Goal: Information Seeking & Learning: Learn about a topic

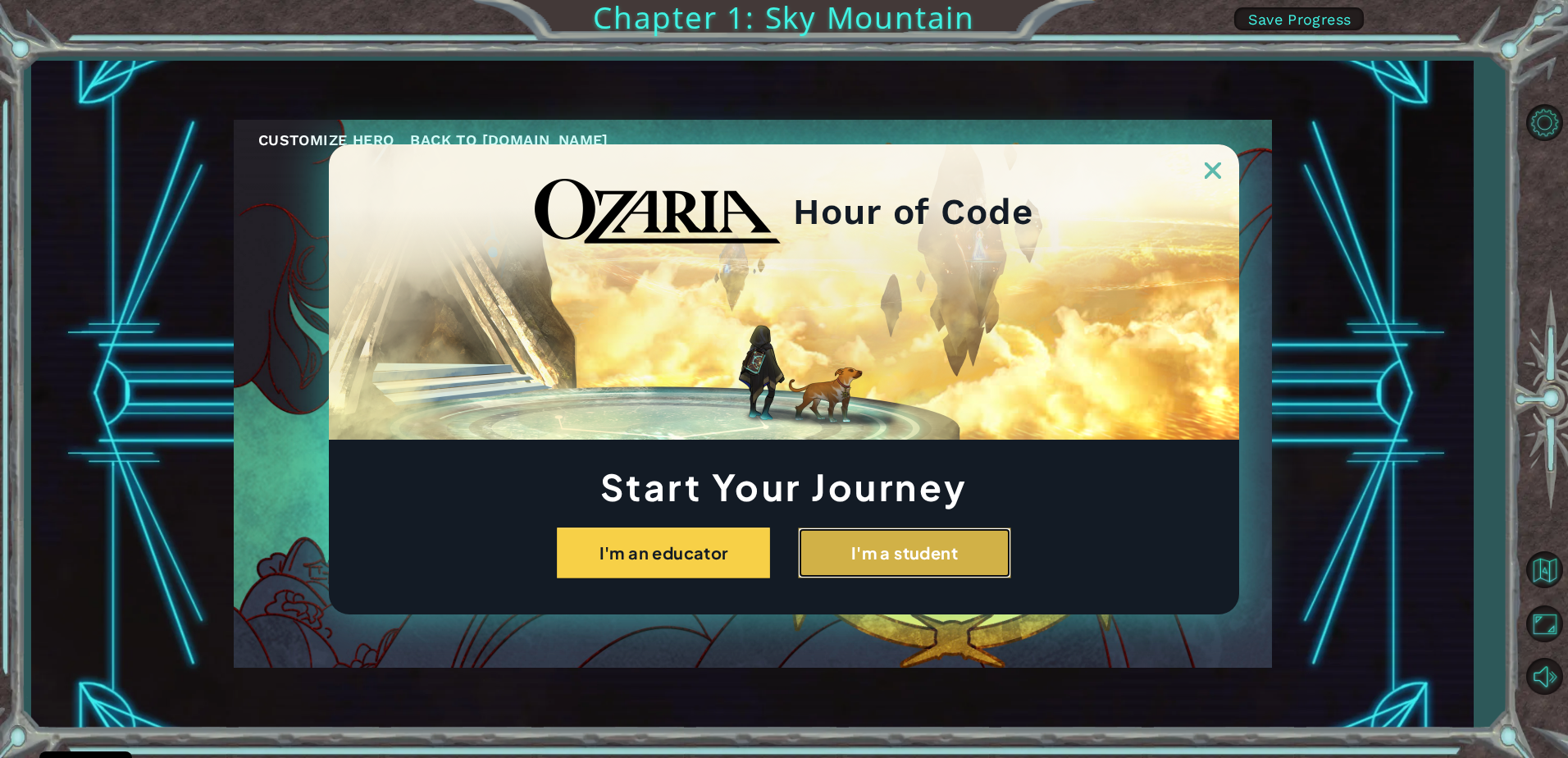
click at [953, 543] on button "I'm a student" at bounding box center [904, 554] width 213 height 51
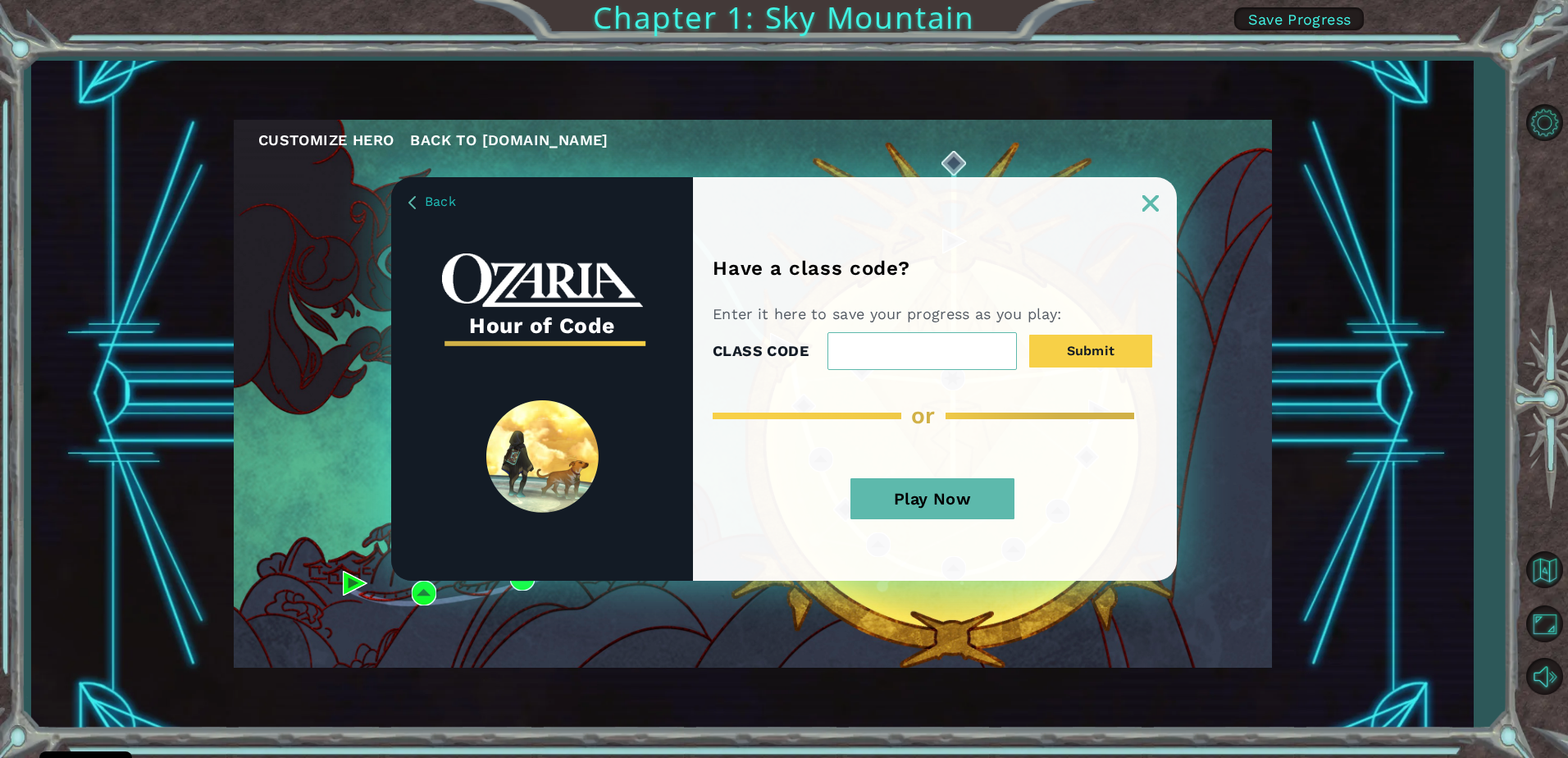
click at [918, 503] on button "Play Now" at bounding box center [932, 499] width 164 height 41
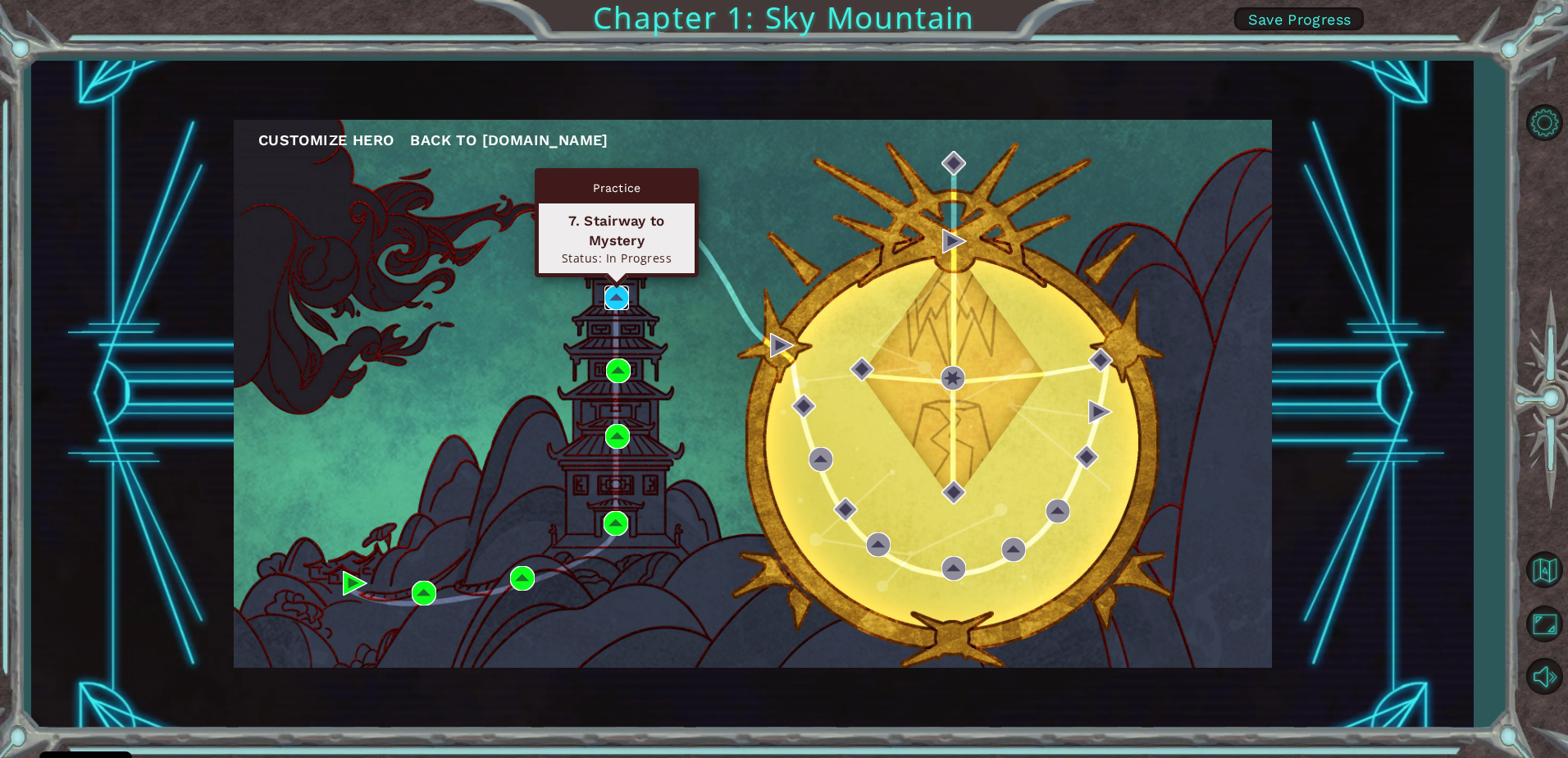
click at [611, 300] on img at bounding box center [617, 298] width 25 height 25
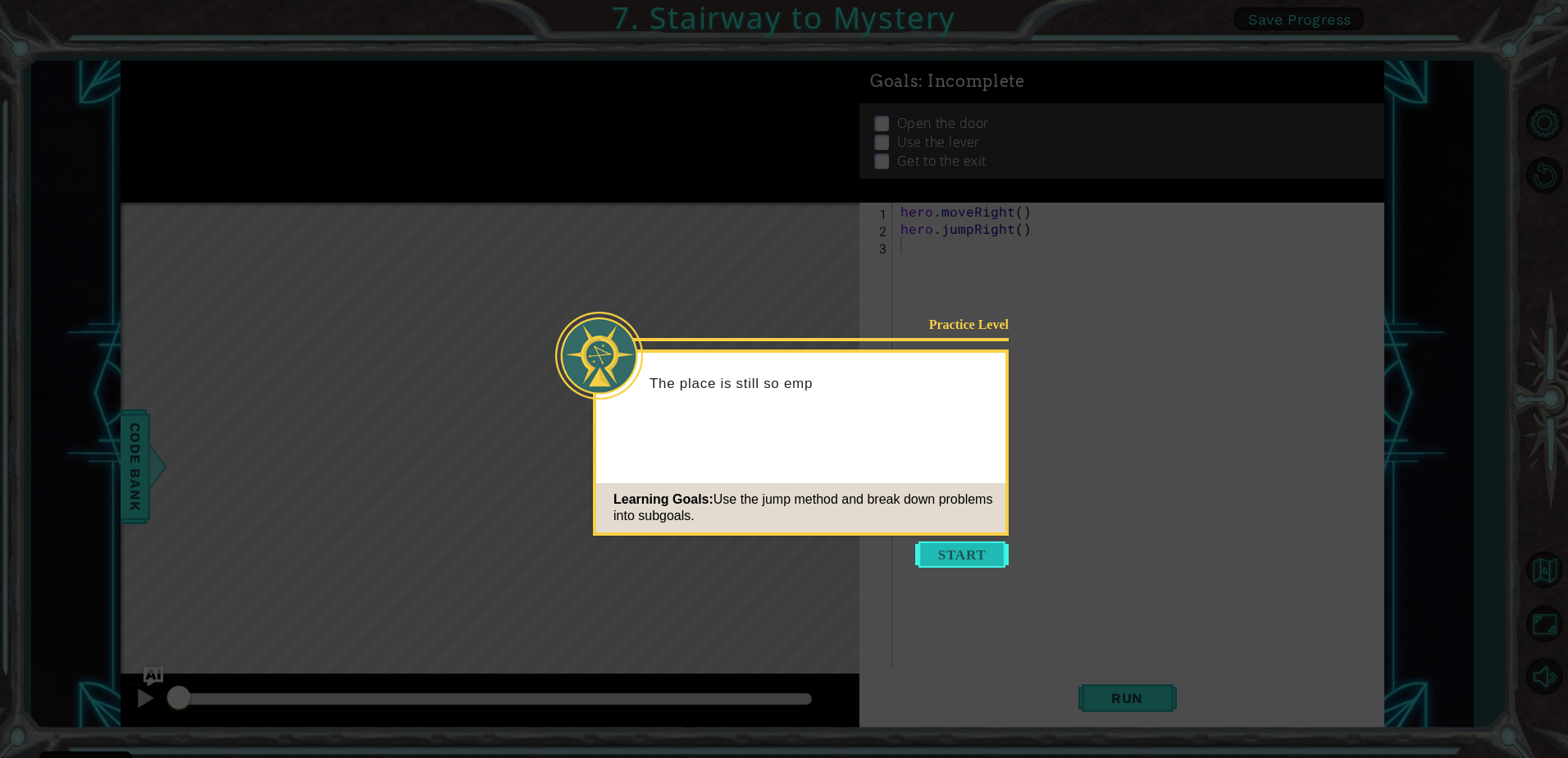
click at [932, 551] on button "Start" at bounding box center [962, 555] width 94 height 26
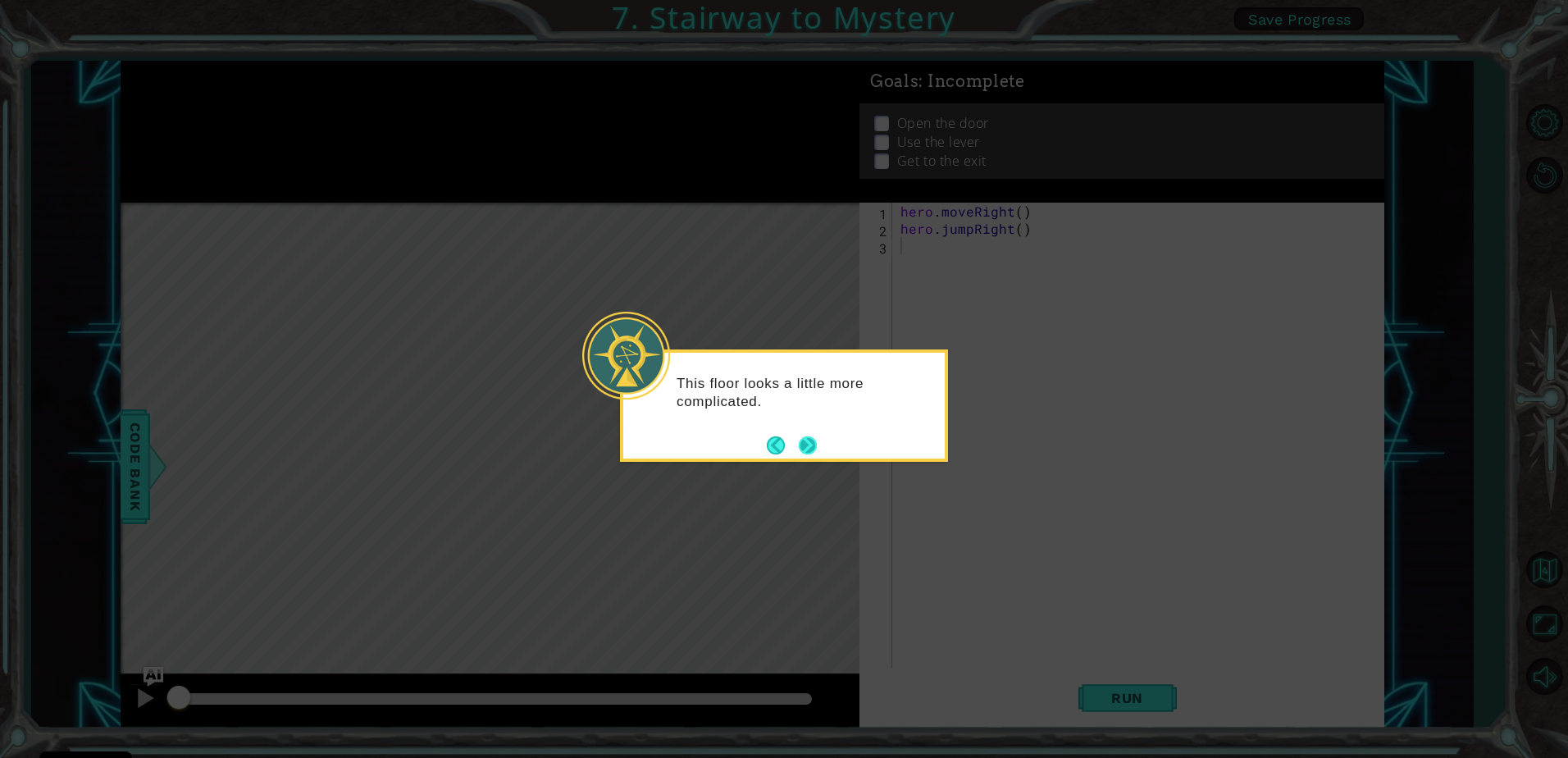
click at [804, 436] on button "Next" at bounding box center [808, 445] width 18 height 18
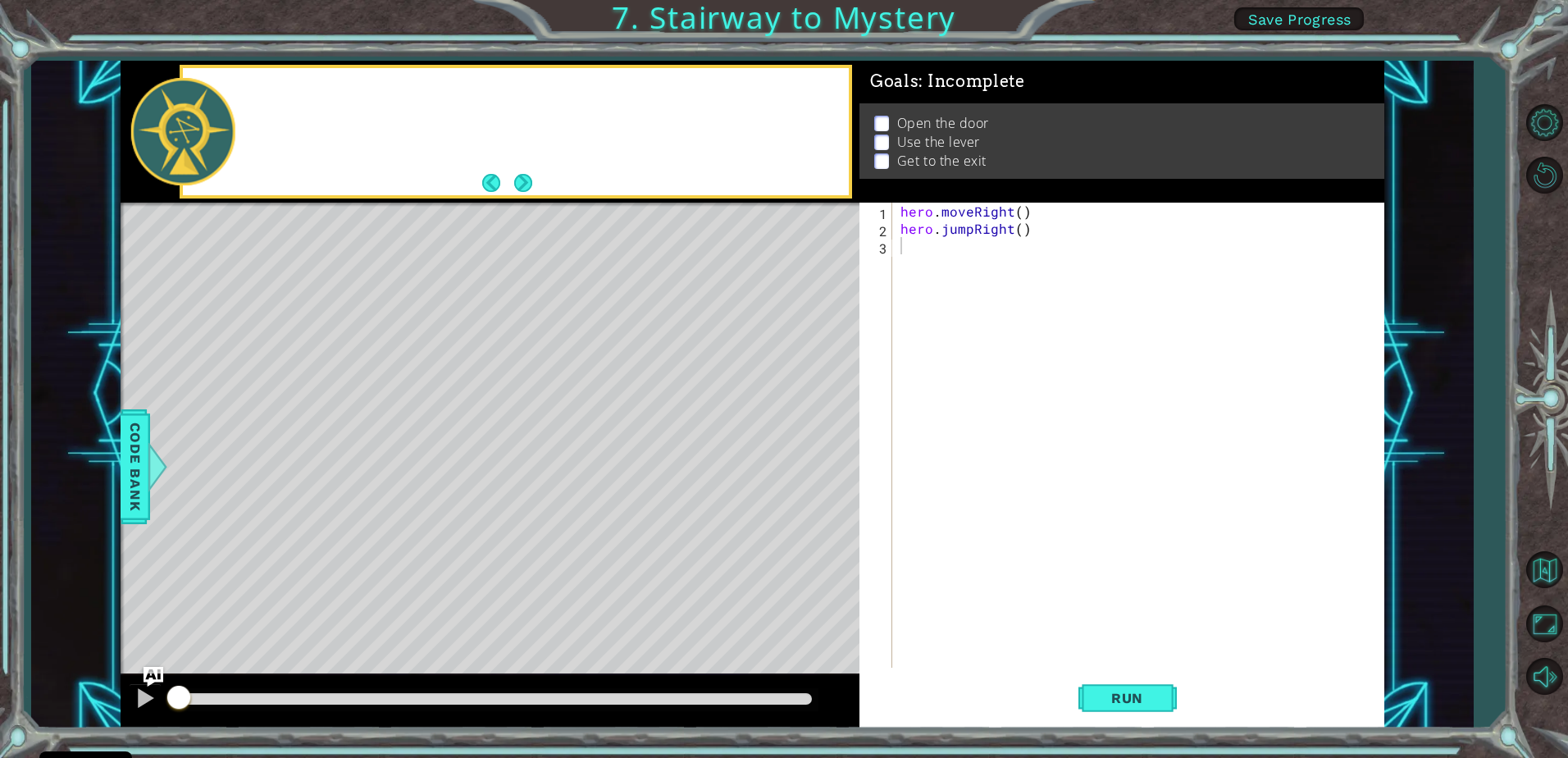
click at [804, 436] on div "Level Map" at bounding box center [498, 444] width 758 height 484
click at [910, 256] on div "hero . moveRight ( ) hero . jumpRight ( )" at bounding box center [1142, 452] width 491 height 500
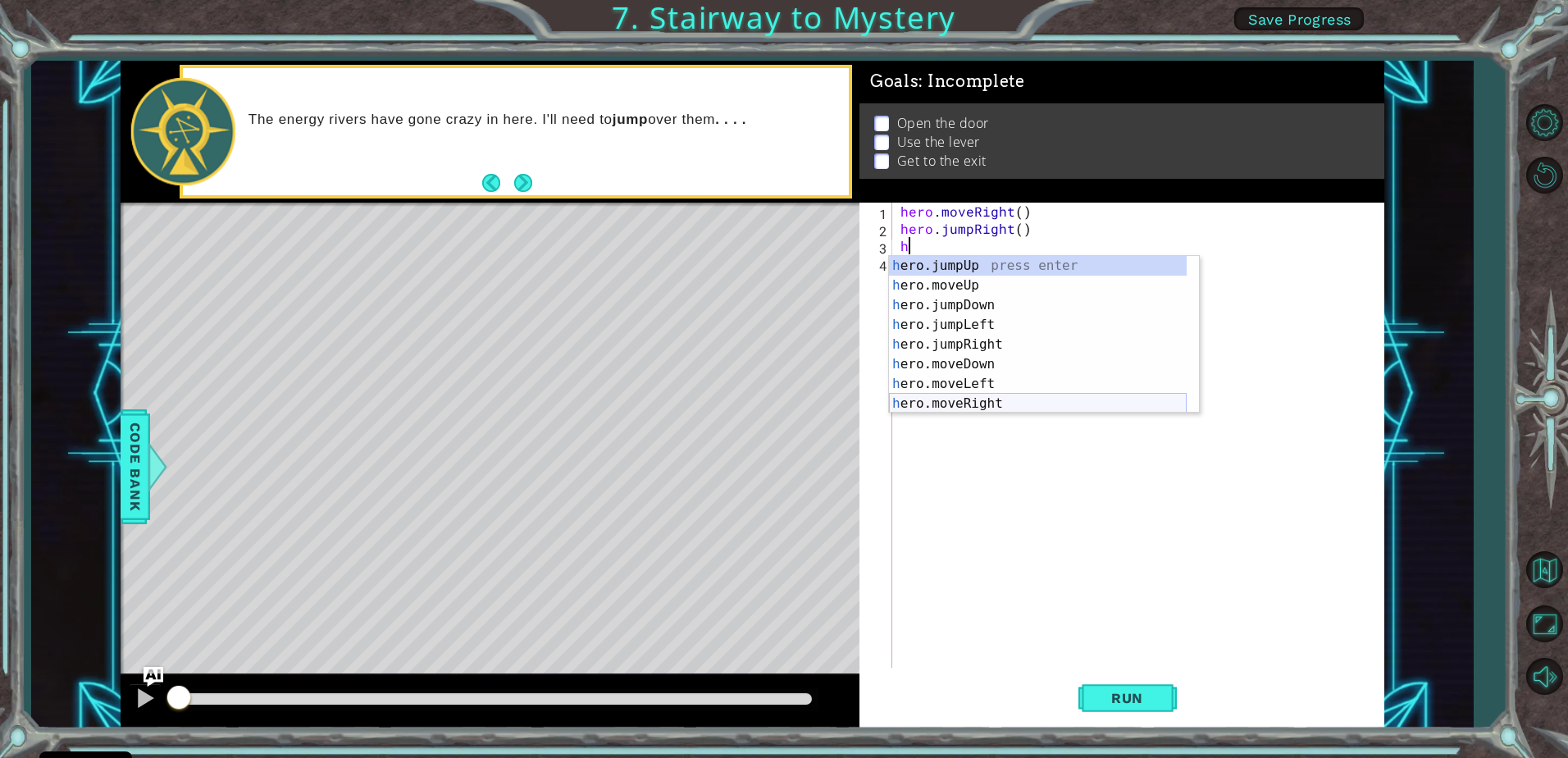
click at [961, 399] on div "h ero.jumpUp press enter h ero.moveUp press enter h ero.jumpDown press enter h …" at bounding box center [1037, 355] width 298 height 197
type textarea "hero.moveRight(1)"
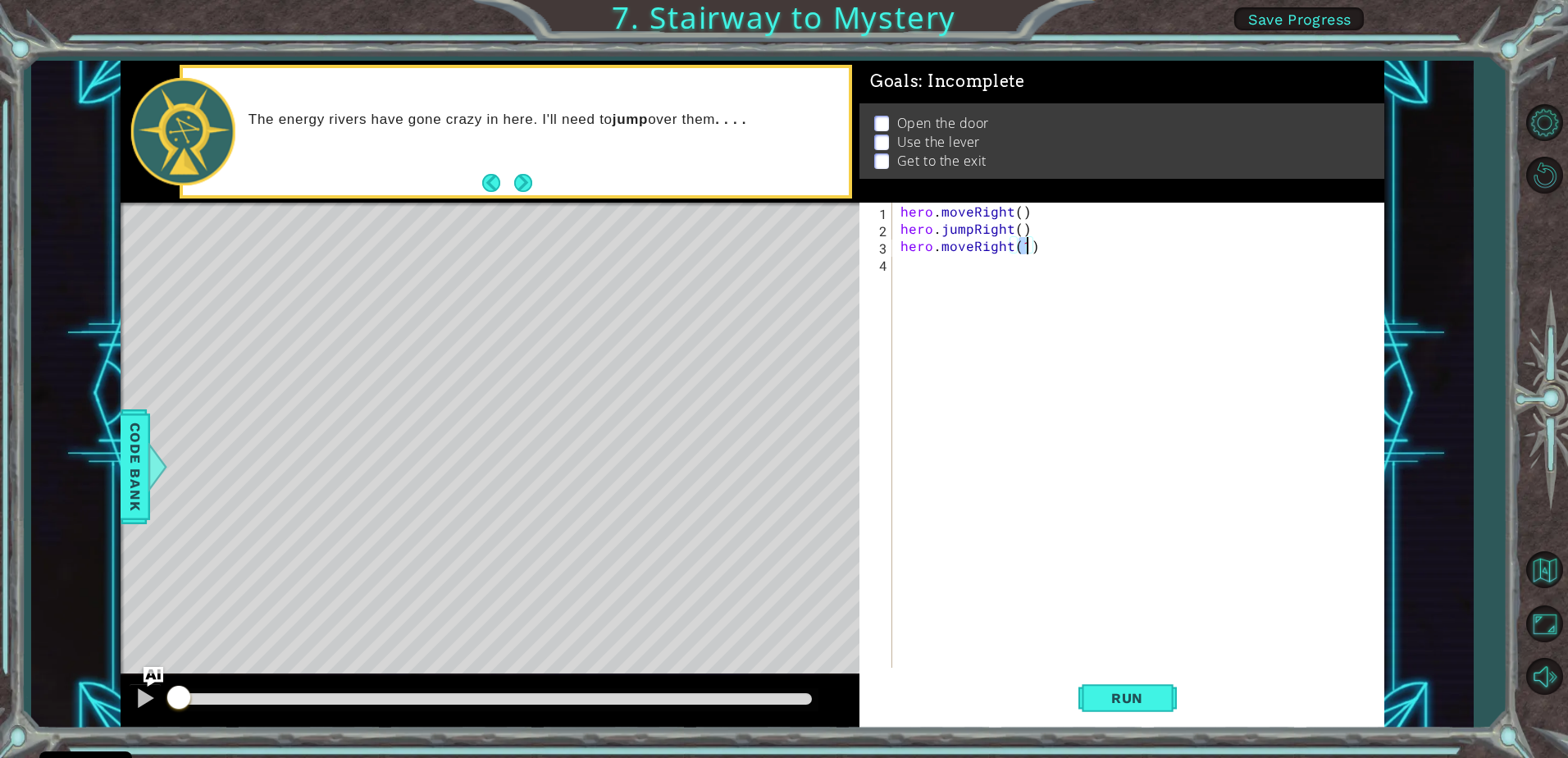
click at [938, 287] on div "hero . moveRight ( ) hero . jumpRight ( ) hero . moveRight ( 1 )" at bounding box center [1142, 452] width 491 height 500
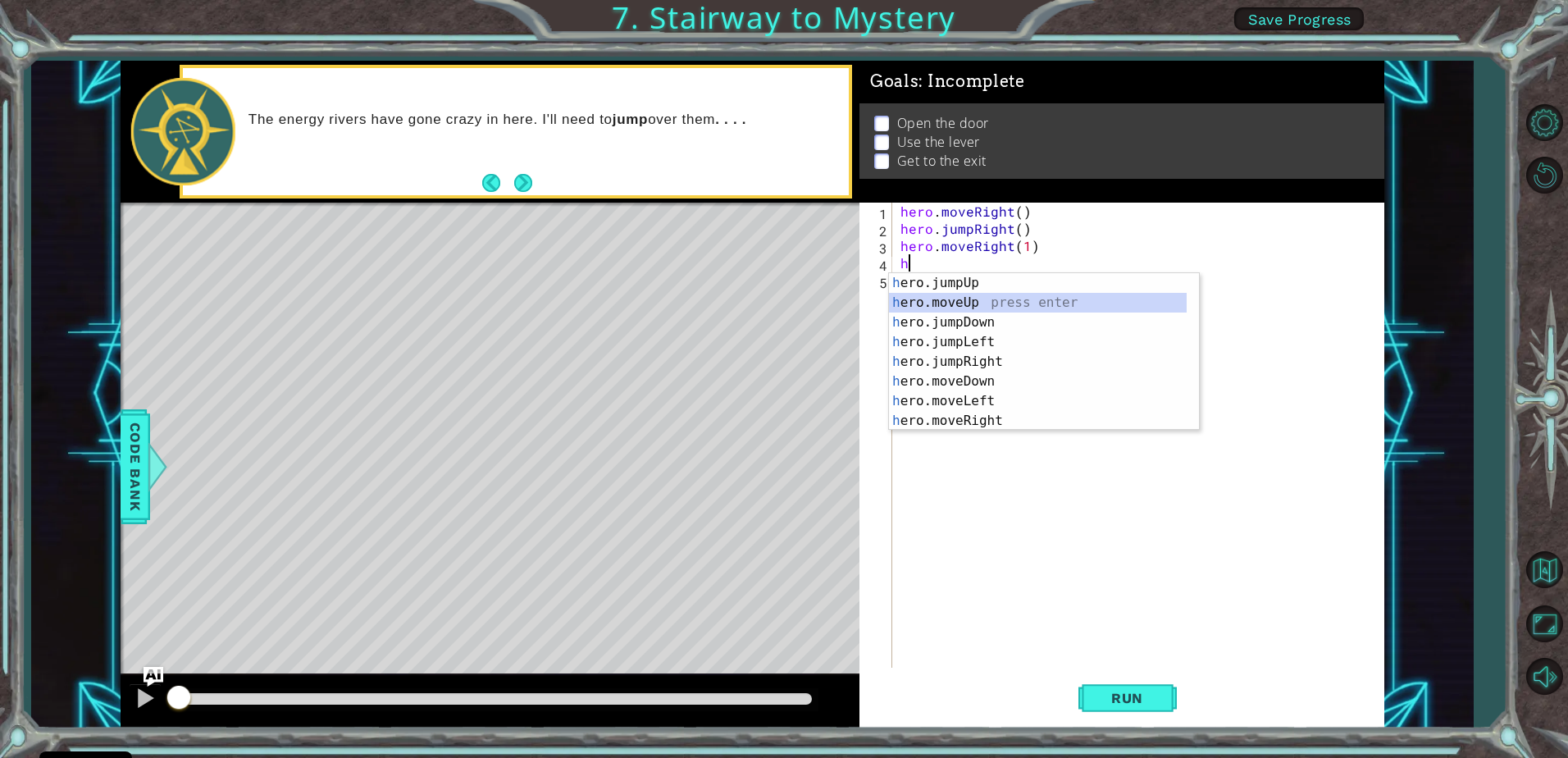
click at [938, 298] on div "h ero.jumpUp press enter h ero.moveUp press enter h ero.jumpDown press enter h …" at bounding box center [1037, 372] width 298 height 197
type textarea "hero.moveUp(1)"
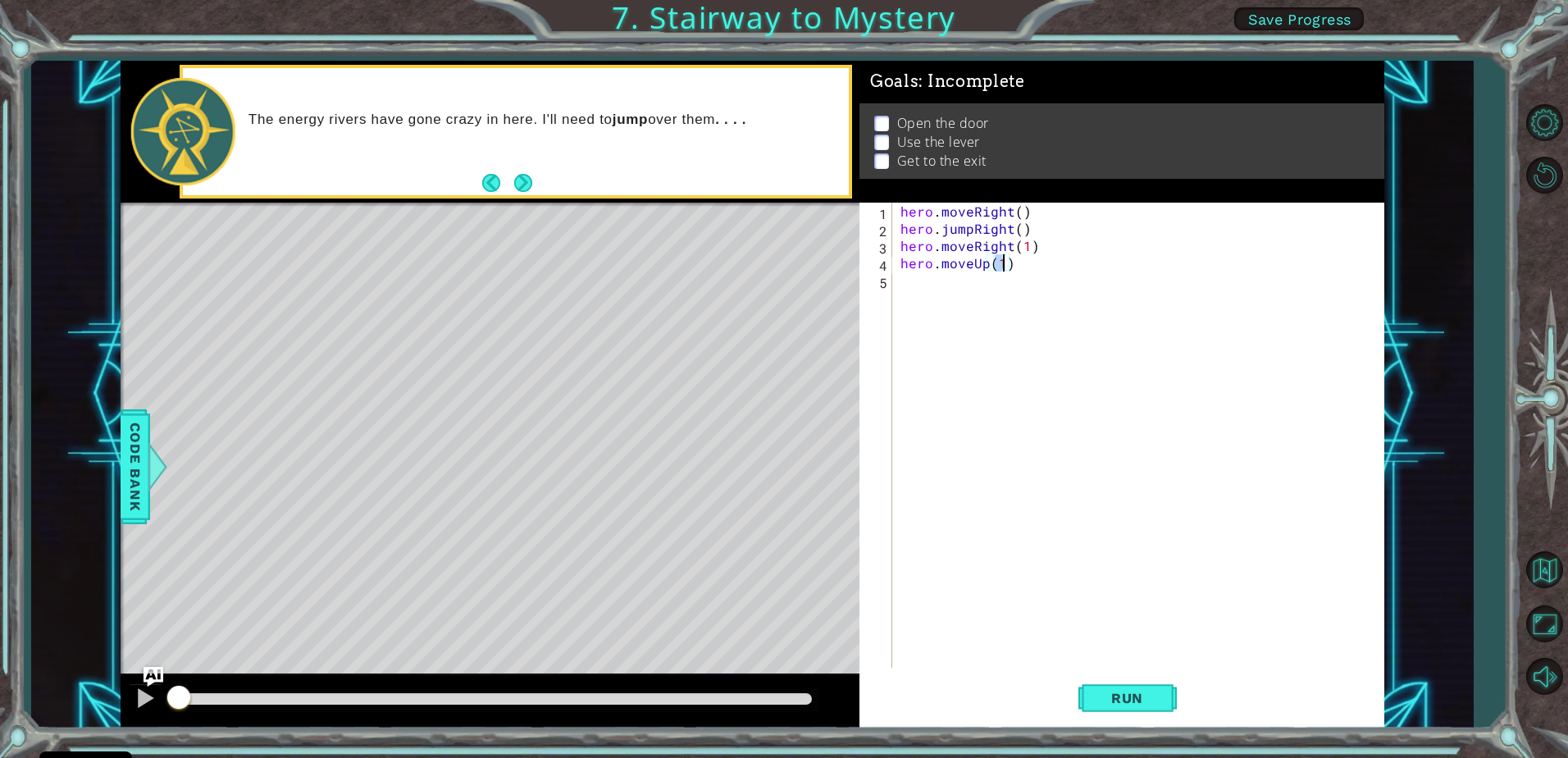
click at [933, 301] on div "hero . moveRight ( ) hero . jumpRight ( ) hero . moveRight ( 1 ) hero . moveUp …" at bounding box center [1142, 452] width 491 height 500
type textarea "h"
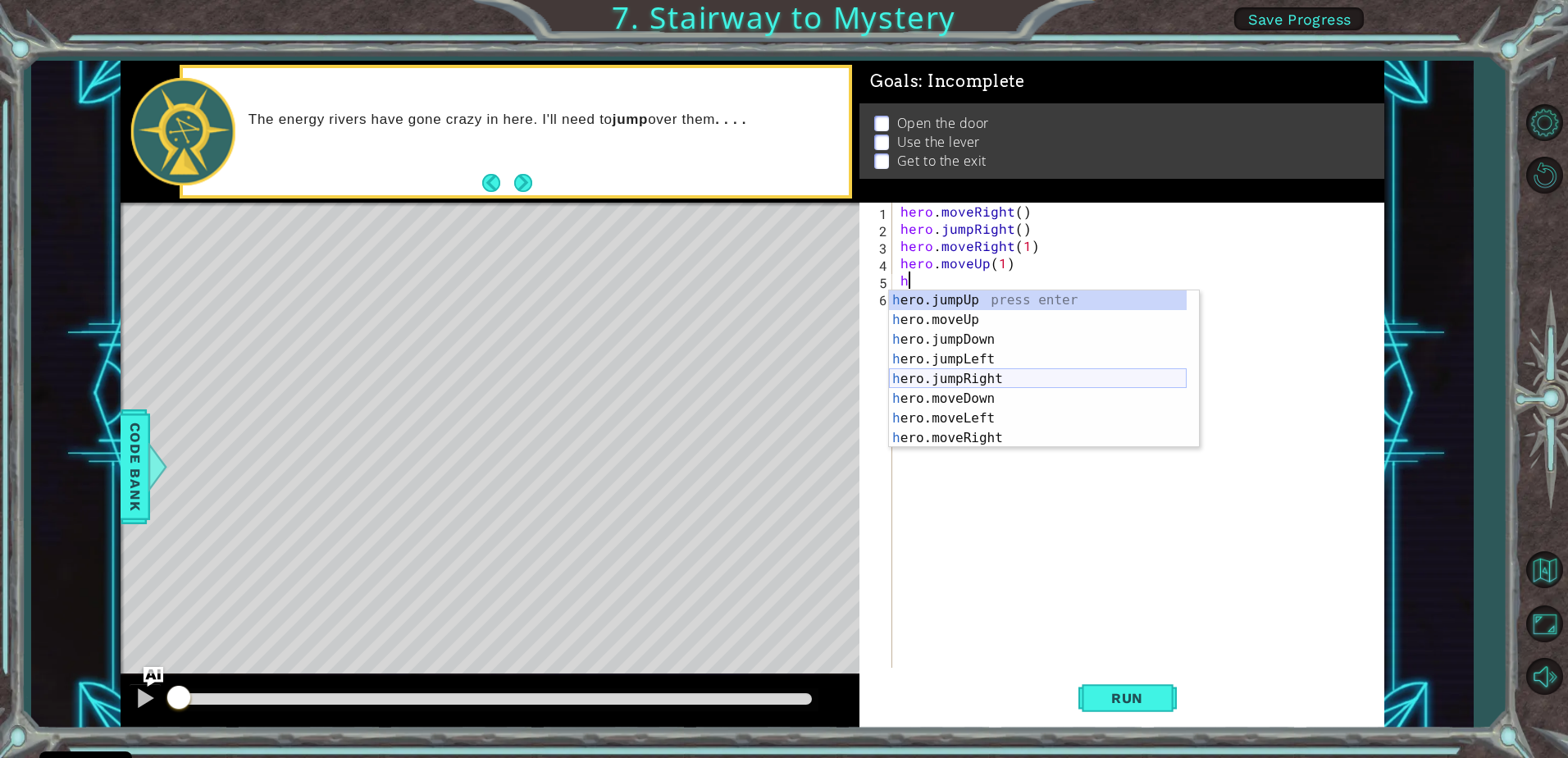
click at [936, 386] on div "h ero.jumpUp press enter h ero.moveUp press enter h ero.jumpDown press enter h …" at bounding box center [1037, 389] width 298 height 197
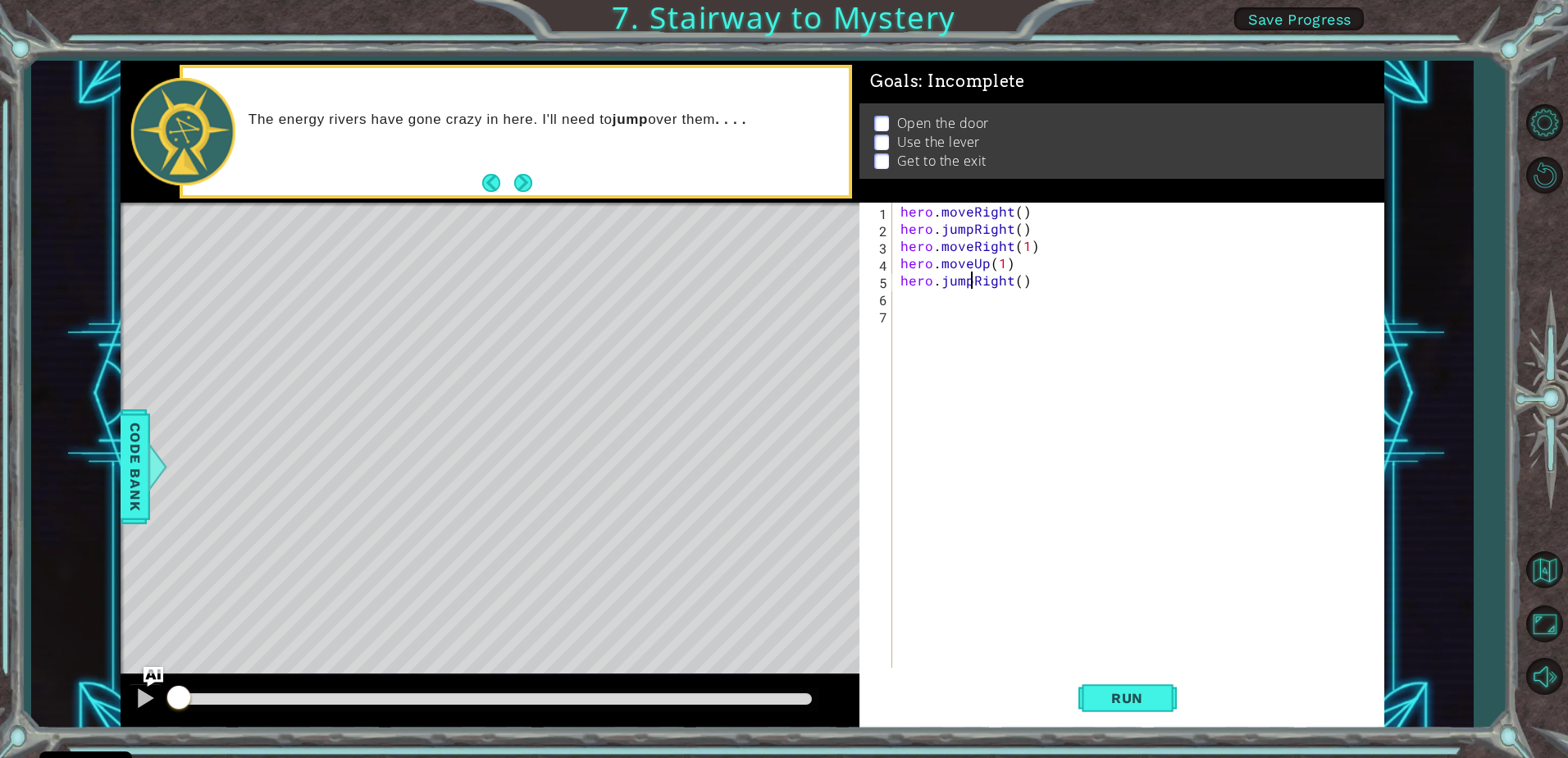
click at [970, 278] on div "hero . moveRight ( ) hero . jumpRight ( ) hero . moveRight ( 1 ) hero . moveUp …" at bounding box center [1142, 452] width 491 height 500
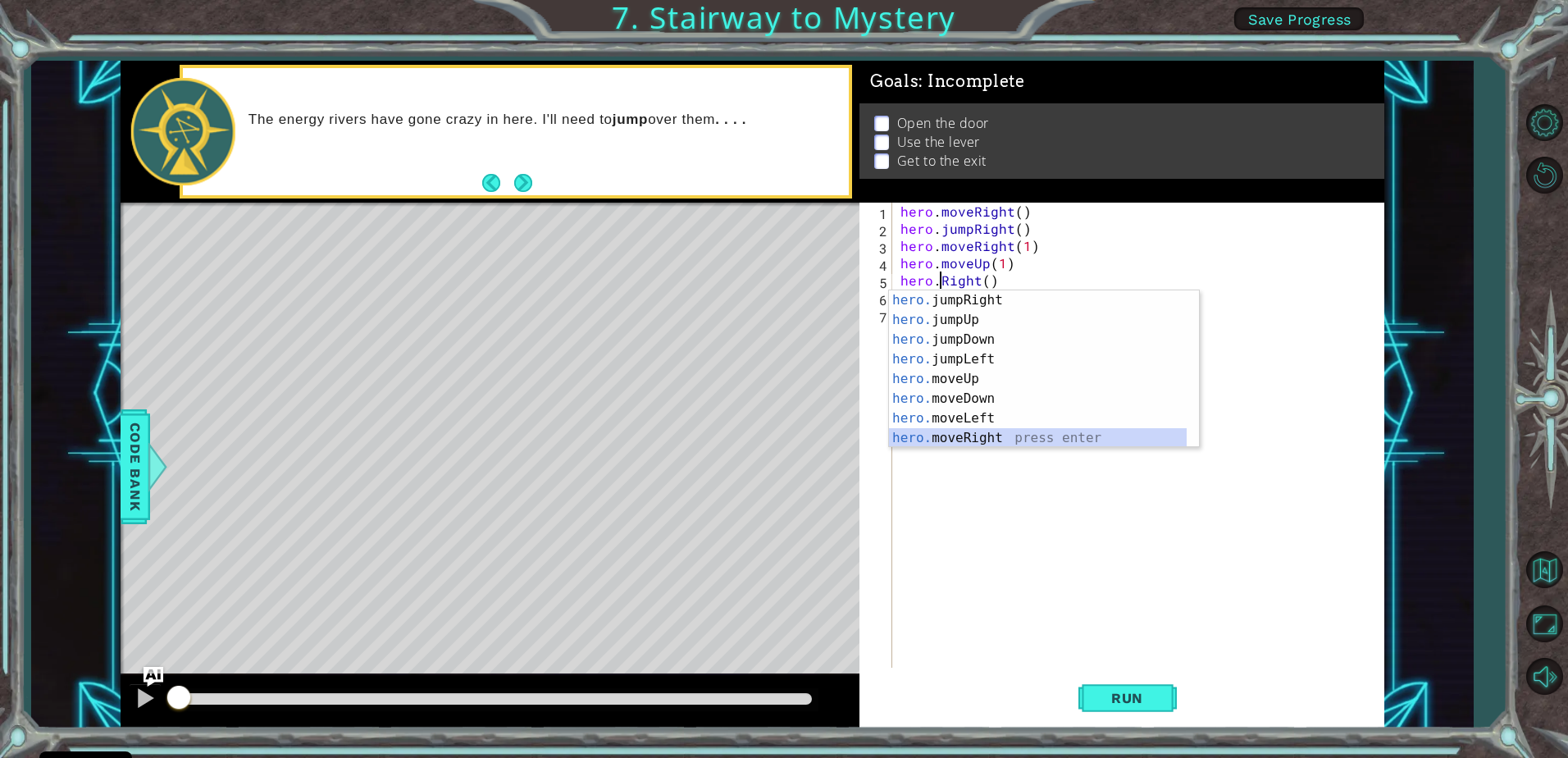
click at [967, 440] on div "hero. jumpRight press enter hero. jumpUp press enter hero. jumpDown press enter…" at bounding box center [1037, 389] width 298 height 197
type textarea "hero.moveRight(1)"
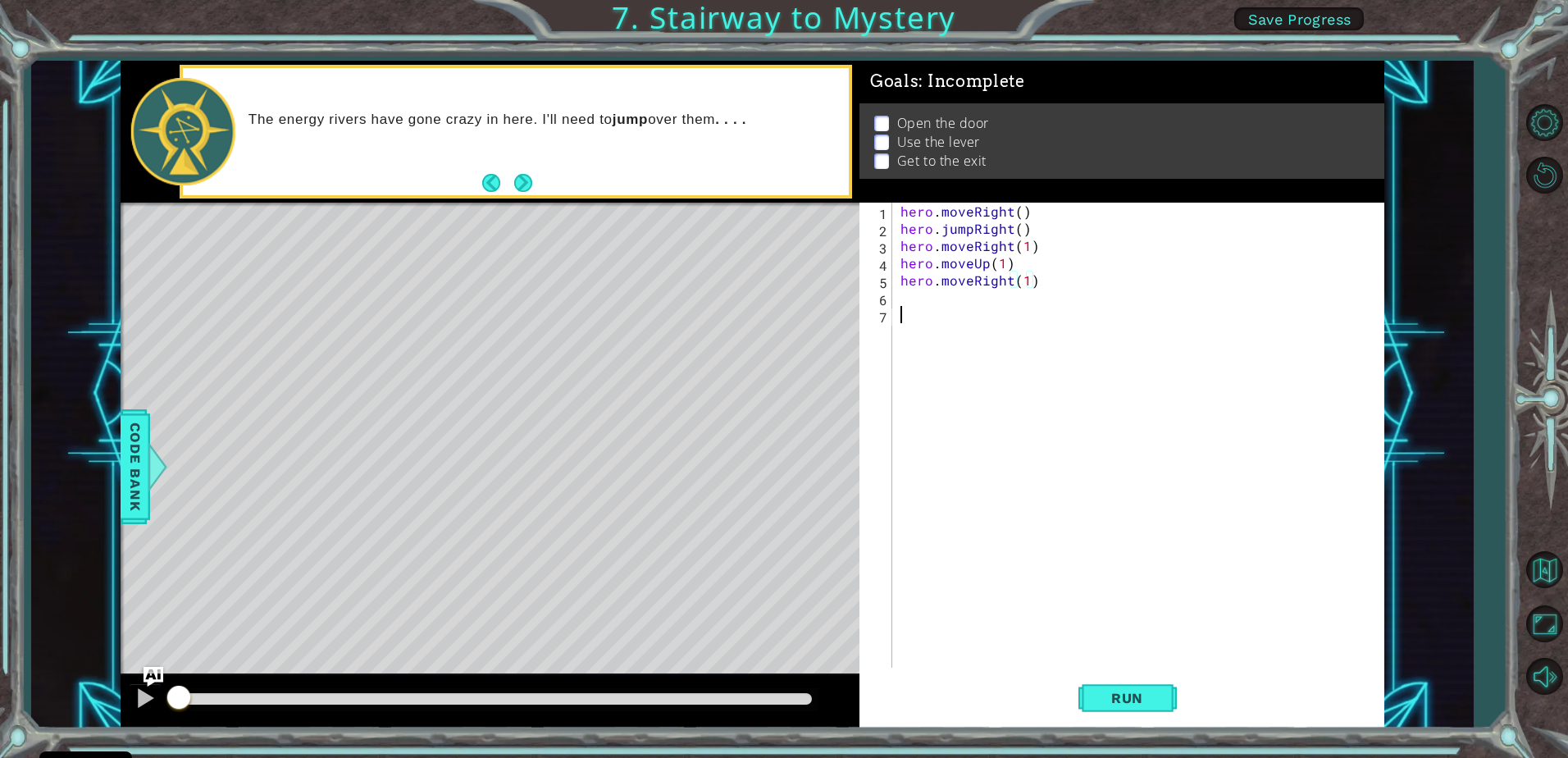
click at [901, 310] on div "hero . moveRight ( ) hero . jumpRight ( ) hero . moveRight ( 1 ) hero . moveUp …" at bounding box center [1142, 452] width 491 height 500
click at [901, 304] on div "hero . moveRight ( ) hero . jumpRight ( ) hero . moveRight ( 1 ) hero . moveUp …" at bounding box center [1142, 452] width 491 height 500
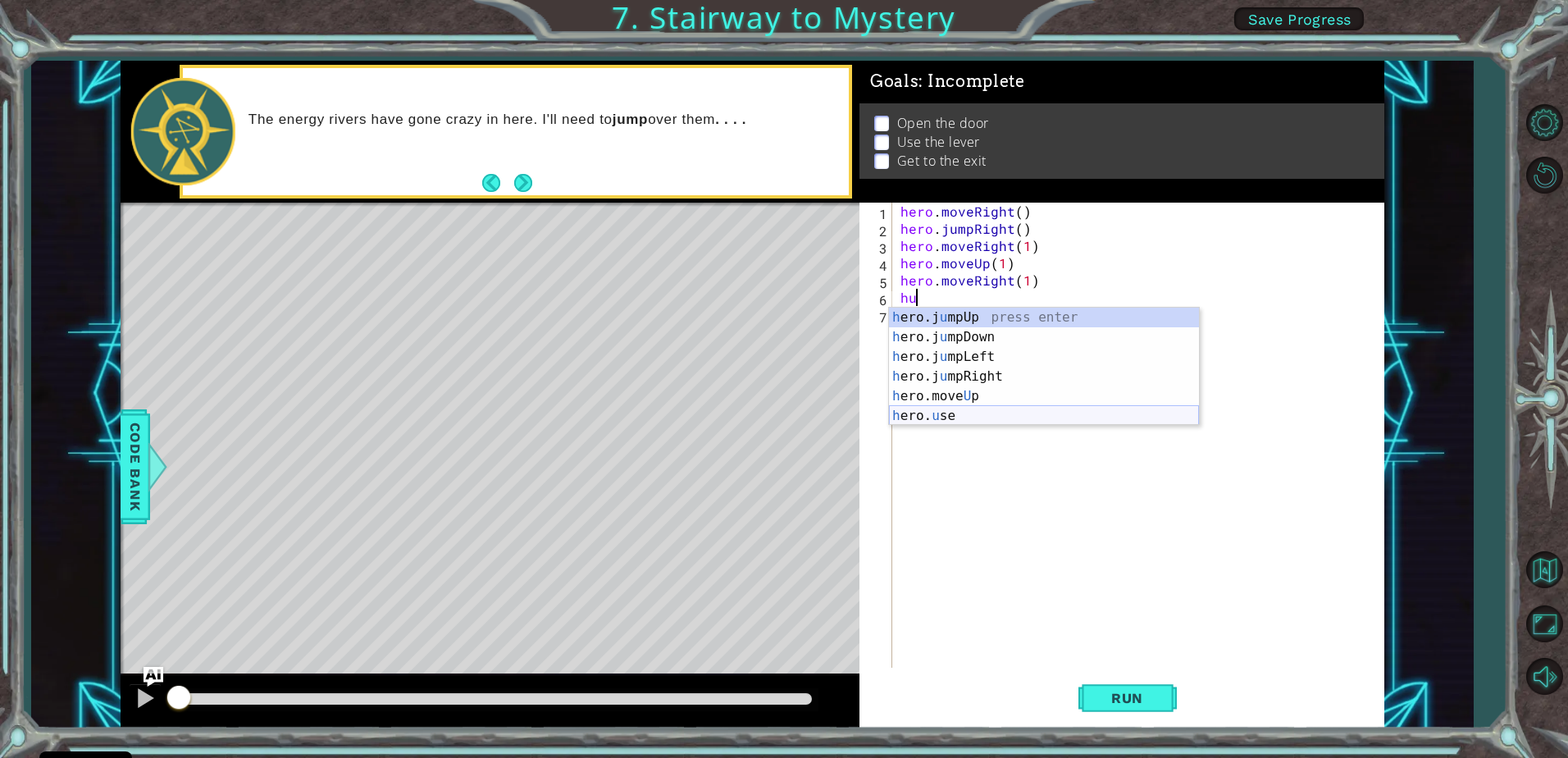
click at [937, 410] on div "h ero.j u mpUp press enter h ero.j u mpDown press enter h ero.j u mpLeft press …" at bounding box center [1044, 386] width 310 height 158
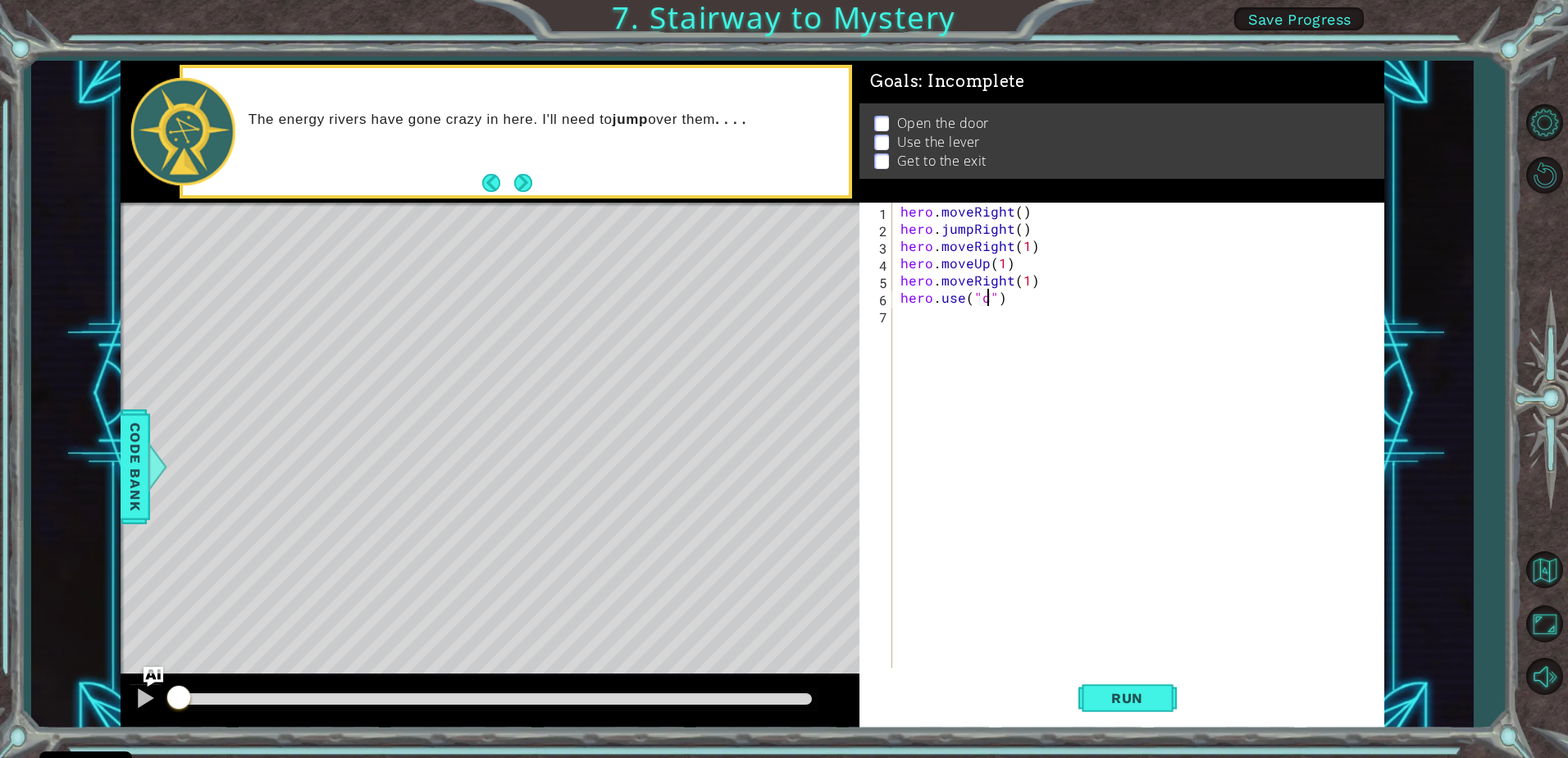
scroll to position [0, 6]
type textarea "hero.use("door")"
click at [957, 324] on div "hero . moveRight ( ) hero . jumpRight ( ) hero . moveRight ( 1 ) hero . moveUp …" at bounding box center [1142, 452] width 491 height 500
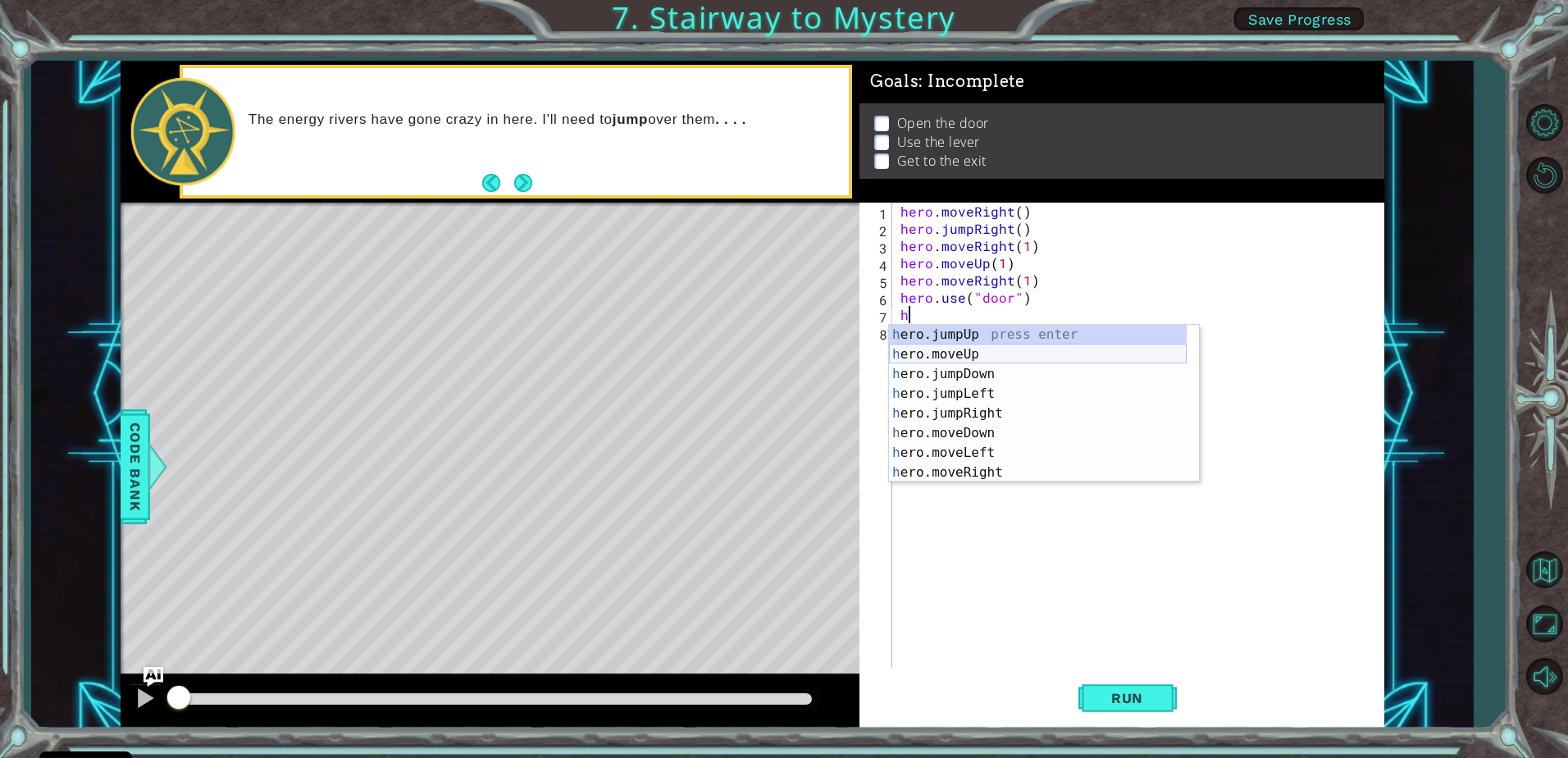
click at [950, 346] on div "h ero.jumpUp press enter h ero.moveUp press enter h ero.jumpDown press enter h …" at bounding box center [1037, 423] width 298 height 197
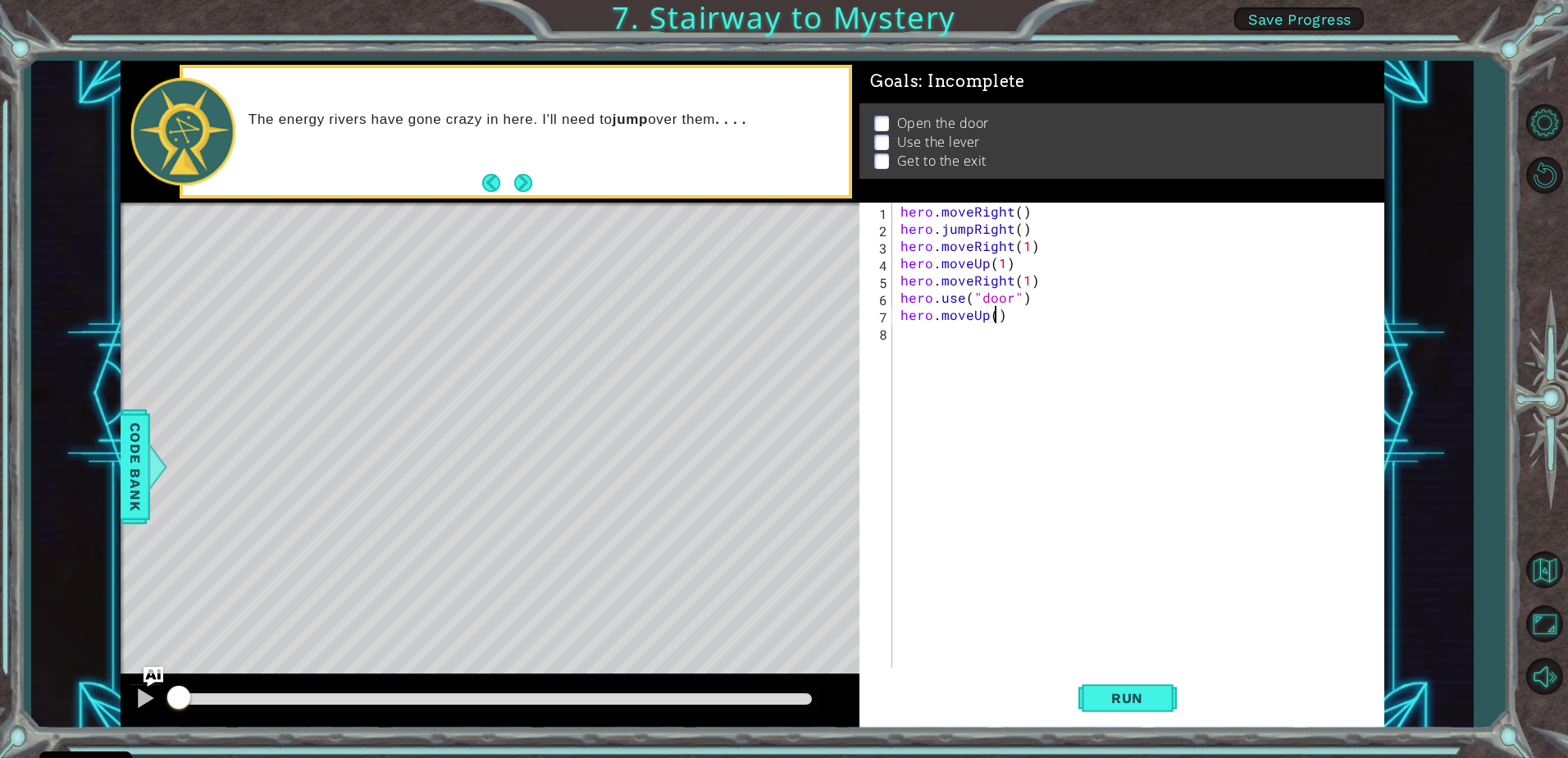
type textarea "hero.moveUp(2)"
click at [967, 356] on div "hero . moveRight ( ) hero . jumpRight ( ) hero . moveRight ( 1 ) hero . moveUp …" at bounding box center [1142, 452] width 491 height 500
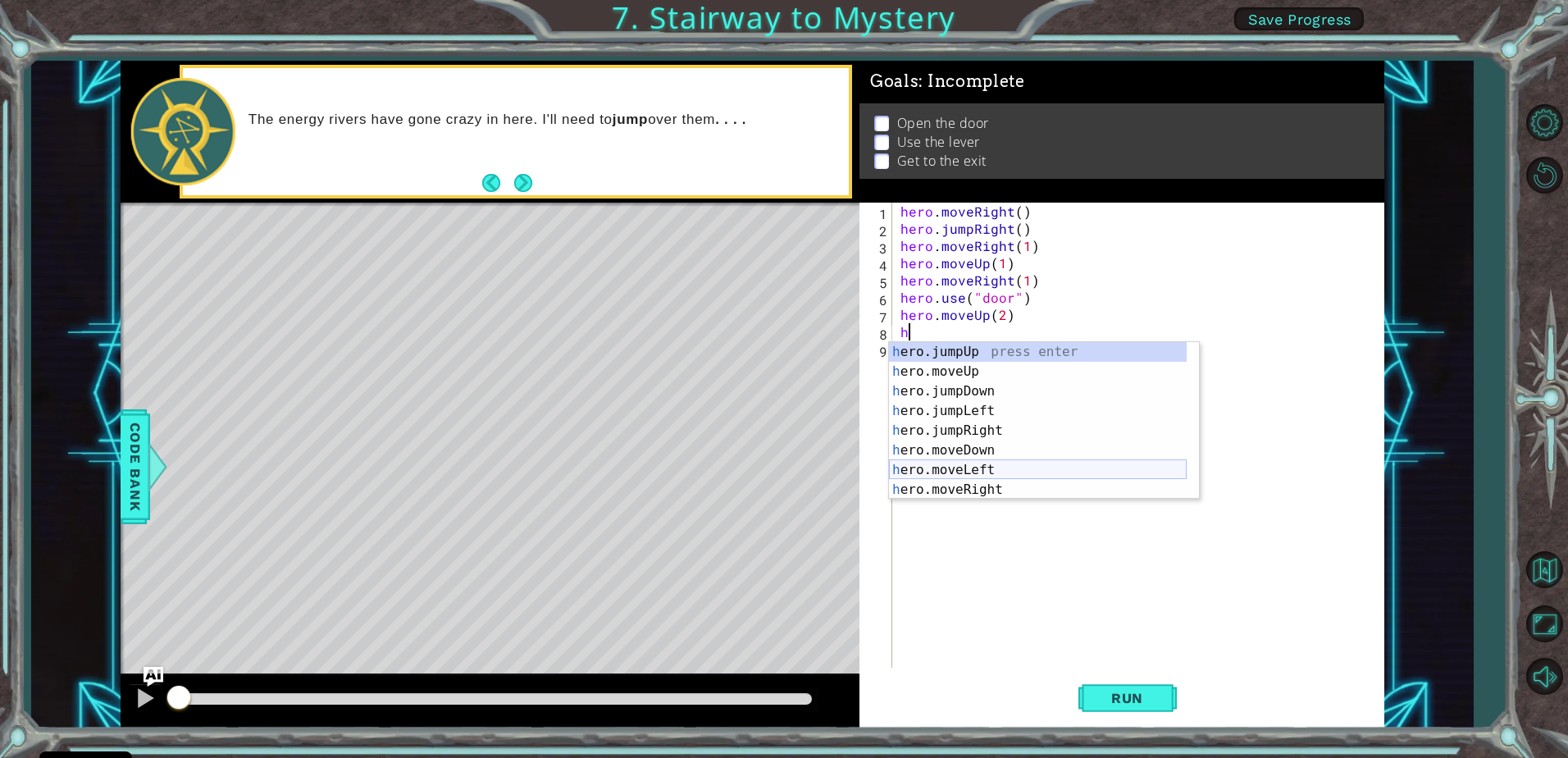
click at [959, 464] on div "h ero.jumpUp press enter h ero.moveUp press enter h ero.jumpDown press enter h …" at bounding box center [1037, 441] width 298 height 197
type textarea "hero.moveLeft(1)"
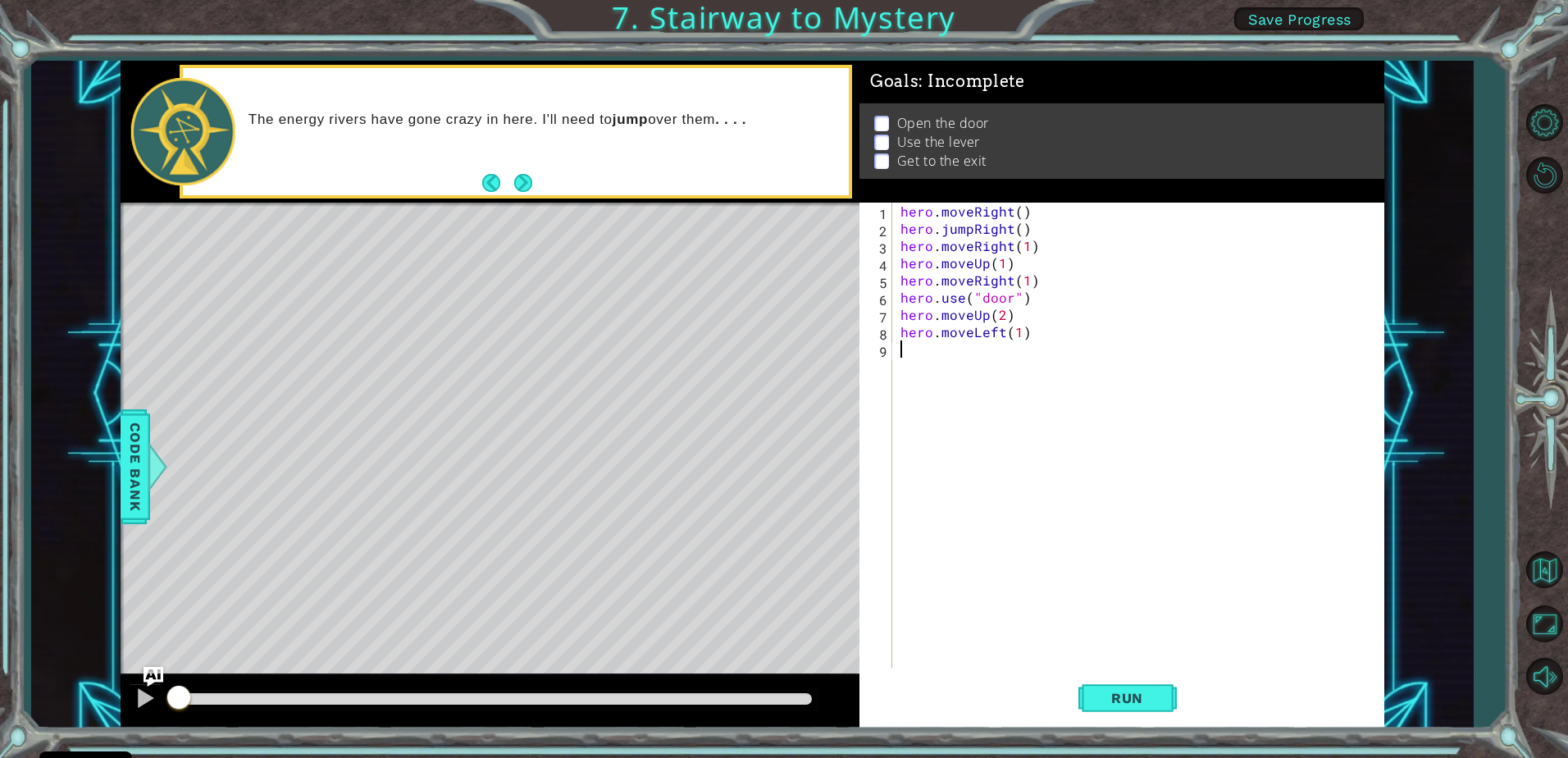
click at [924, 348] on div "hero . moveRight ( ) hero . jumpRight ( ) hero . moveRight ( 1 ) hero . moveUp …" at bounding box center [1142, 452] width 491 height 500
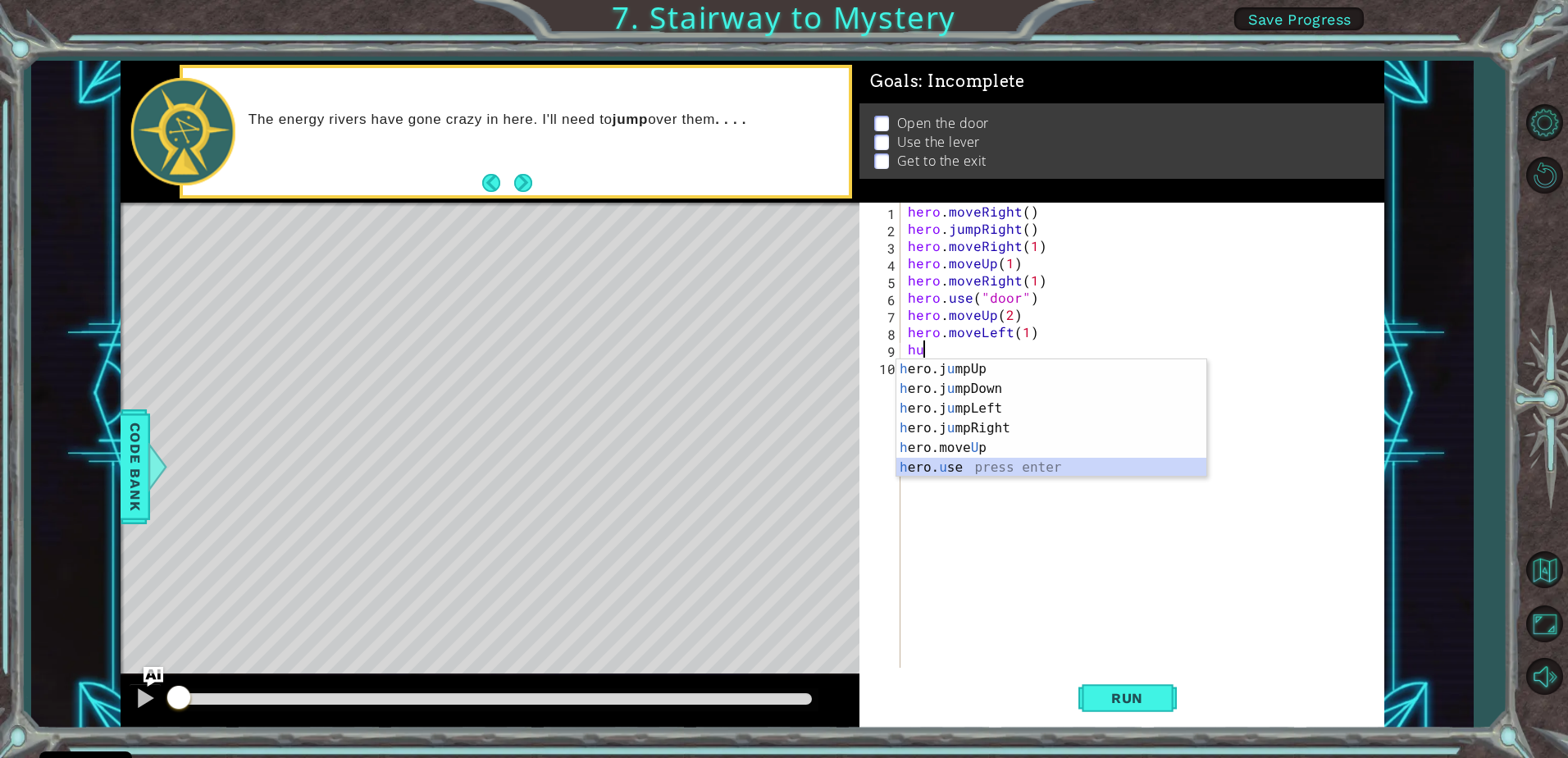
click at [940, 472] on div "h ero.j u mpUp press enter h ero.j u mpDown press enter h ero.j u mpLeft press …" at bounding box center [1052, 438] width 310 height 158
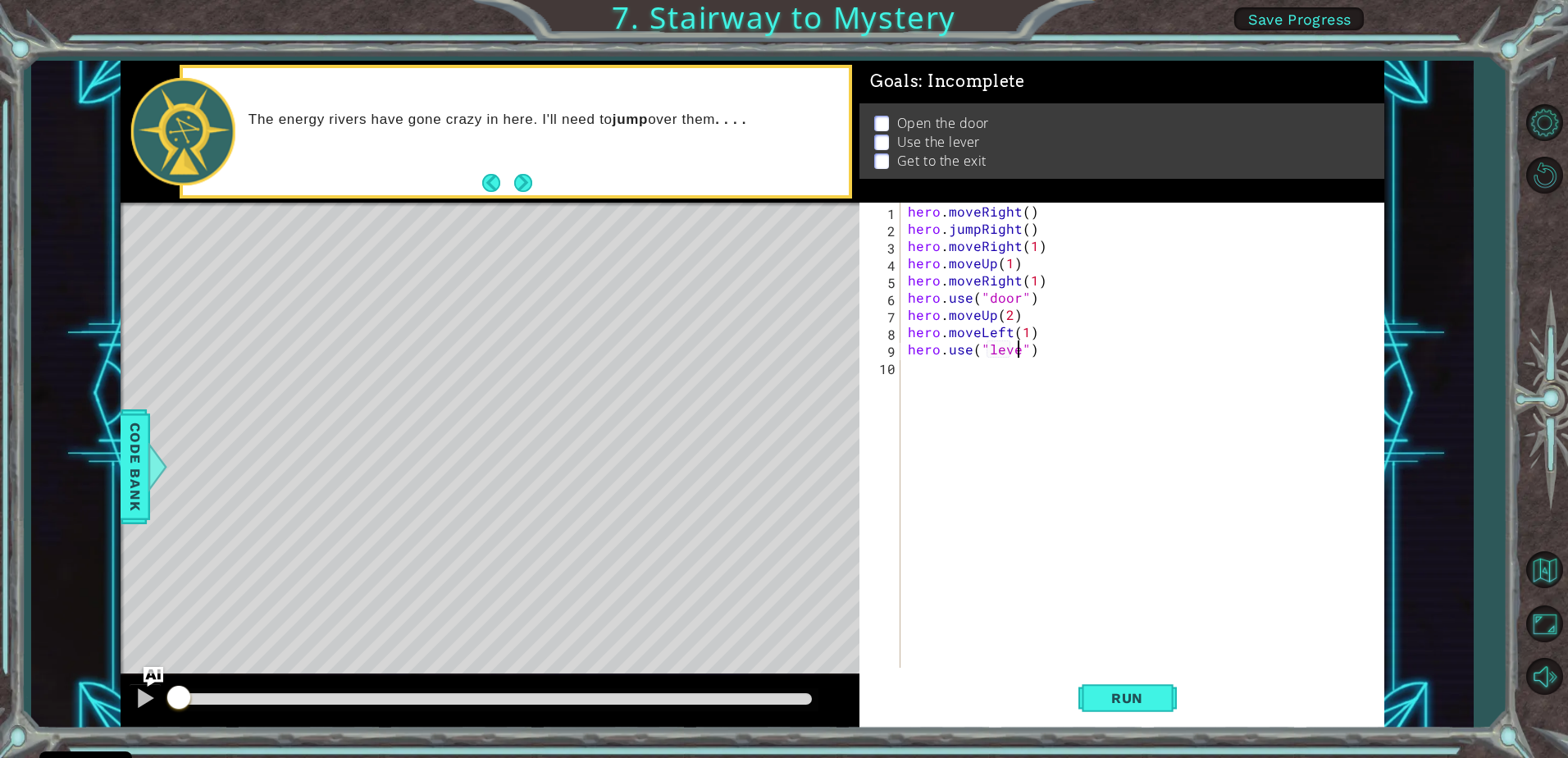
type textarea "hero.use("lever")"
click at [954, 381] on div "hero . moveRight ( ) hero . jumpRight ( ) hero . moveRight ( 1 ) hero . moveUp …" at bounding box center [1146, 452] width 483 height 500
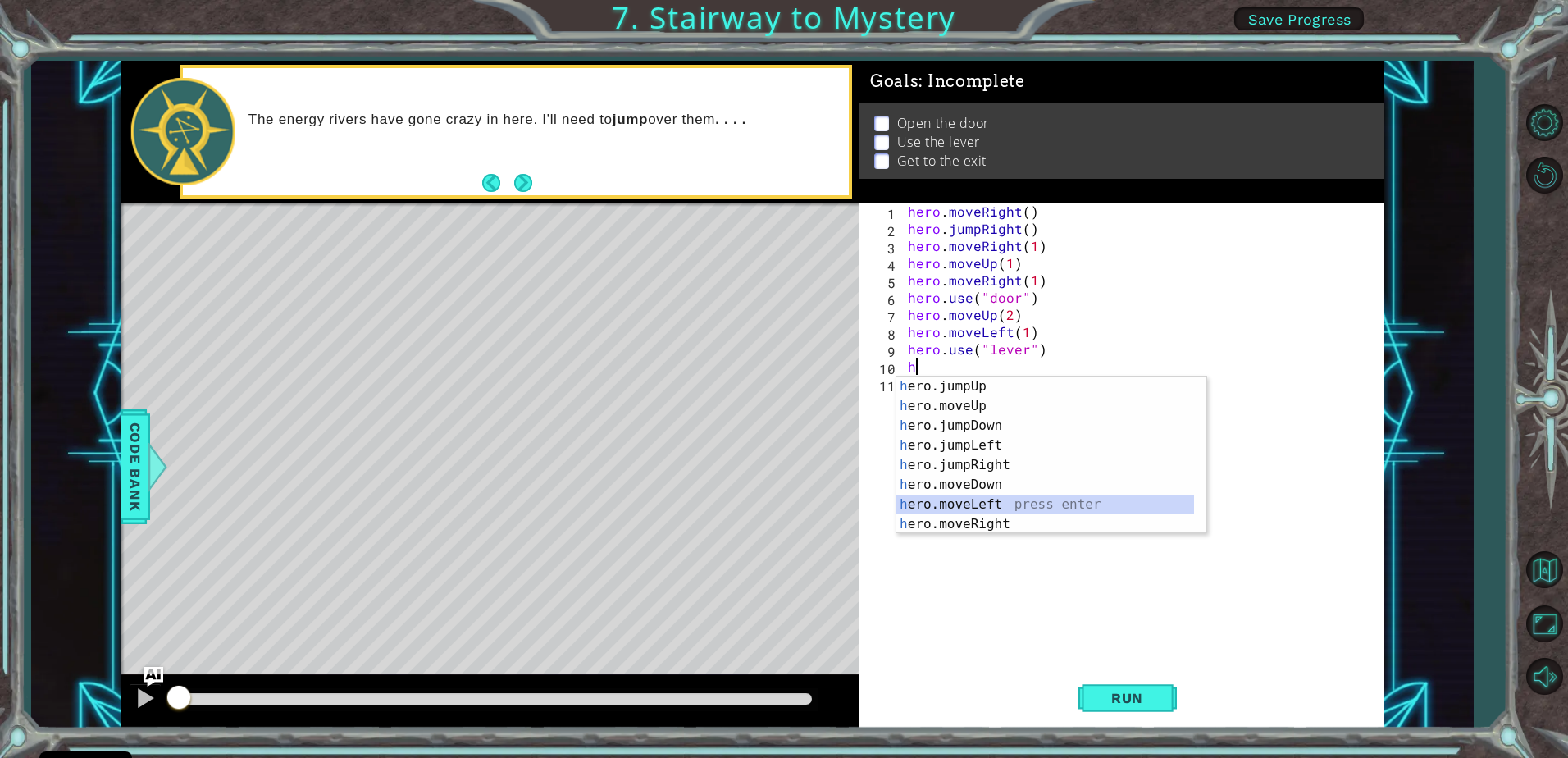
click at [959, 504] on div "h ero.jumpUp press enter h ero.moveUp press enter h ero.jumpDown press enter h …" at bounding box center [1045, 475] width 298 height 197
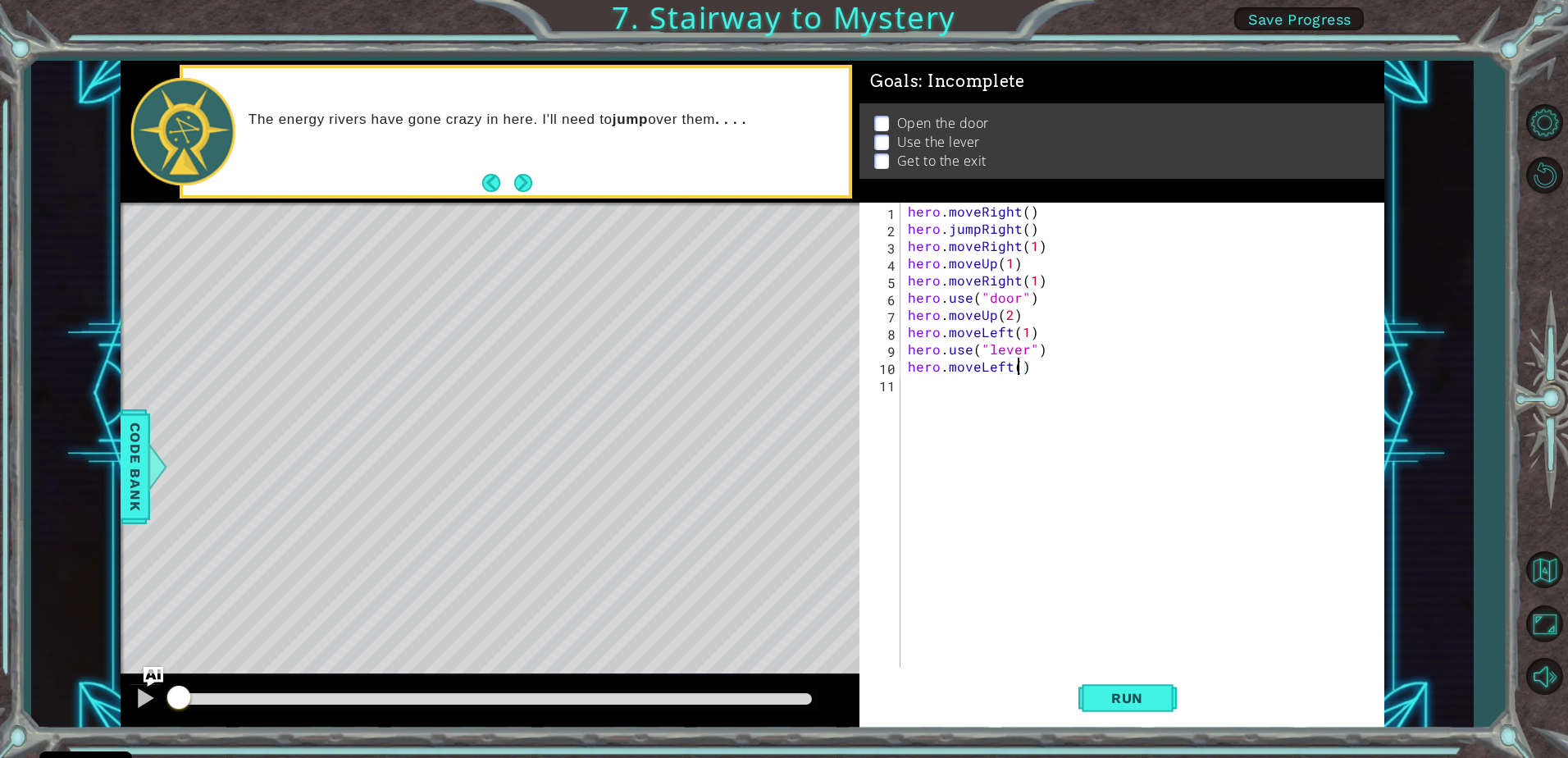
type textarea "hero.moveLeft(2)"
click at [968, 389] on div "hero . moveRight ( ) hero . jumpRight ( ) hero . moveRight ( 1 ) hero . moveUp …" at bounding box center [1146, 452] width 483 height 500
type textarea "h"
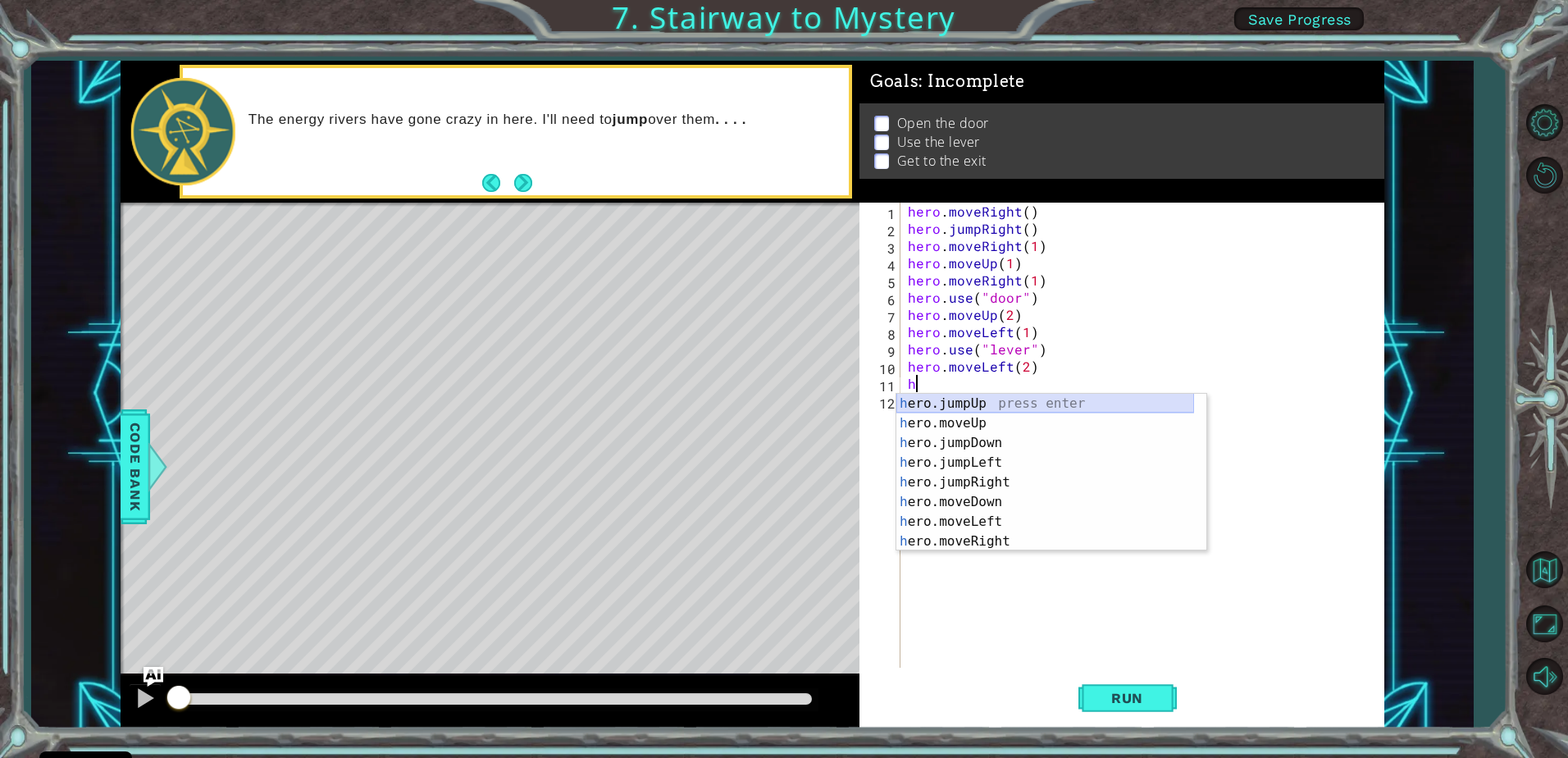
click at [947, 403] on div "h ero.jumpUp press enter h ero.moveUp press enter h ero.jumpDown press enter h …" at bounding box center [1045, 492] width 298 height 197
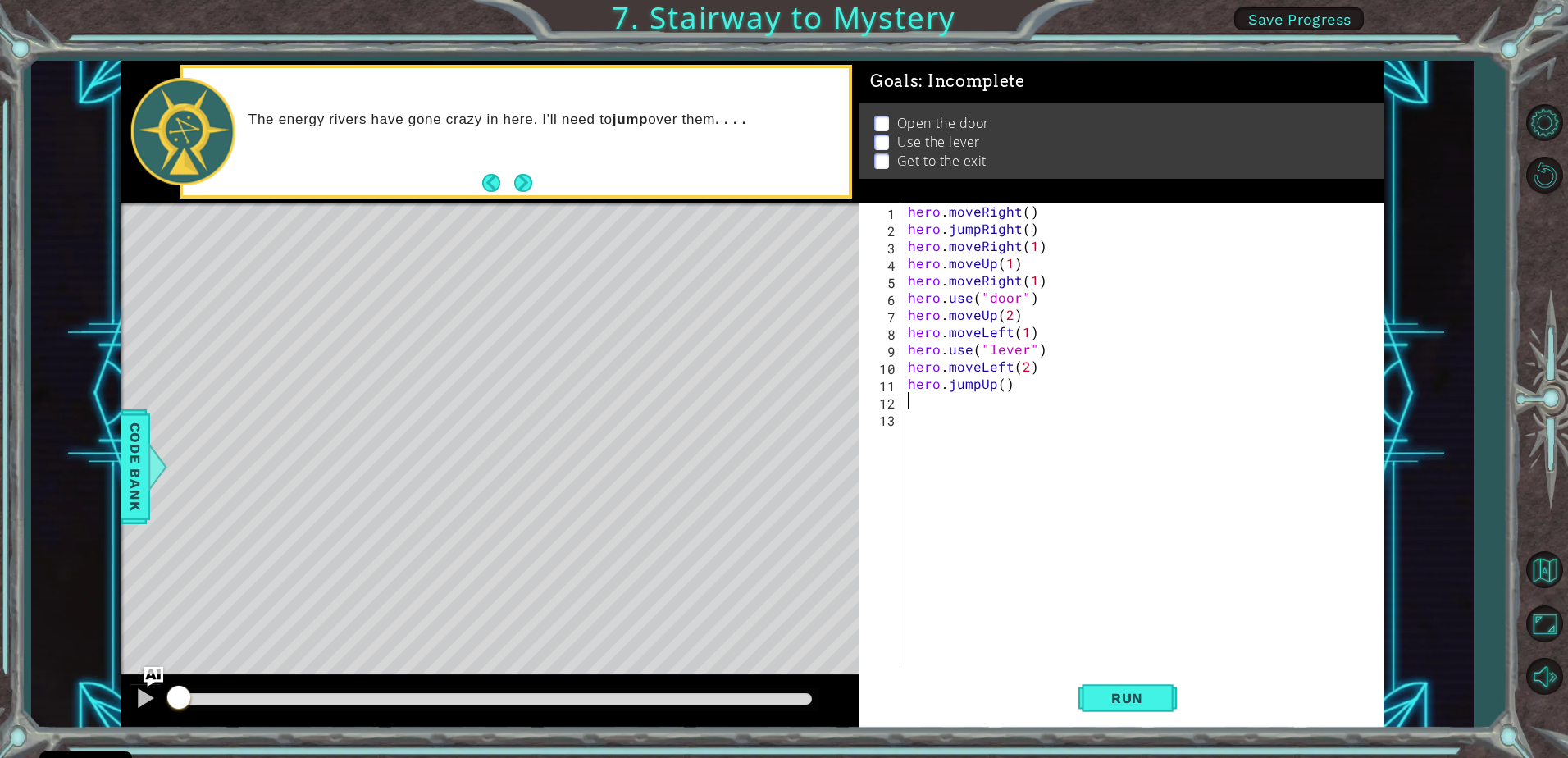
type textarea "h"
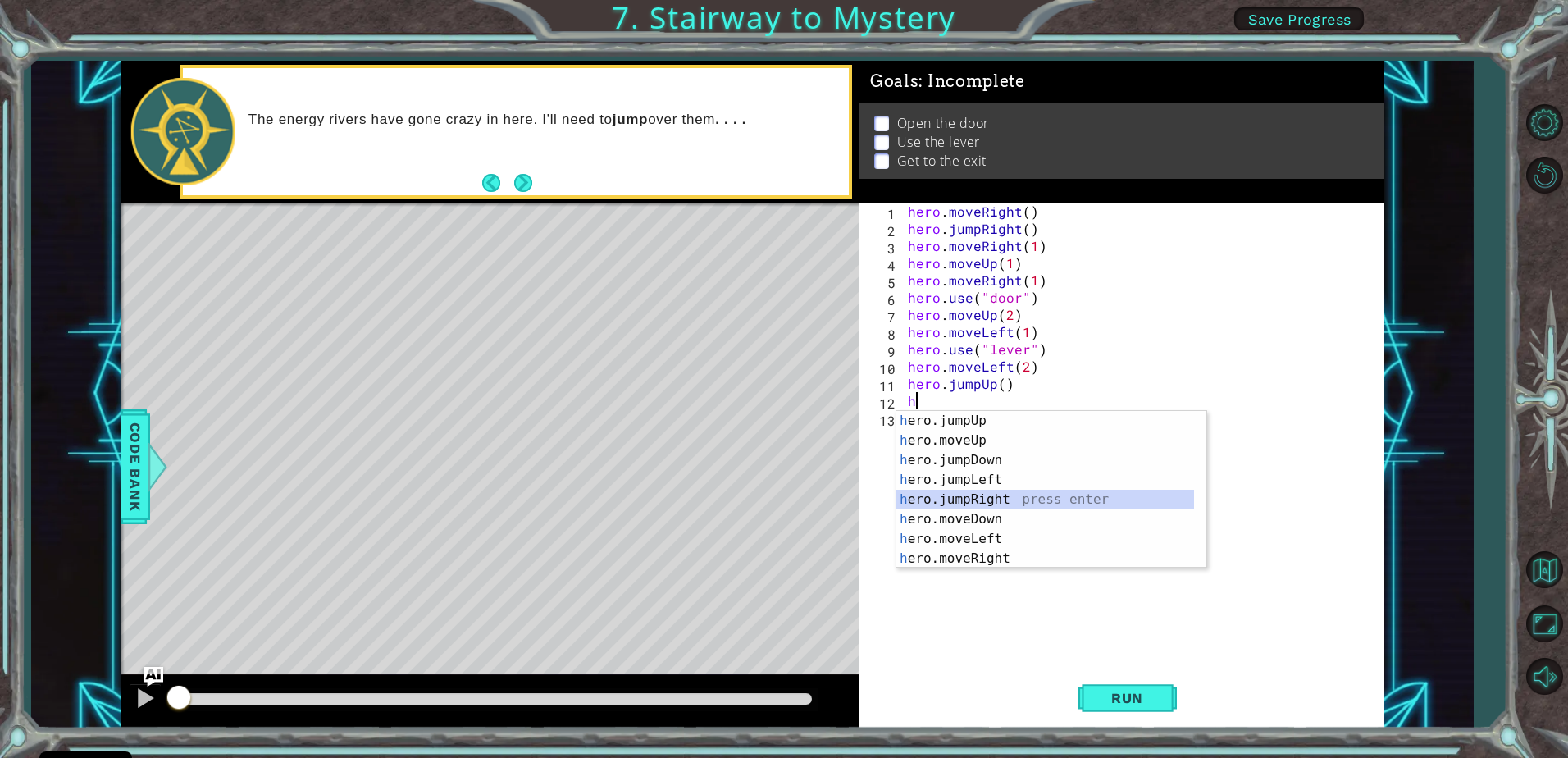
click at [982, 505] on div "h ero.jumpUp press enter h ero.moveUp press enter h ero.jumpDown press enter h …" at bounding box center [1045, 510] width 298 height 197
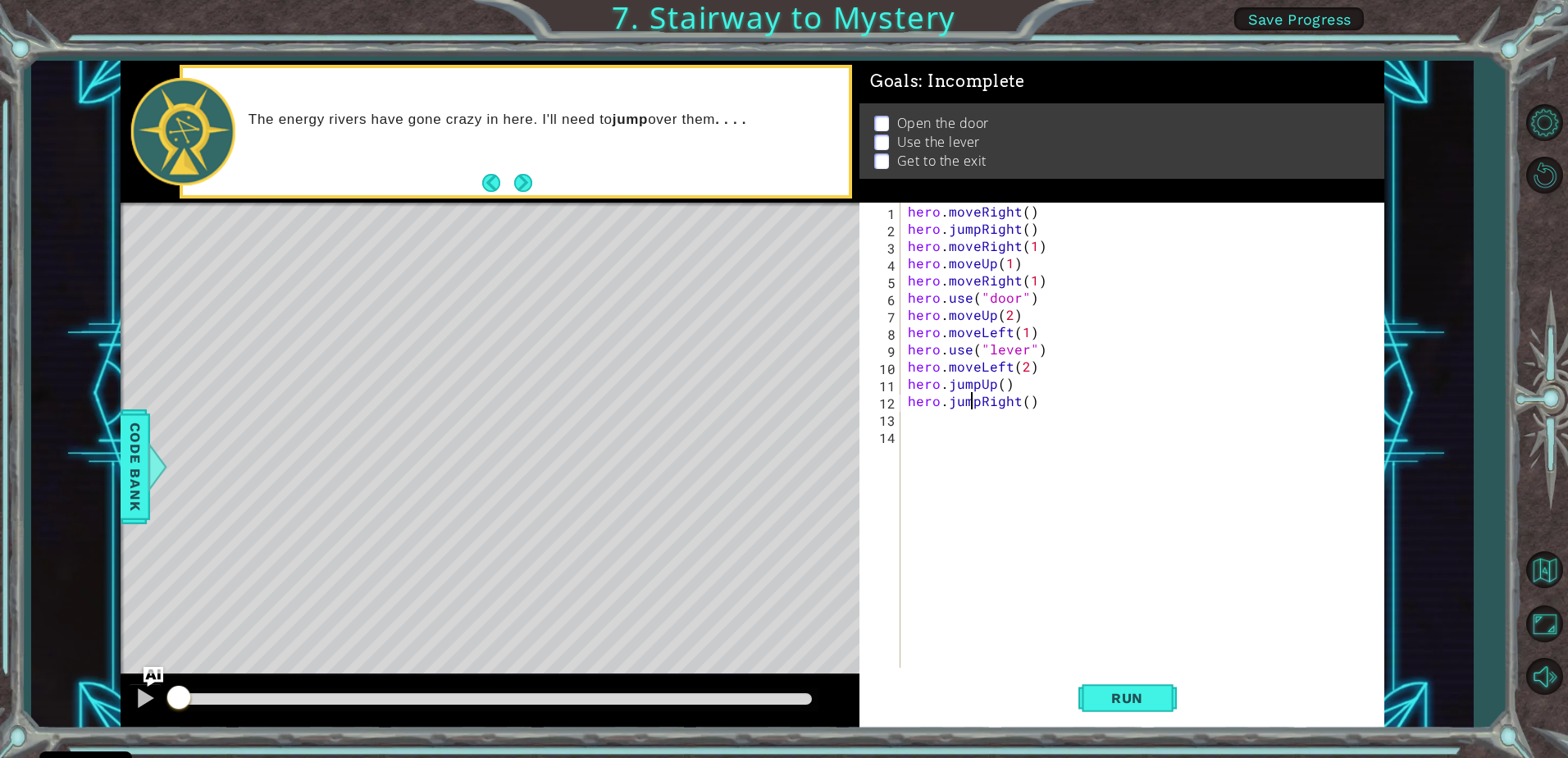
click at [973, 400] on div "hero . moveRight ( ) hero . jumpRight ( ) hero . moveRight ( 1 ) hero . moveUp …" at bounding box center [1146, 452] width 483 height 500
click at [976, 410] on div "hero . moveRight ( ) hero . jumpRight ( ) hero . moveRight ( 1 ) hero . moveUp …" at bounding box center [1146, 452] width 483 height 500
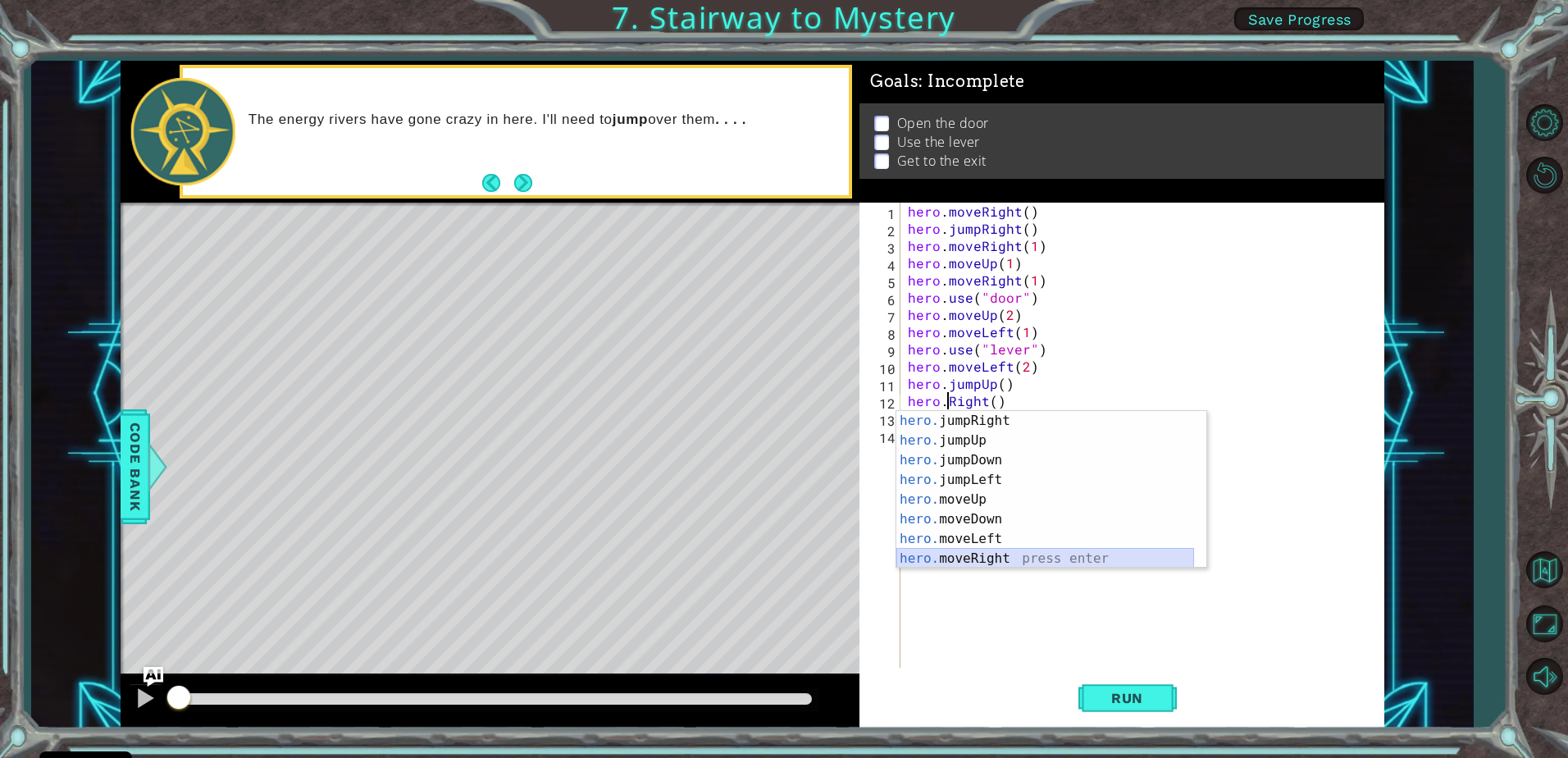
click at [963, 556] on div "hero. jumpRight press enter hero. jumpUp press enter hero. jumpDown press enter…" at bounding box center [1045, 510] width 298 height 197
type textarea "hero.moveRight(1)"
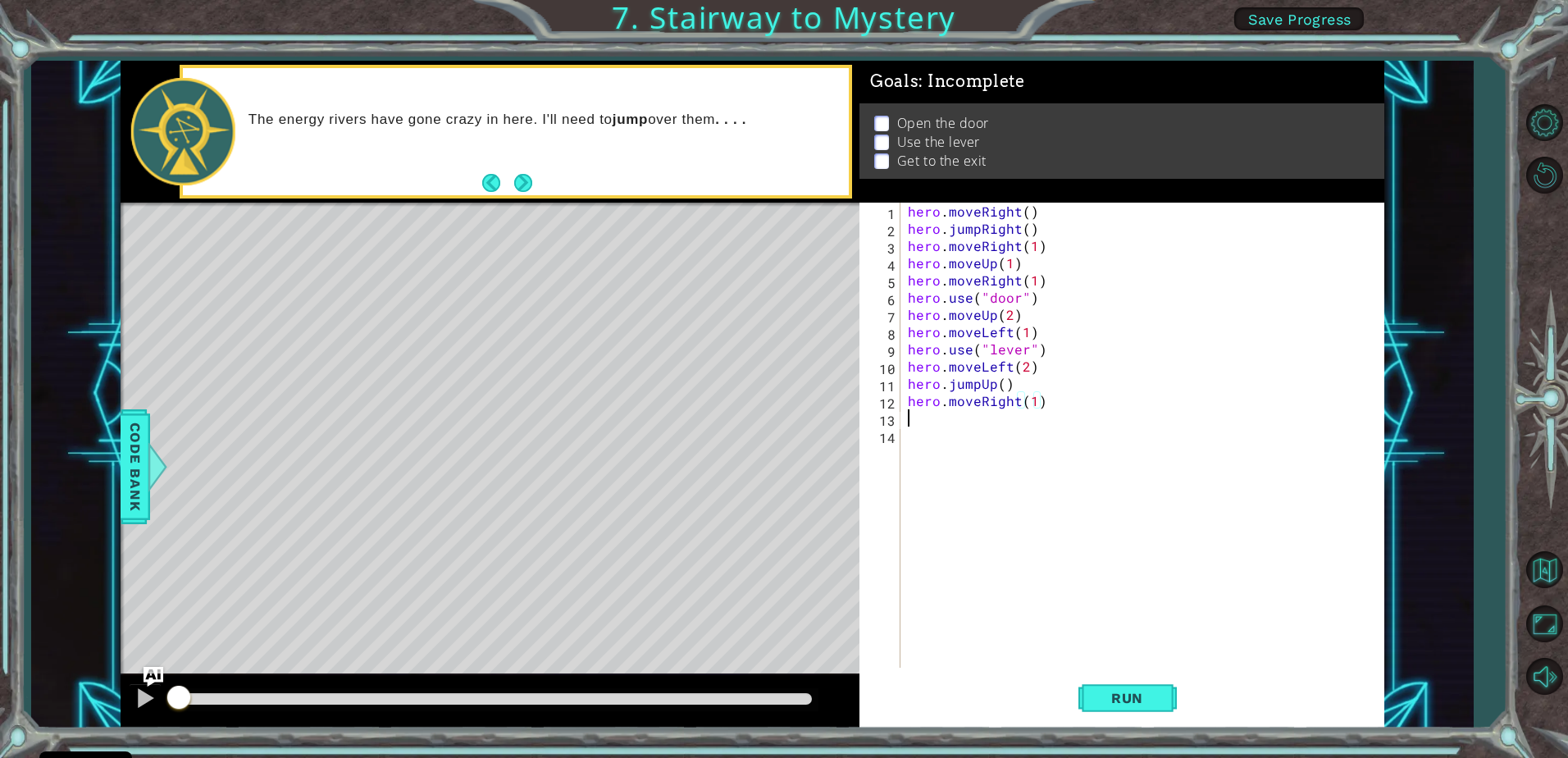
click at [919, 426] on div "hero . moveRight ( ) hero . jumpRight ( ) hero . moveRight ( 1 ) hero . moveUp …" at bounding box center [1146, 452] width 483 height 500
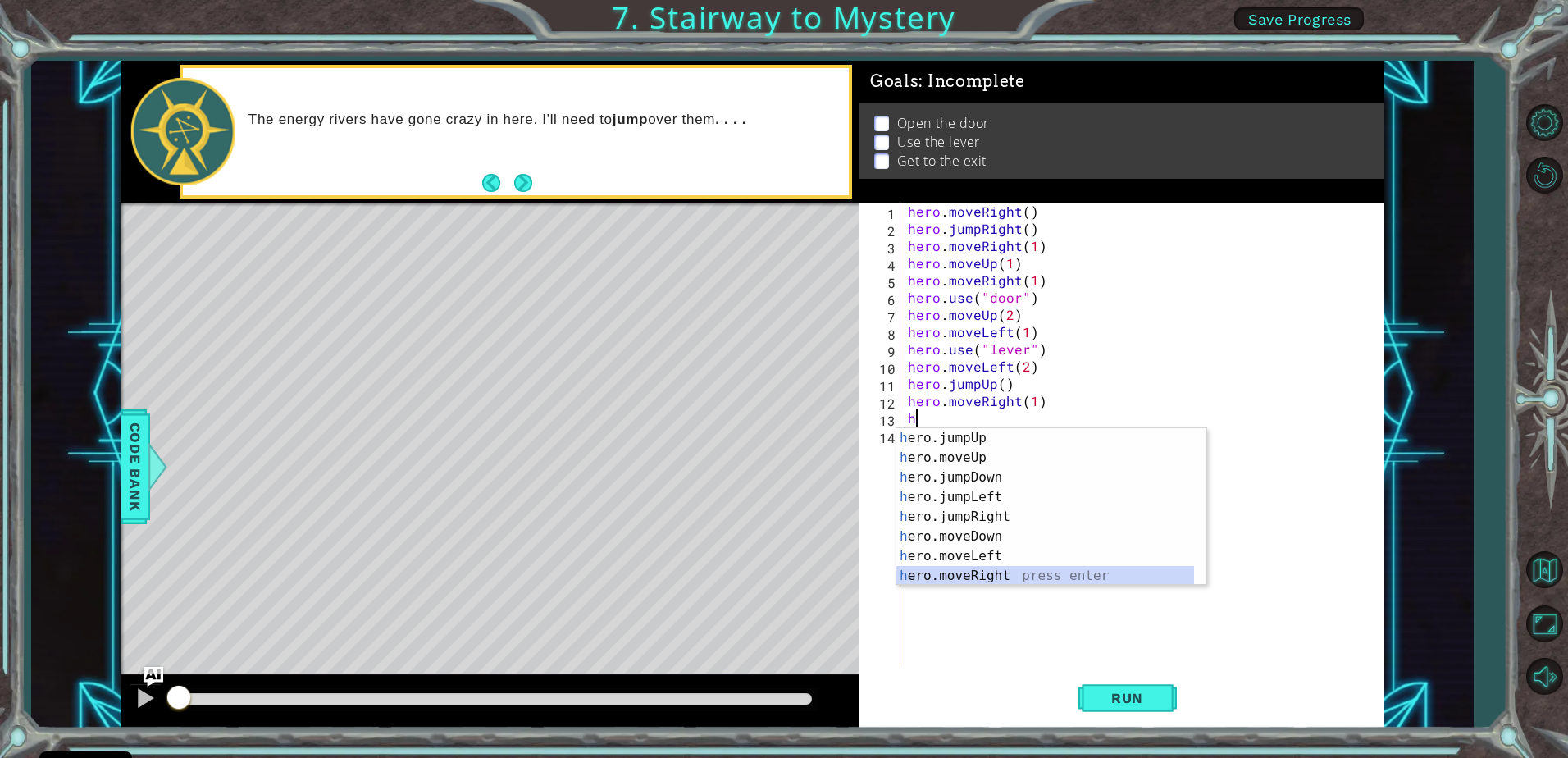
click at [950, 575] on div "h ero.jumpUp press enter h ero.moveUp press enter h ero.jumpDown press enter h …" at bounding box center [1045, 527] width 298 height 197
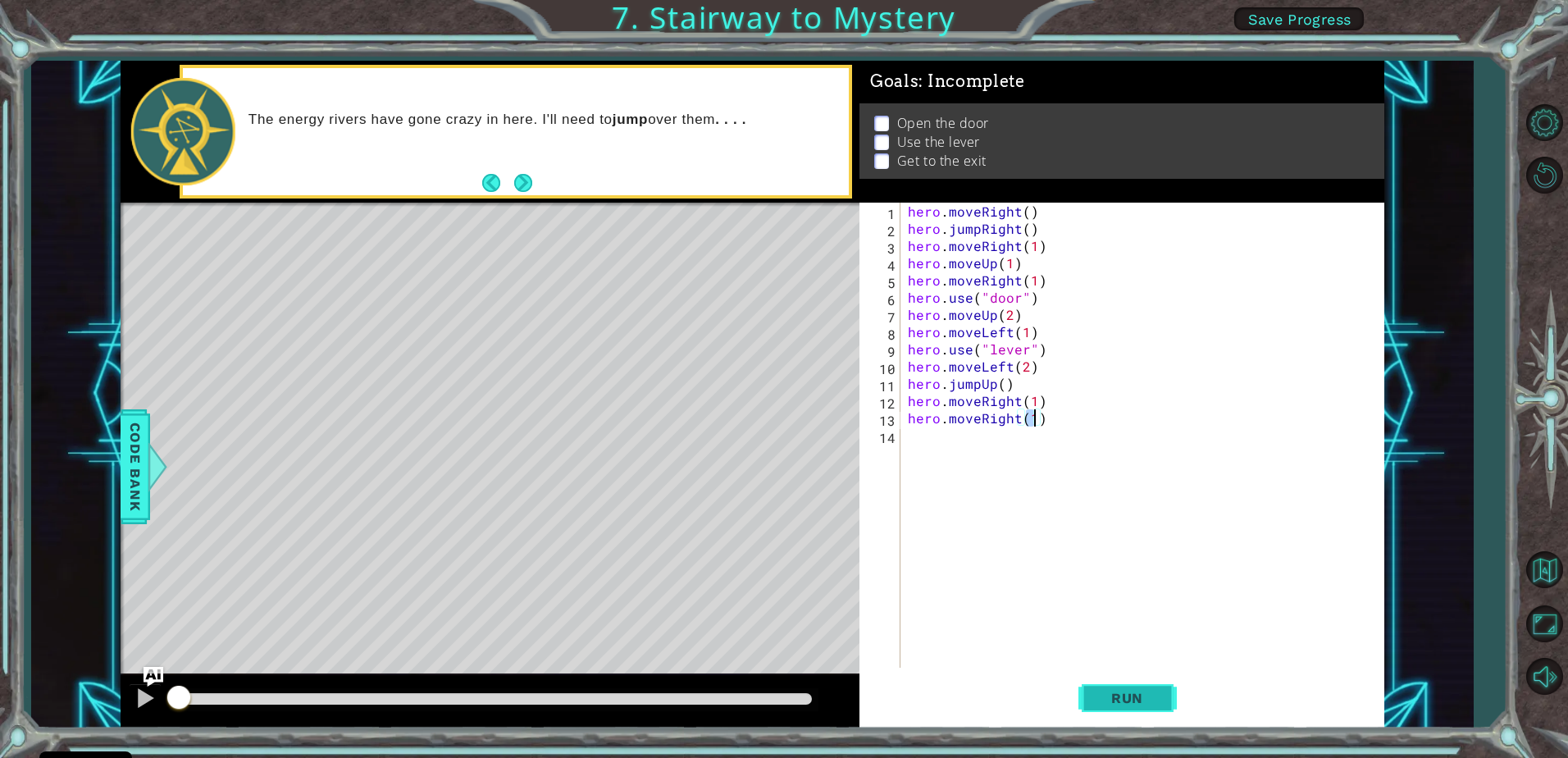
type textarea "hero.moveRight(1)"
click at [1110, 696] on span "Run" at bounding box center [1127, 697] width 65 height 16
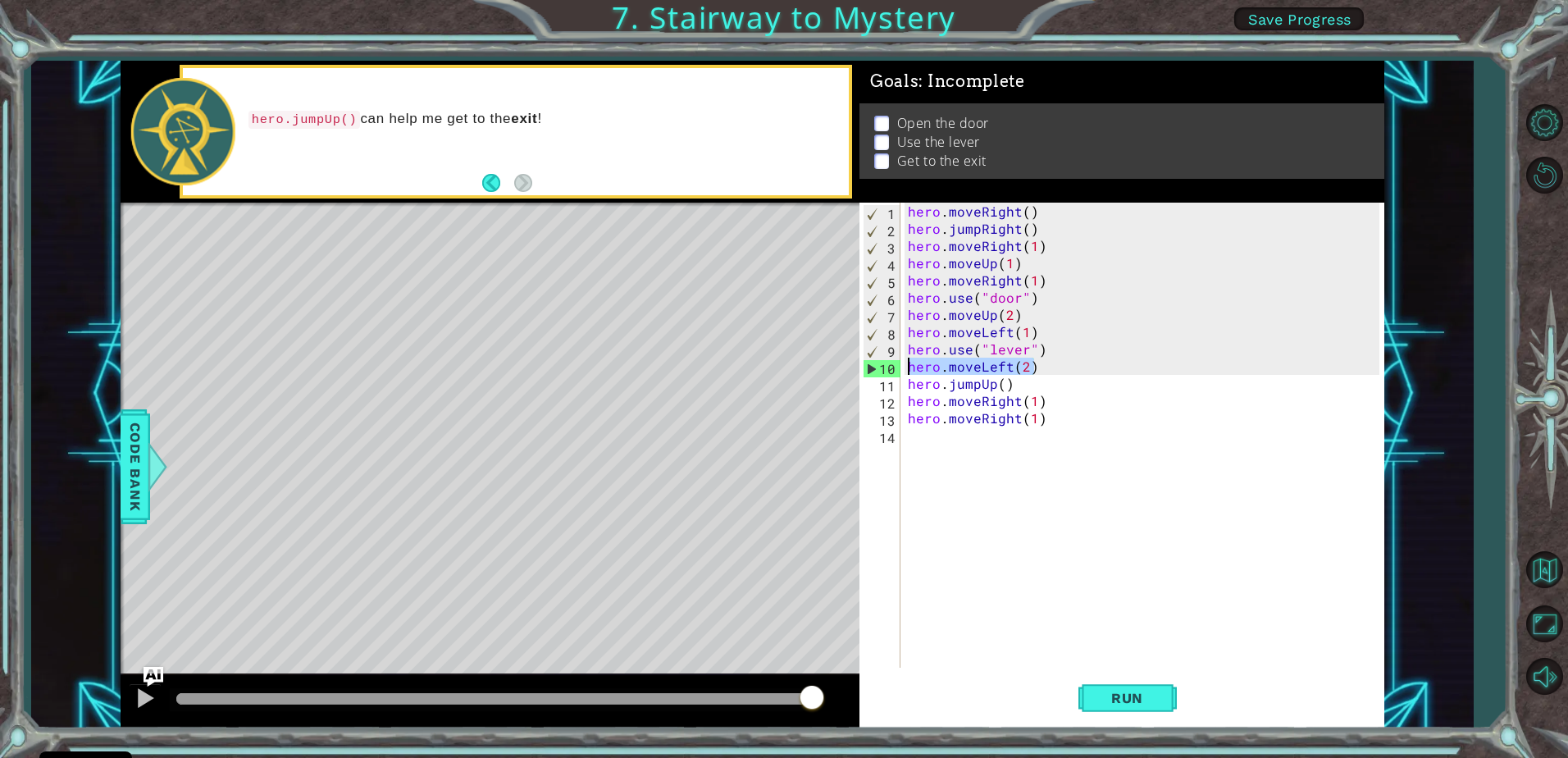
drag, startPoint x: 1035, startPoint y: 368, endPoint x: 893, endPoint y: 368, distance: 142.0
click at [893, 368] on div "1 2 3 4 5 6 7 8 9 10 11 12 13 14 hero . moveRight ( ) hero . jumpRight ( ) hero…" at bounding box center [1120, 435] width 520 height 466
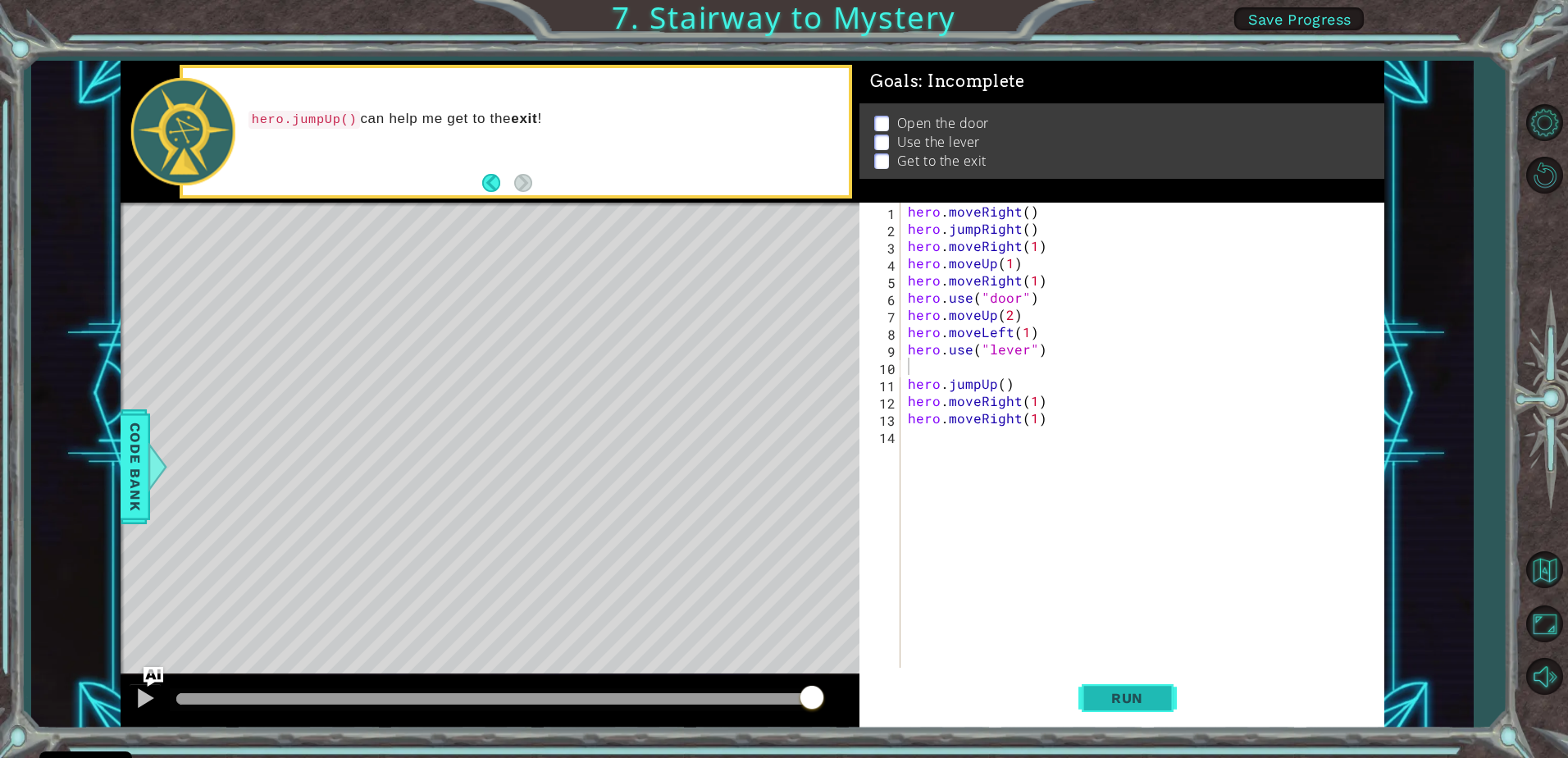
click at [1099, 688] on button "Run" at bounding box center [1127, 698] width 98 height 53
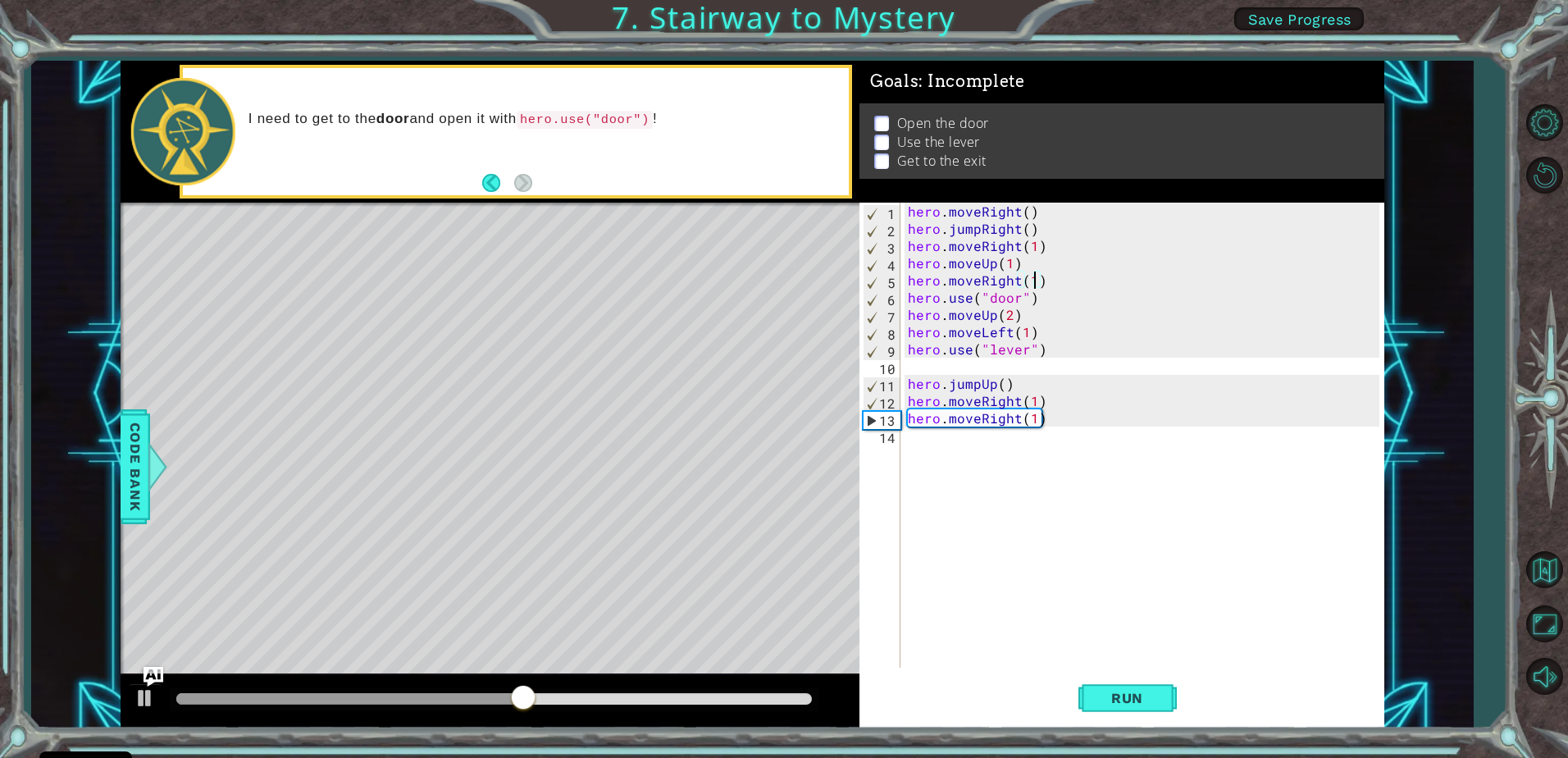
click at [1035, 283] on div "hero . moveRight ( ) hero . jumpRight ( ) hero . moveRight ( 1 ) hero . moveUp …" at bounding box center [1146, 452] width 483 height 500
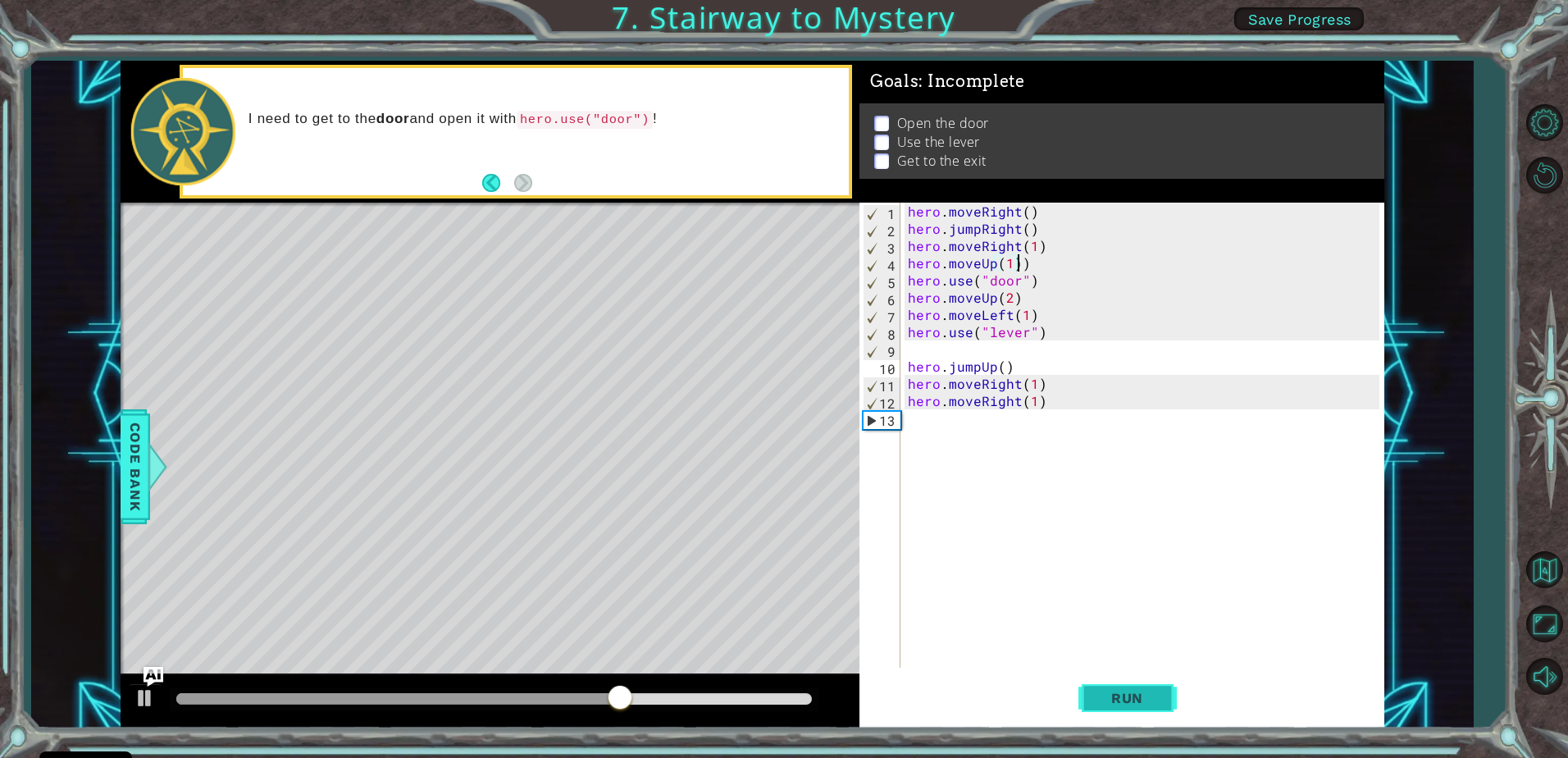
click at [1092, 696] on button "Run" at bounding box center [1127, 698] width 98 height 53
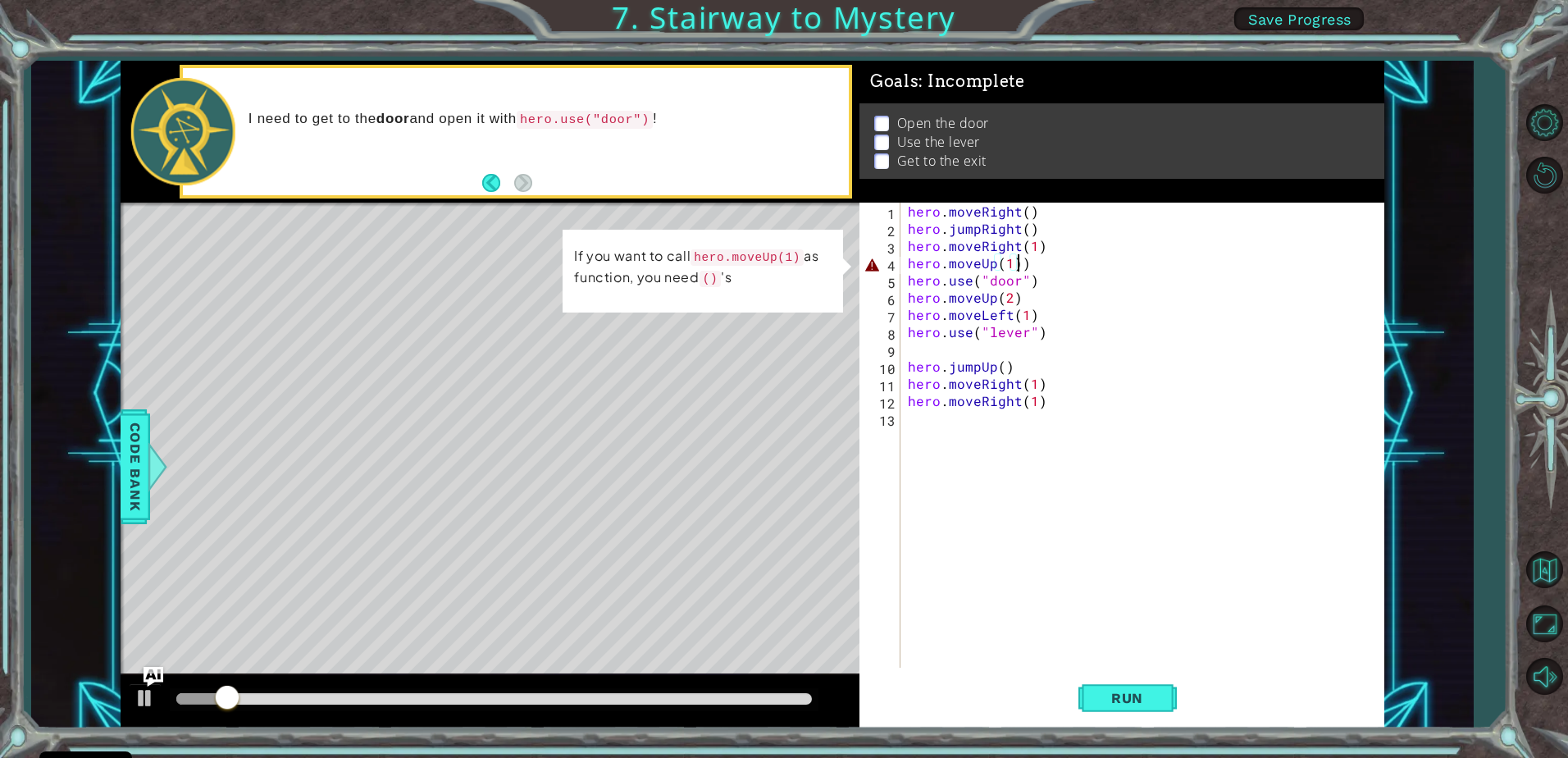
click at [1035, 266] on div "hero . moveRight ( ) hero . jumpRight ( ) hero . moveRight ( 1 ) hero . moveUp …" at bounding box center [1146, 452] width 483 height 500
type textarea "hero.moveUp(1)"
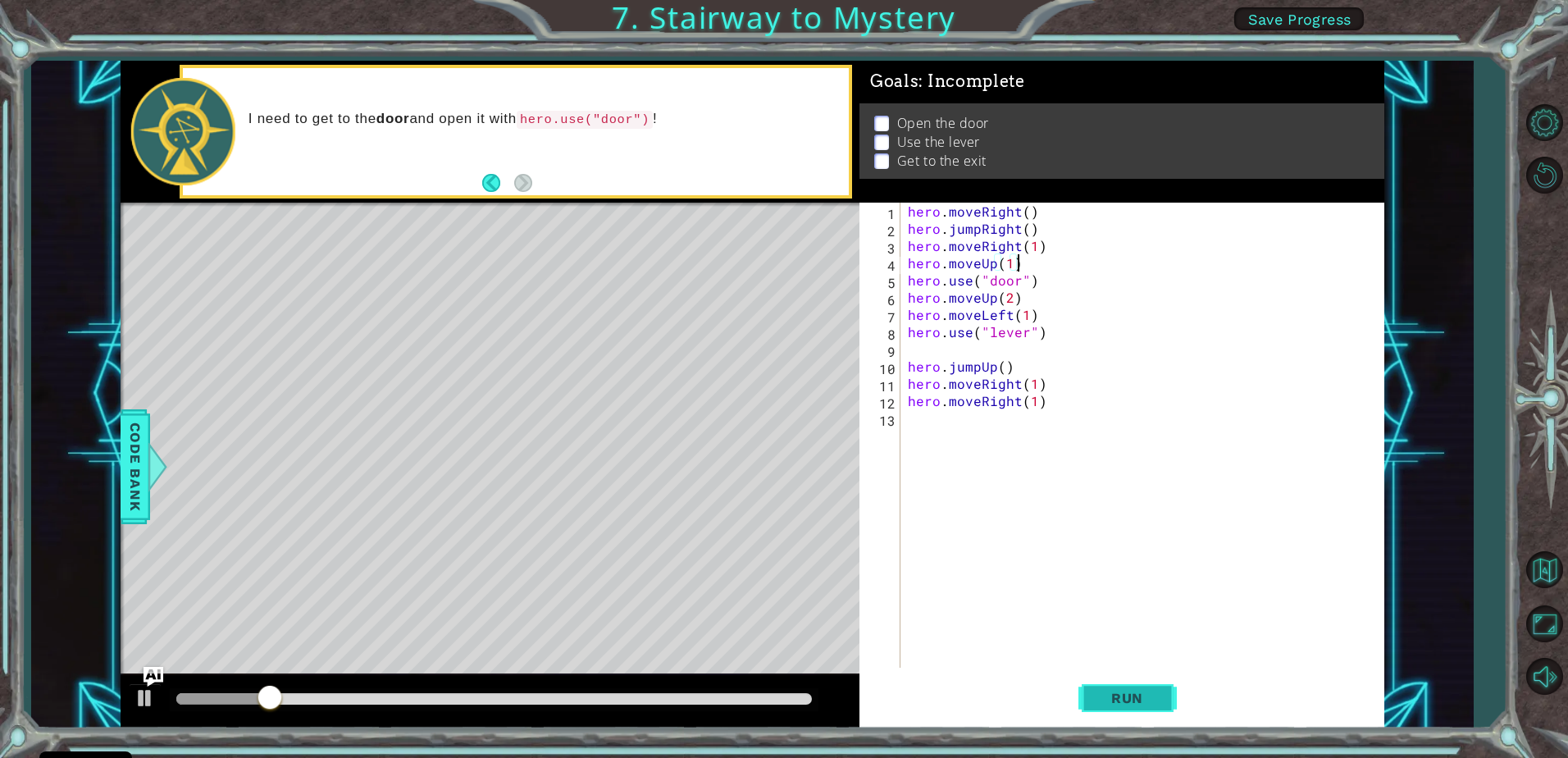
click at [1124, 700] on span "Run" at bounding box center [1127, 697] width 65 height 16
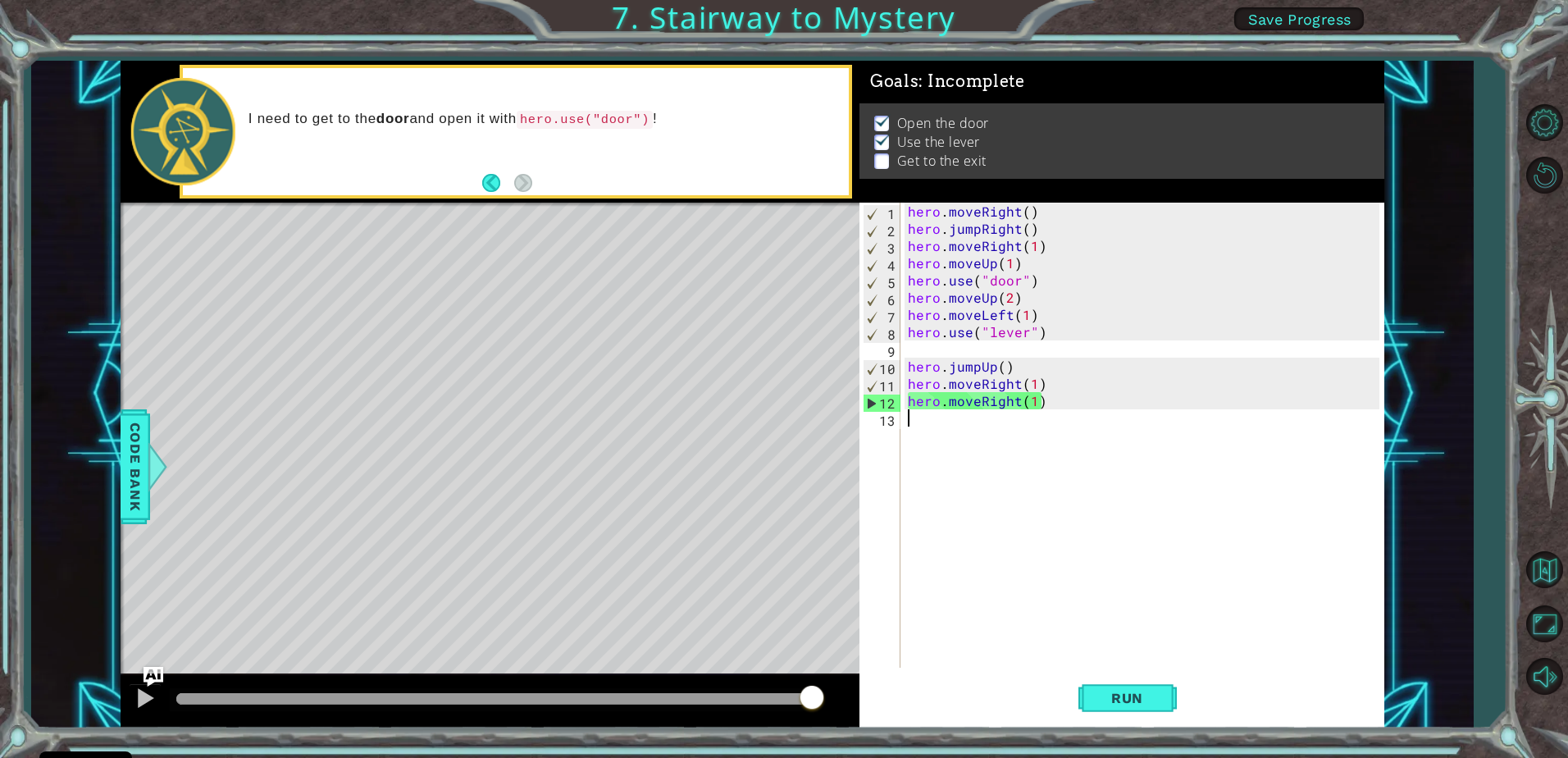
click at [948, 426] on div "hero . moveRight ( ) hero . jumpRight ( ) hero . moveRight ( 1 ) hero . moveUp …" at bounding box center [1146, 452] width 483 height 500
drag, startPoint x: 1104, startPoint y: 701, endPoint x: 979, endPoint y: 705, distance: 125.1
click at [1103, 699] on span "Run" at bounding box center [1127, 697] width 65 height 16
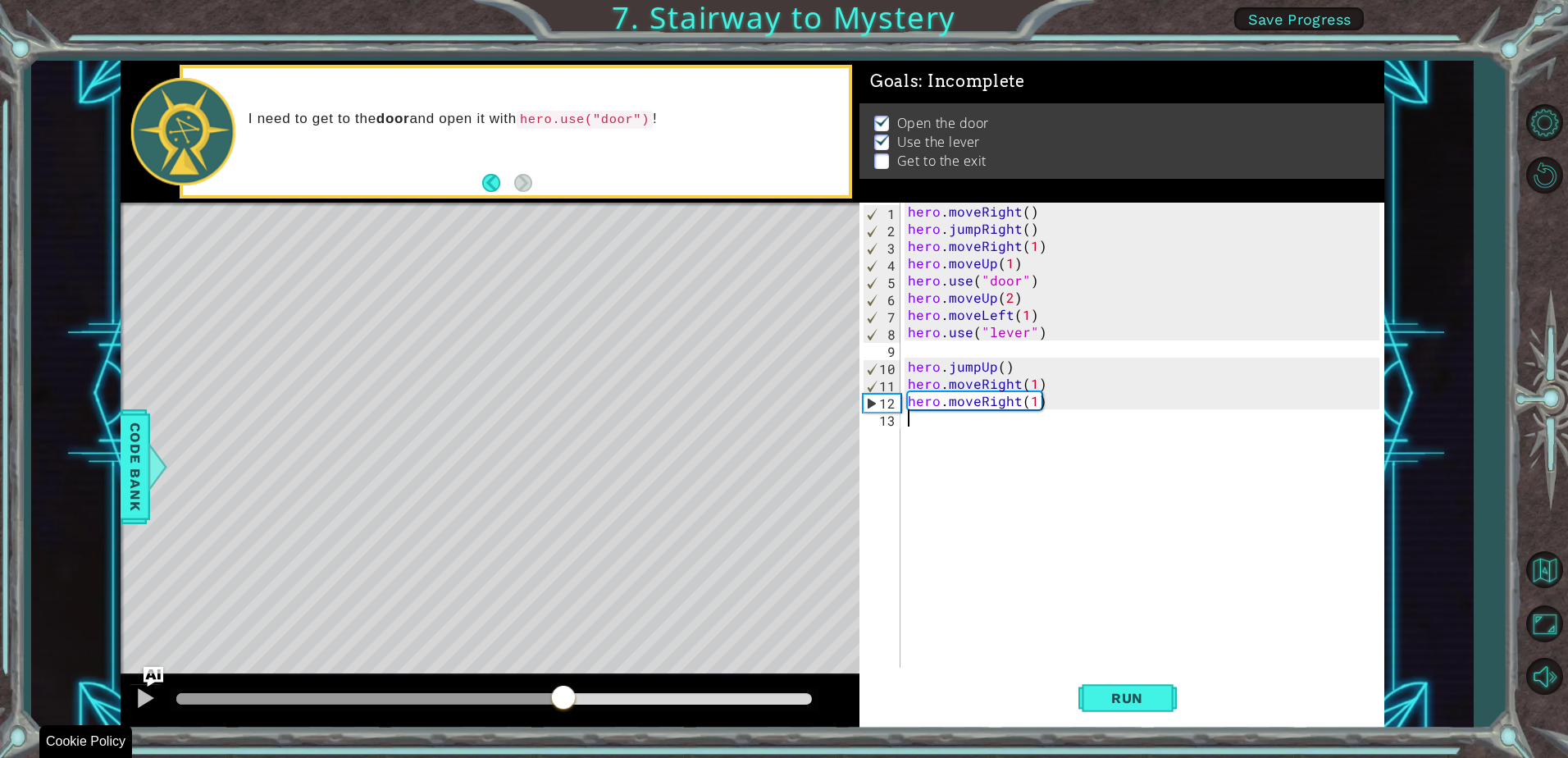
drag, startPoint x: 188, startPoint y: 693, endPoint x: 574, endPoint y: 732, distance: 388.0
click at [574, 737] on div "1 ההההההההההההההההההההההההההההההההההההההההההההההההההההההההההההההההההההההההההההה…" at bounding box center [784, 379] width 1568 height 758
type textarea "j"
type textarea "h"
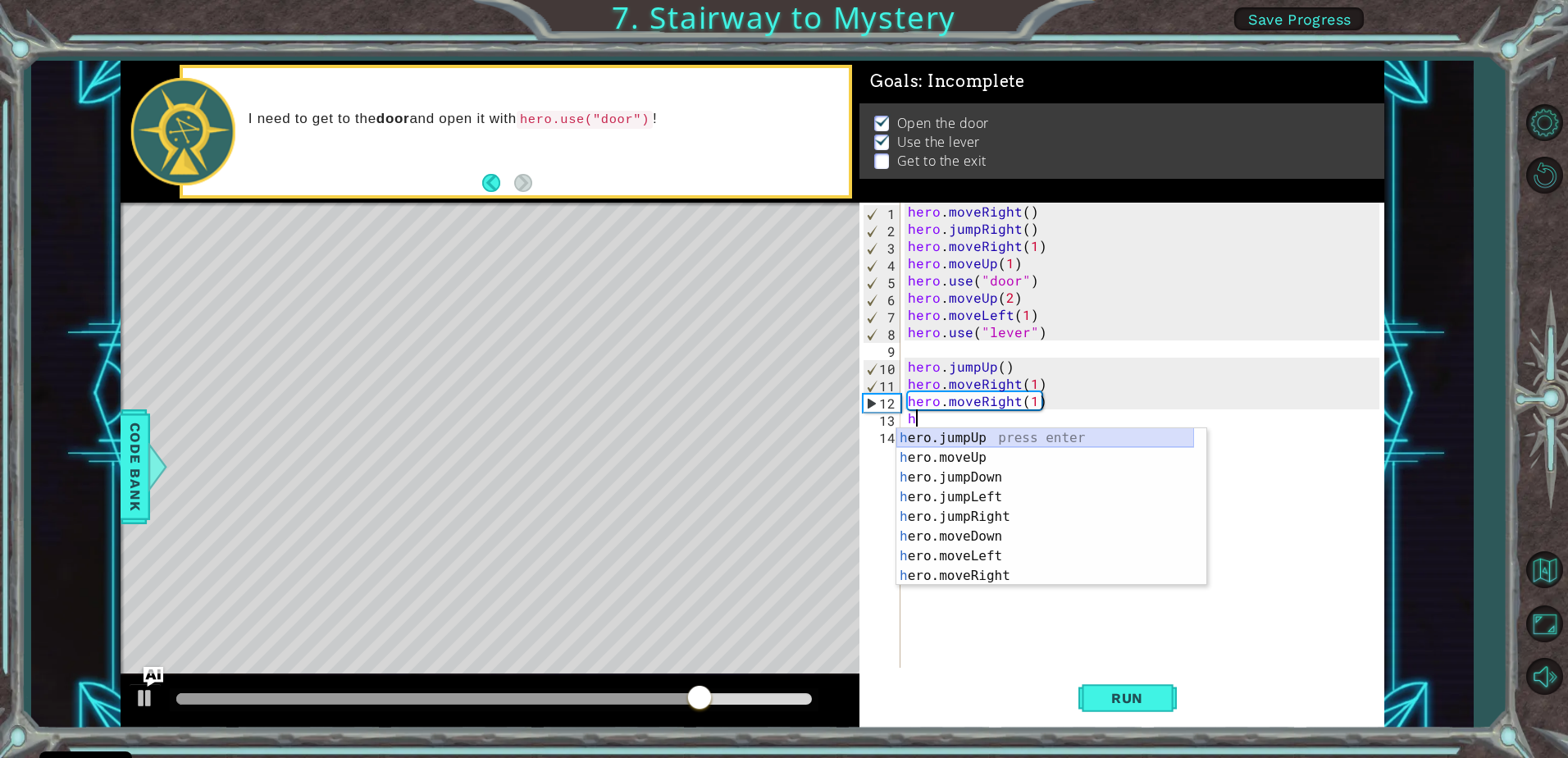
click at [942, 449] on div "h ero.jumpUp press enter h ero.moveUp press enter h ero.jumpDown press enter h …" at bounding box center [1045, 527] width 298 height 197
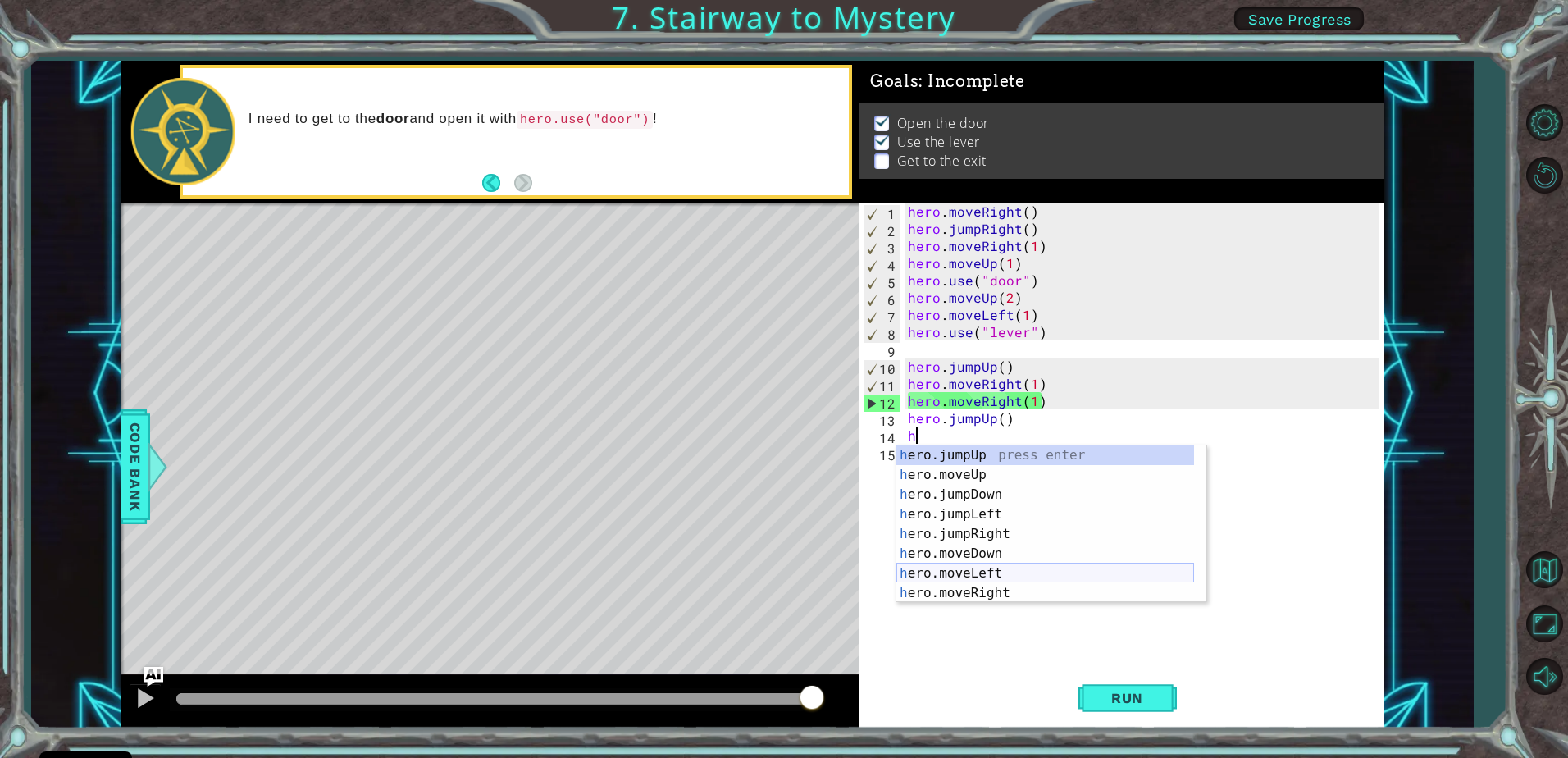
click at [986, 573] on div "h ero.jumpUp press enter h ero.moveUp press enter h ero.jumpDown press enter h …" at bounding box center [1045, 544] width 298 height 197
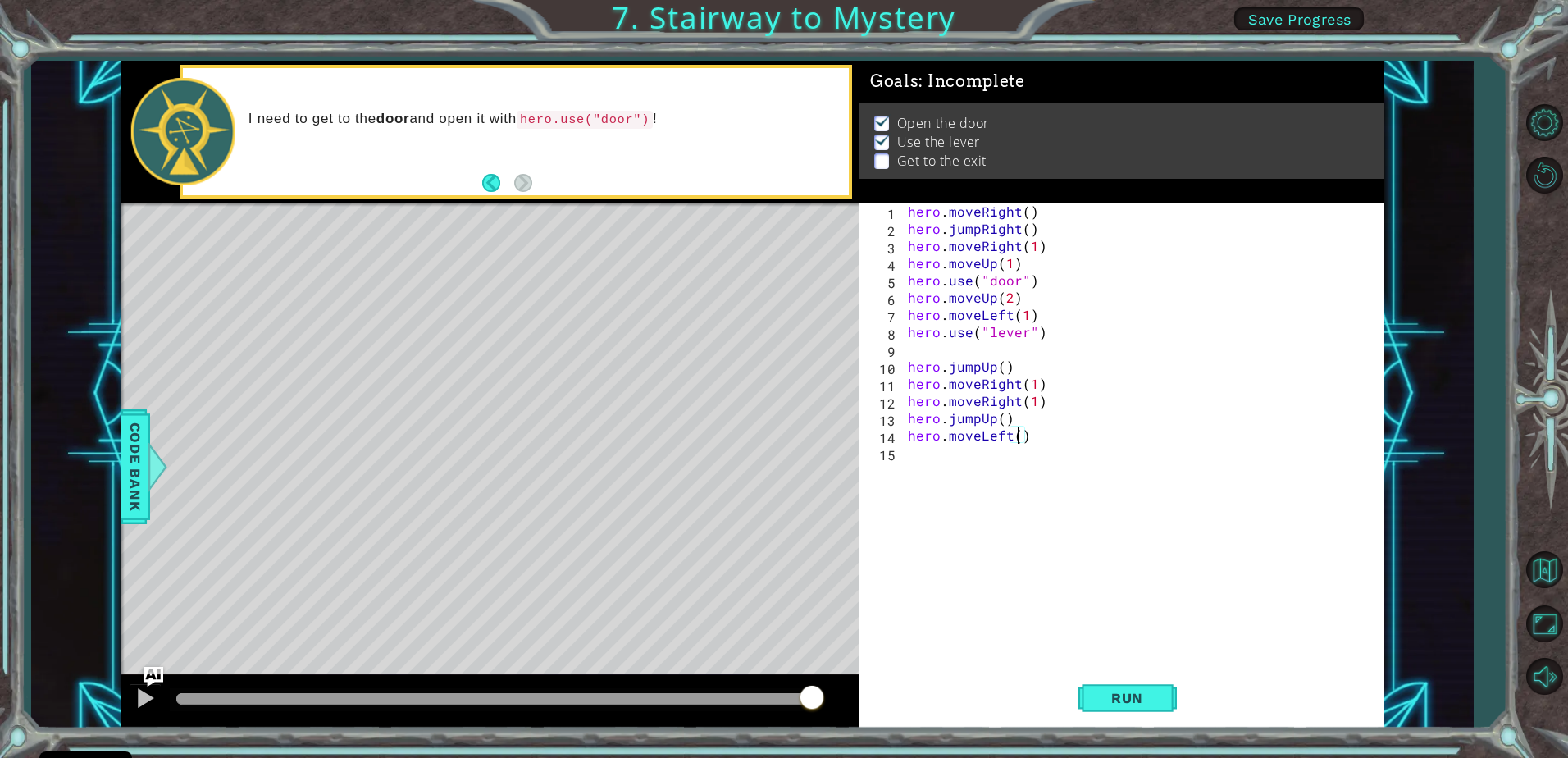
scroll to position [0, 7]
type textarea "hero.moveLeft(2)"
click at [1090, 691] on button "Run" at bounding box center [1127, 698] width 98 height 53
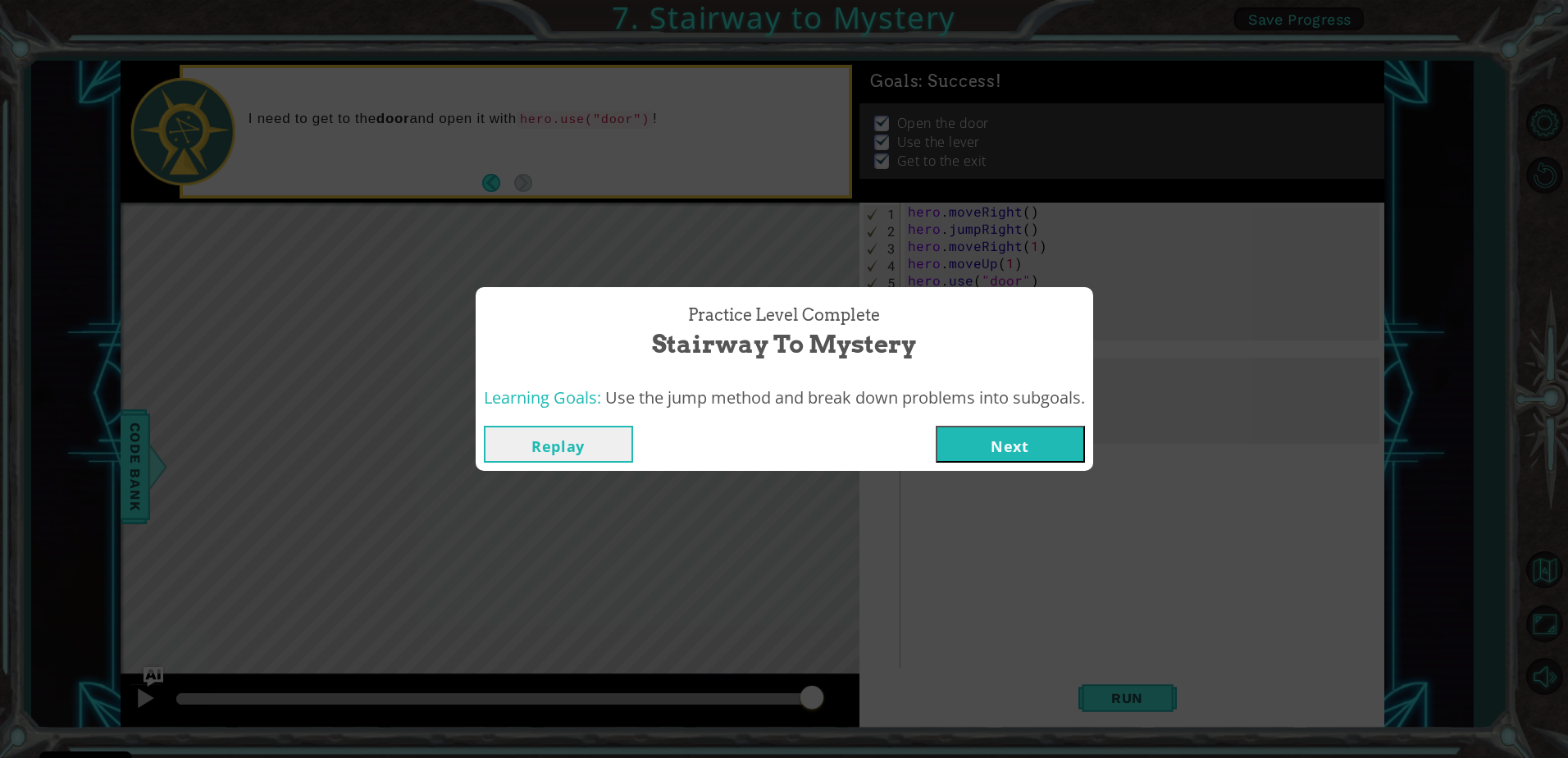
drag, startPoint x: 287, startPoint y: 691, endPoint x: 1030, endPoint y: 719, distance: 743.5
click at [967, 750] on body "Cookie Policy CodeCombat uses a few essential and non-essential cookies. Privac…" at bounding box center [784, 379] width 1568 height 758
click at [1036, 429] on button "Next" at bounding box center [1011, 444] width 149 height 37
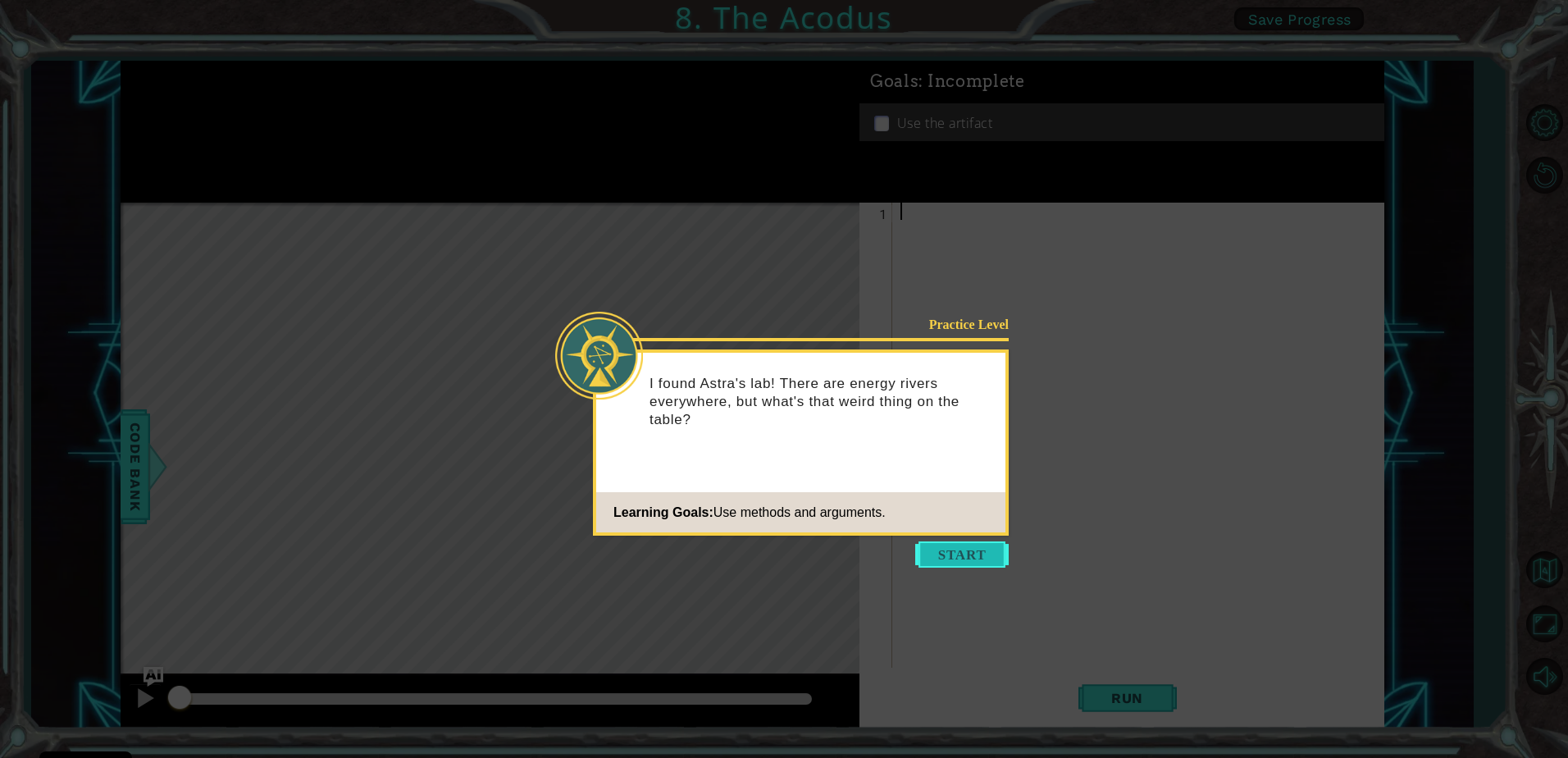
click at [952, 558] on button "Start" at bounding box center [962, 555] width 94 height 26
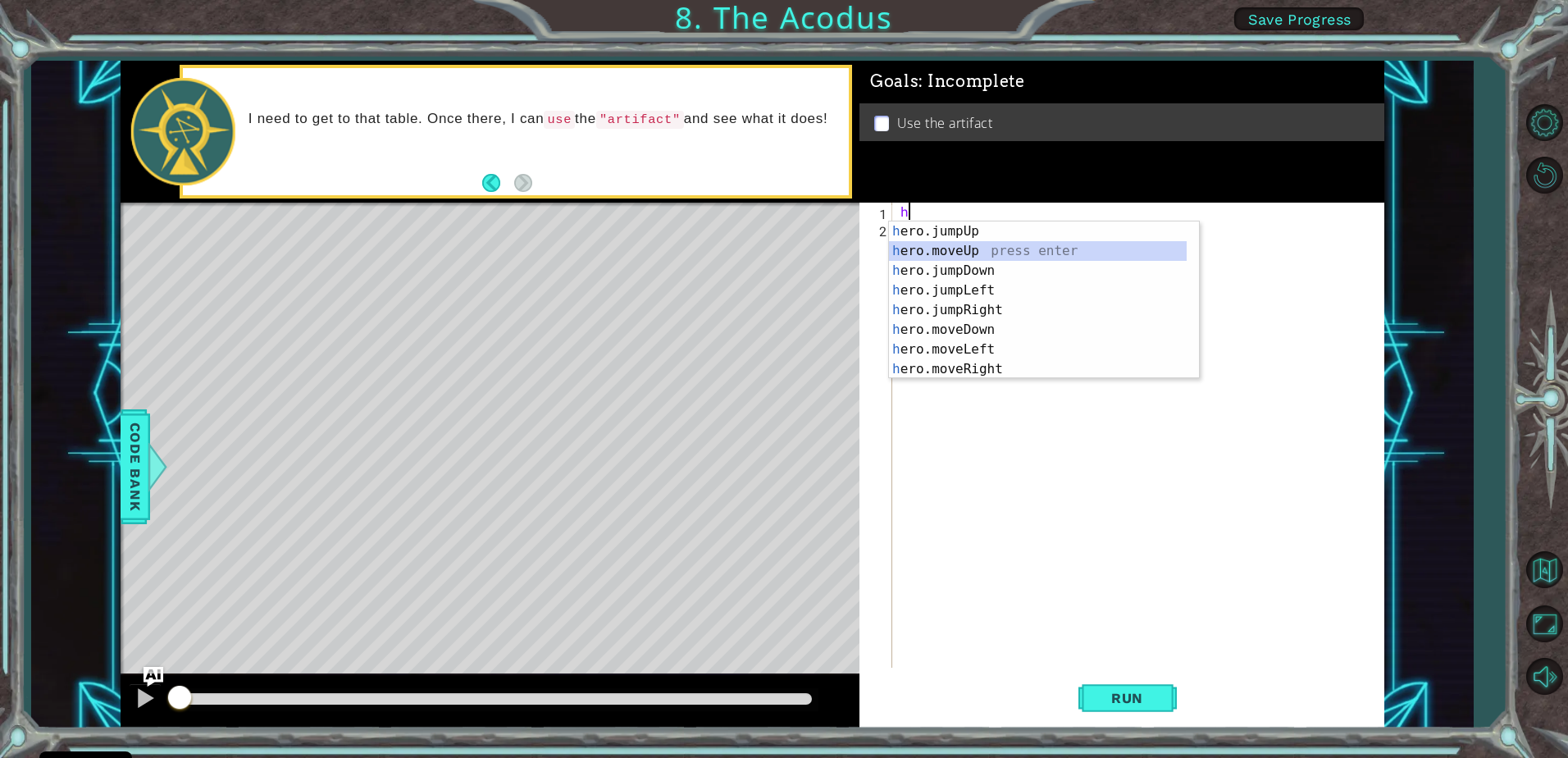
click at [916, 251] on div "h ero.jumpUp press enter h ero.moveUp press enter h ero.jumpDown press enter h …" at bounding box center [1037, 320] width 298 height 197
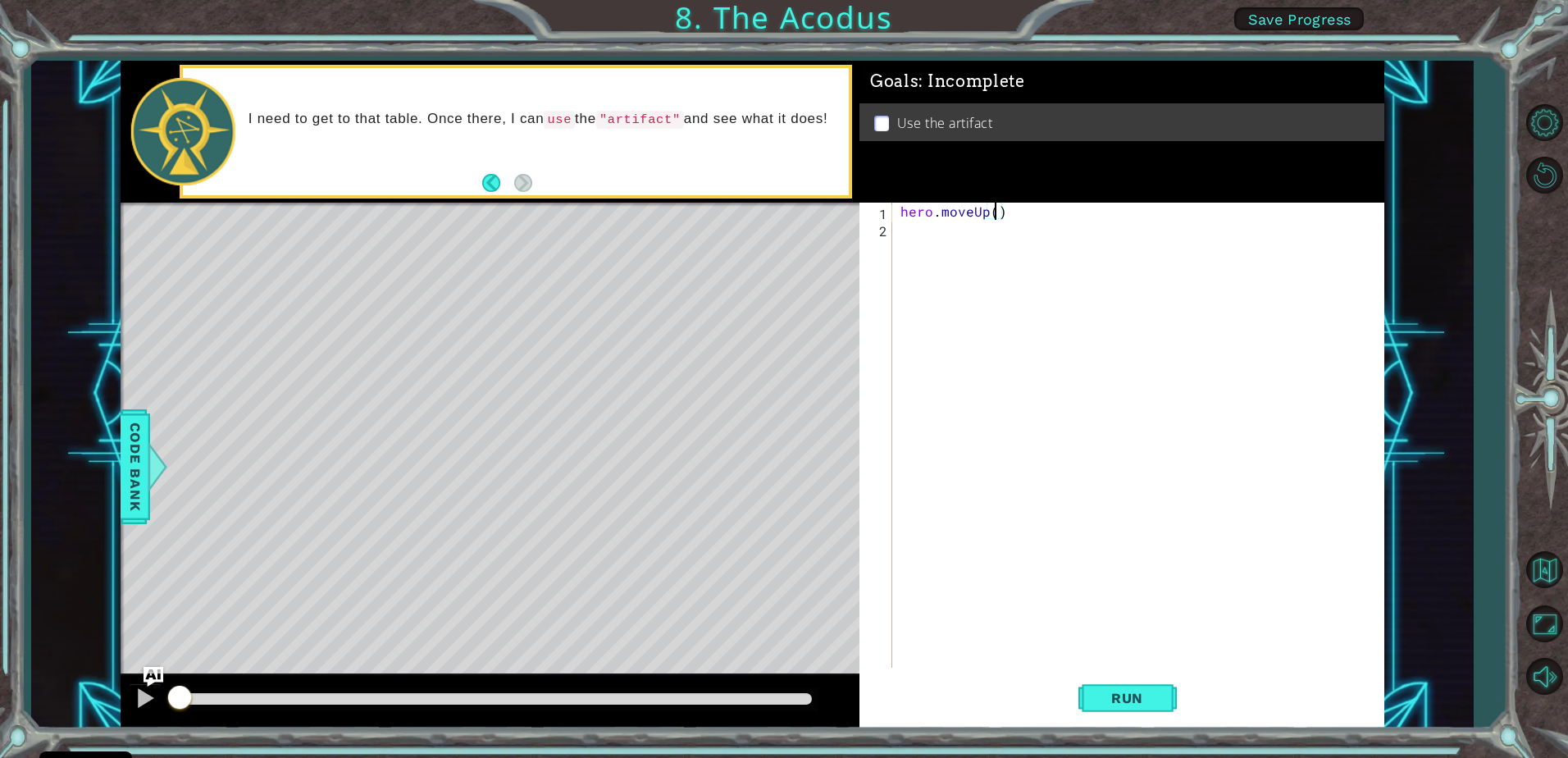
type textarea "hero.moveUp(2)"
click at [912, 244] on div "hero . moveUp ( 2 )" at bounding box center [1142, 452] width 491 height 500
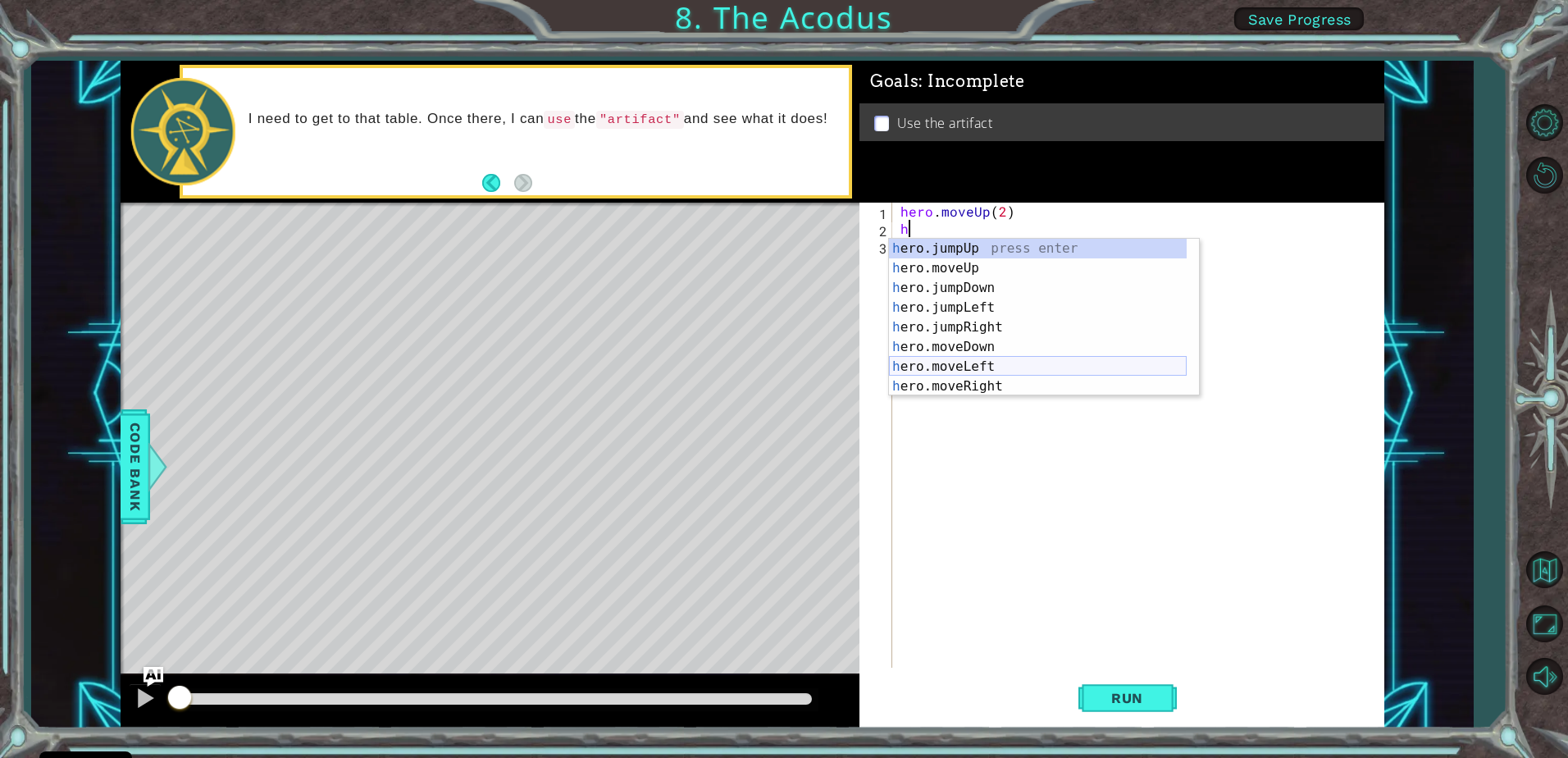
click at [945, 361] on div "h ero.jumpUp press enter h ero.moveUp press enter h ero.jumpDown press enter h …" at bounding box center [1037, 337] width 298 height 197
type textarea "hero.moveLeft(1)"
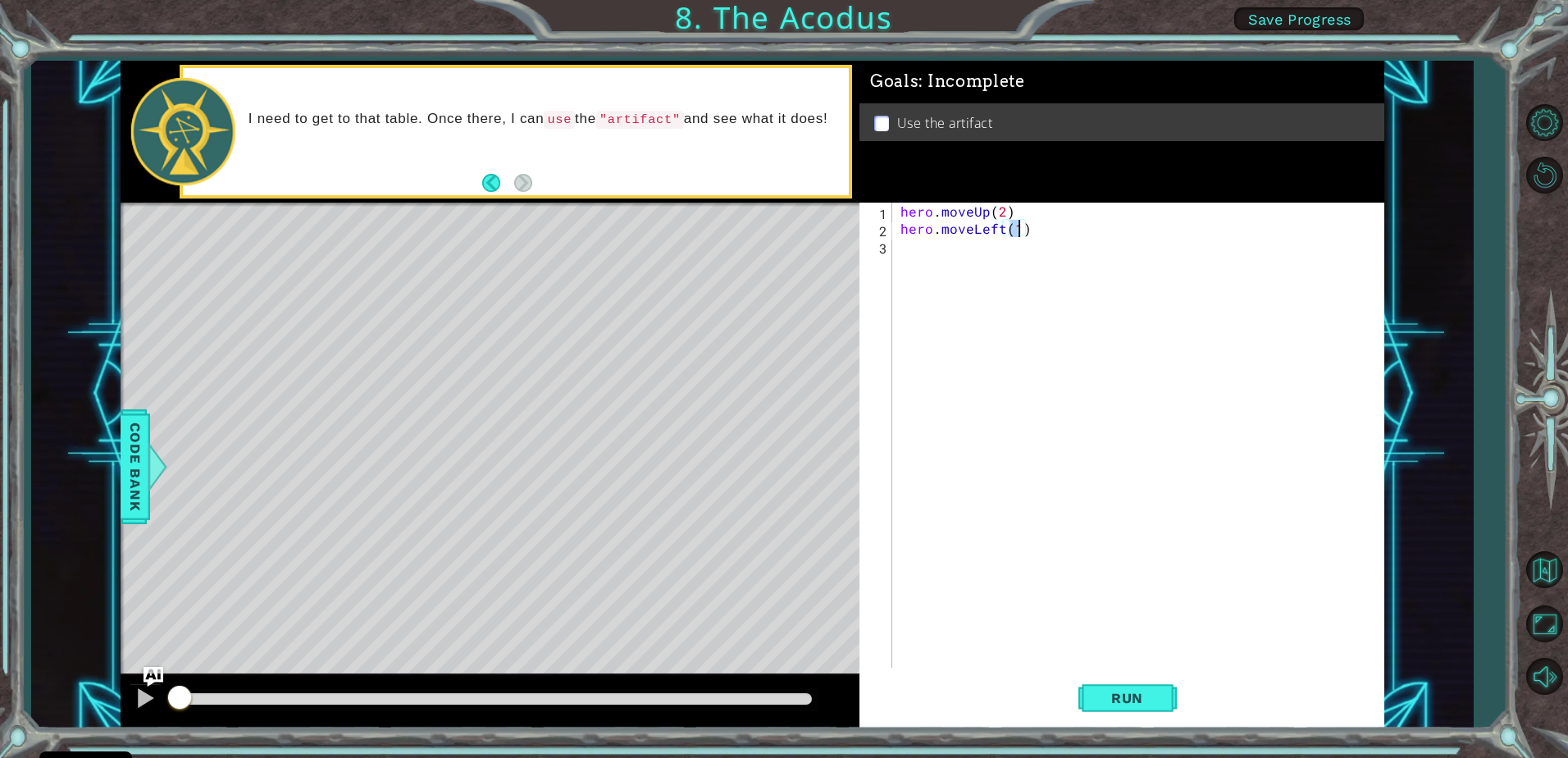
click at [933, 271] on div "hero . moveUp ( 2 ) hero . moveLeft ( 1 )" at bounding box center [1142, 452] width 491 height 500
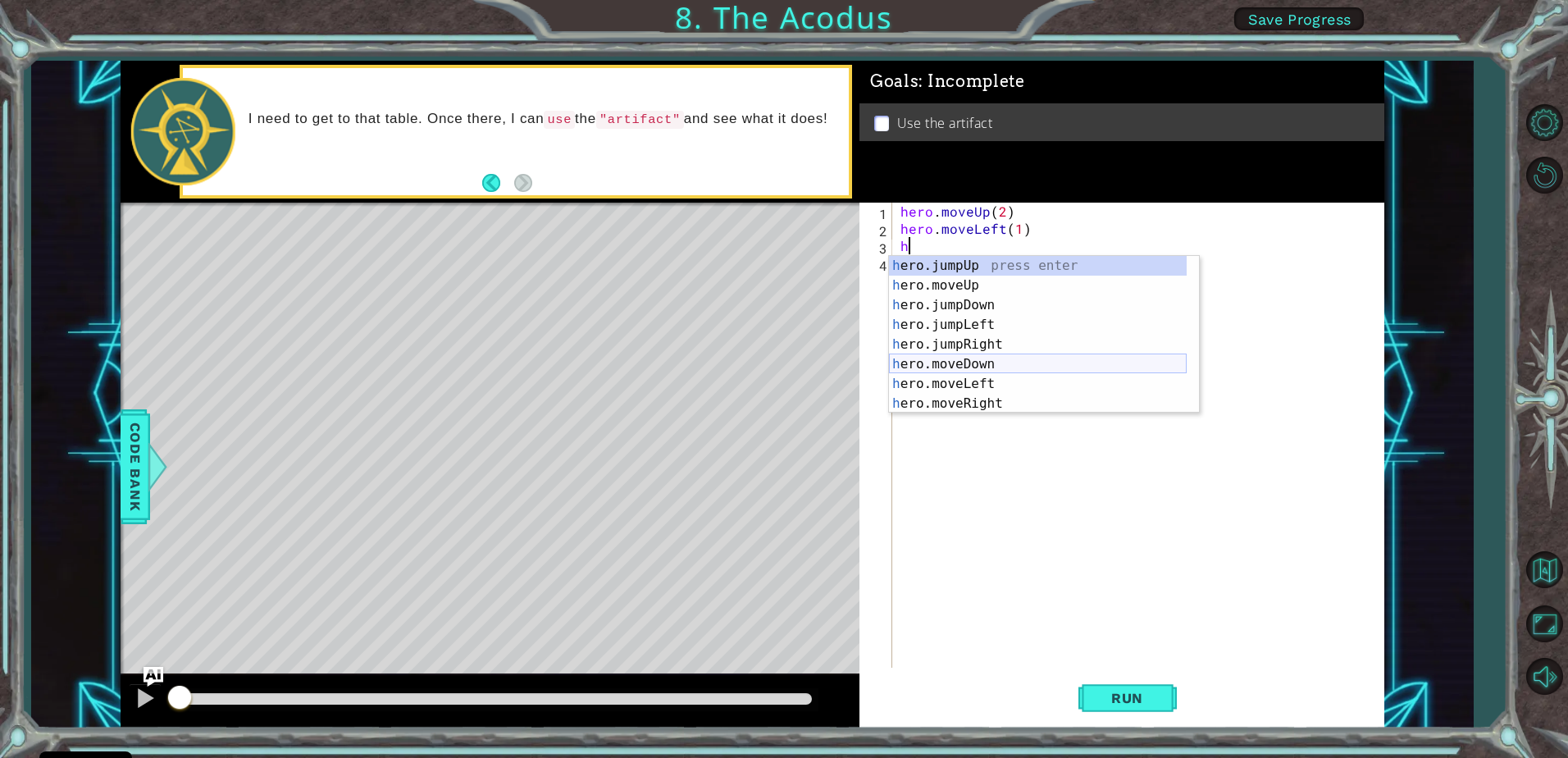
click at [952, 365] on div "h ero.jumpUp press enter h ero.moveUp press enter h ero.jumpDown press enter h …" at bounding box center [1037, 355] width 298 height 197
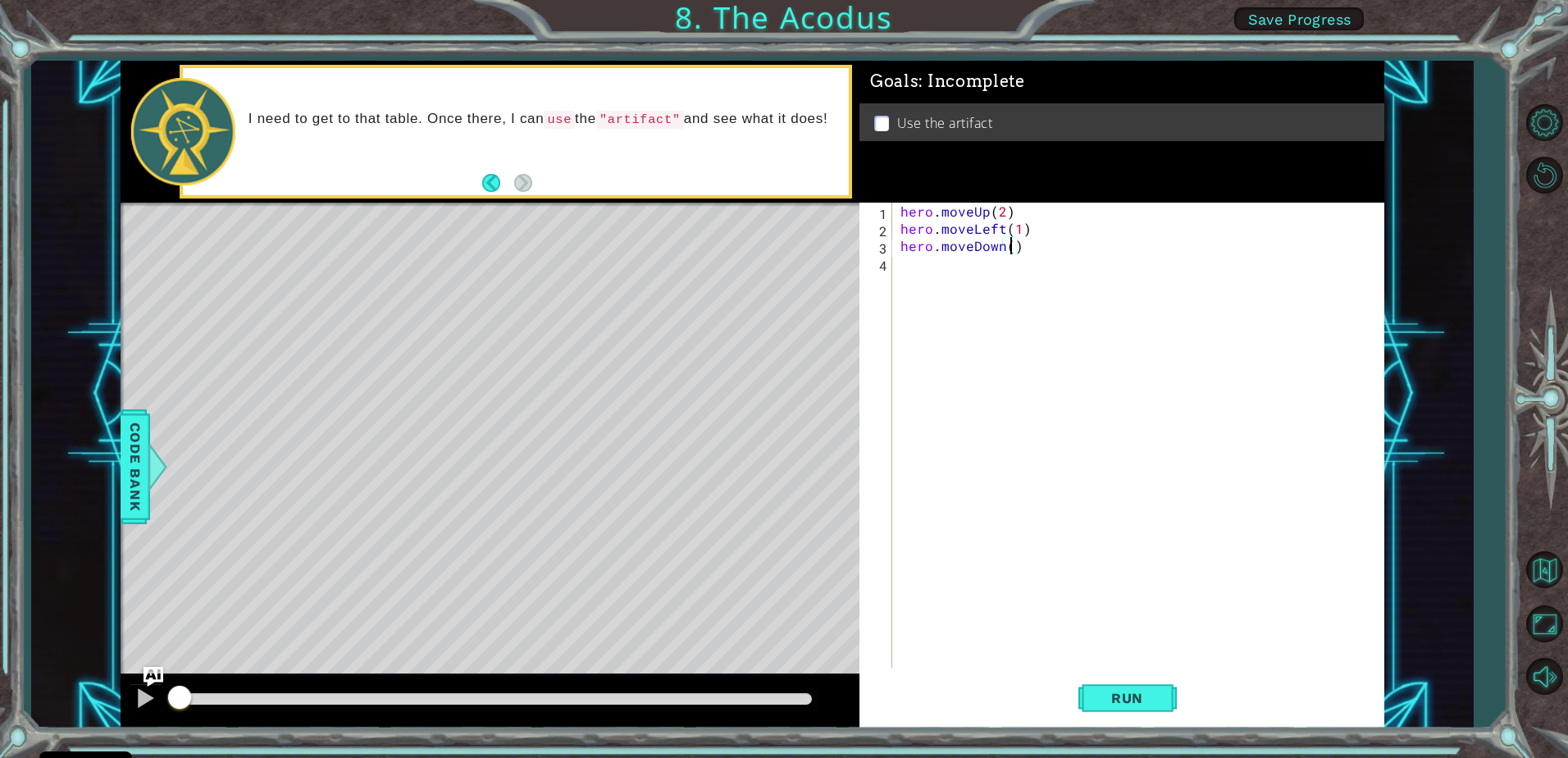
type textarea "hero.moveDown(2)"
click at [909, 274] on div "hero . moveUp ( 2 ) hero . moveLeft ( 1 ) hero . moveDown ( 2 )" at bounding box center [1142, 452] width 491 height 500
type textarea "h"
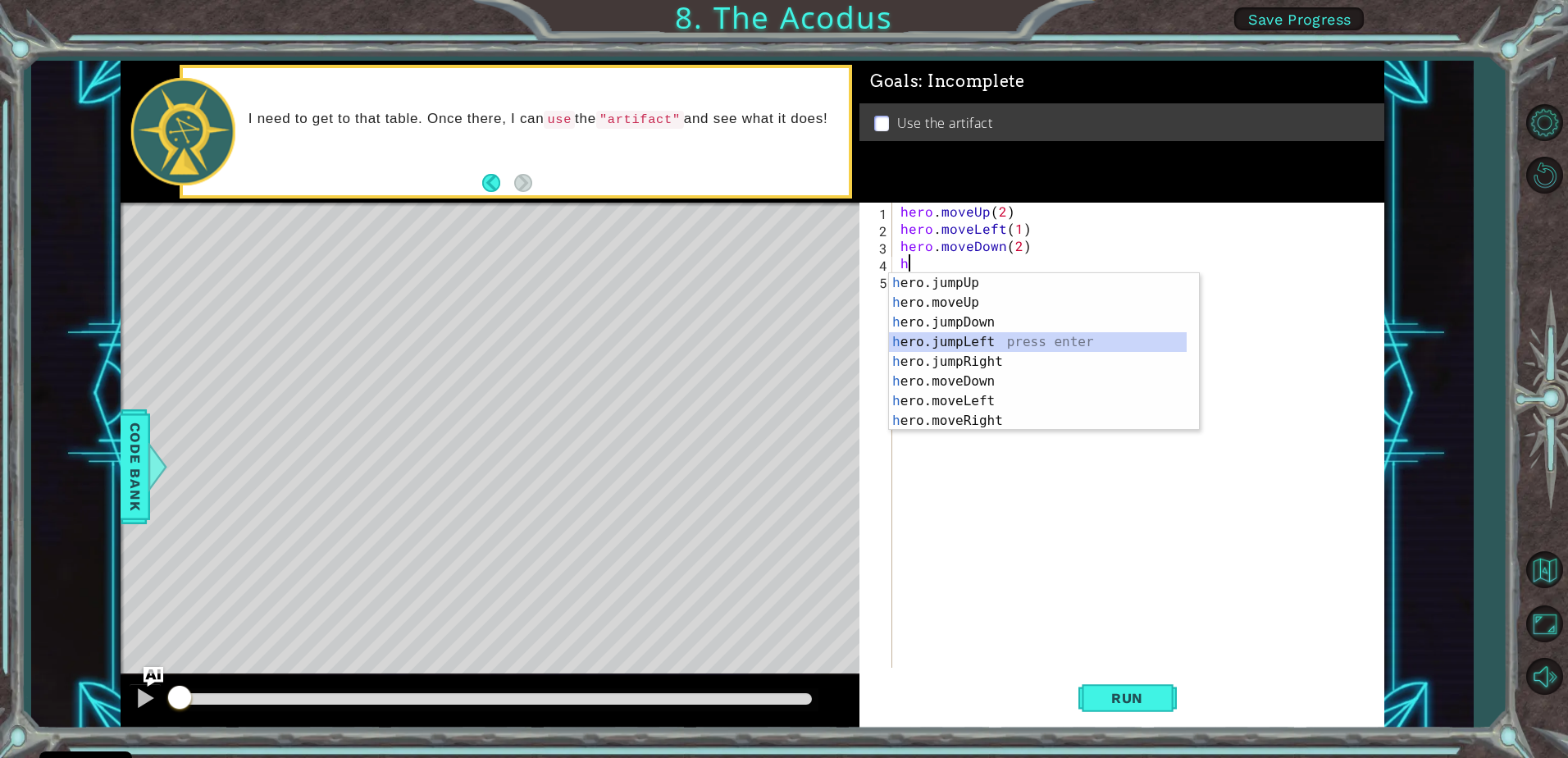
click at [955, 346] on div "h ero.jumpUp press enter h ero.moveUp press enter h ero.jumpDown press enter h …" at bounding box center [1037, 372] width 298 height 197
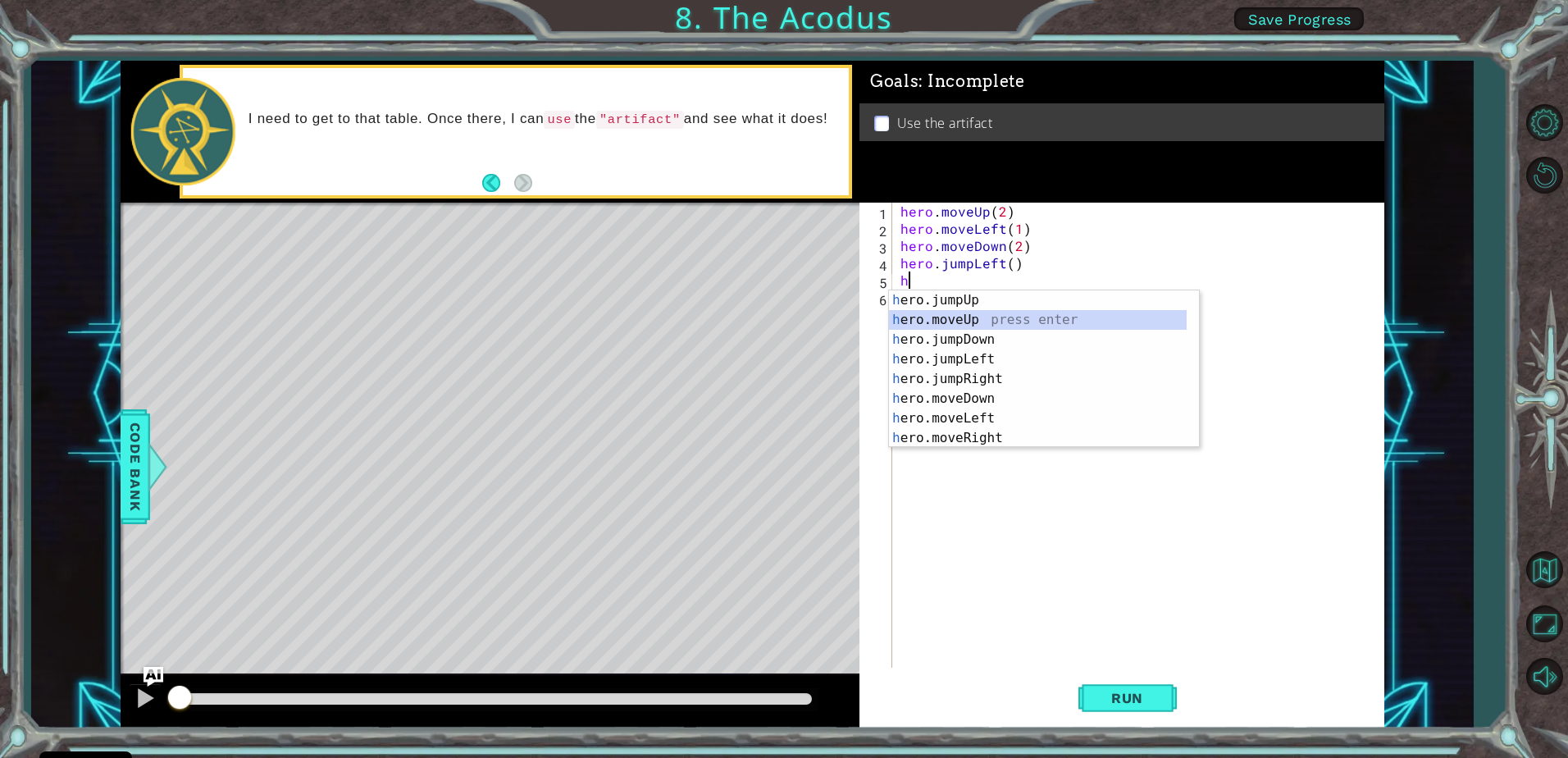
click at [949, 321] on div "h ero.jumpUp press enter h ero.moveUp press enter h ero.jumpDown press enter h …" at bounding box center [1037, 389] width 298 height 197
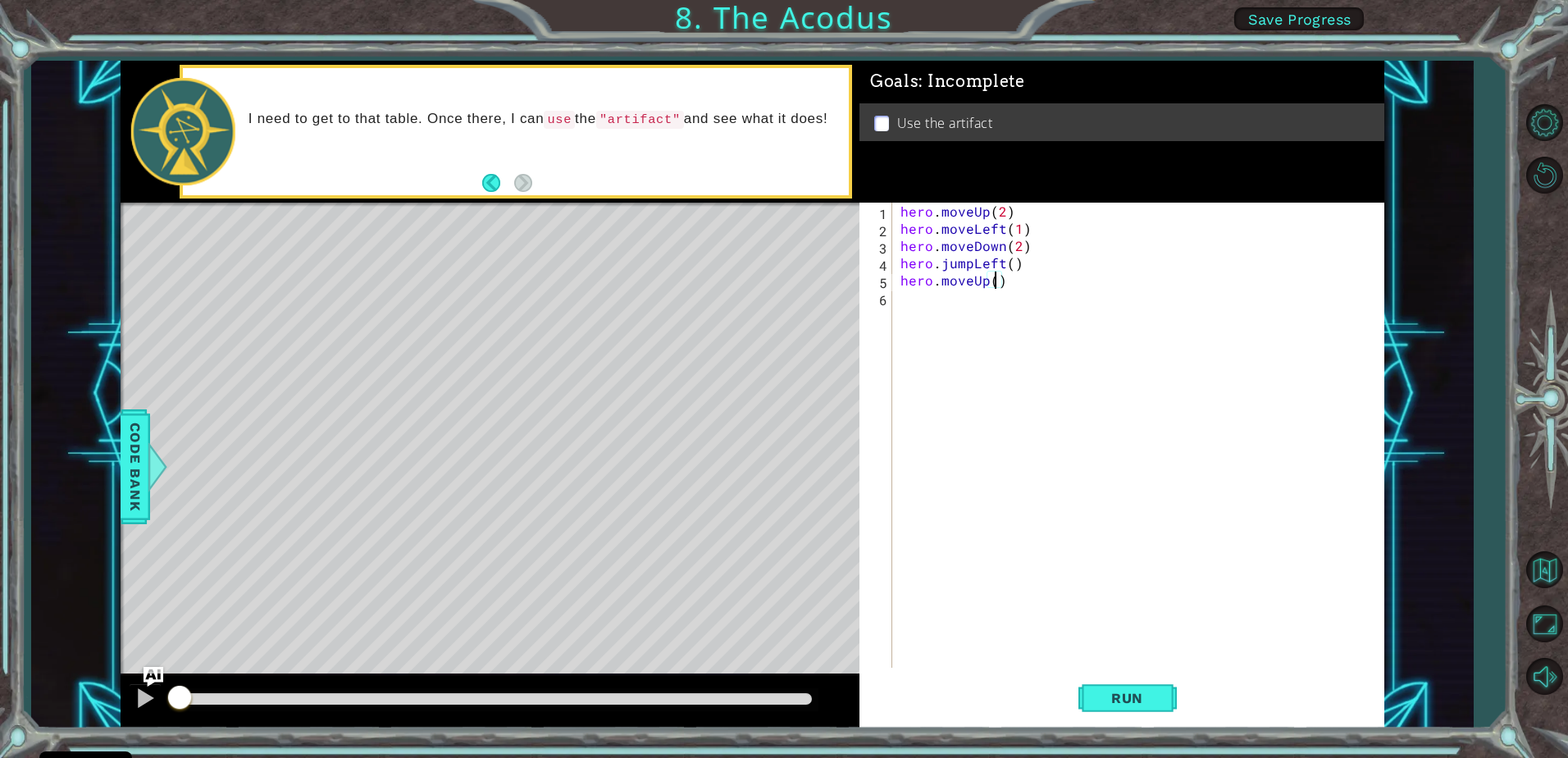
type textarea "hero.moveUp(2)"
click at [940, 312] on div "hero . moveUp ( 2 ) hero . moveLeft ( 1 ) hero . moveDown ( 2 ) hero . jumpLeft…" at bounding box center [1142, 452] width 491 height 500
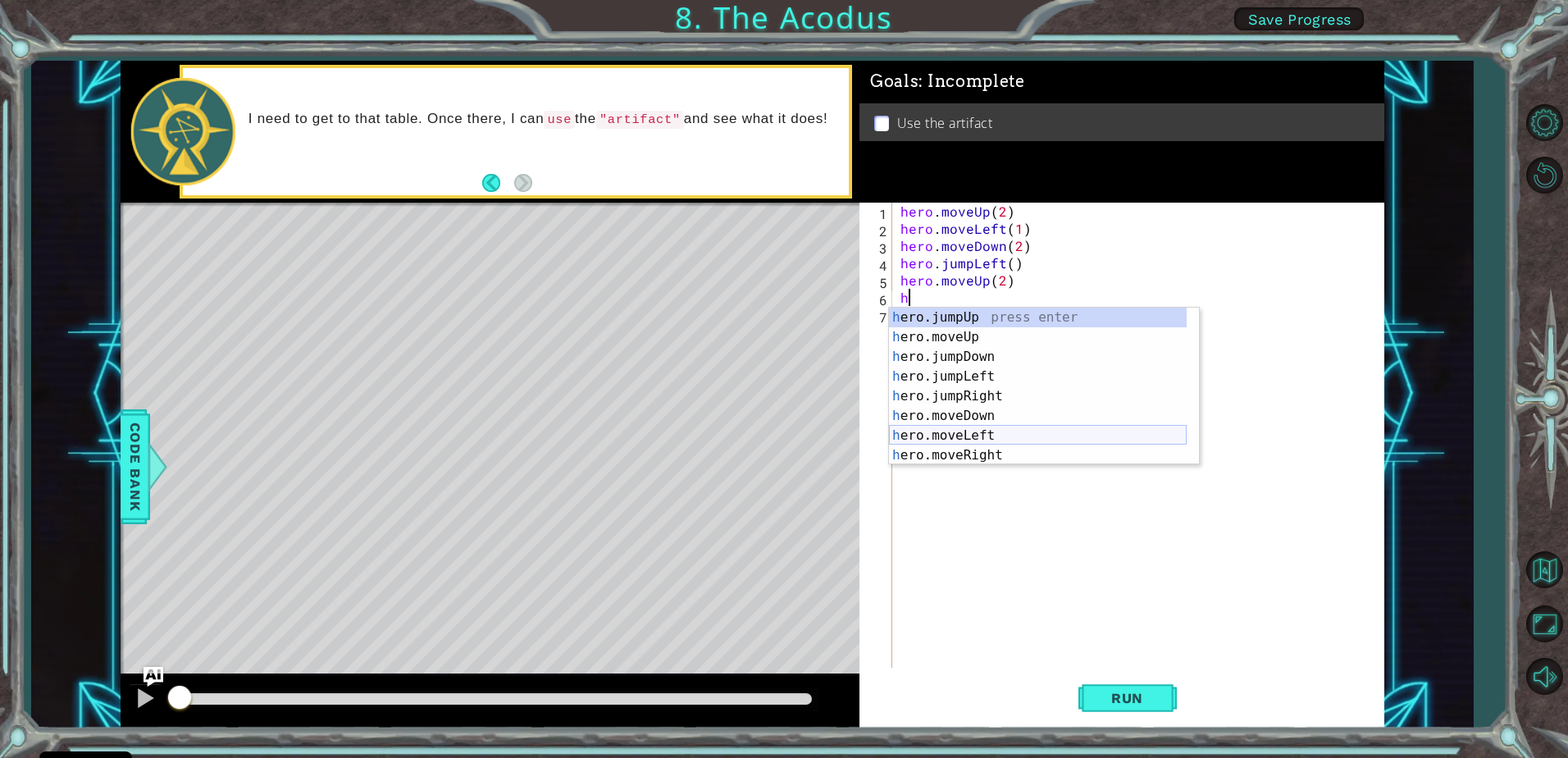
click at [950, 431] on div "h ero.jumpUp press enter h ero.moveUp press enter h ero.jumpDown press enter h …" at bounding box center [1037, 406] width 298 height 197
type textarea "hero.moveLeft(1)"
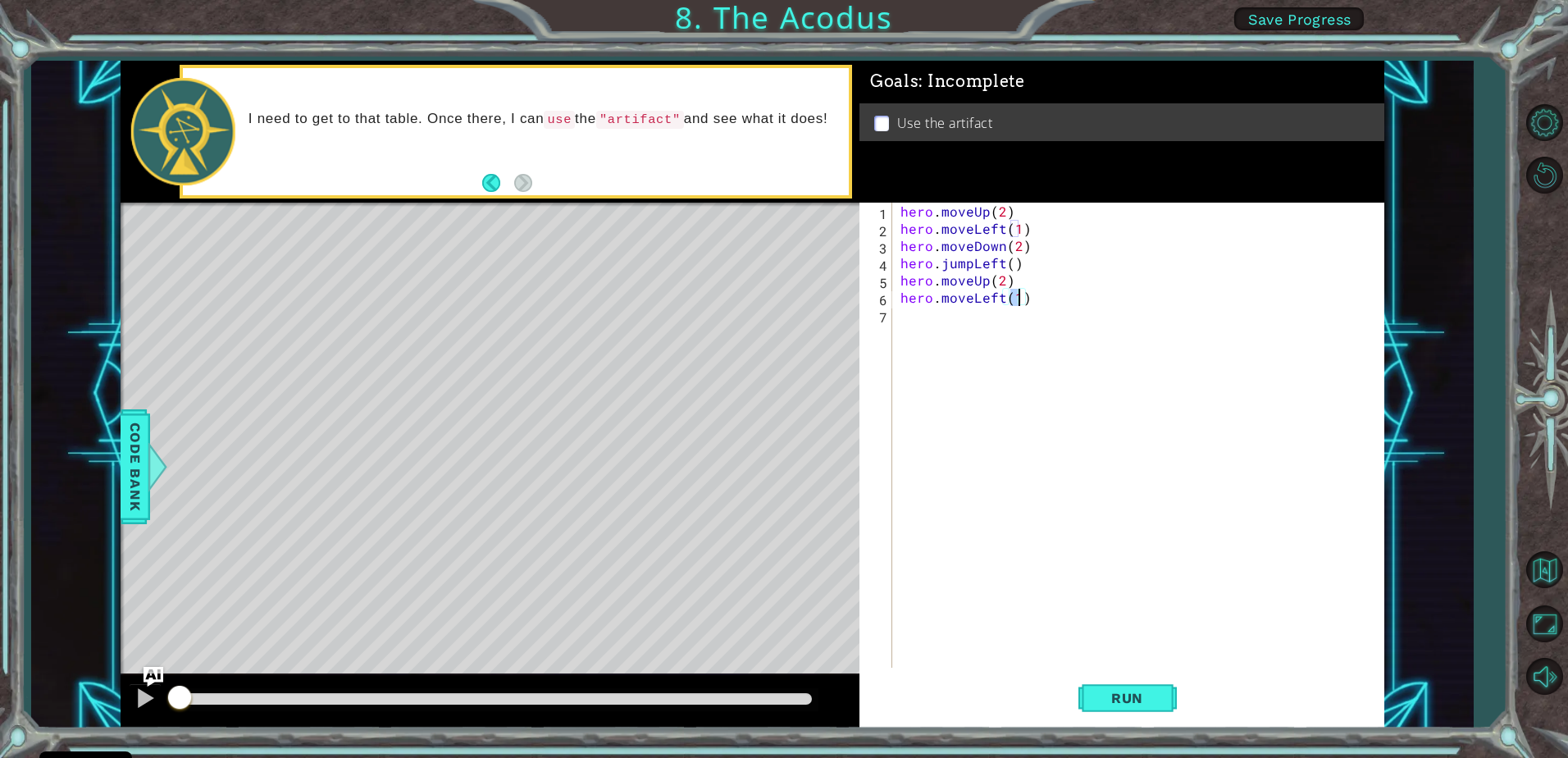
click at [918, 312] on div "hero . moveUp ( 2 ) hero . moveLeft ( 1 ) hero . moveDown ( 2 ) hero . jumpLeft…" at bounding box center [1142, 452] width 491 height 500
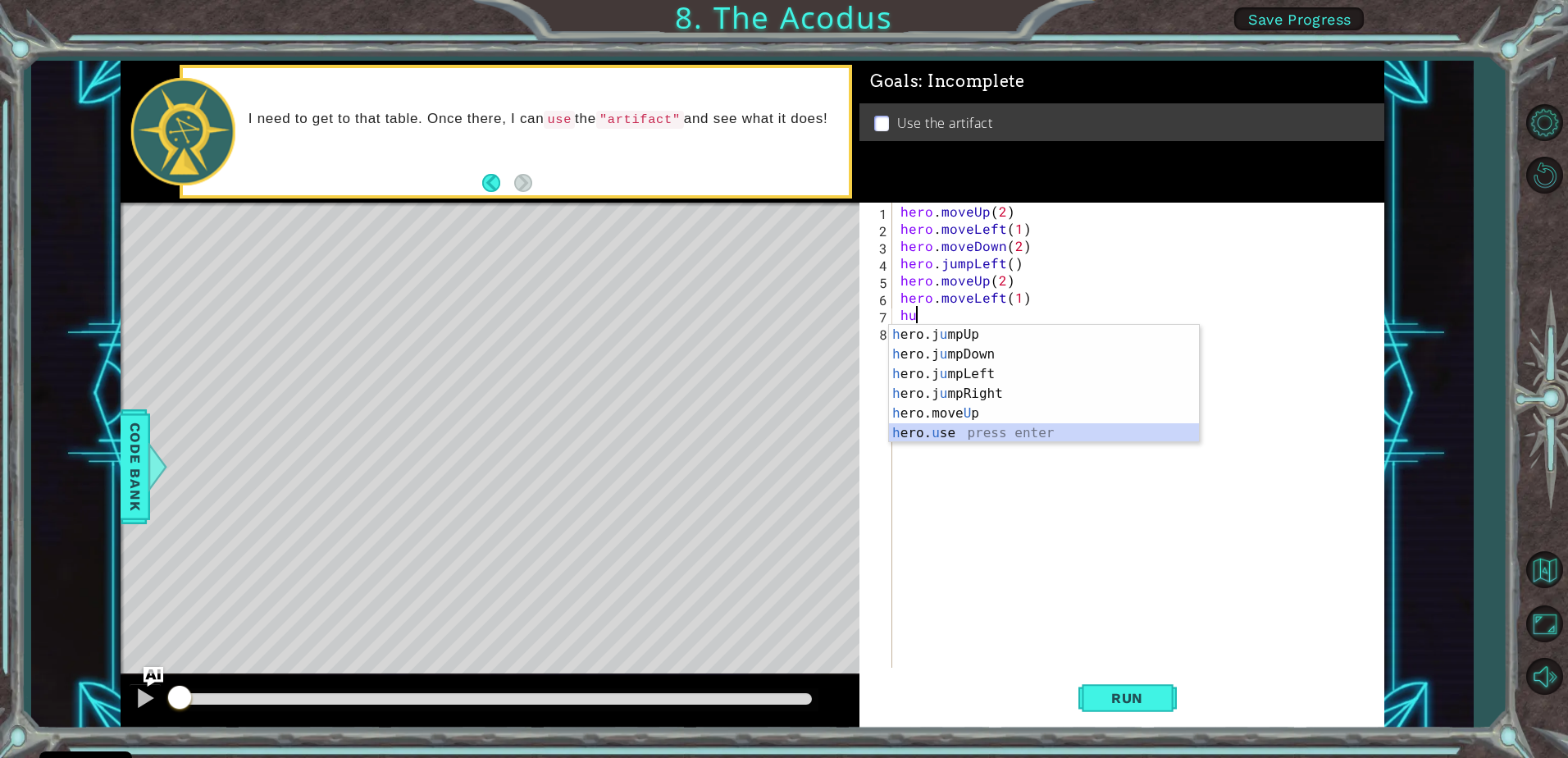
click at [918, 430] on div "h ero.j u mpUp press enter h ero.j u mpDown press enter h ero.j u mpLeft press …" at bounding box center [1044, 403] width 310 height 158
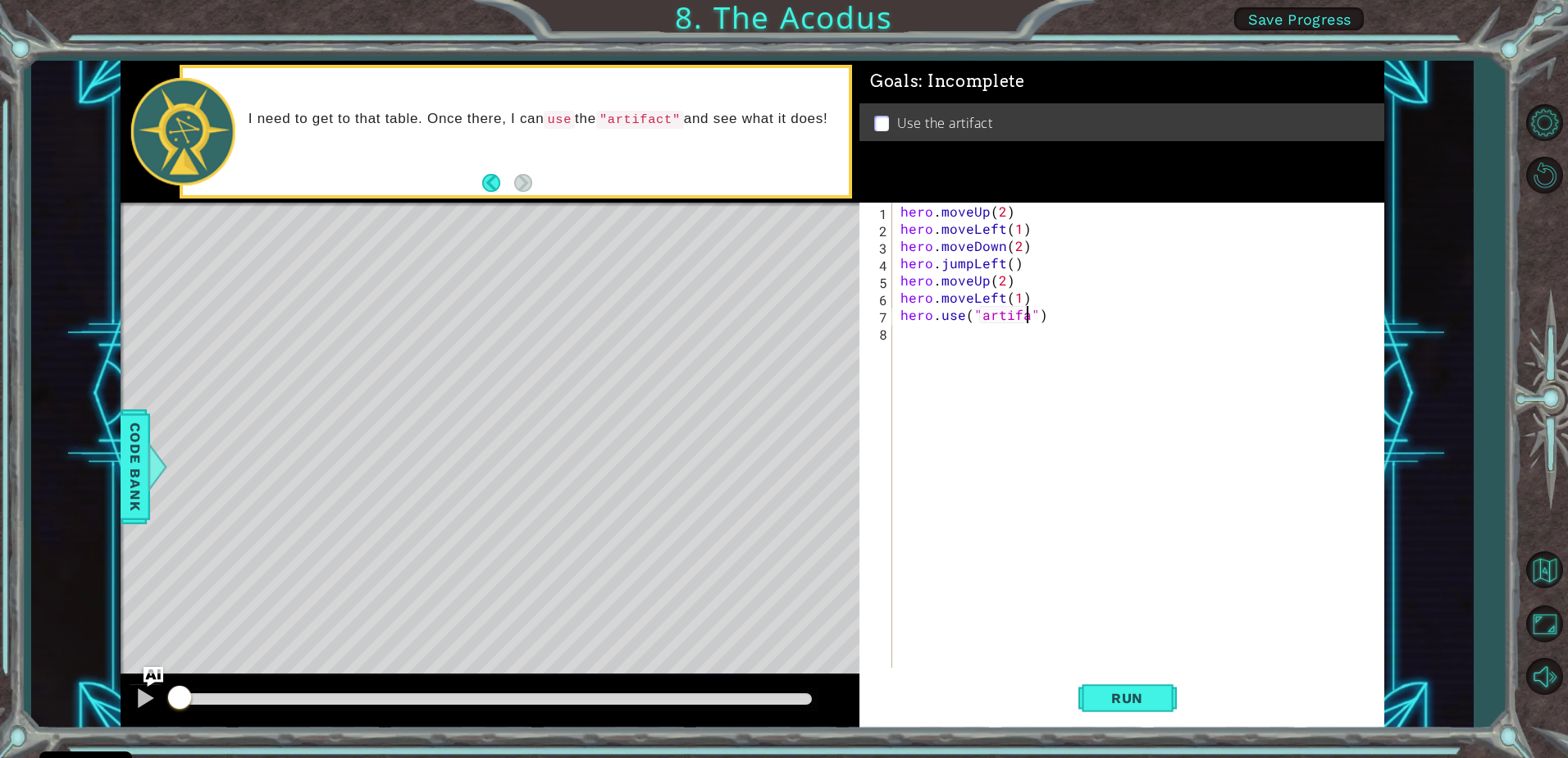
scroll to position [0, 9]
click at [1110, 690] on span "Run" at bounding box center [1127, 697] width 65 height 16
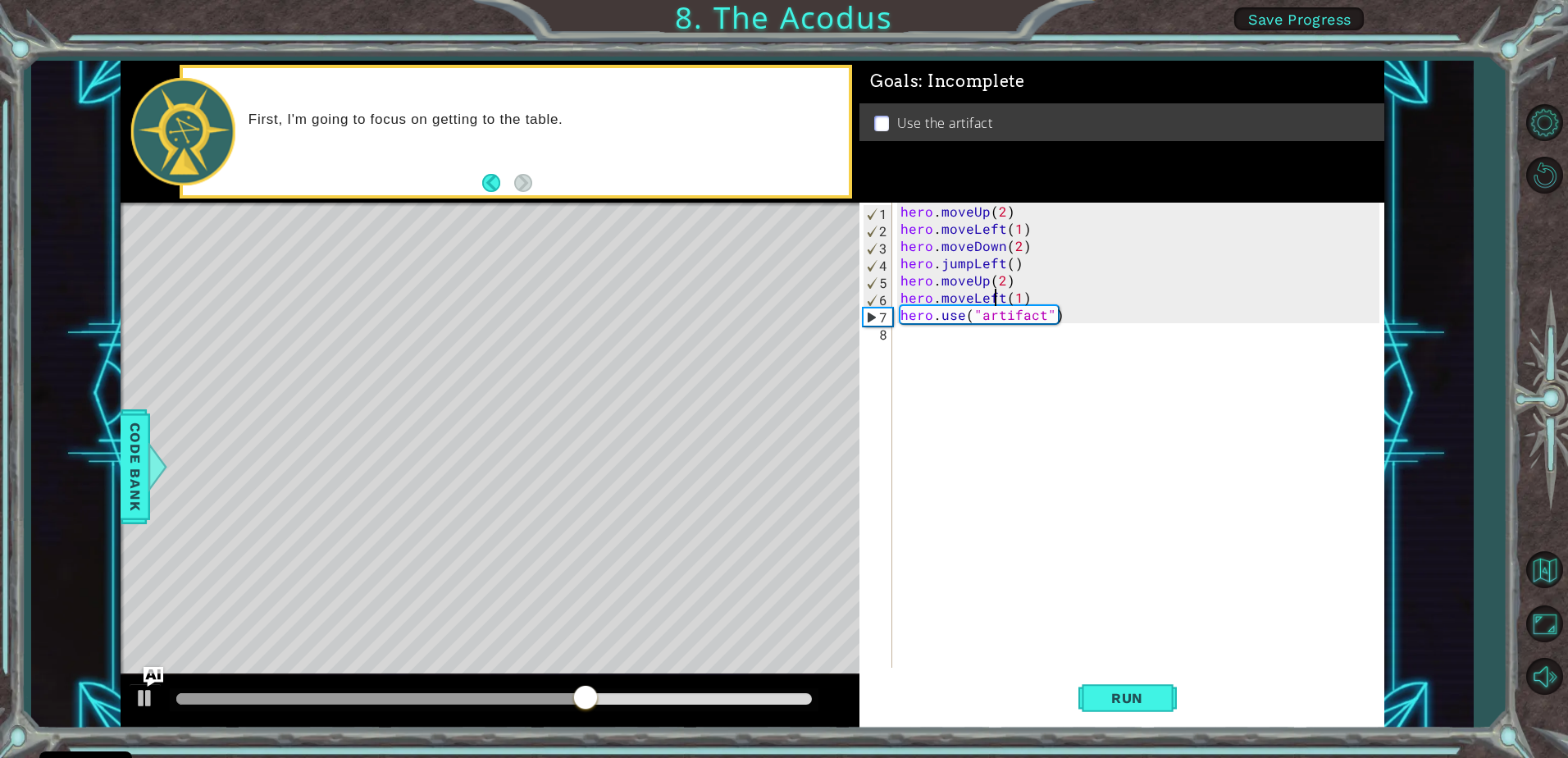
click at [999, 293] on div "hero . moveUp ( 2 ) hero . moveLeft ( 1 ) hero . moveDown ( 2 ) hero . jumpLeft…" at bounding box center [1142, 452] width 491 height 500
click at [1000, 307] on div "hero . moveUp ( 2 ) hero . moveLeft ( 1 ) hero . moveDown ( 2 ) hero . jumpLeft…" at bounding box center [1142, 452] width 491 height 500
click at [1000, 292] on div "hero . moveUp ( 2 ) hero . moveLeft ( 1 ) hero . moveDown ( 2 ) hero . jumpLeft…" at bounding box center [1142, 452] width 491 height 500
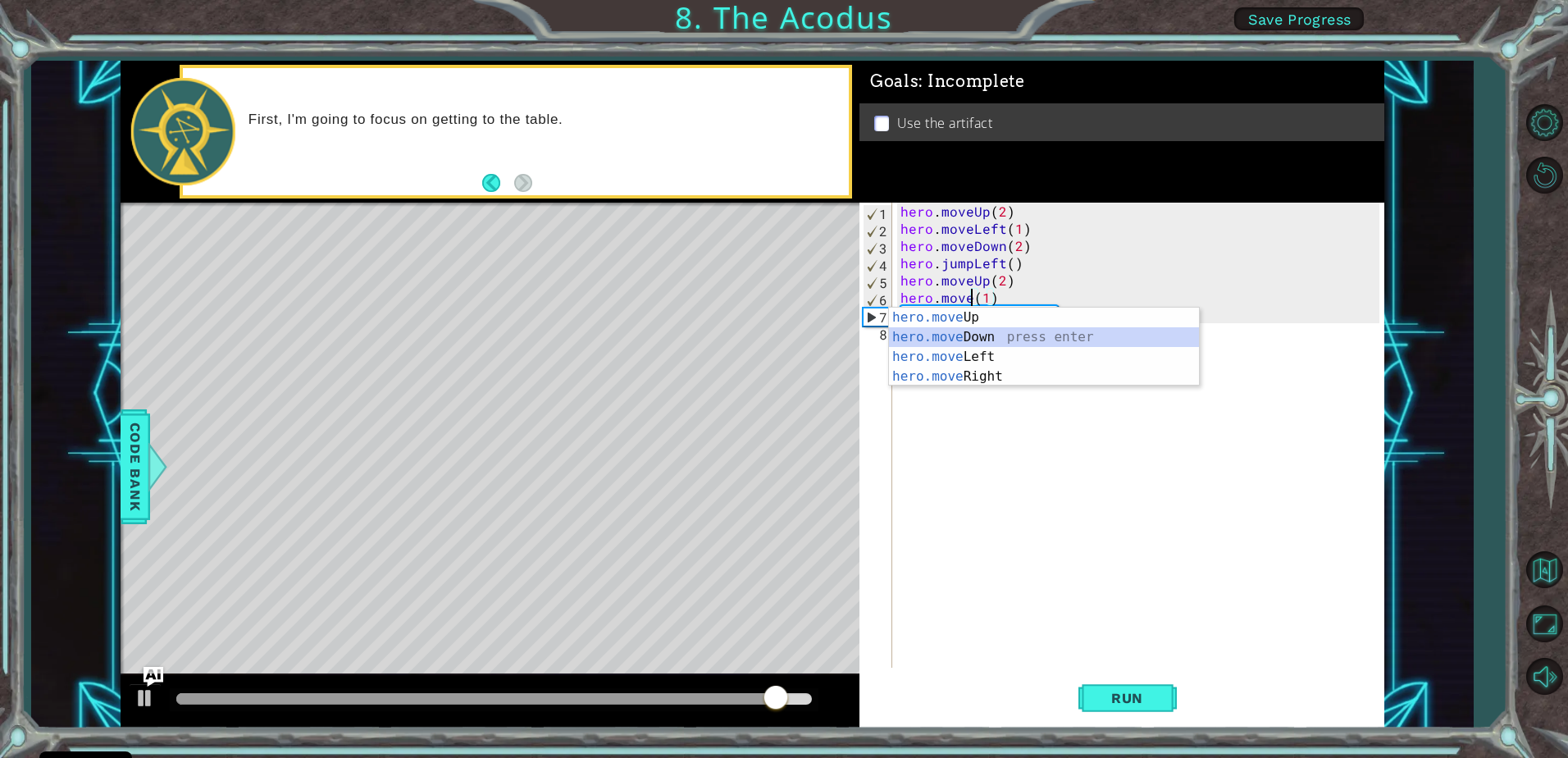
click at [992, 335] on div "hero.move Up press enter hero.move Down press enter hero.move Left press enter …" at bounding box center [1044, 366] width 310 height 118
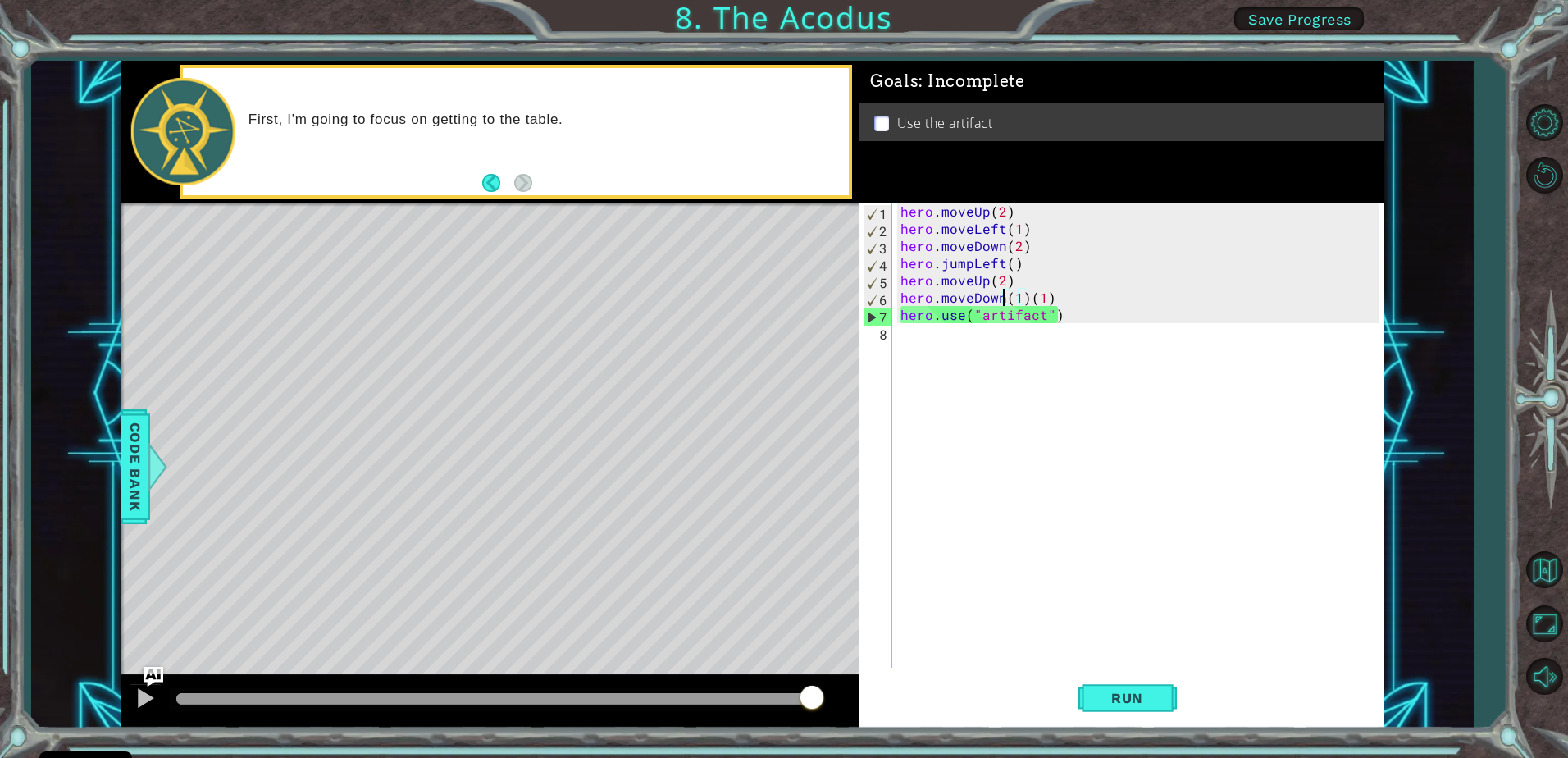
click at [1004, 294] on div "hero . moveUp ( 2 ) hero . moveLeft ( 1 ) hero . moveDown ( 2 ) hero . jumpLeft…" at bounding box center [1142, 452] width 491 height 500
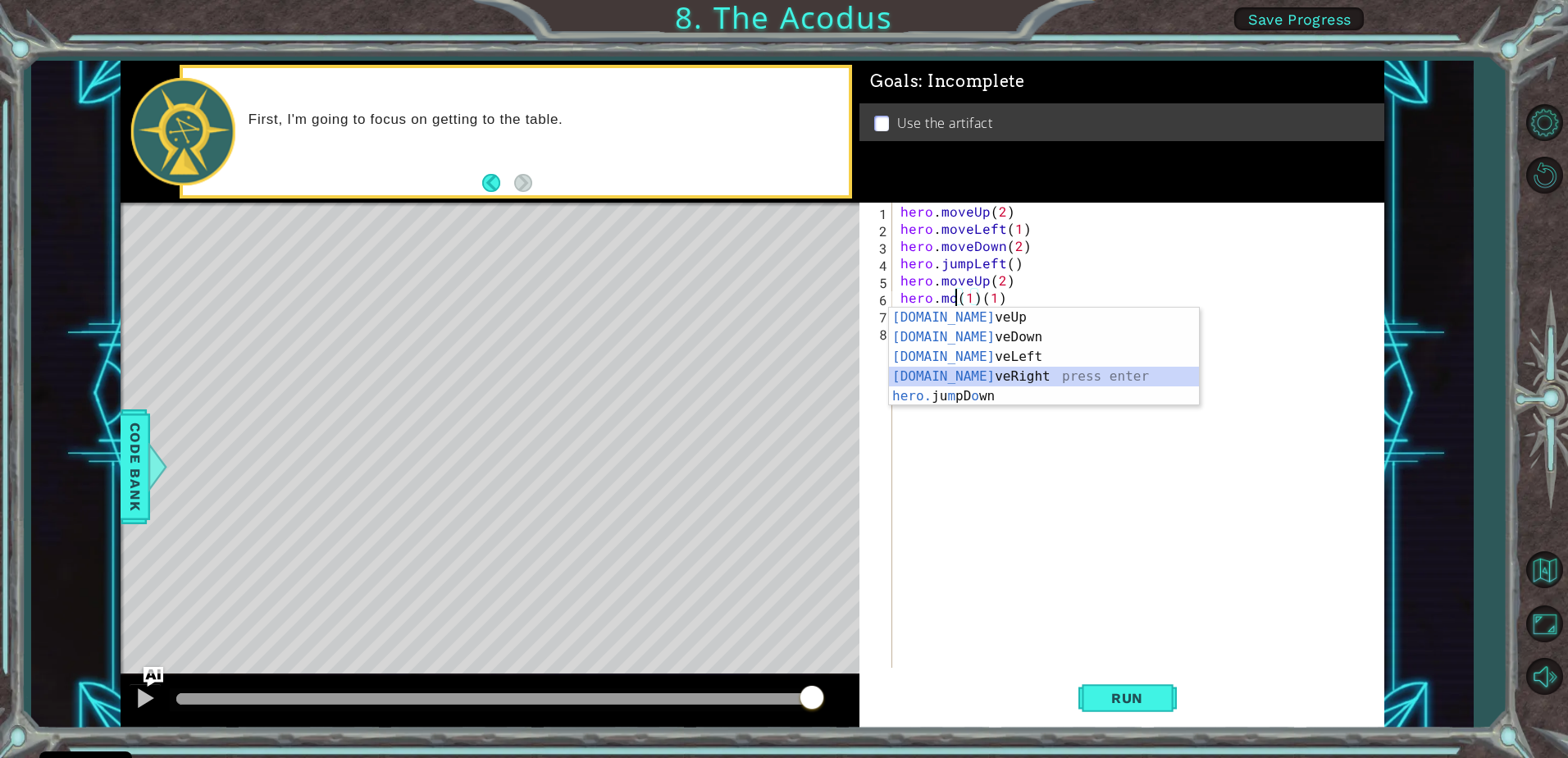
click at [981, 368] on div "[DOMAIN_NAME] veUp press enter [DOMAIN_NAME] veDown press enter [DOMAIN_NAME] v…" at bounding box center [1044, 377] width 310 height 138
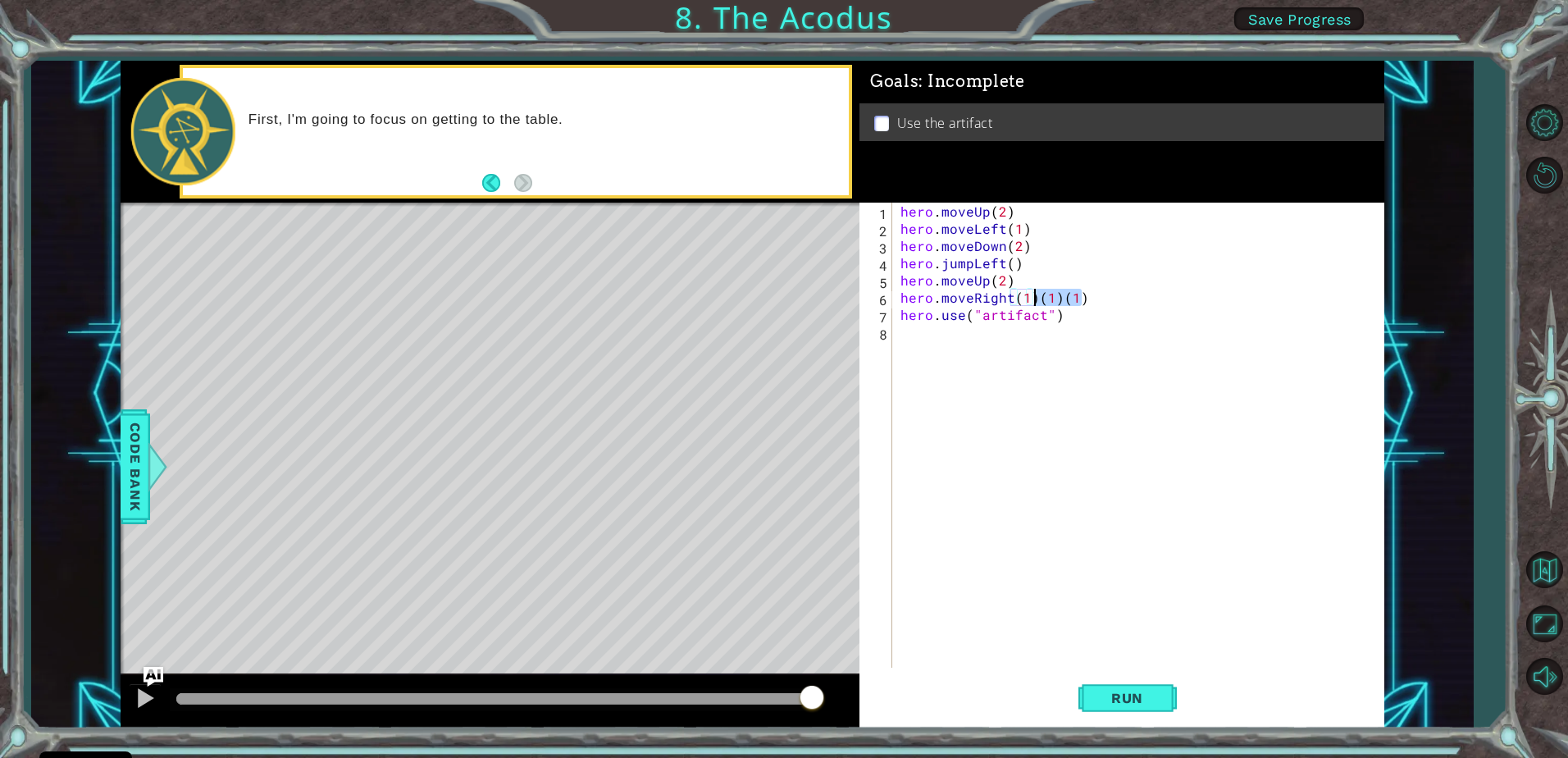
drag, startPoint x: 1086, startPoint y: 299, endPoint x: 1038, endPoint y: 298, distance: 48.0
click at [1038, 298] on div "hero . moveUp ( 2 ) hero . moveLeft ( 1 ) hero . moveDown ( 2 ) hero . jumpLeft…" at bounding box center [1142, 452] width 491 height 500
type textarea "hero.moveRight(1)"
click at [1112, 704] on span "Run" at bounding box center [1127, 697] width 65 height 16
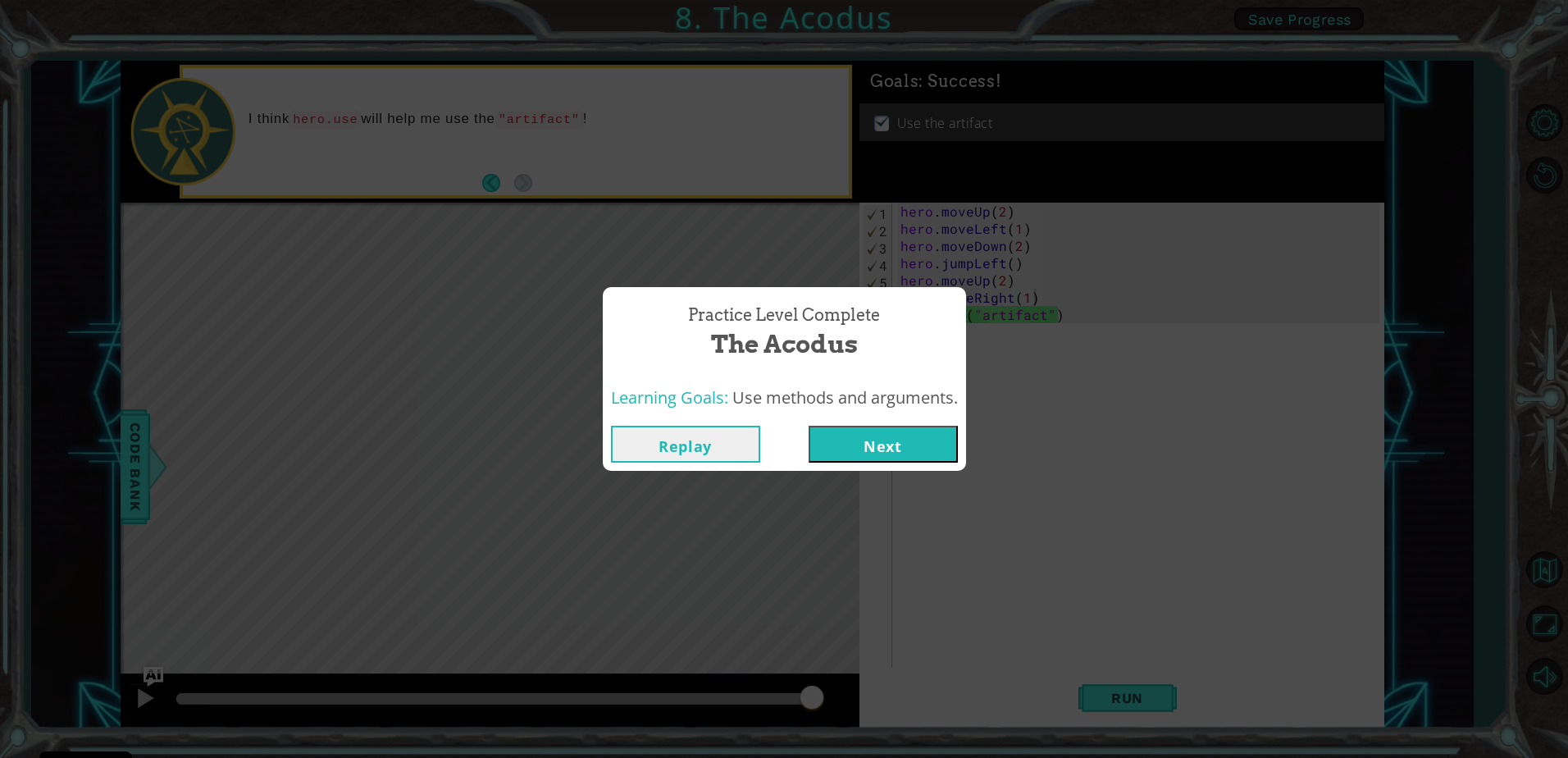
click at [915, 457] on button "Next" at bounding box center [883, 444] width 149 height 37
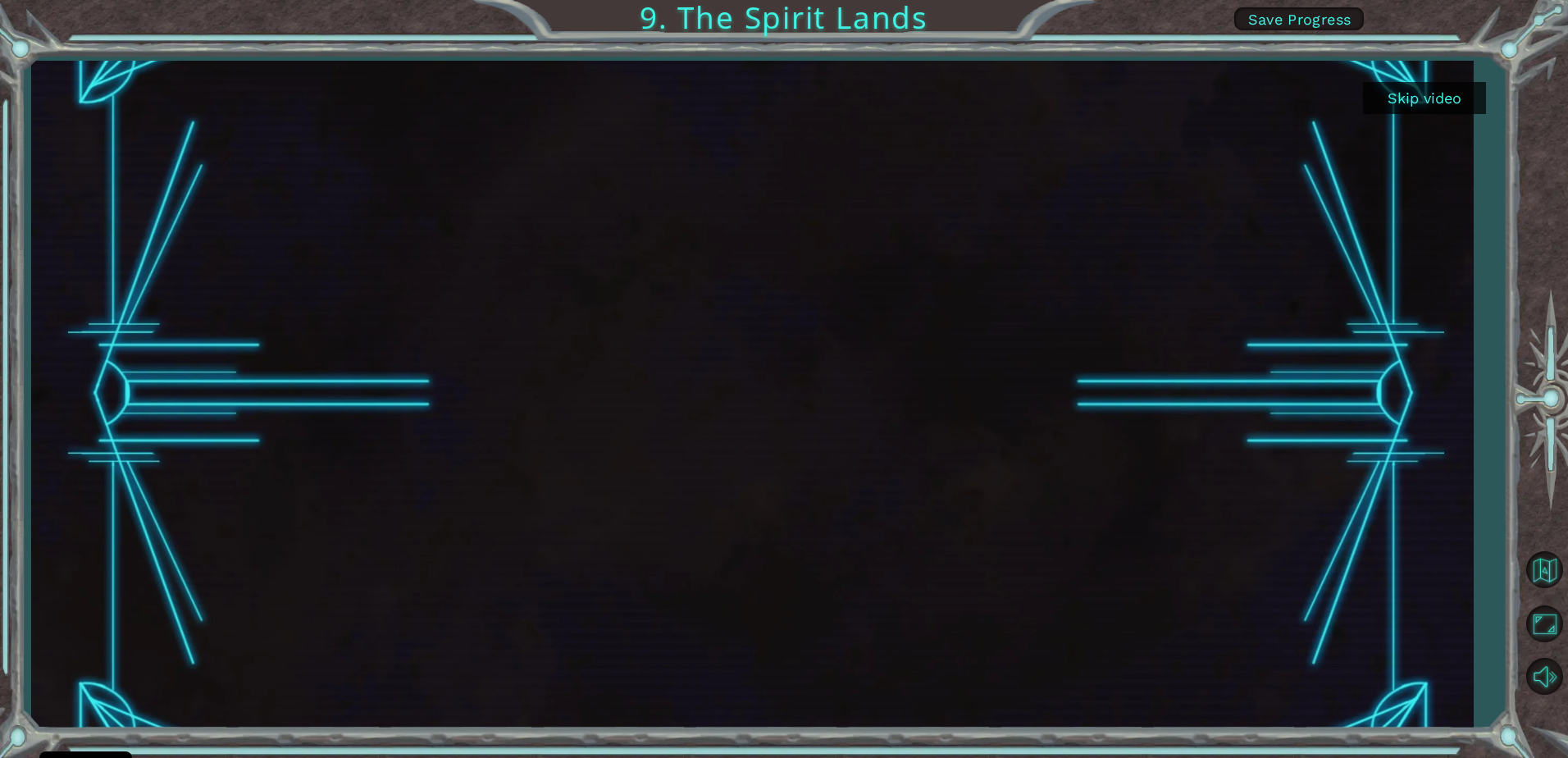
click at [1455, 94] on button "Skip video" at bounding box center [1424, 98] width 123 height 32
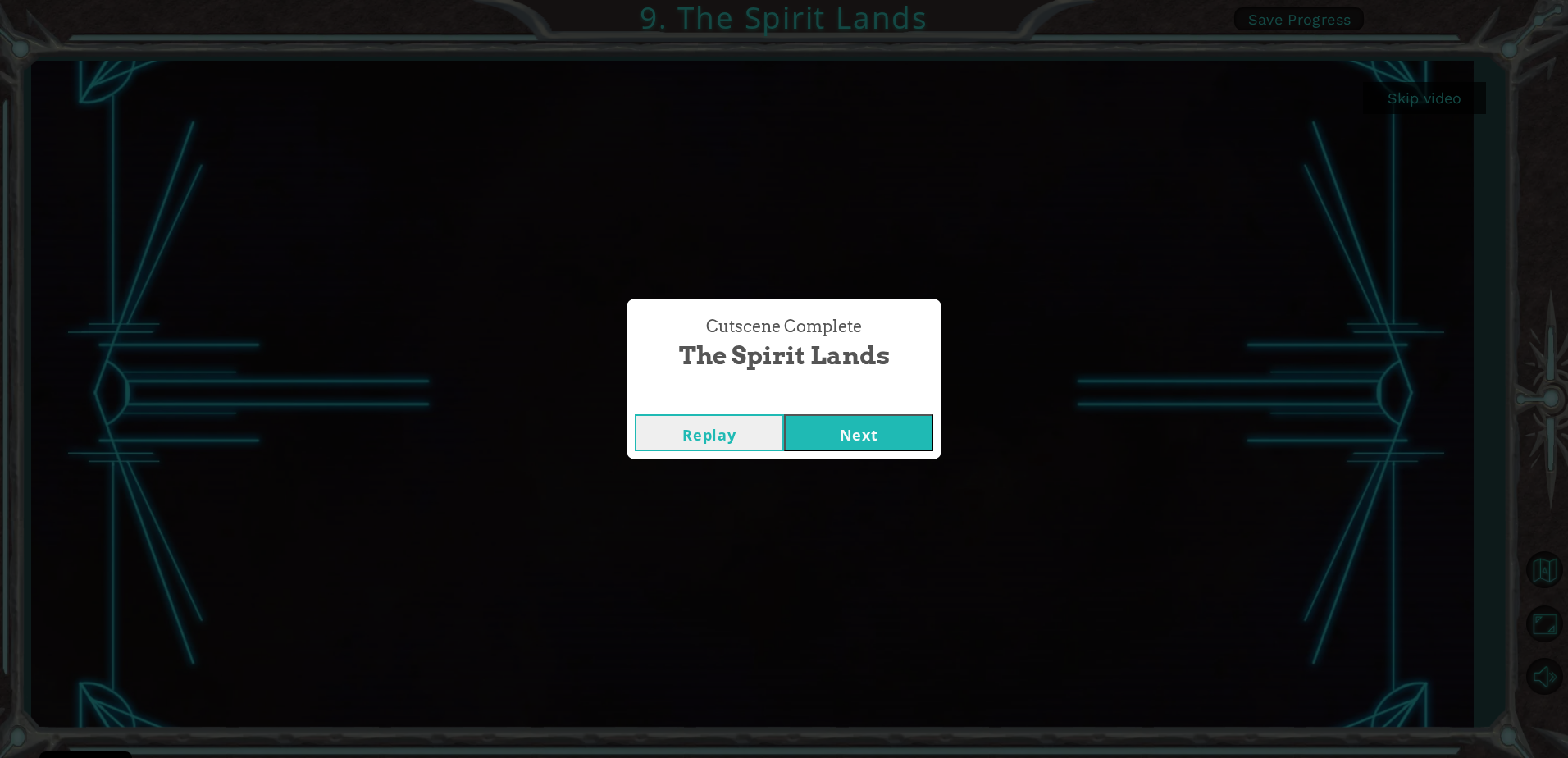
click at [932, 437] on button "Next" at bounding box center [859, 432] width 149 height 37
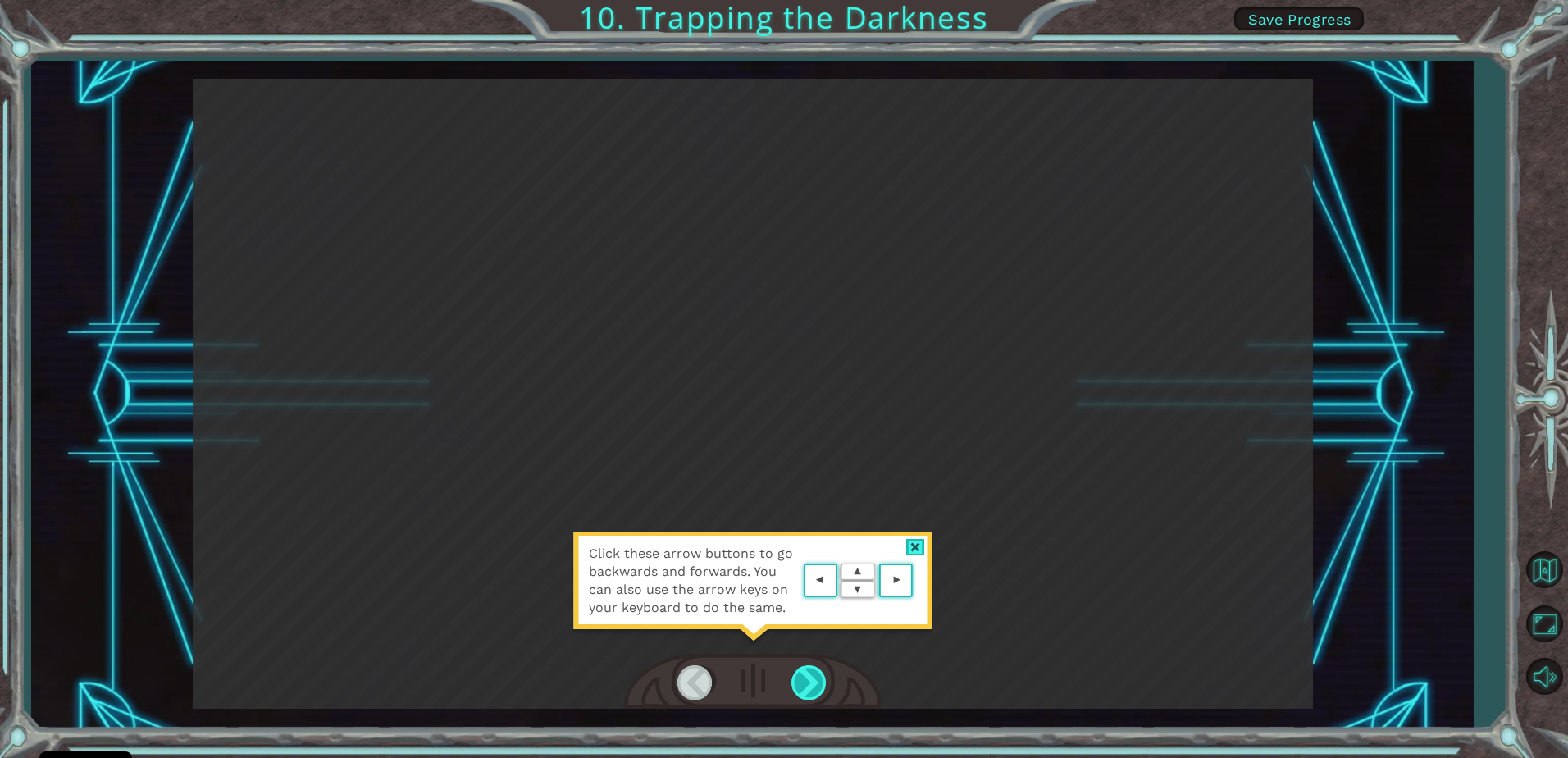
click at [794, 677] on div at bounding box center [810, 682] width 37 height 34
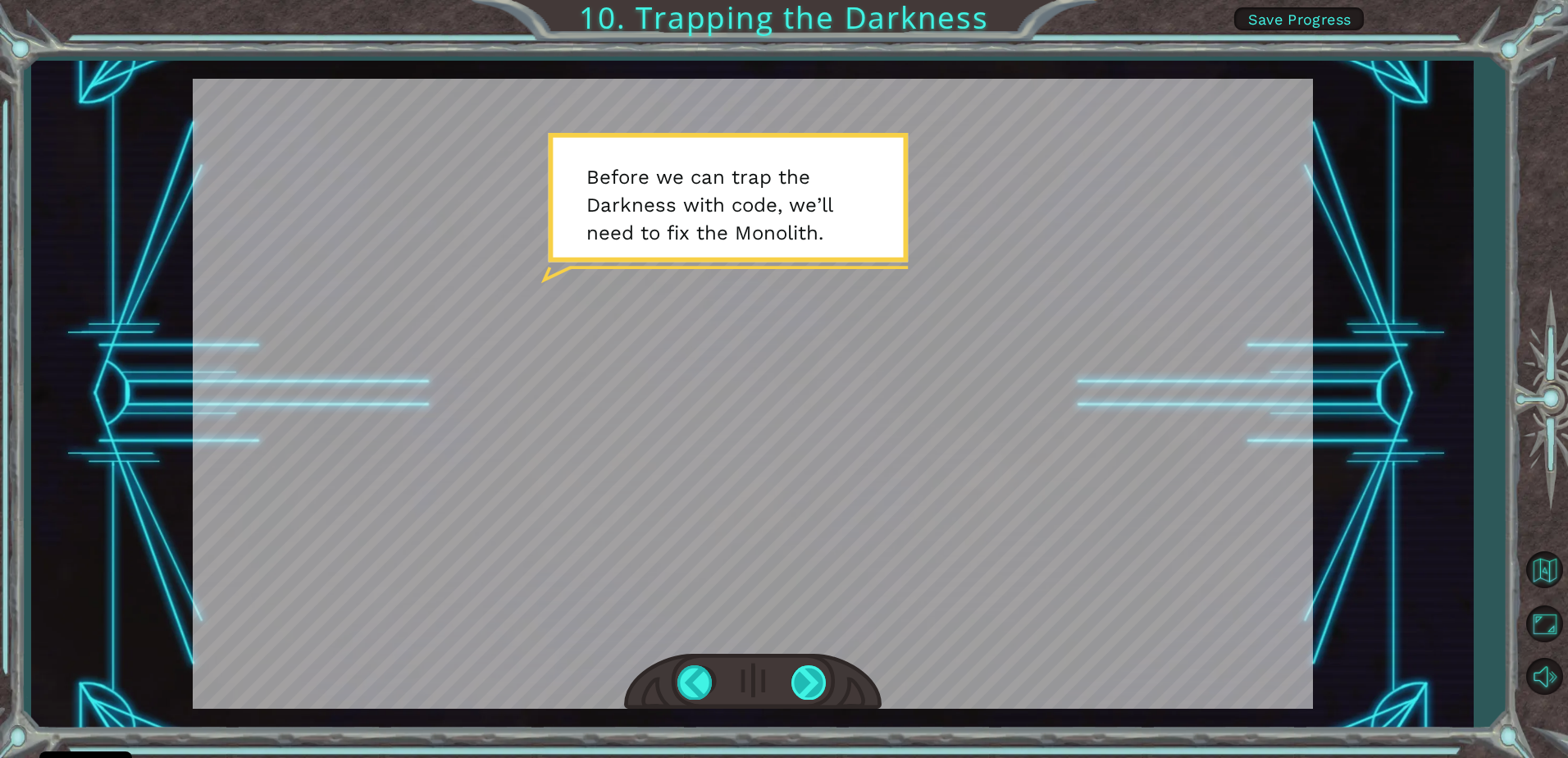
click at [796, 677] on div at bounding box center [810, 682] width 37 height 34
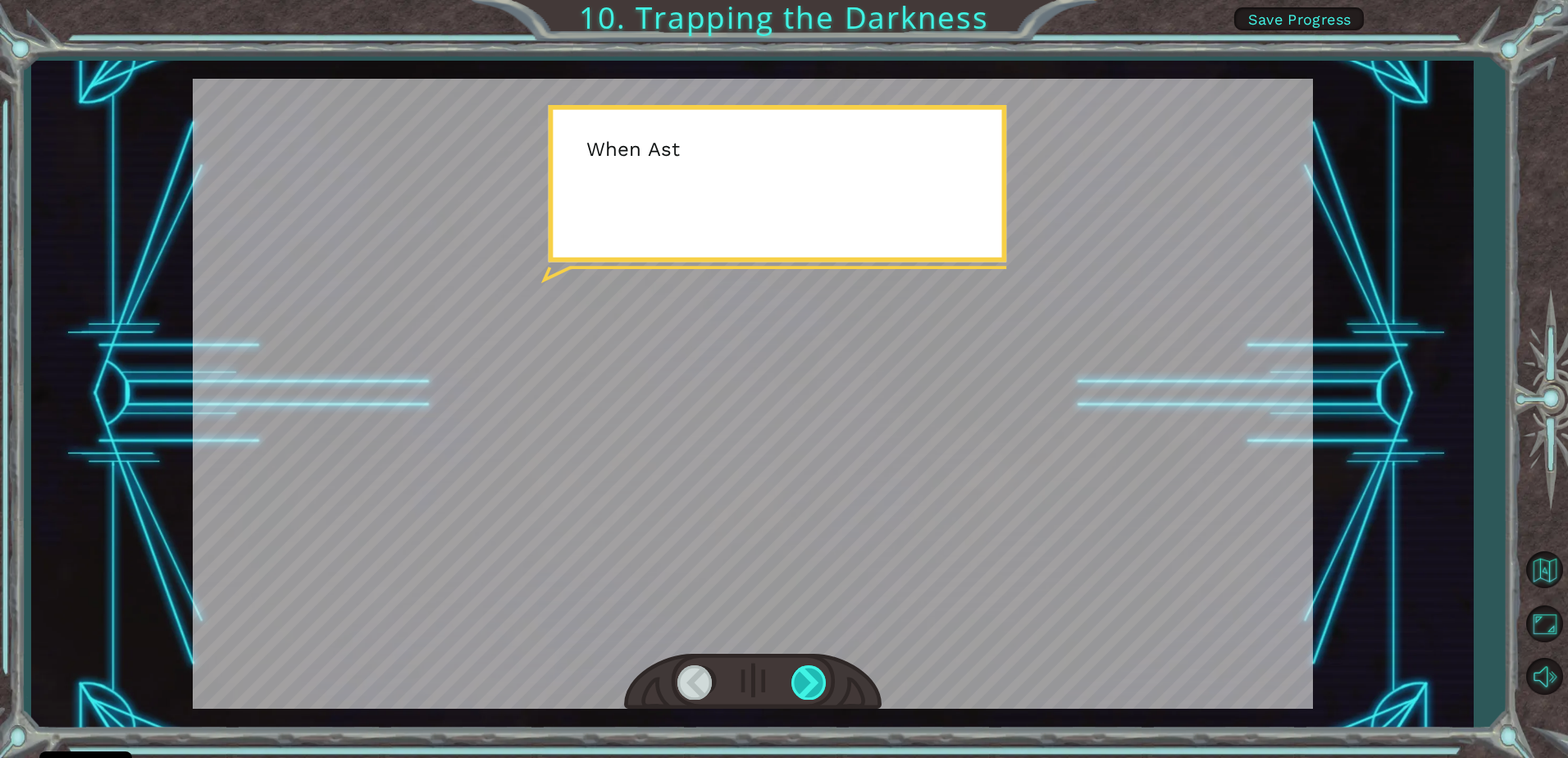
click at [796, 677] on div at bounding box center [810, 682] width 37 height 34
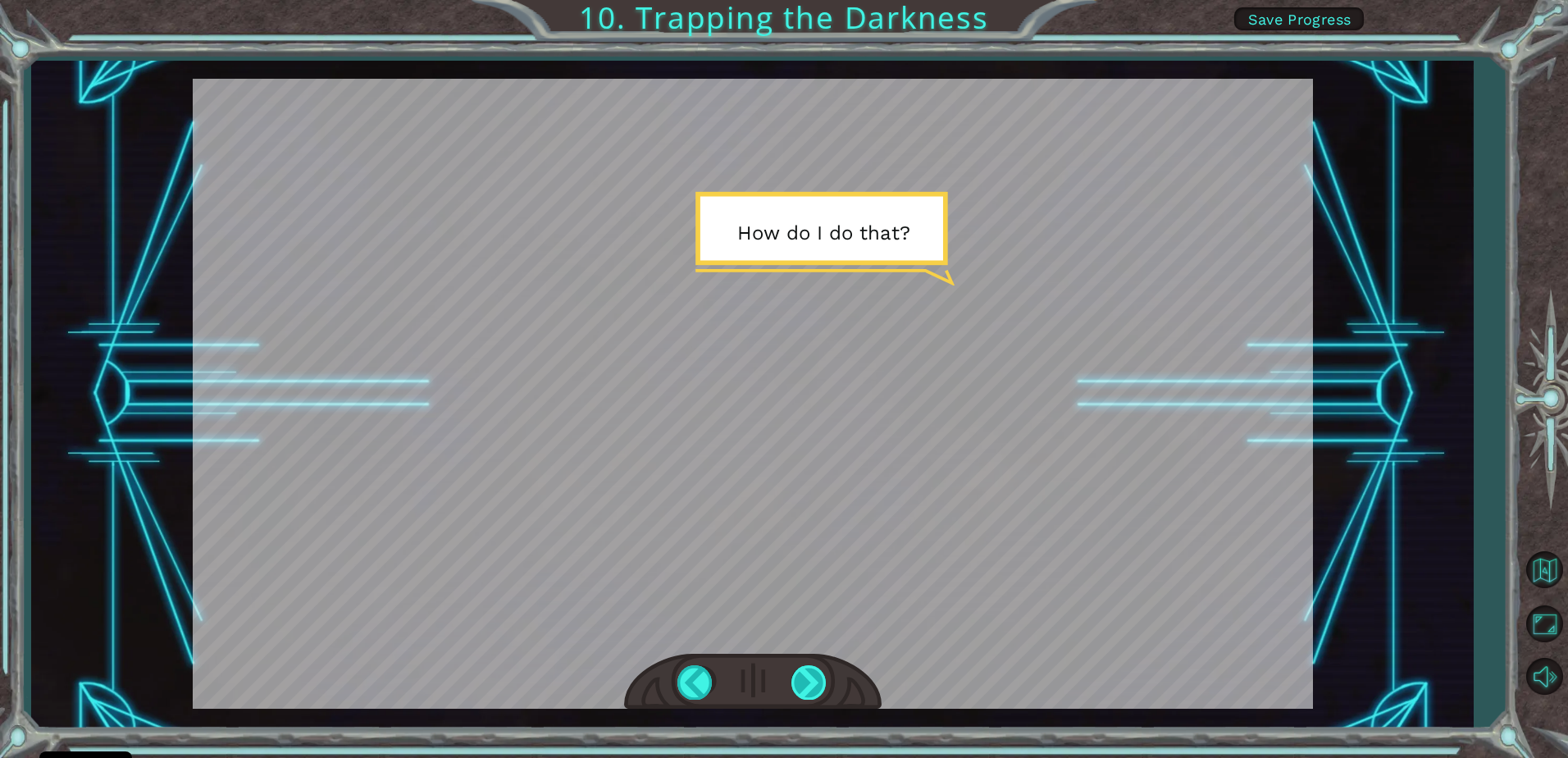
click at [796, 677] on div at bounding box center [810, 682] width 37 height 34
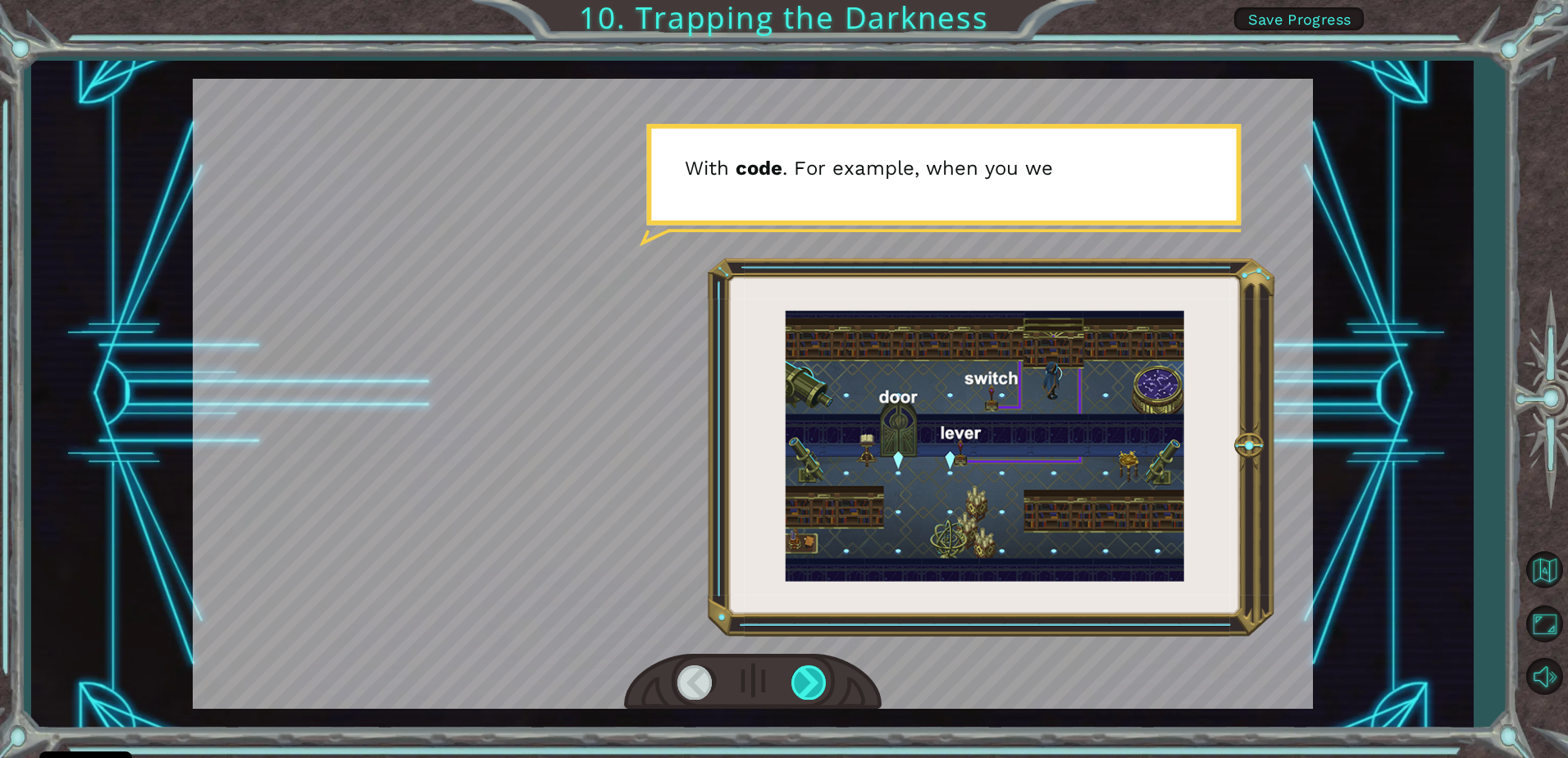
click at [796, 677] on div at bounding box center [810, 682] width 37 height 34
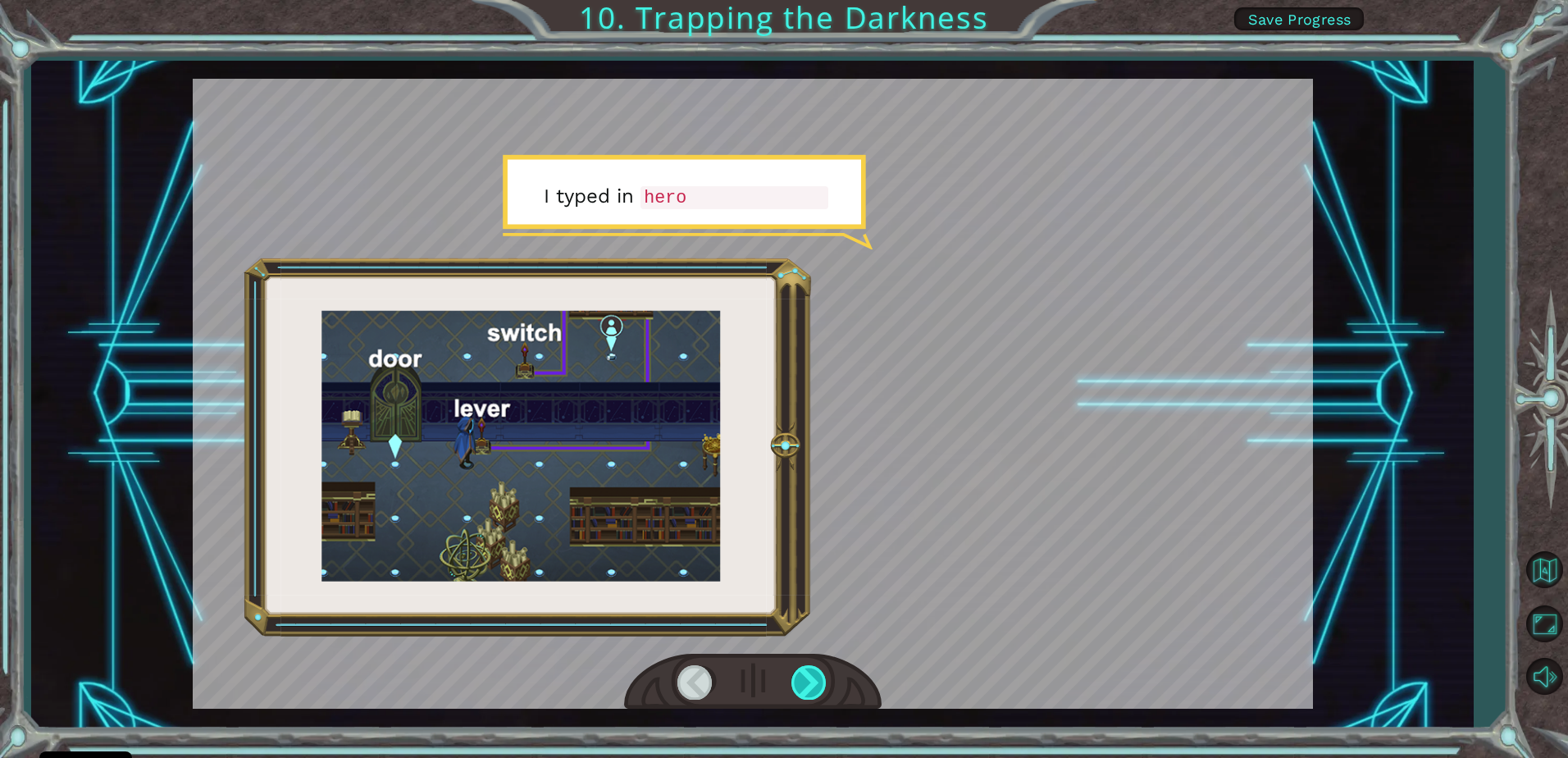
click at [796, 677] on div at bounding box center [810, 682] width 37 height 34
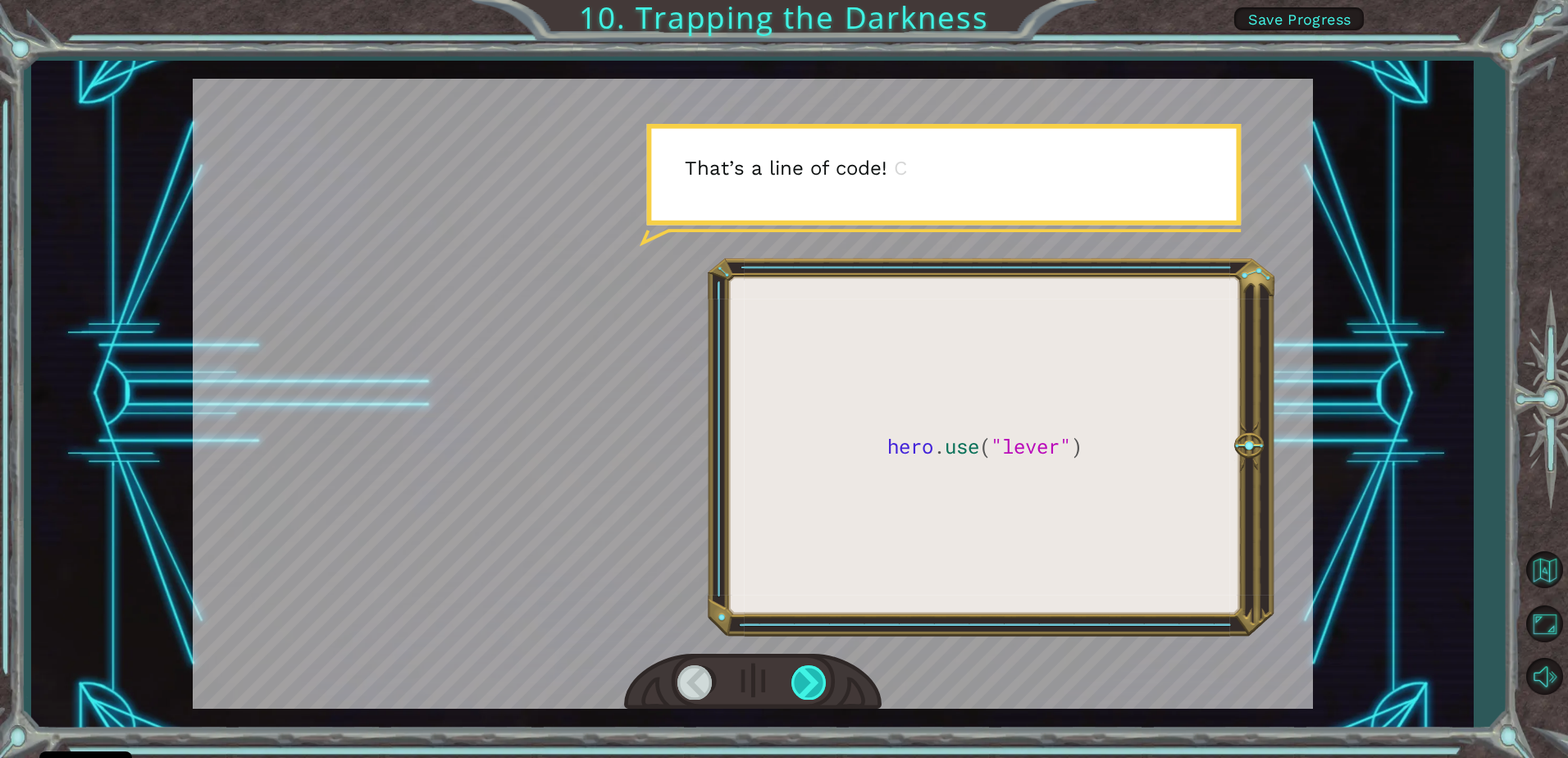
click at [796, 677] on div at bounding box center [810, 682] width 37 height 34
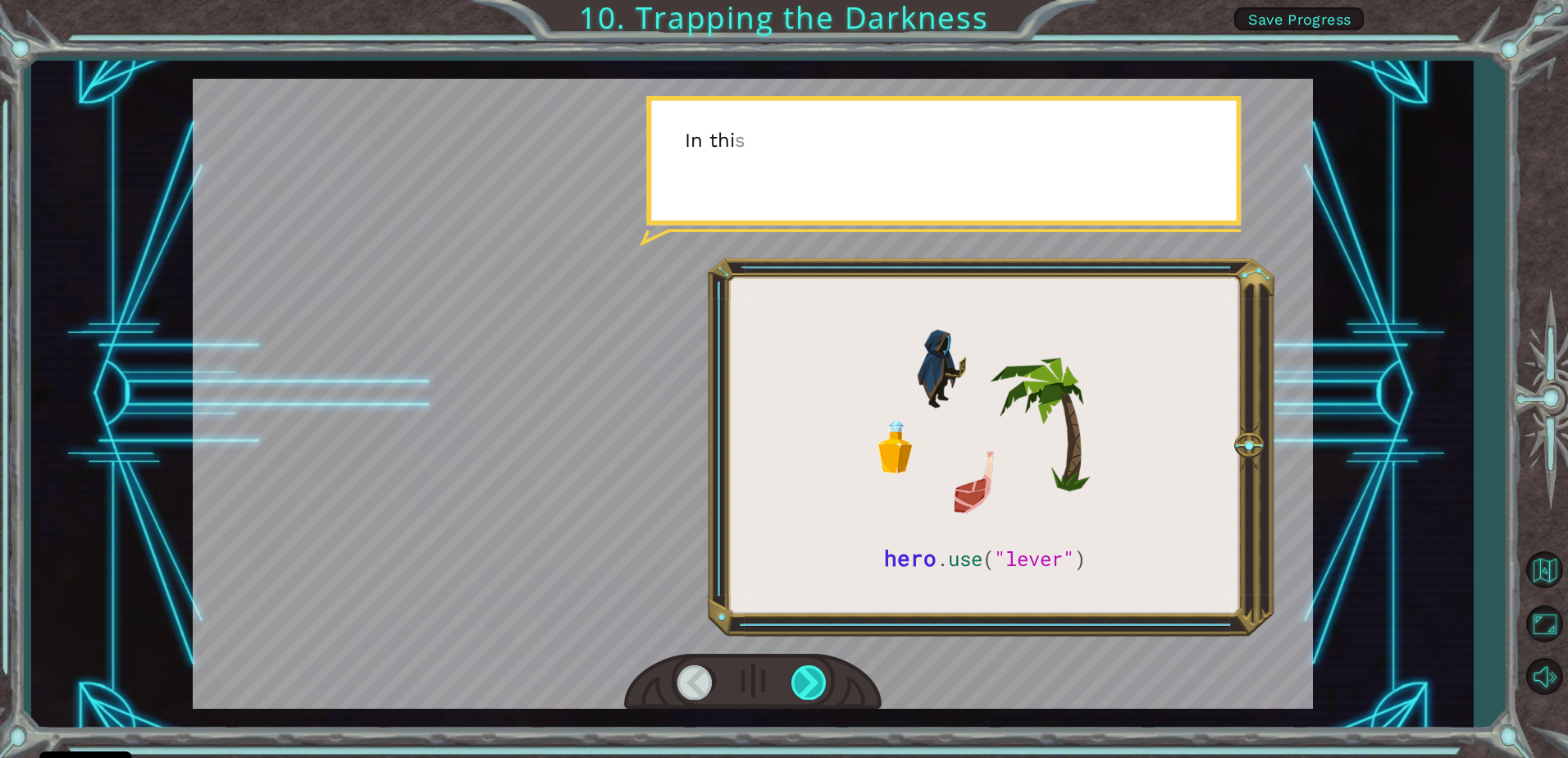
click at [796, 677] on div at bounding box center [810, 682] width 37 height 34
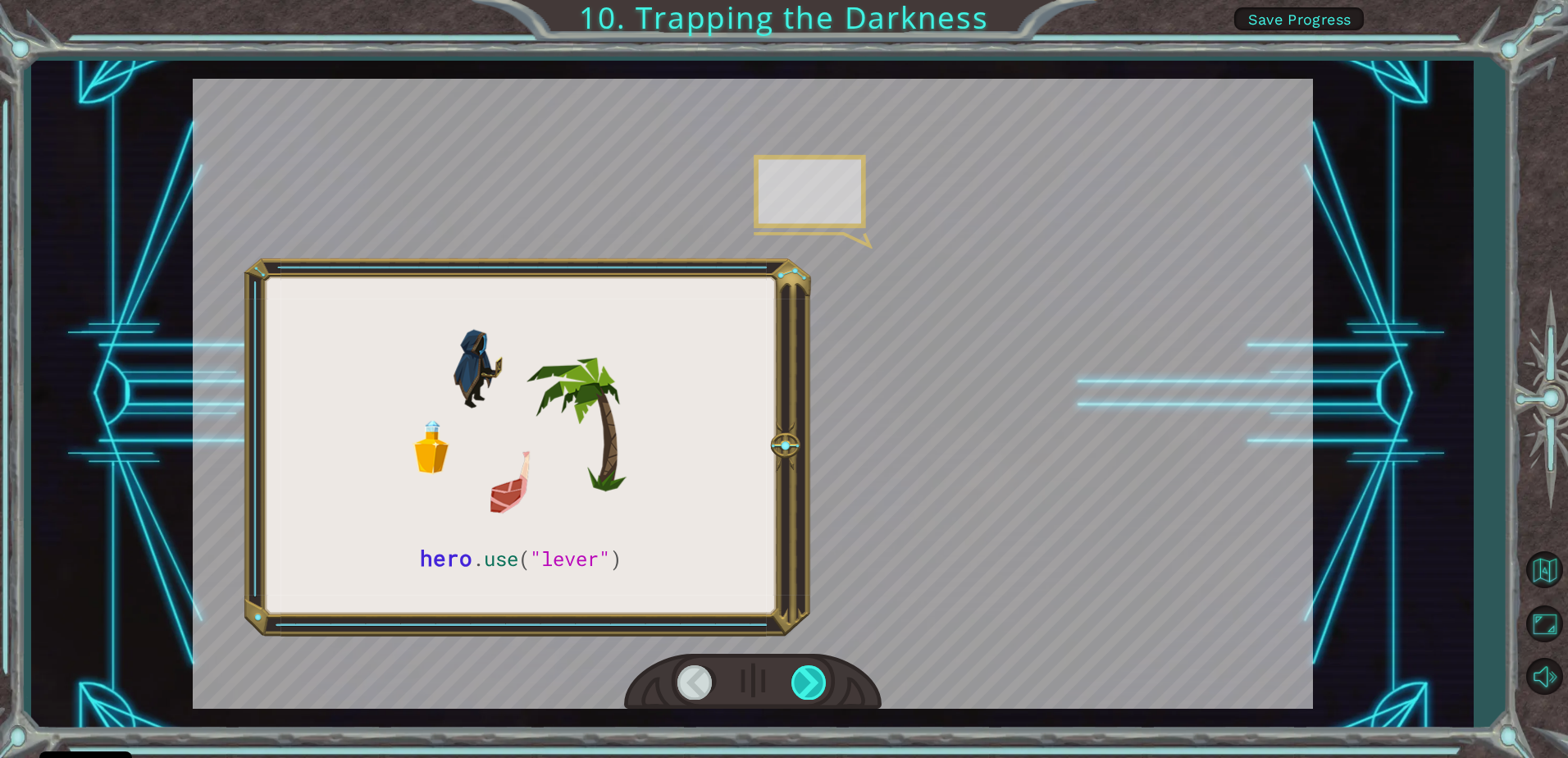
click at [796, 677] on div at bounding box center [810, 682] width 37 height 34
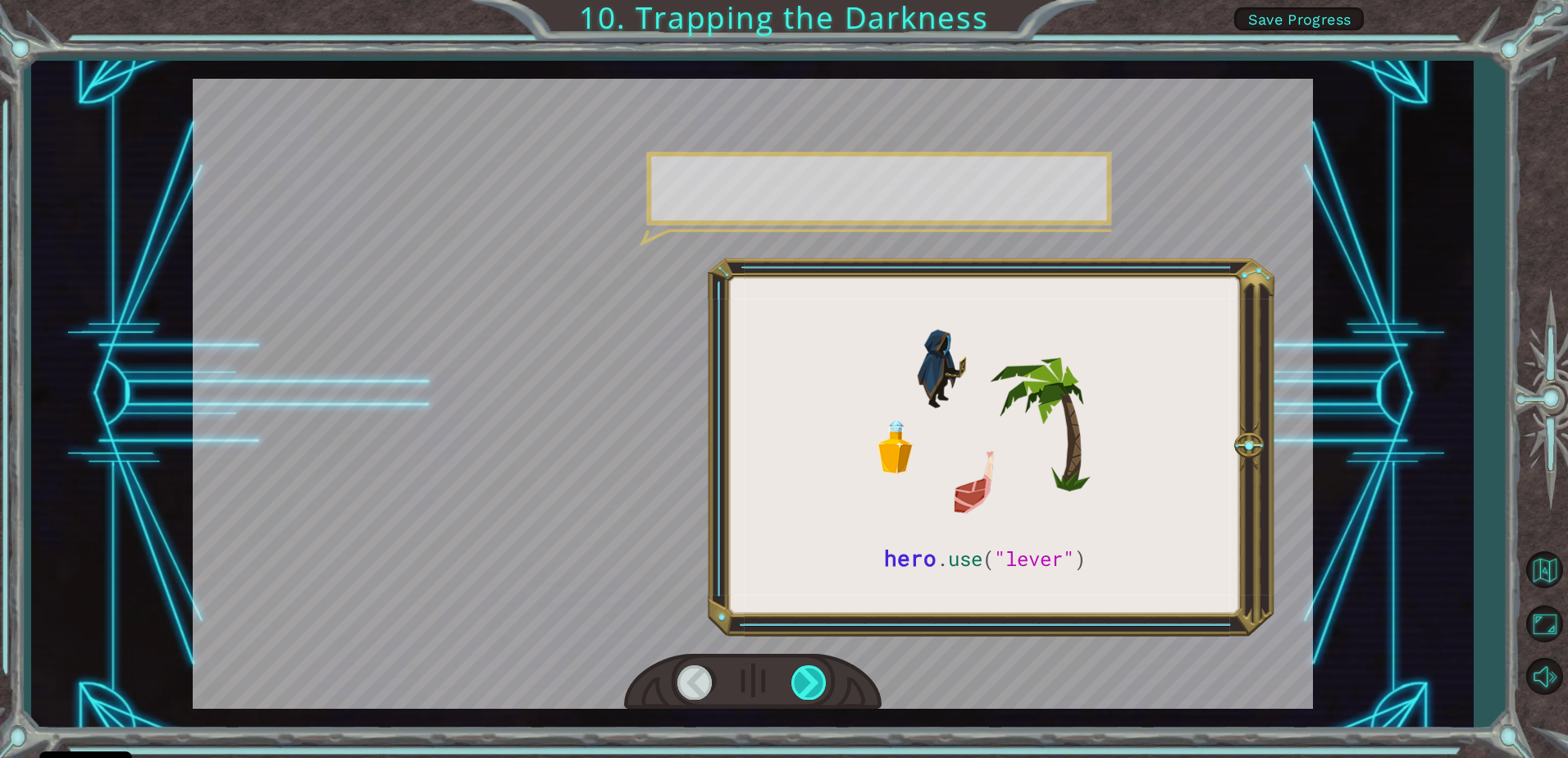
click at [796, 677] on div at bounding box center [810, 682] width 37 height 34
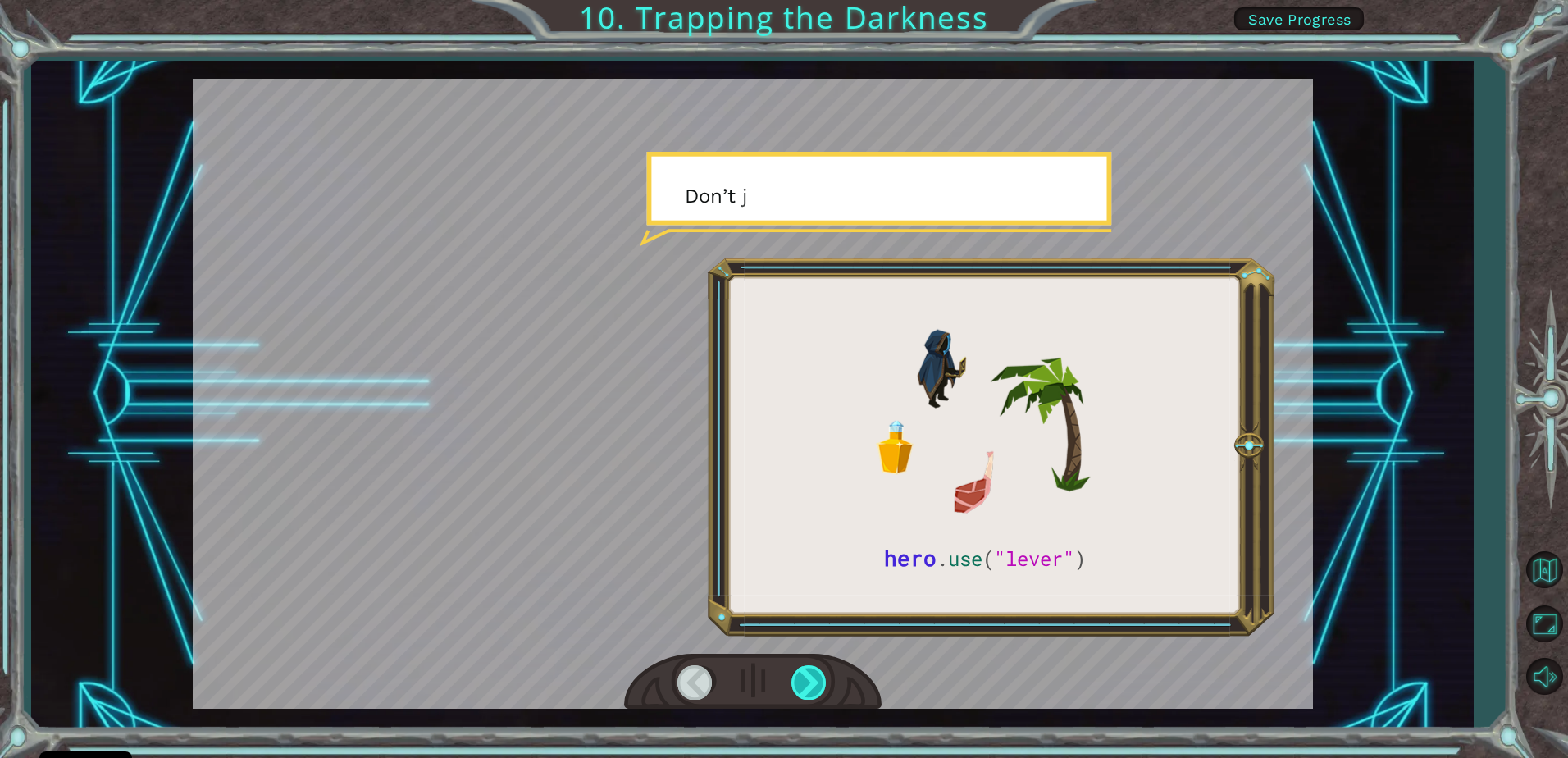
click at [796, 677] on div at bounding box center [810, 682] width 37 height 34
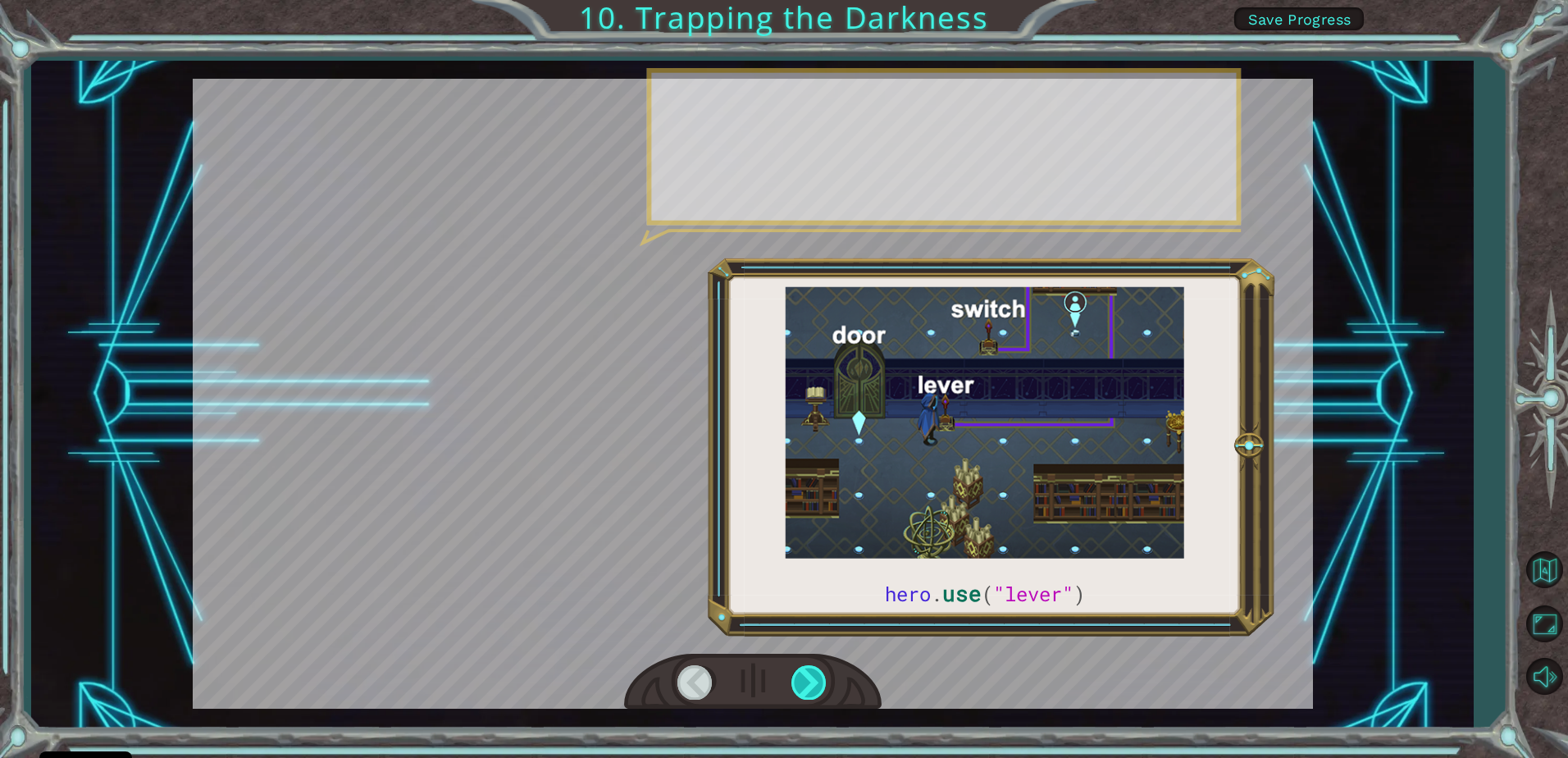
click at [796, 677] on div at bounding box center [810, 682] width 37 height 34
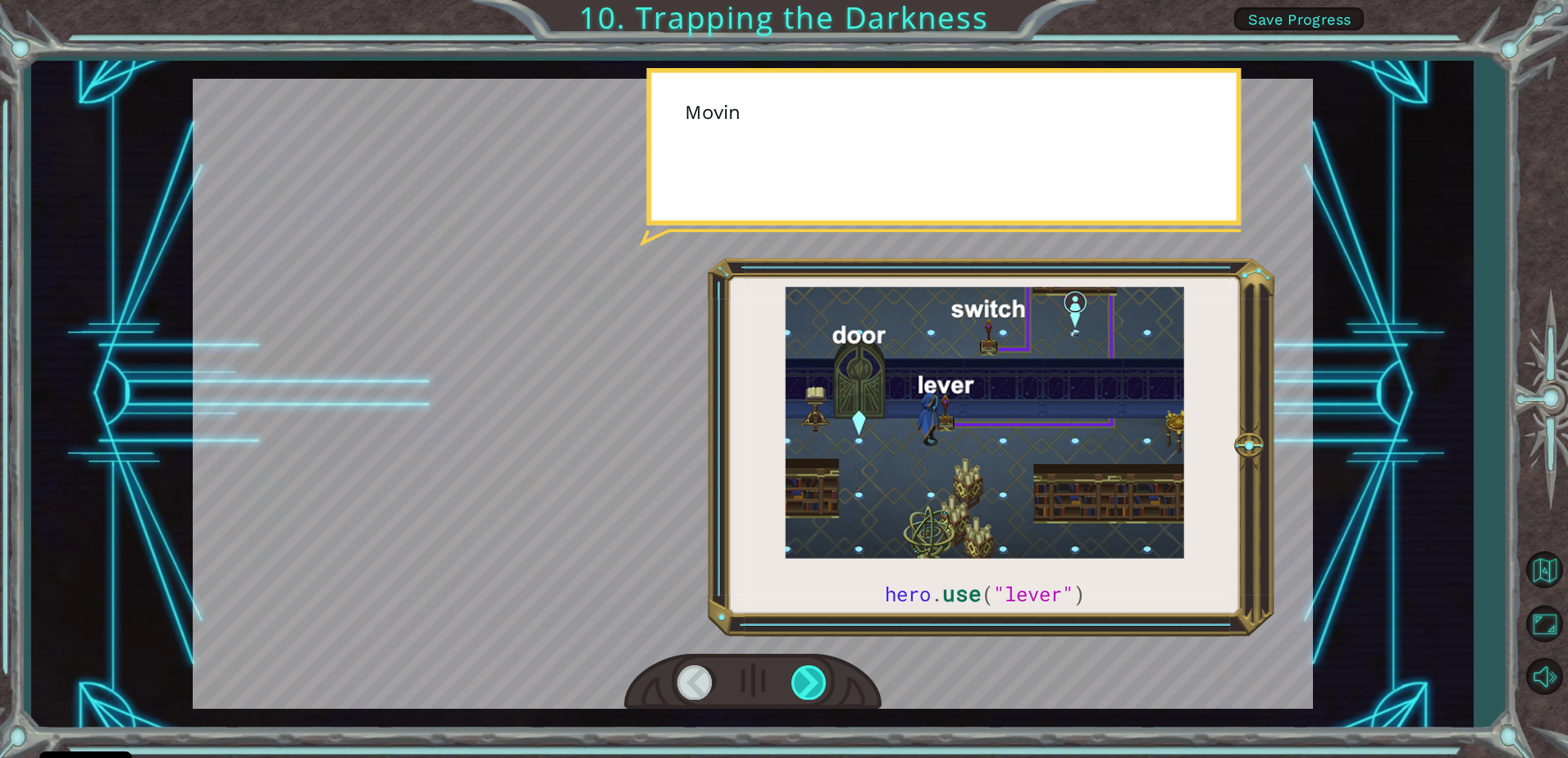
click at [796, 677] on div at bounding box center [810, 682] width 37 height 34
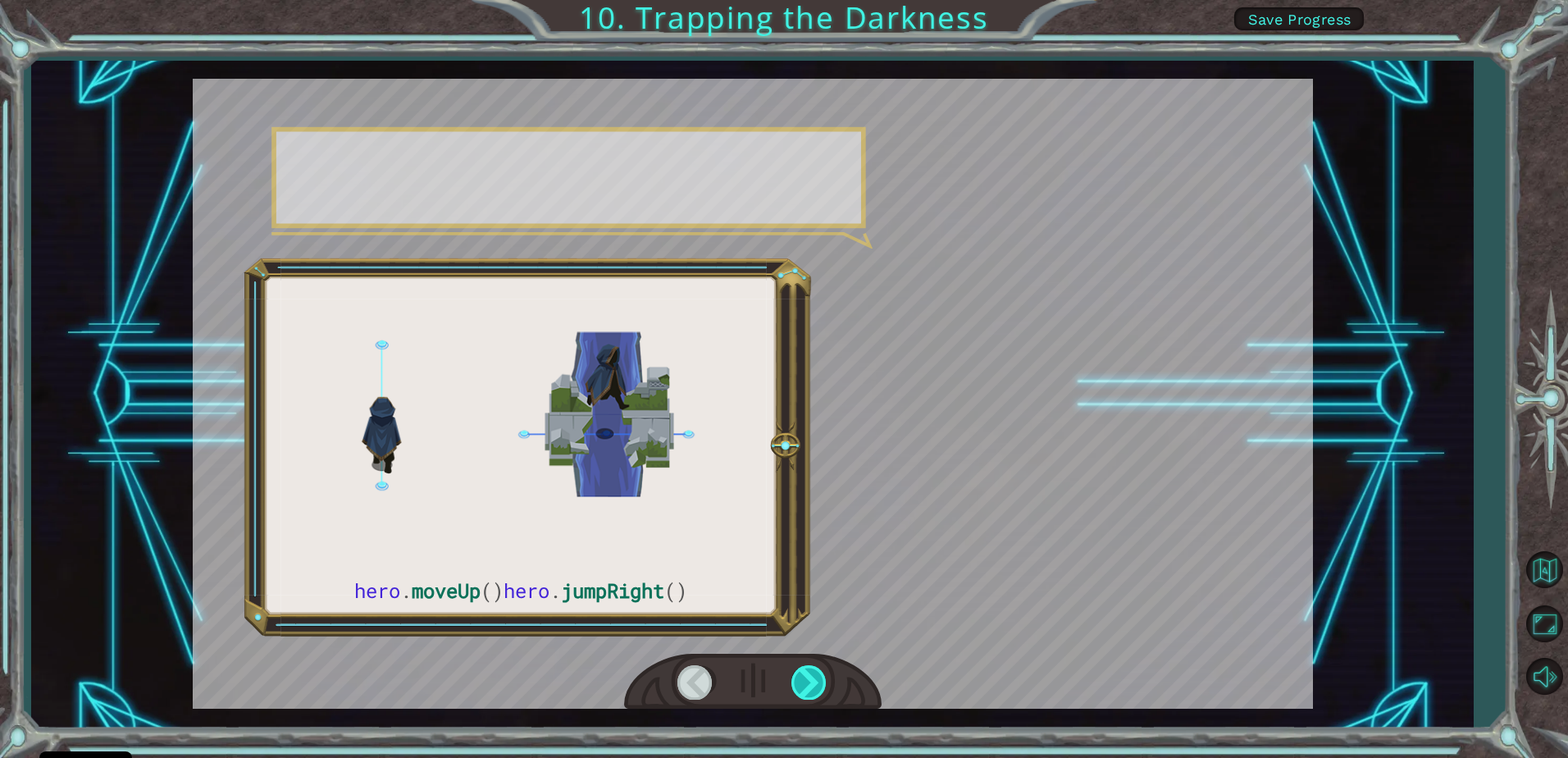
click at [796, 677] on div at bounding box center [810, 682] width 37 height 34
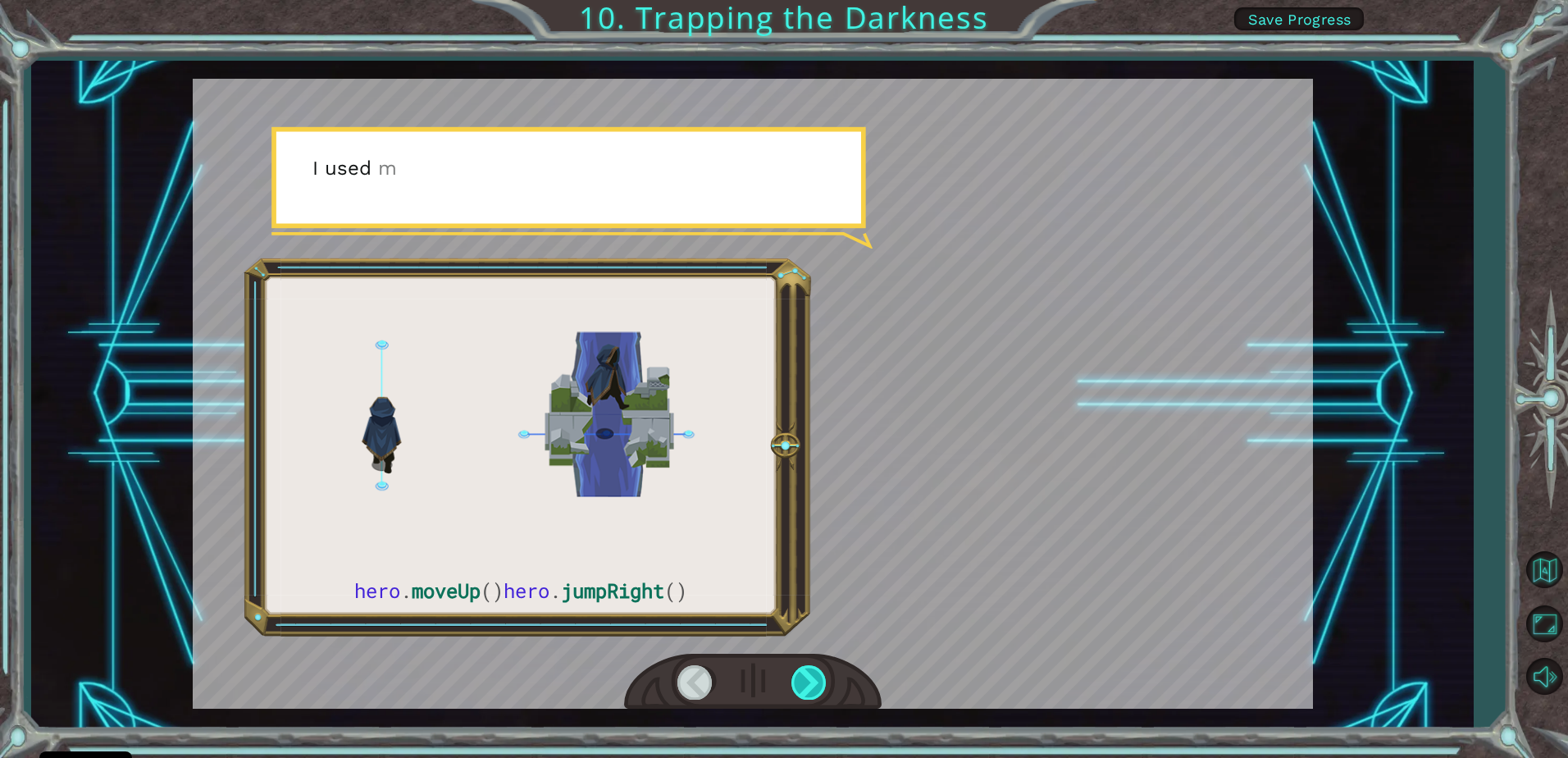
click at [796, 677] on div at bounding box center [810, 682] width 37 height 34
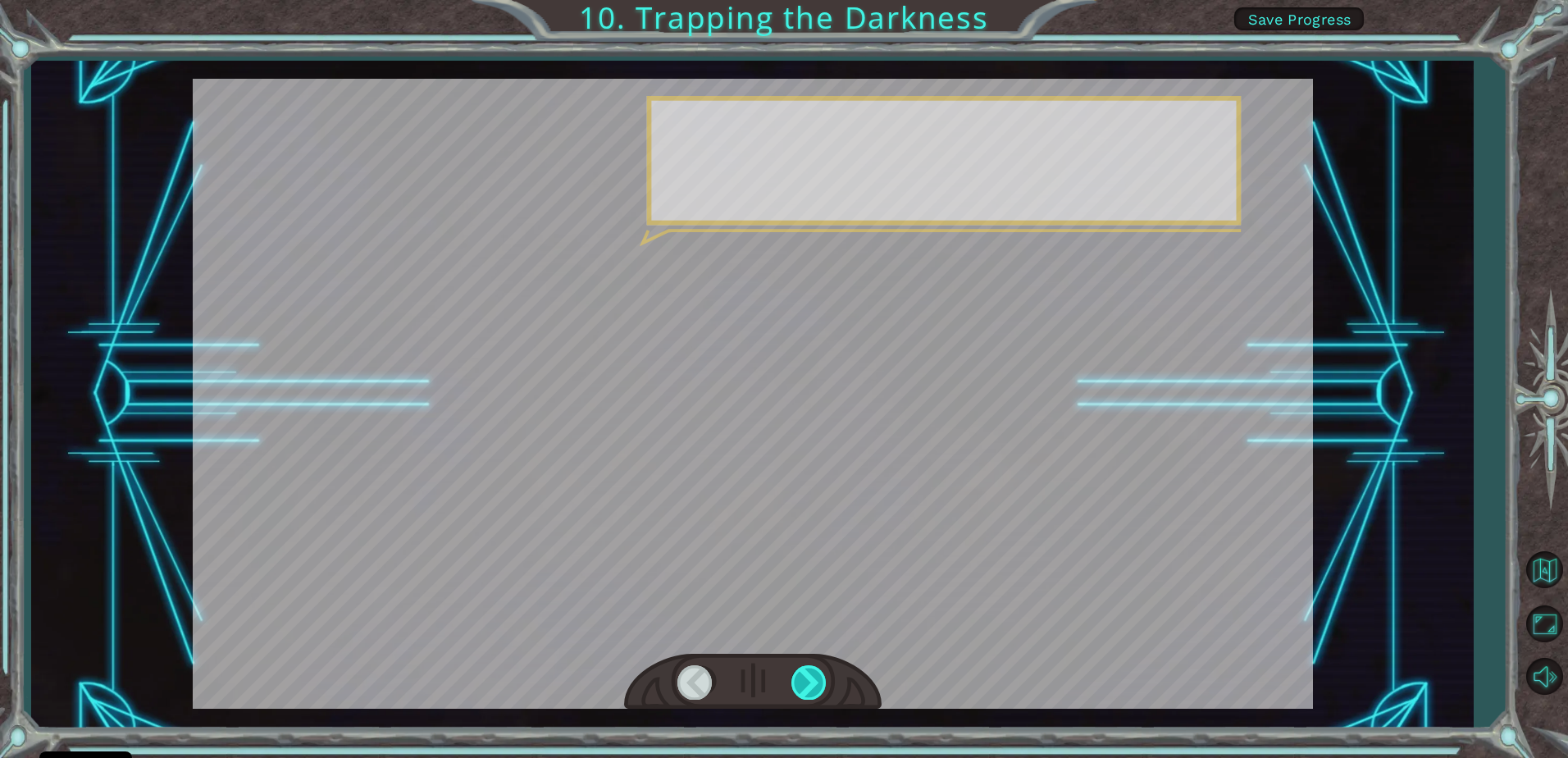
click at [796, 677] on div at bounding box center [810, 682] width 37 height 34
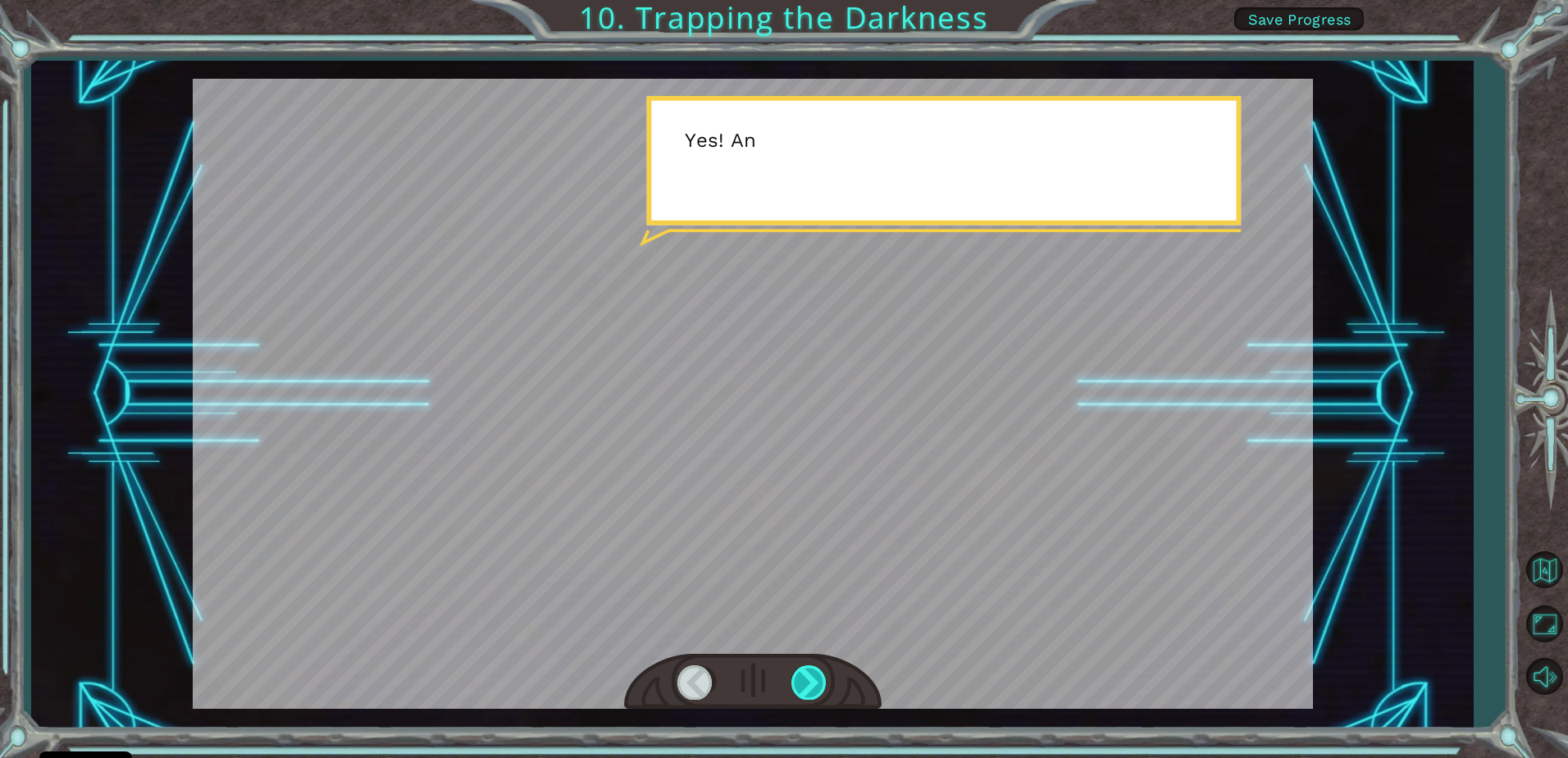
click at [796, 677] on div at bounding box center [810, 682] width 37 height 34
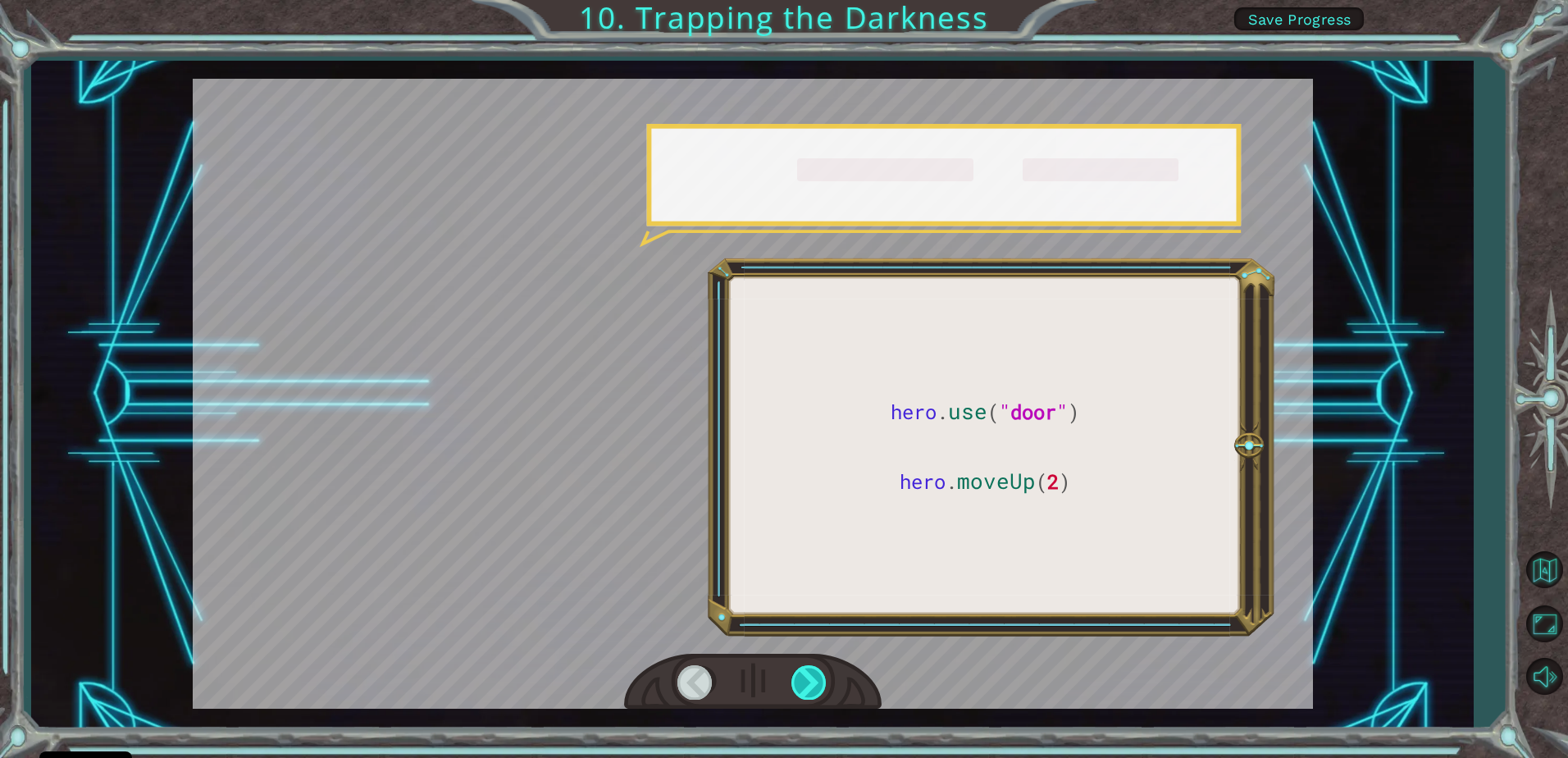
click at [796, 677] on div at bounding box center [810, 682] width 37 height 34
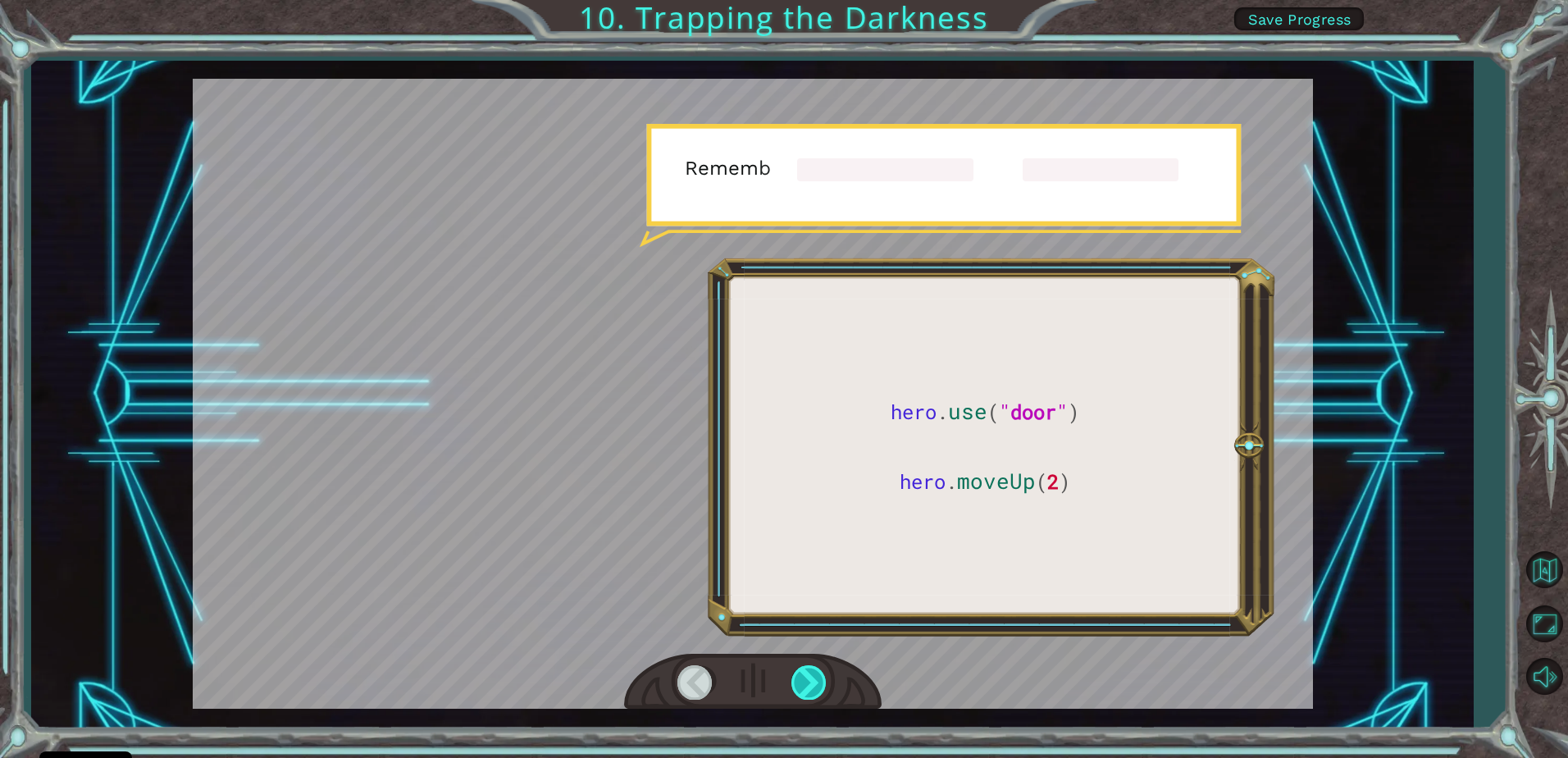
click at [796, 677] on div at bounding box center [810, 682] width 37 height 34
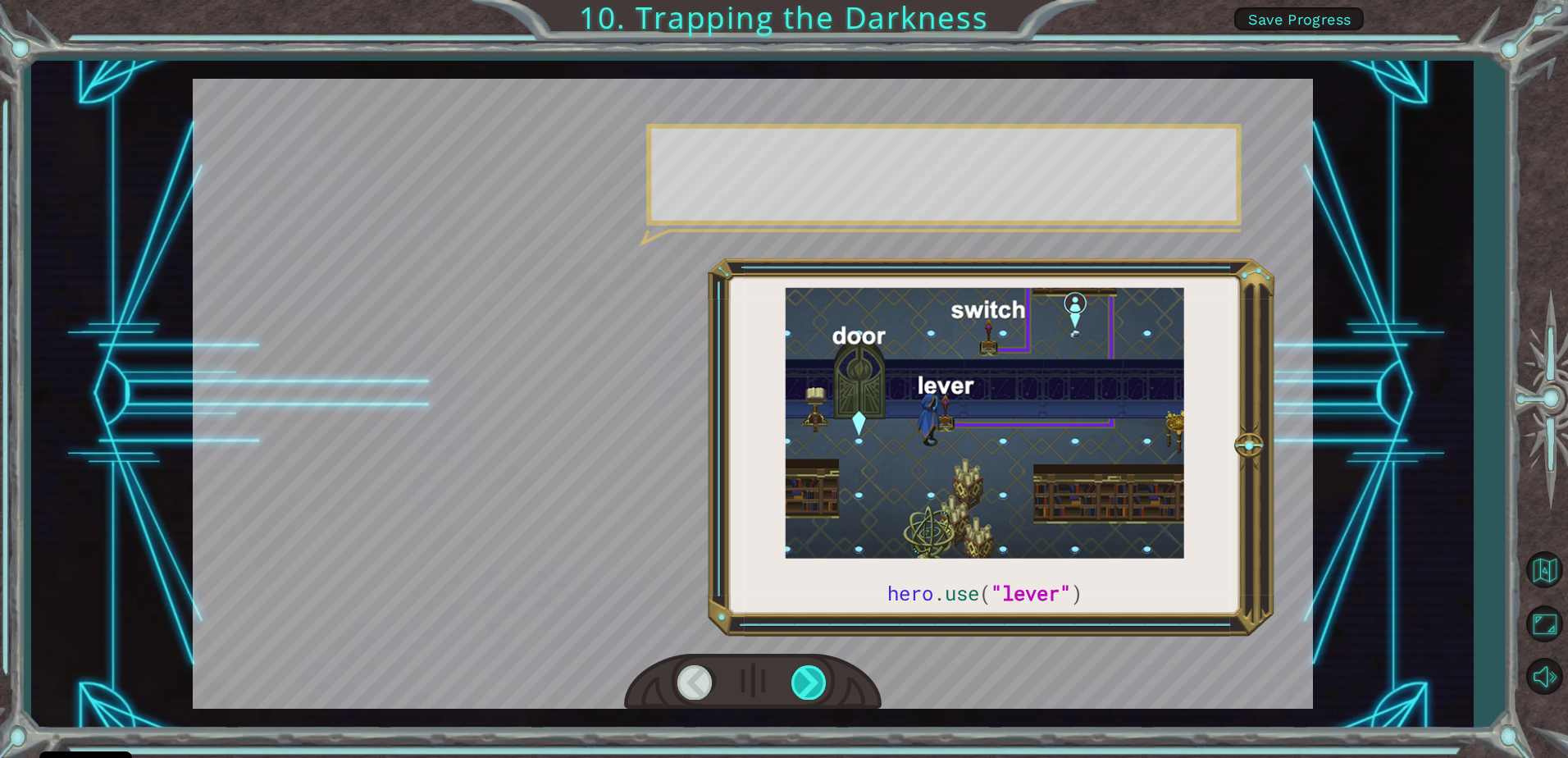
click at [796, 677] on div at bounding box center [810, 682] width 37 height 34
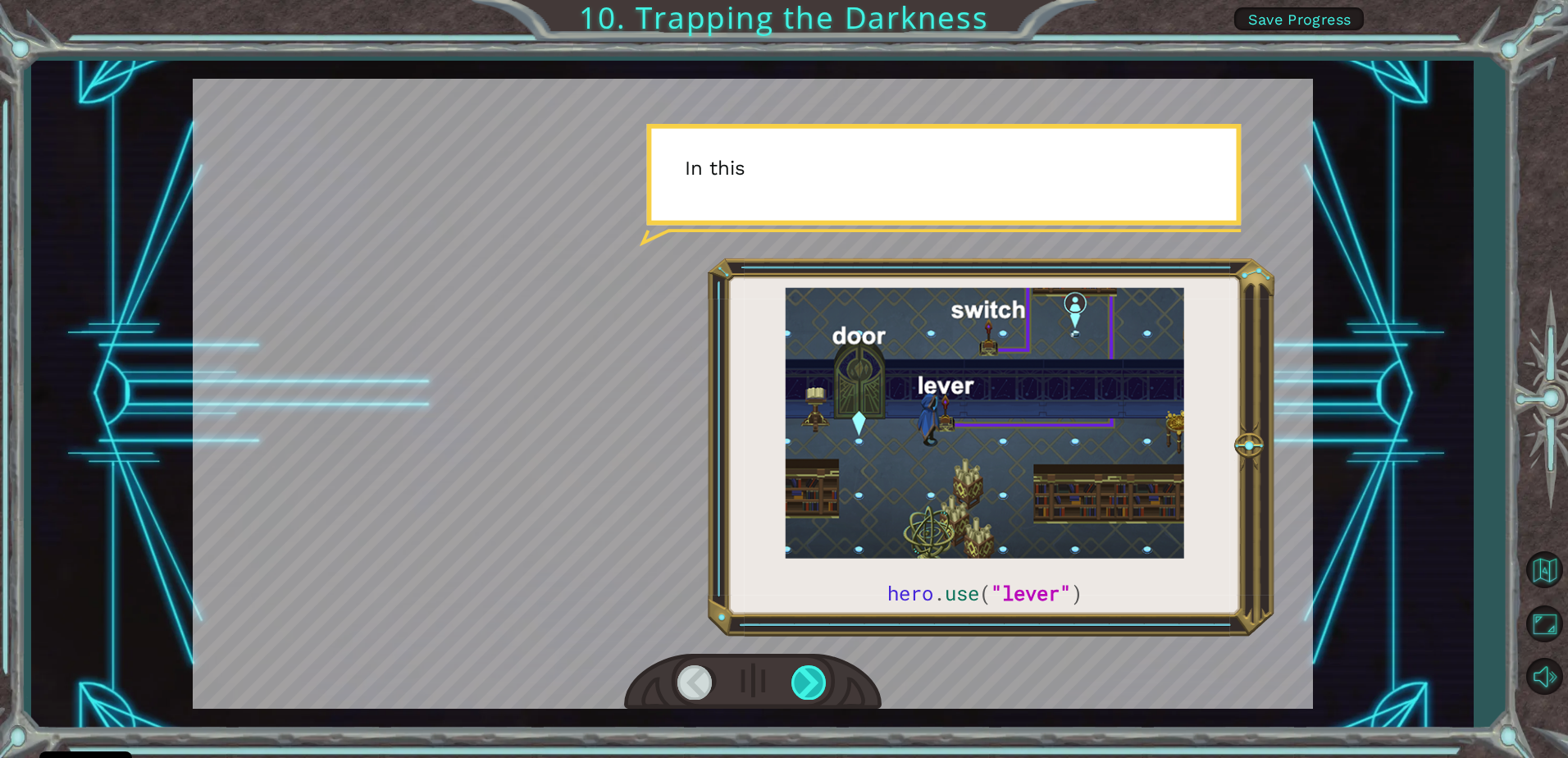
click at [796, 677] on div at bounding box center [810, 682] width 37 height 34
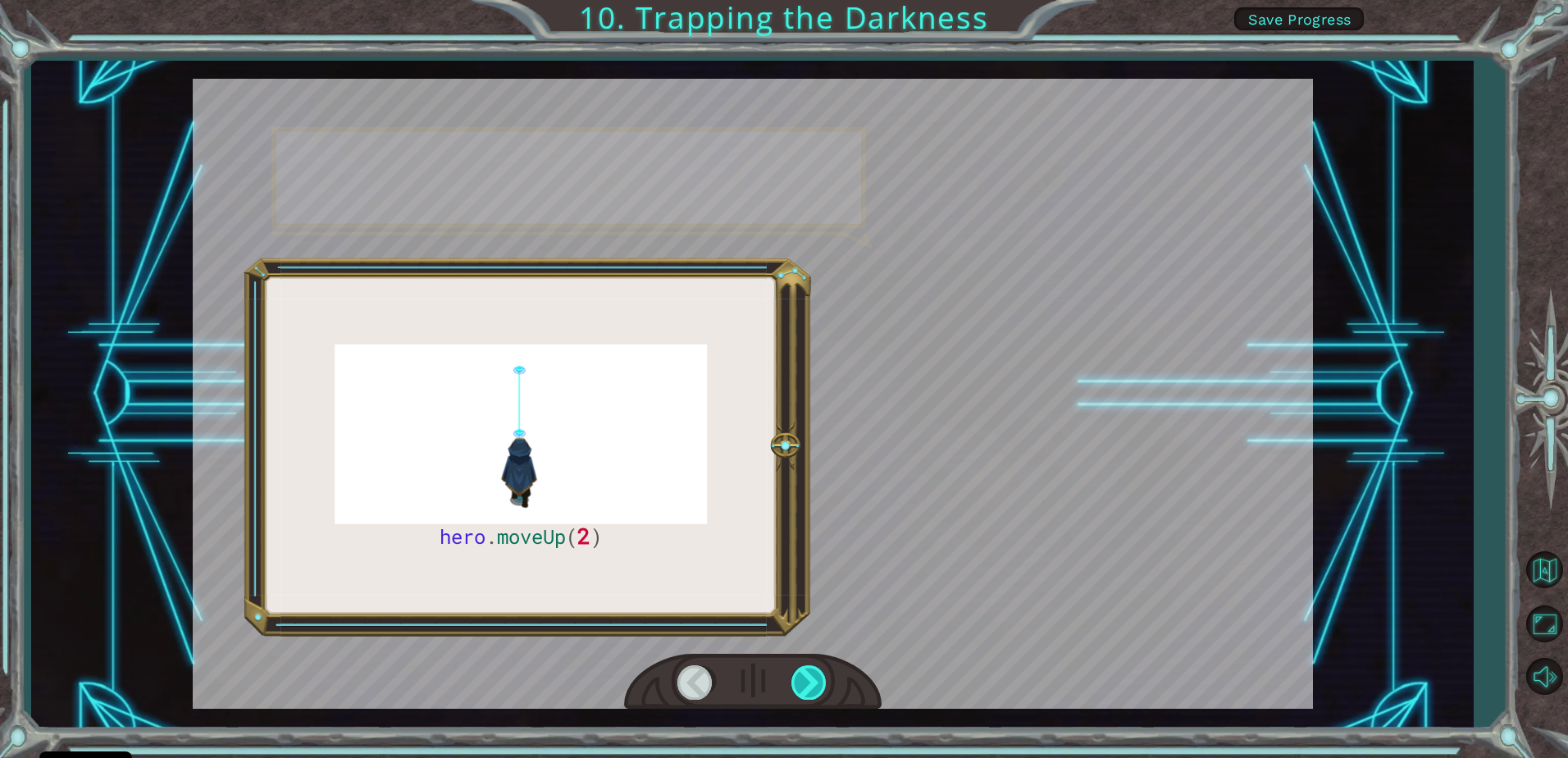
click at [796, 677] on div at bounding box center [810, 682] width 37 height 34
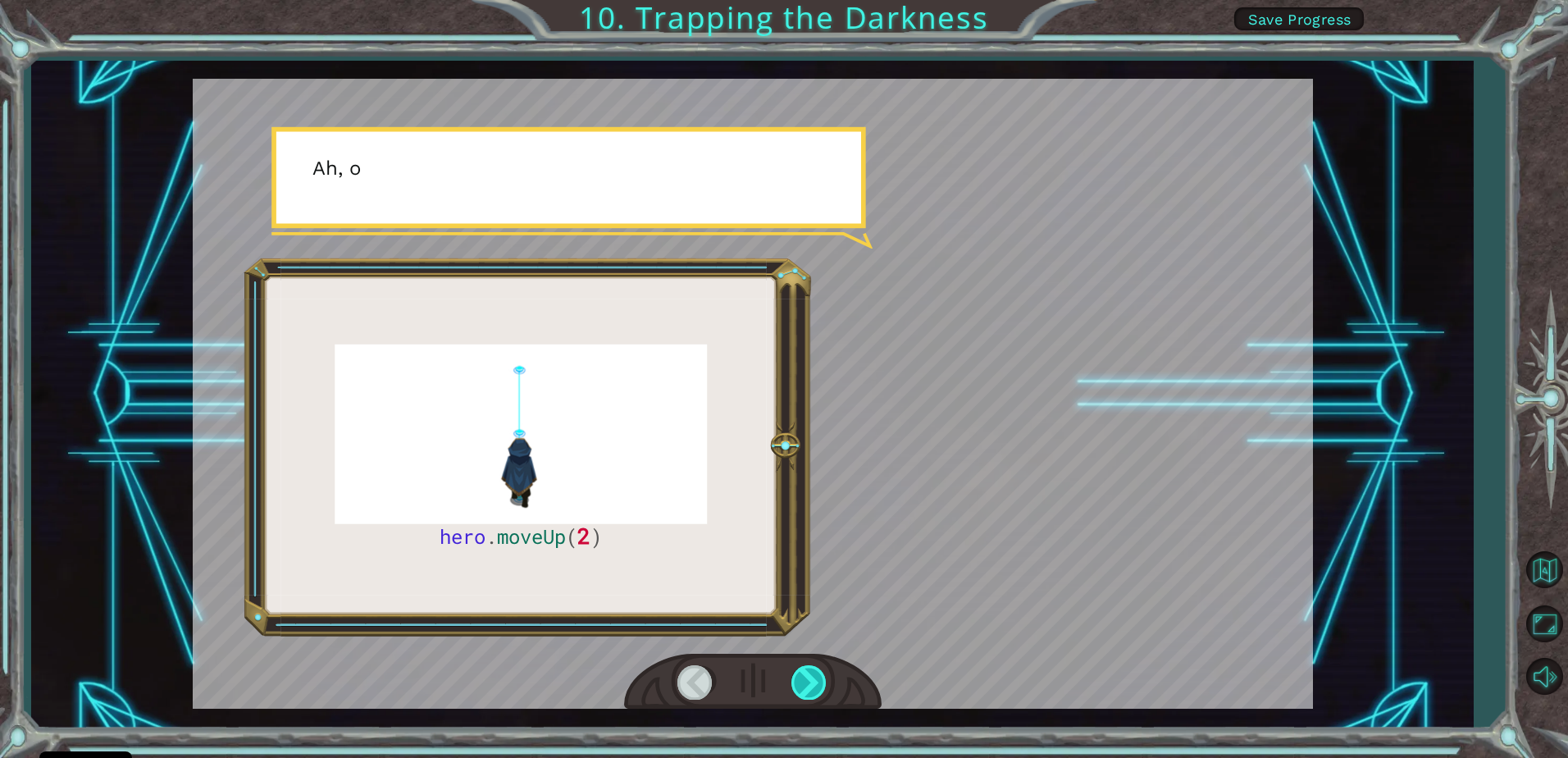
click at [796, 677] on div at bounding box center [810, 682] width 37 height 34
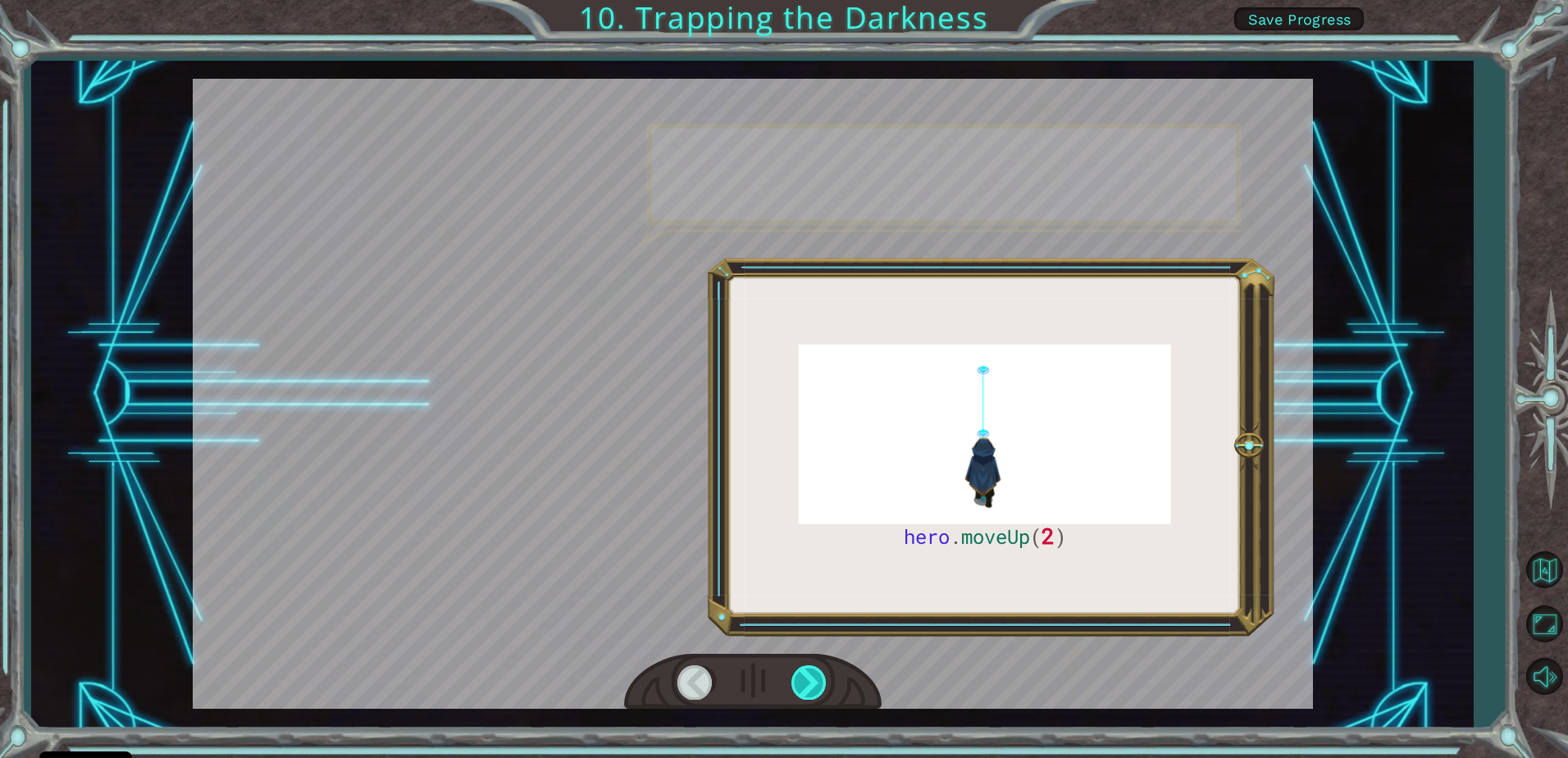
click at [796, 677] on div at bounding box center [810, 682] width 37 height 34
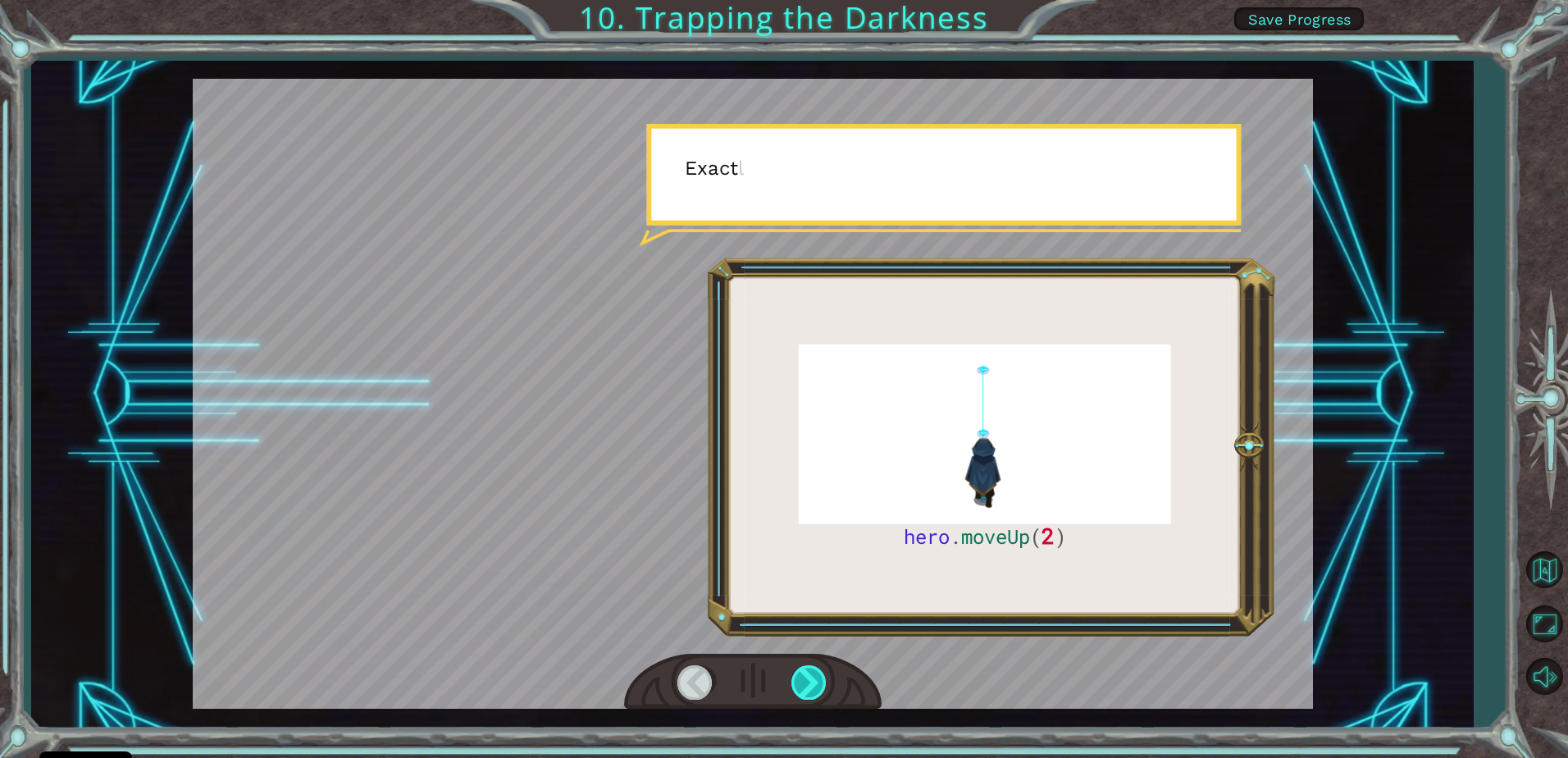
click at [796, 677] on div at bounding box center [810, 682] width 37 height 34
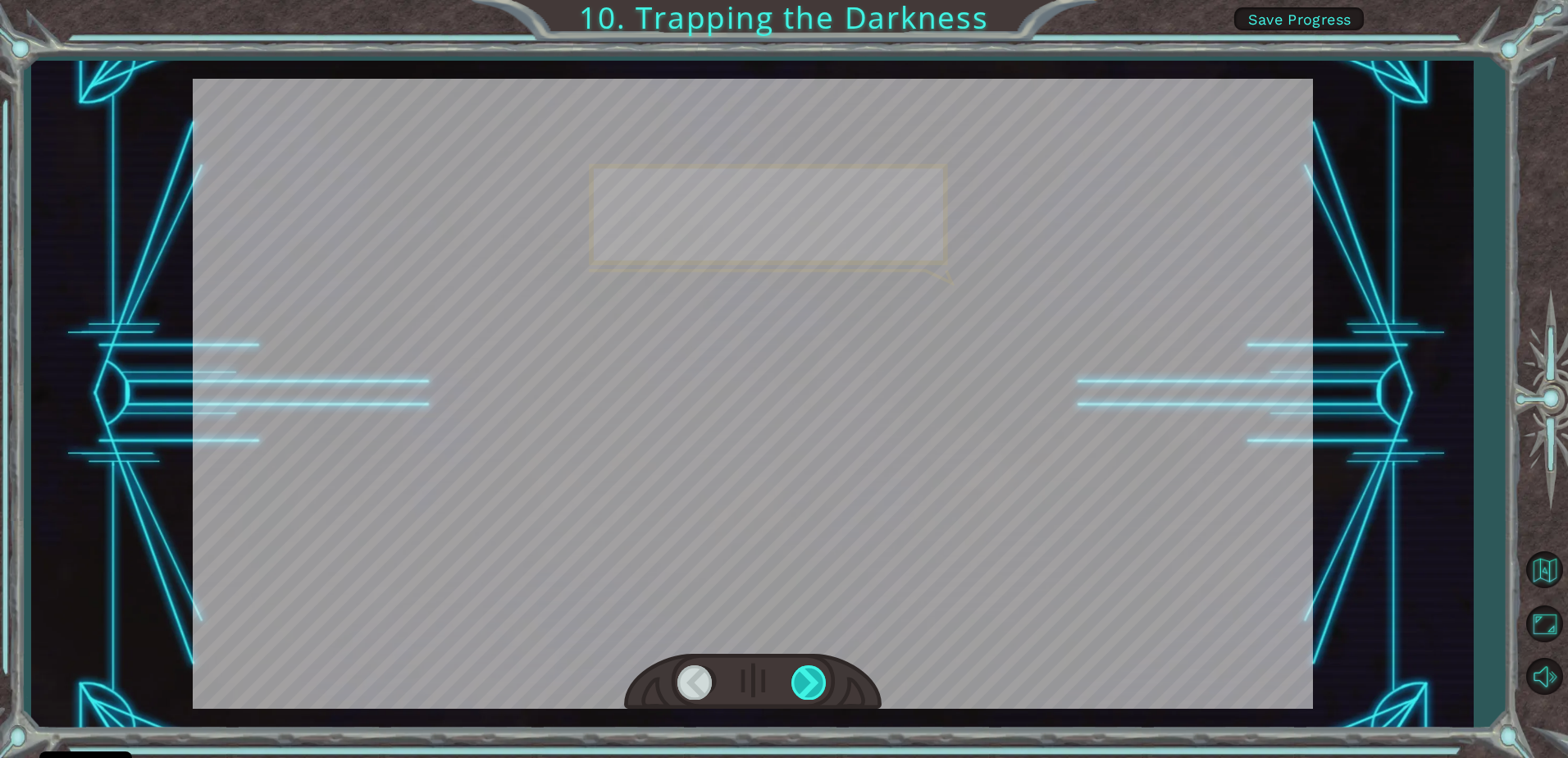
click at [796, 677] on div at bounding box center [810, 682] width 37 height 34
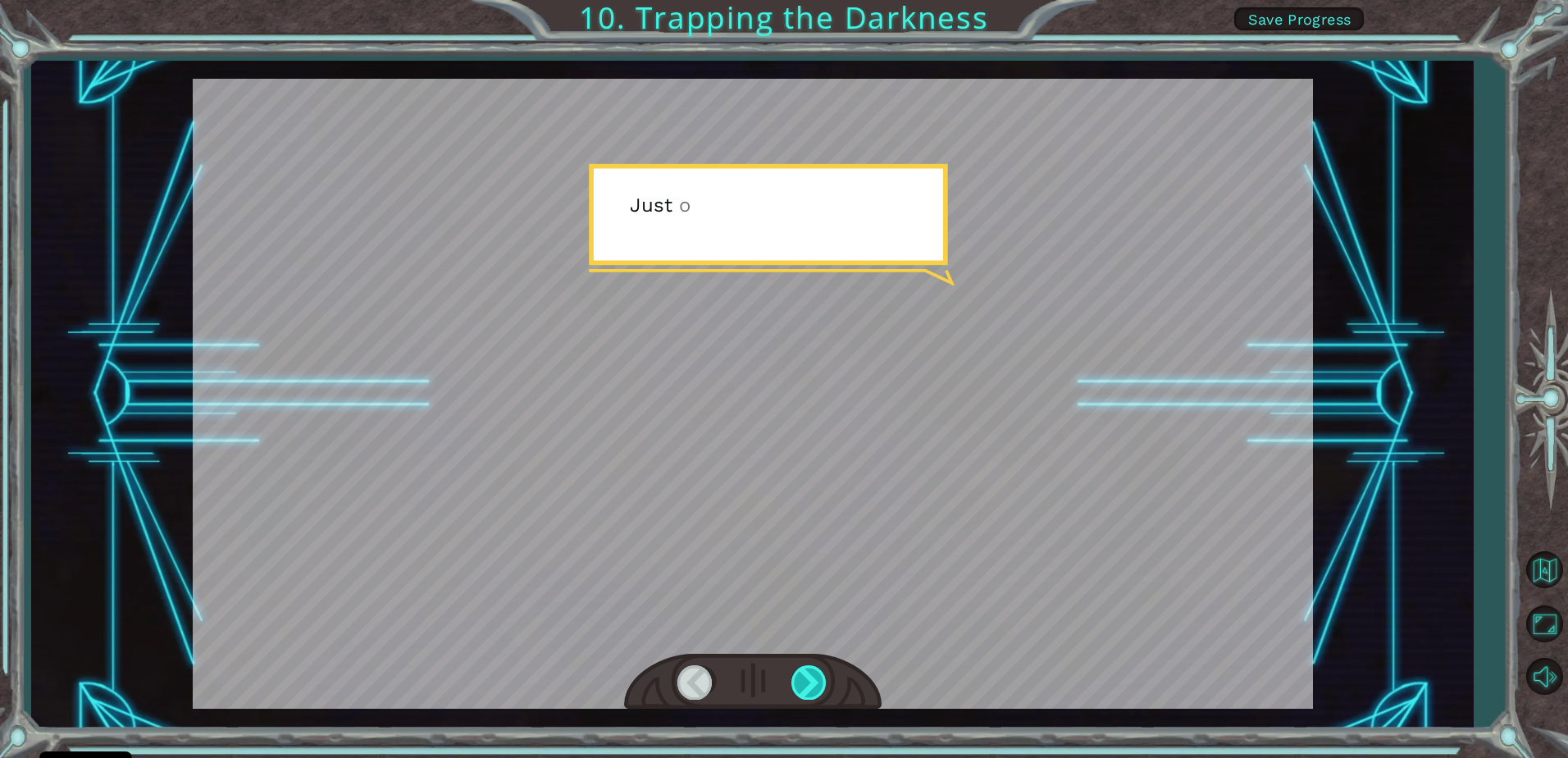
click at [796, 677] on div at bounding box center [810, 682] width 37 height 34
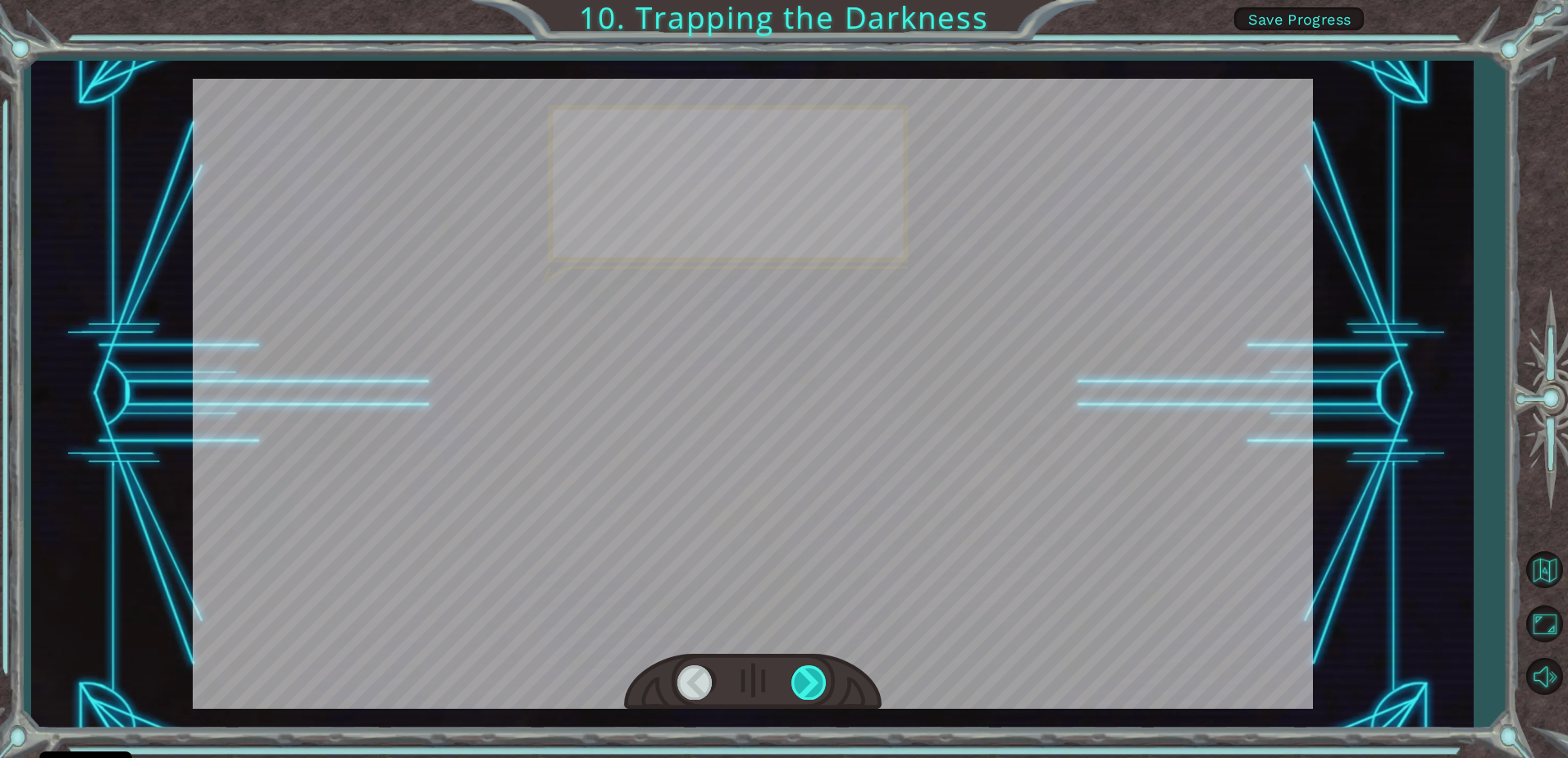
click at [796, 677] on div at bounding box center [810, 682] width 37 height 34
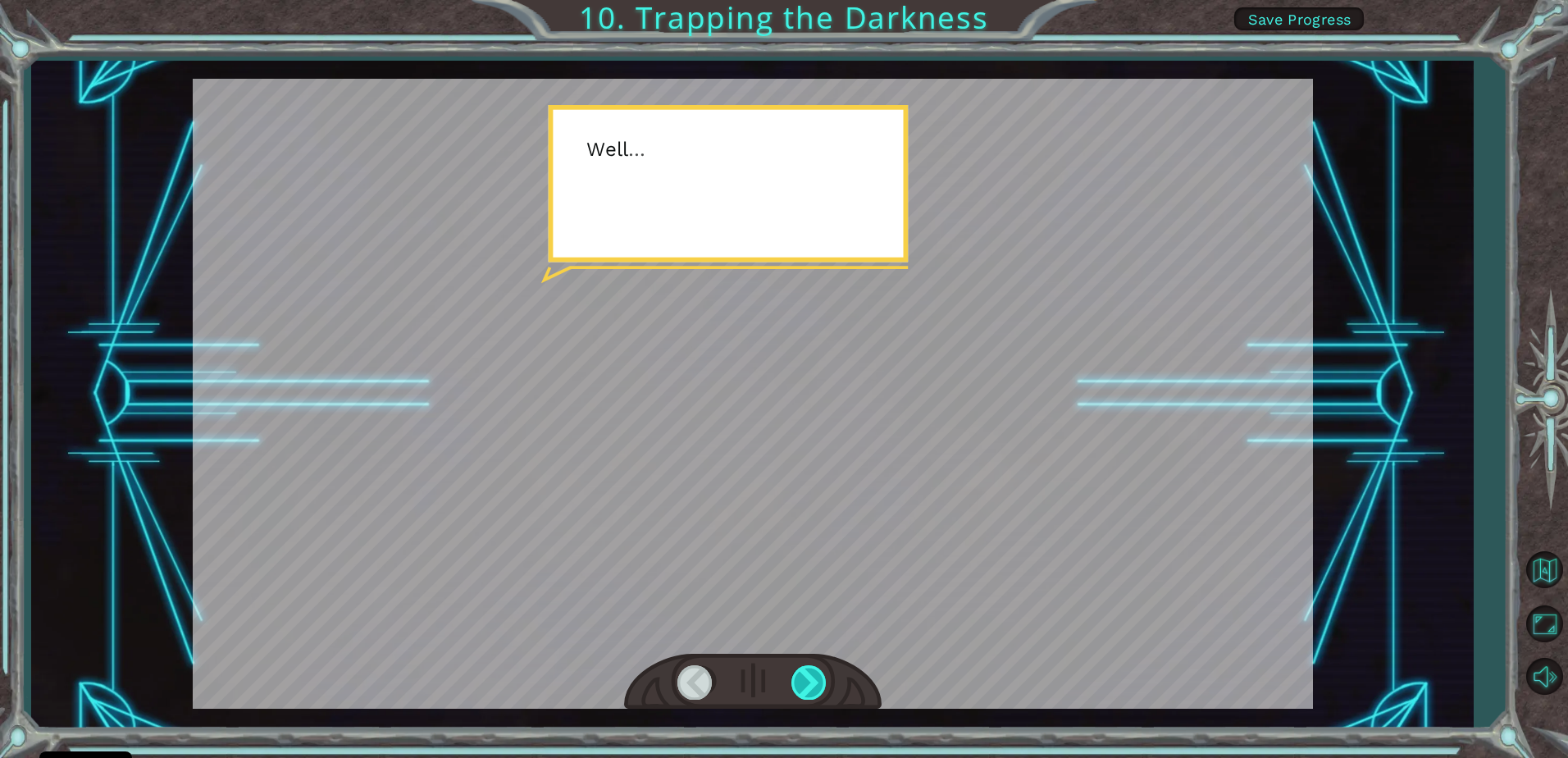
click at [796, 677] on div at bounding box center [810, 682] width 37 height 34
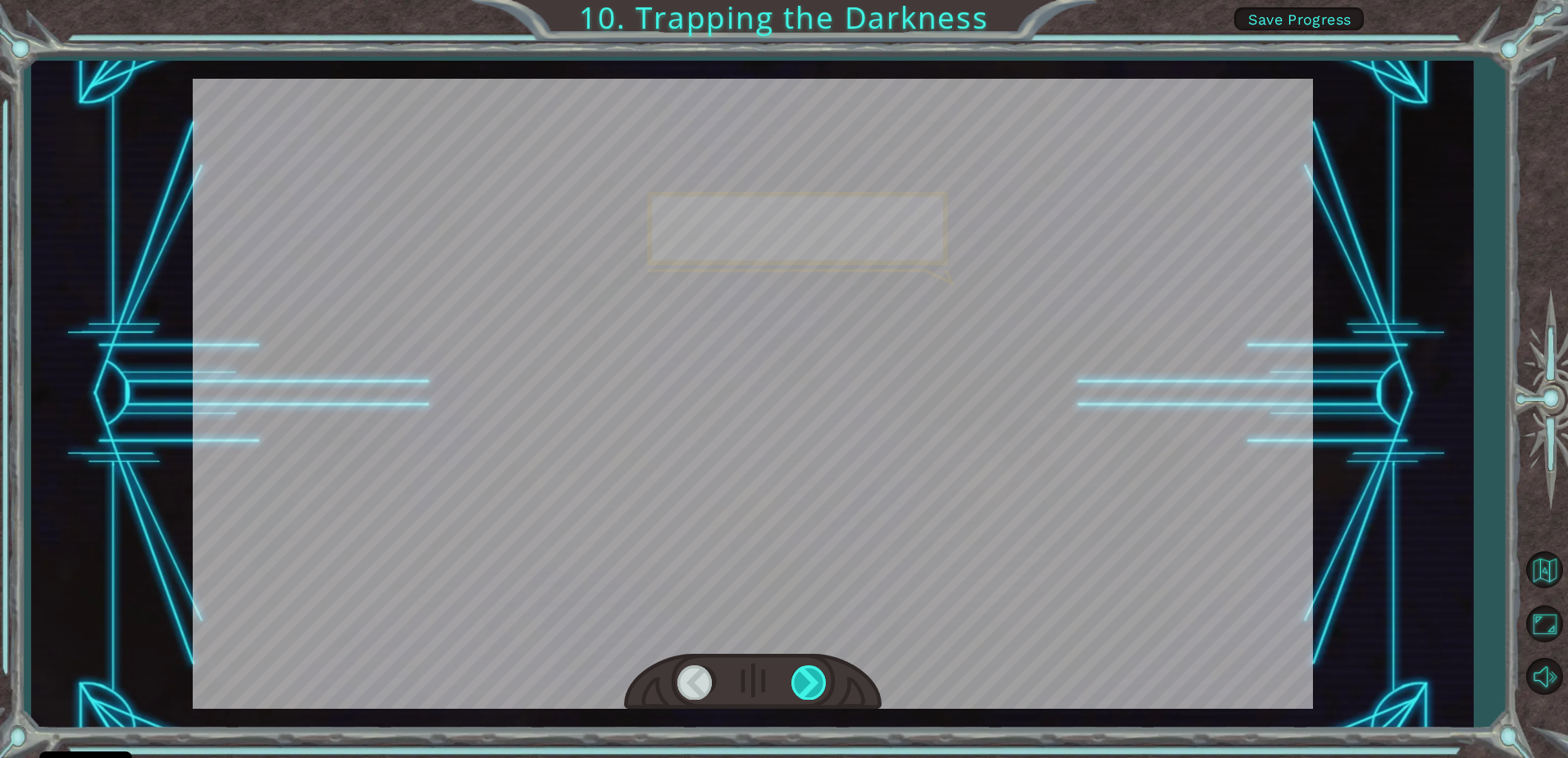
click at [796, 677] on div at bounding box center [810, 682] width 37 height 34
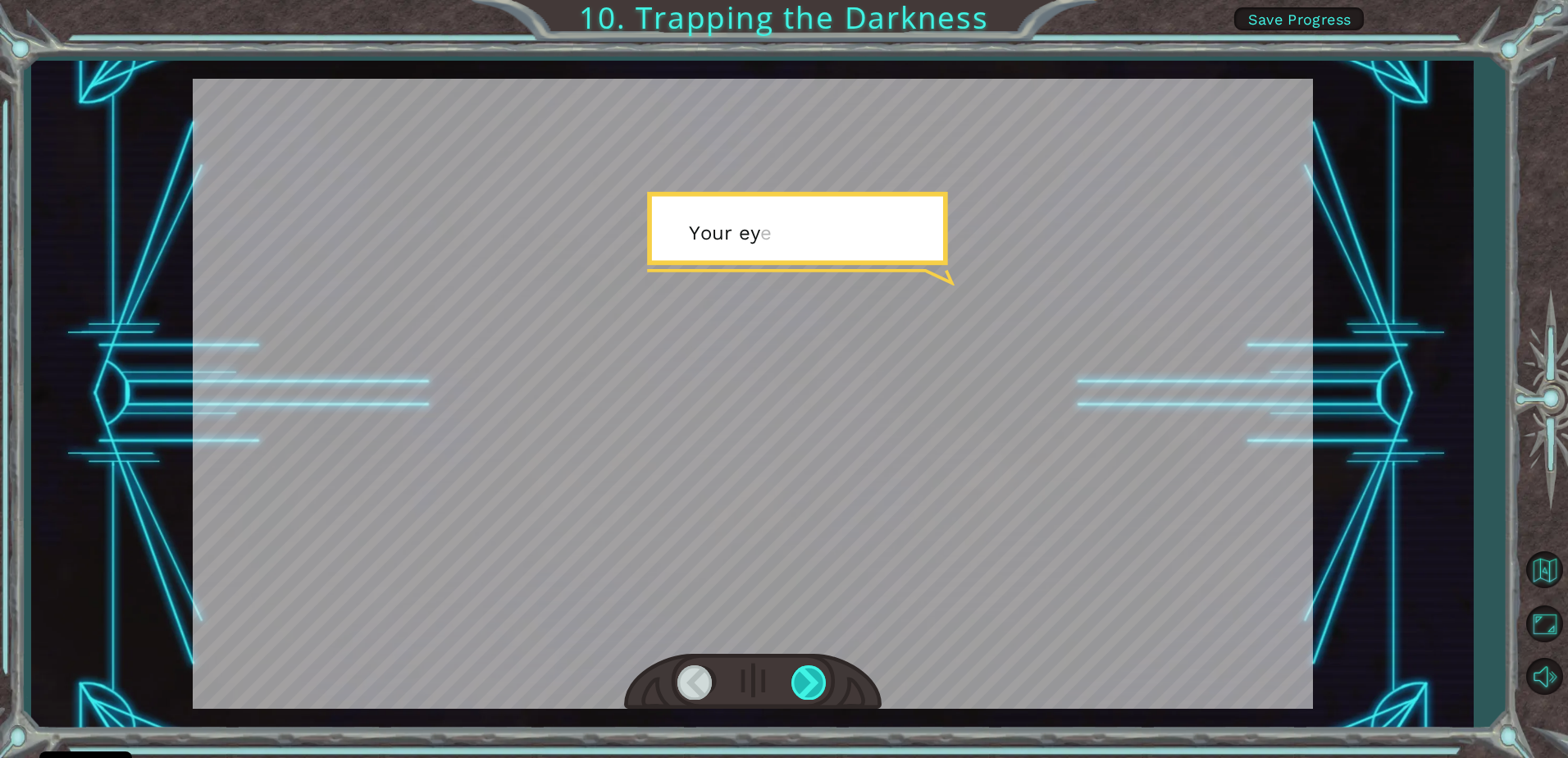
click at [796, 677] on div at bounding box center [810, 682] width 37 height 34
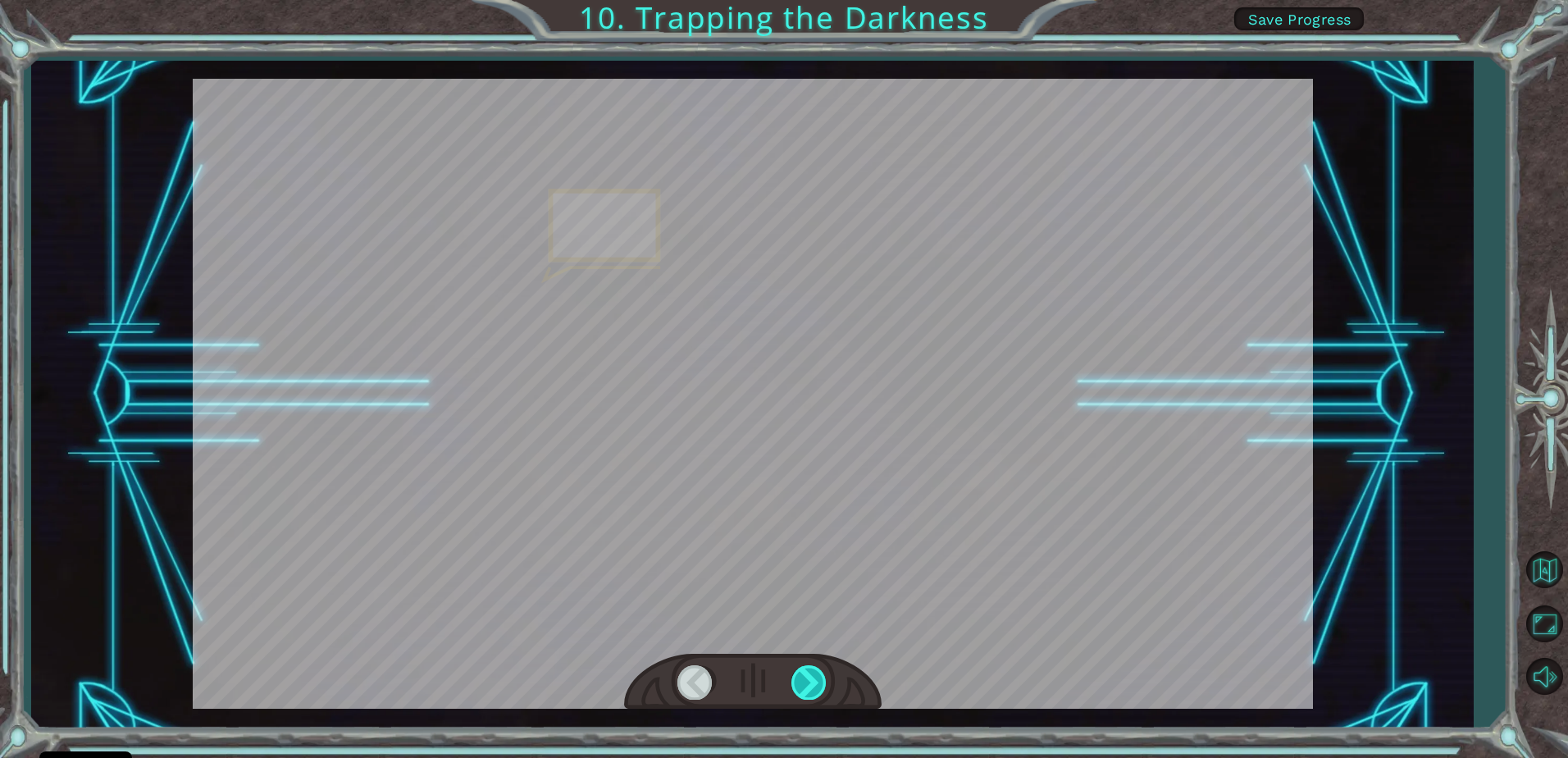
click at [796, 677] on div at bounding box center [810, 682] width 37 height 34
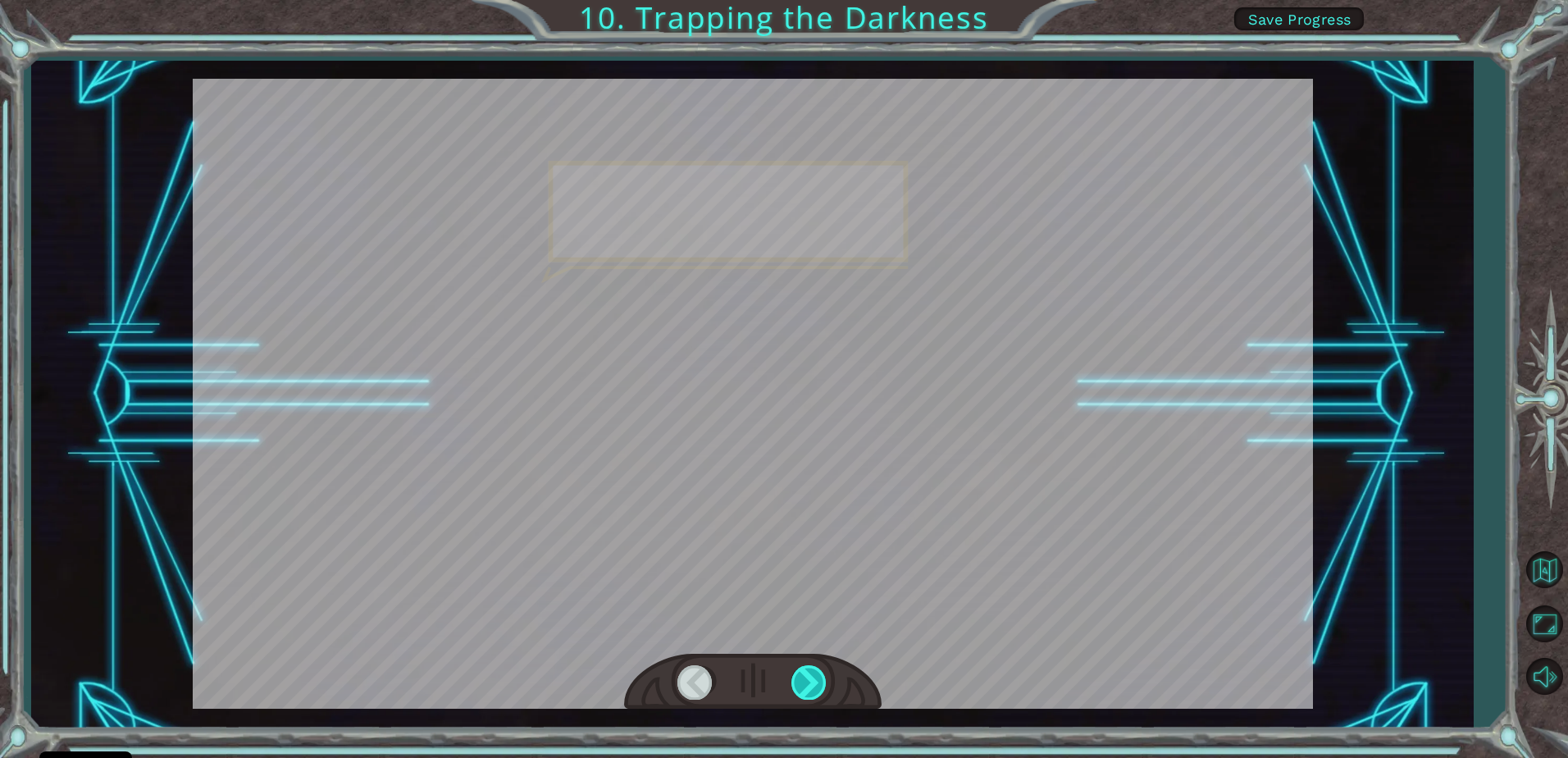
click at [796, 677] on div at bounding box center [810, 682] width 37 height 34
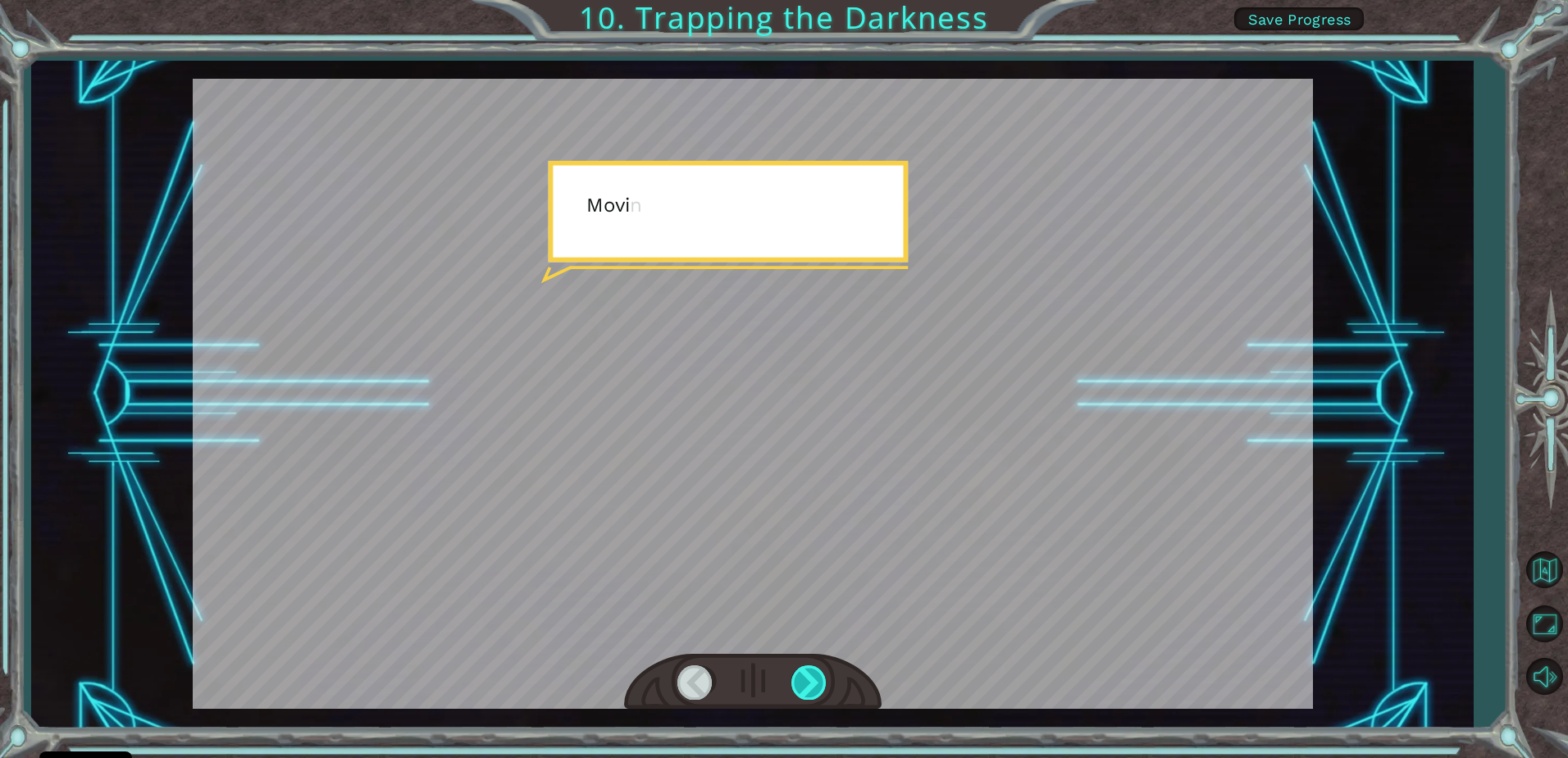
click at [796, 677] on div at bounding box center [810, 682] width 37 height 34
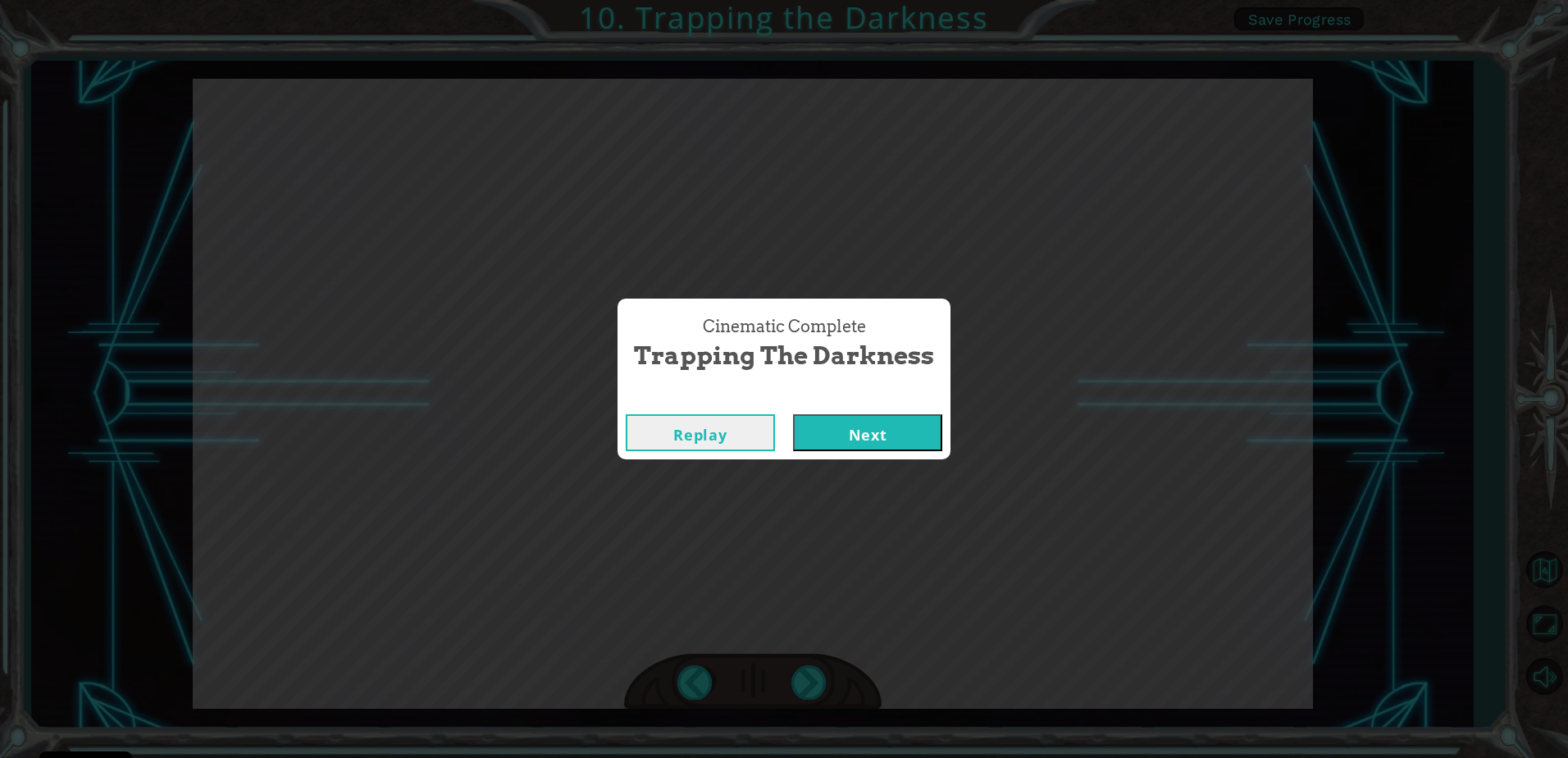
click at [796, 677] on div "Cinematic Complete Trapping the Darkness Replay Next" at bounding box center [784, 379] width 1568 height 758
drag, startPoint x: 796, startPoint y: 677, endPoint x: 808, endPoint y: 436, distance: 241.3
click at [808, 436] on button "Next" at bounding box center [868, 432] width 149 height 37
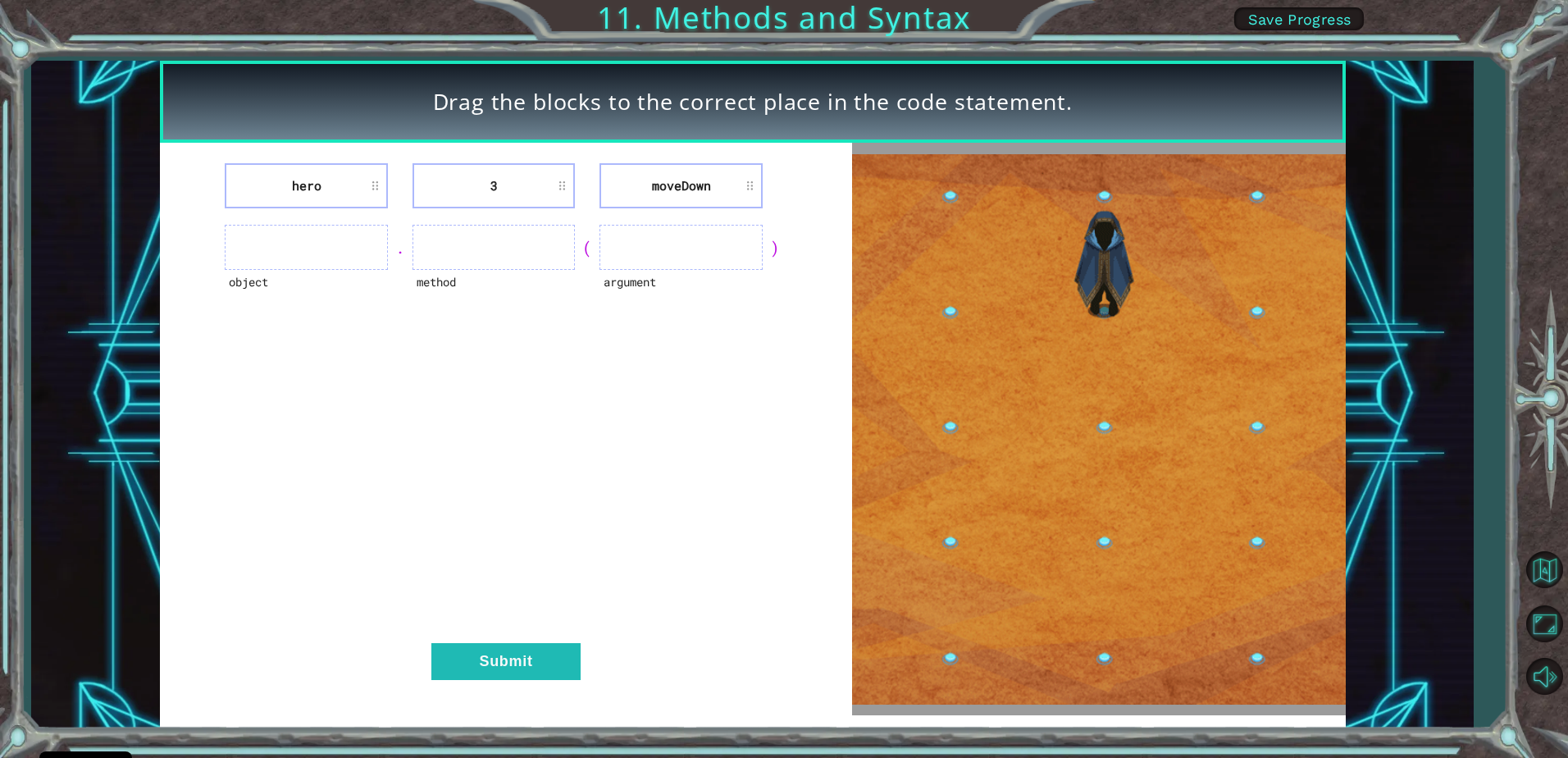
click at [943, 430] on img at bounding box center [1098, 430] width 493 height 551
click at [947, 430] on img at bounding box center [1098, 430] width 493 height 551
click at [948, 417] on img at bounding box center [1098, 430] width 493 height 551
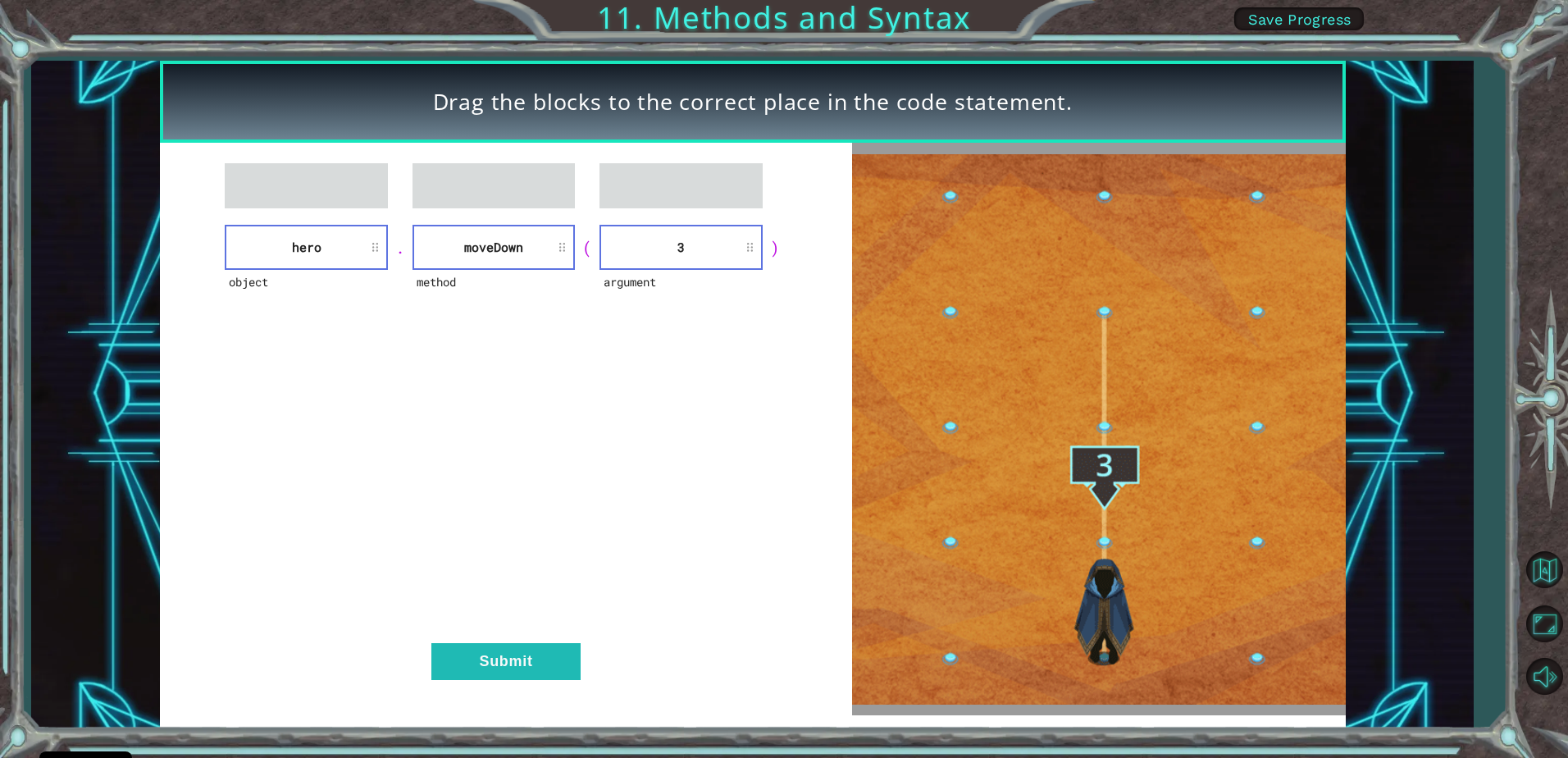
click at [431, 714] on div "object hero . method [GEOGRAPHIC_DATA] ( argument 3 ) Submit" at bounding box center [506, 429] width 692 height 573
click at [457, 661] on button "Submit" at bounding box center [506, 661] width 149 height 37
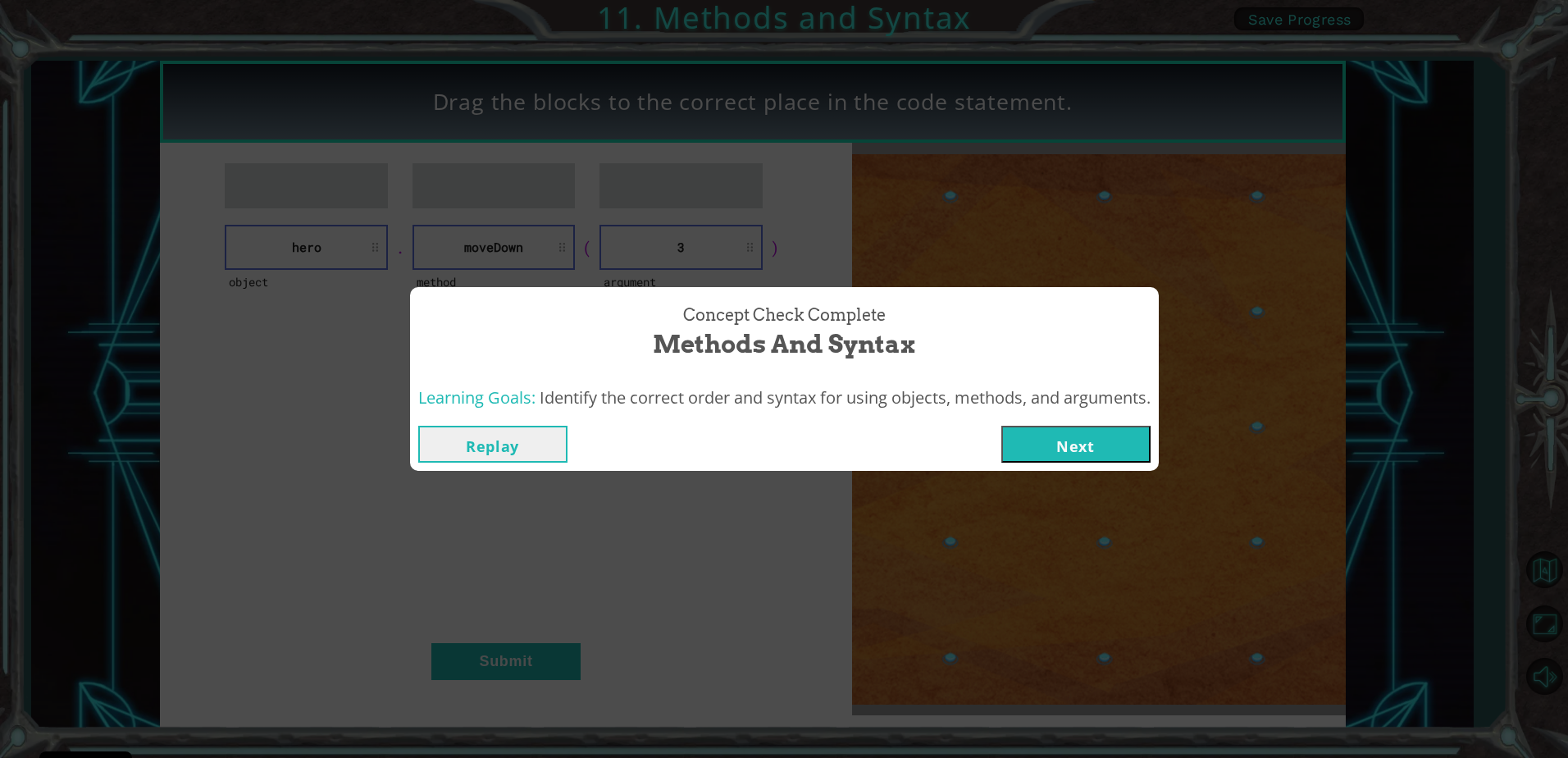
click at [1054, 431] on button "Next" at bounding box center [1076, 444] width 149 height 37
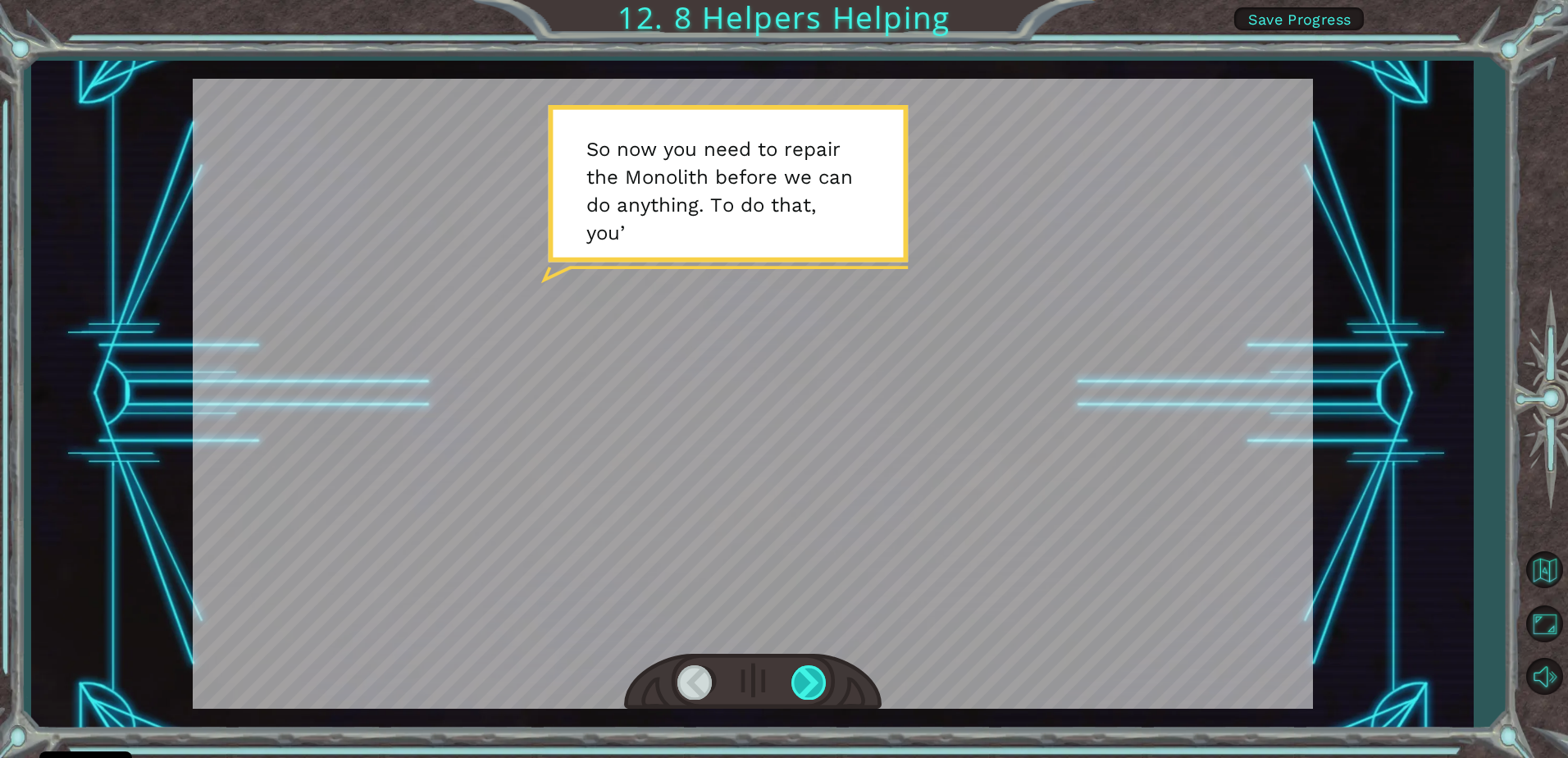
click at [812, 683] on div at bounding box center [810, 682] width 37 height 34
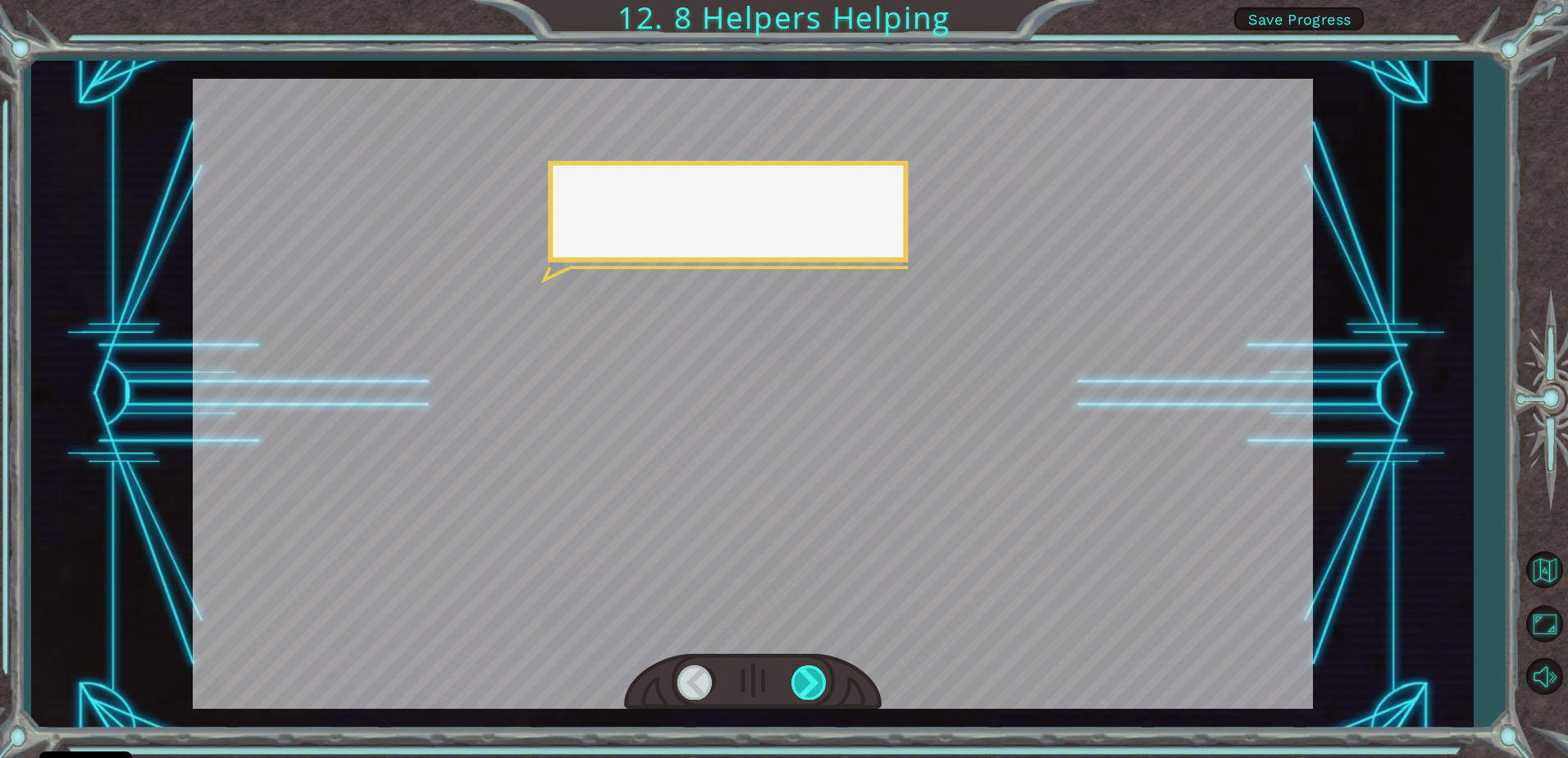
click at [812, 683] on div at bounding box center [810, 682] width 37 height 34
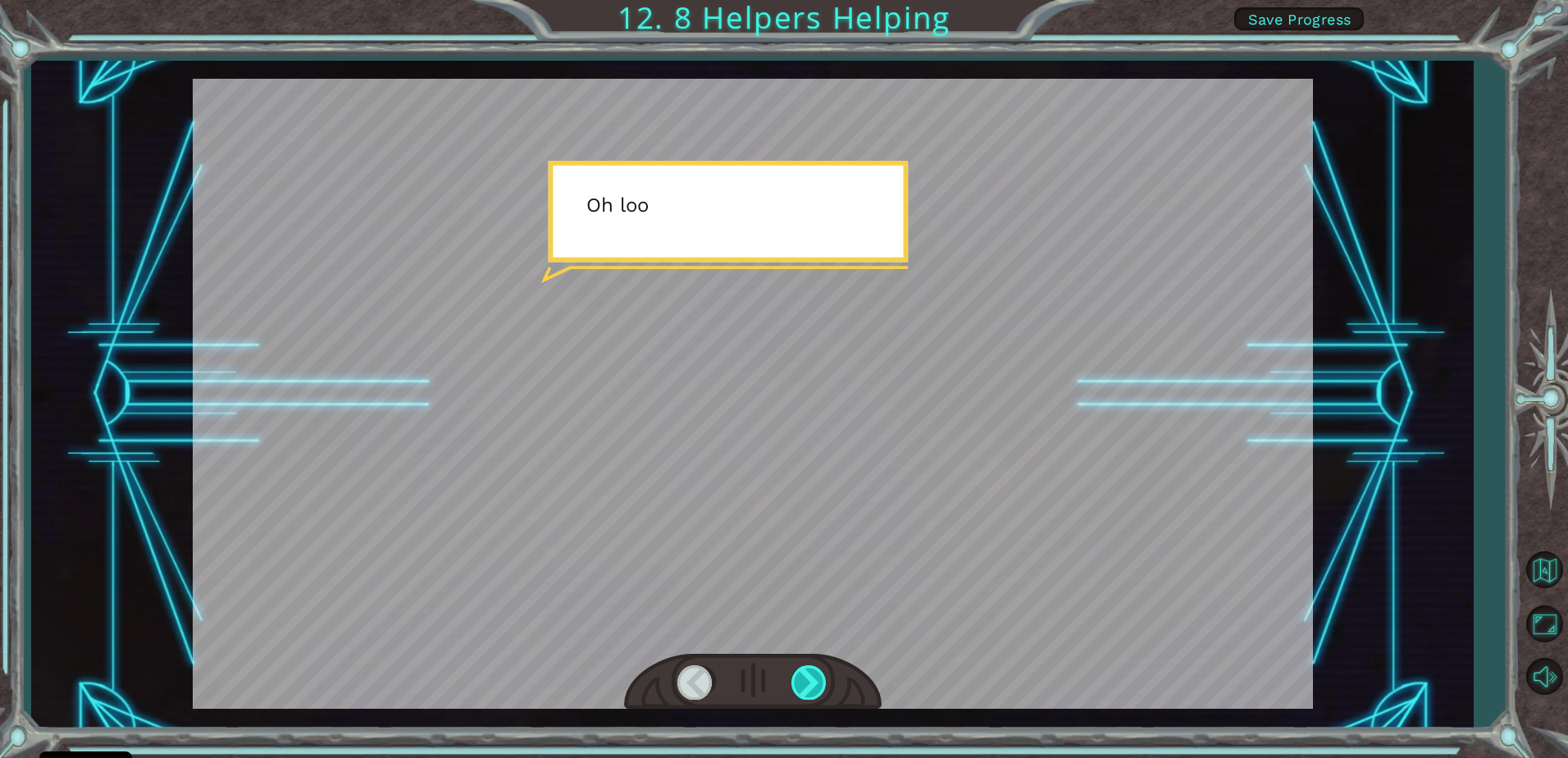
click at [812, 683] on div at bounding box center [810, 682] width 37 height 34
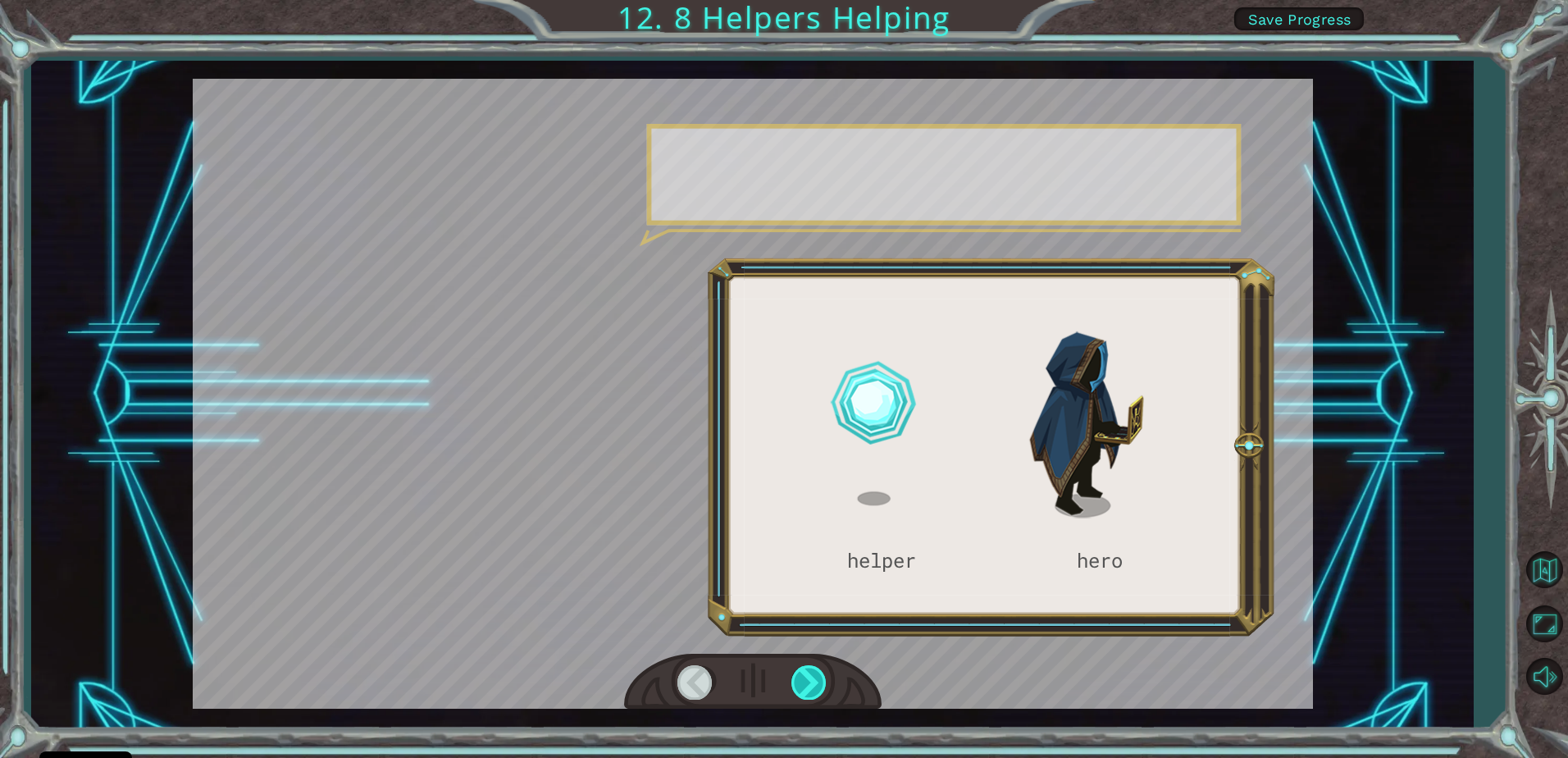
click at [812, 683] on div at bounding box center [810, 682] width 37 height 34
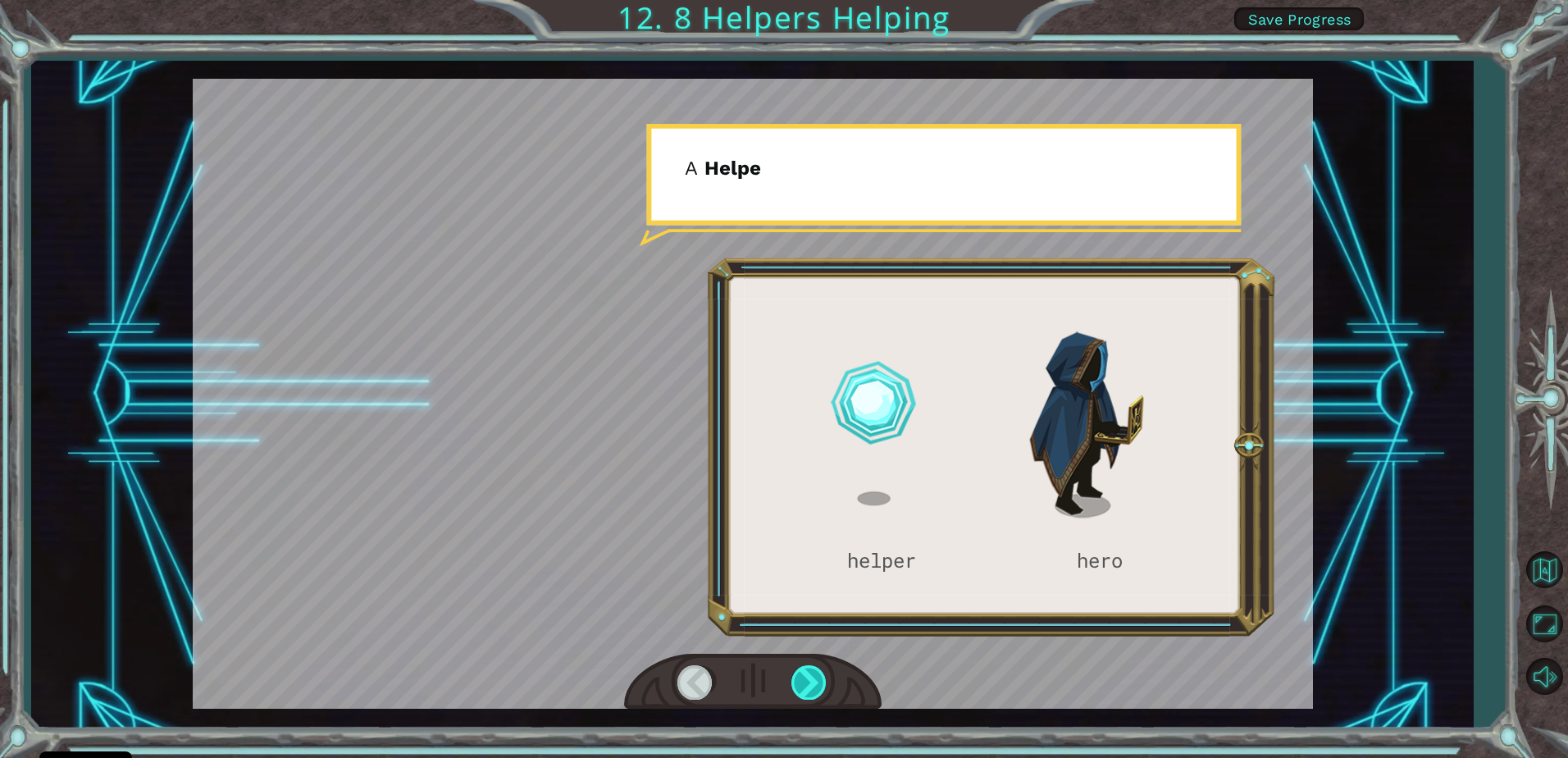
click at [812, 683] on div at bounding box center [810, 682] width 37 height 34
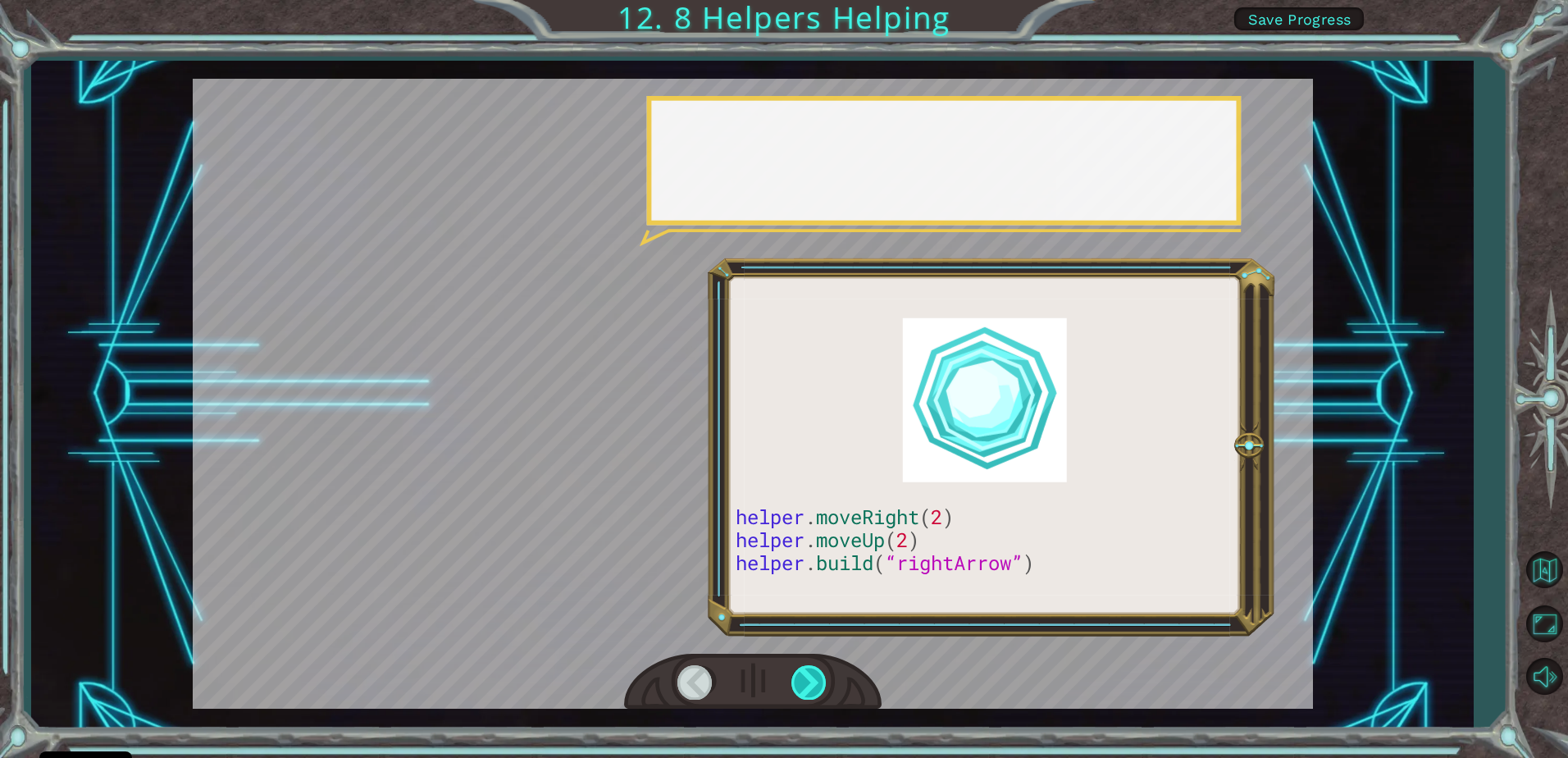
click at [812, 683] on div at bounding box center [810, 682] width 37 height 34
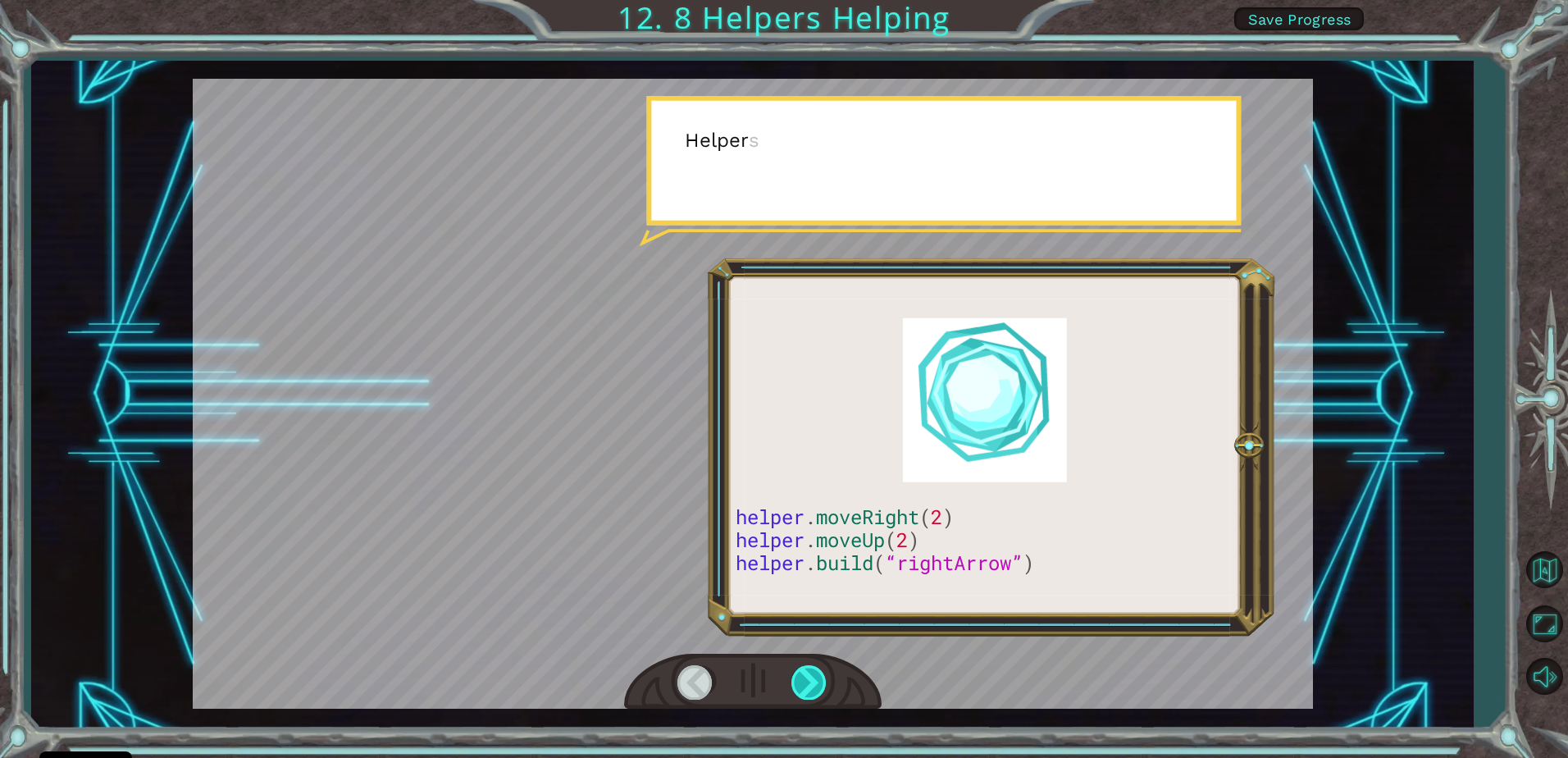
click at [812, 683] on div at bounding box center [810, 682] width 37 height 34
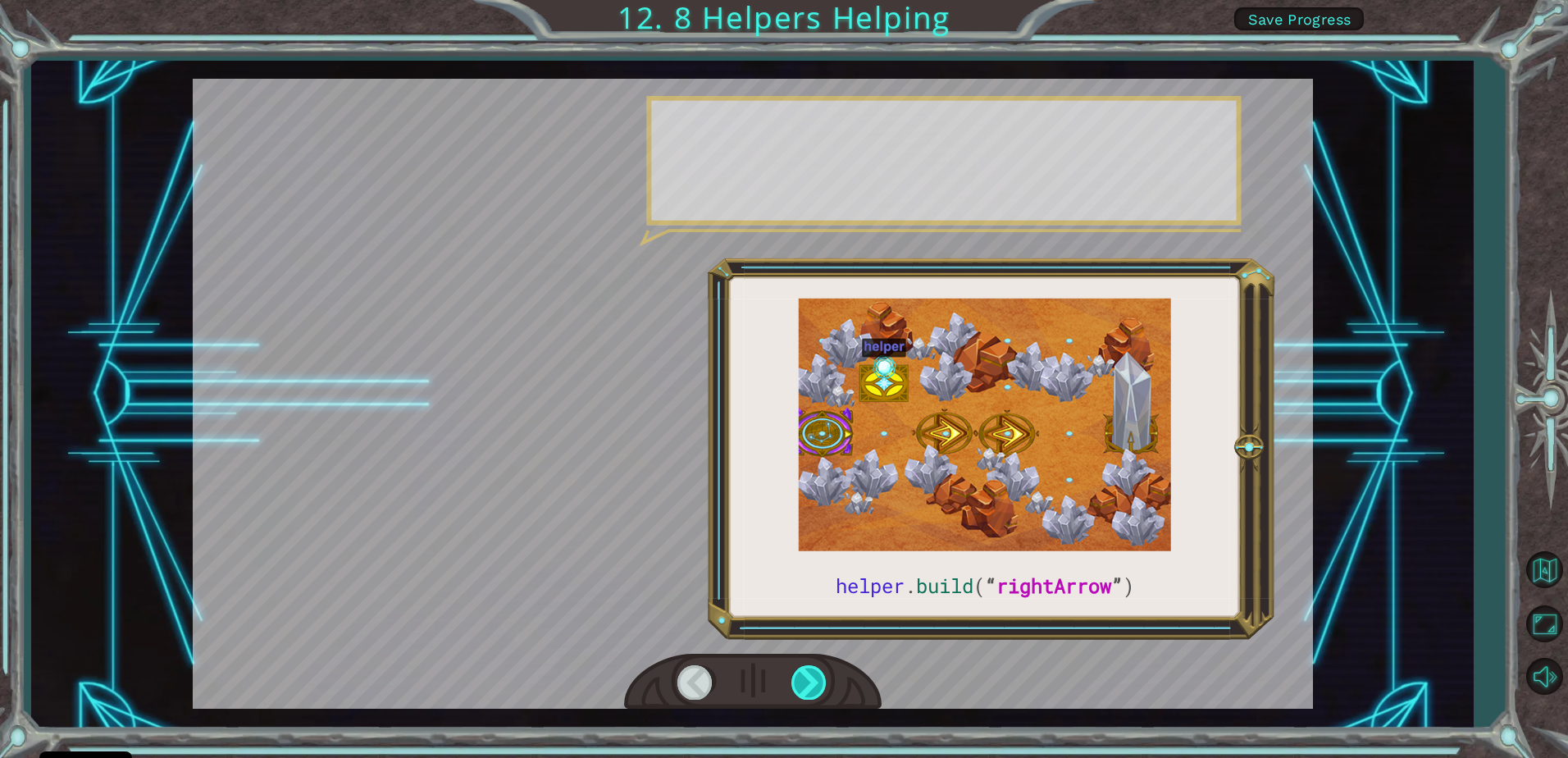
click at [812, 683] on div at bounding box center [810, 682] width 37 height 34
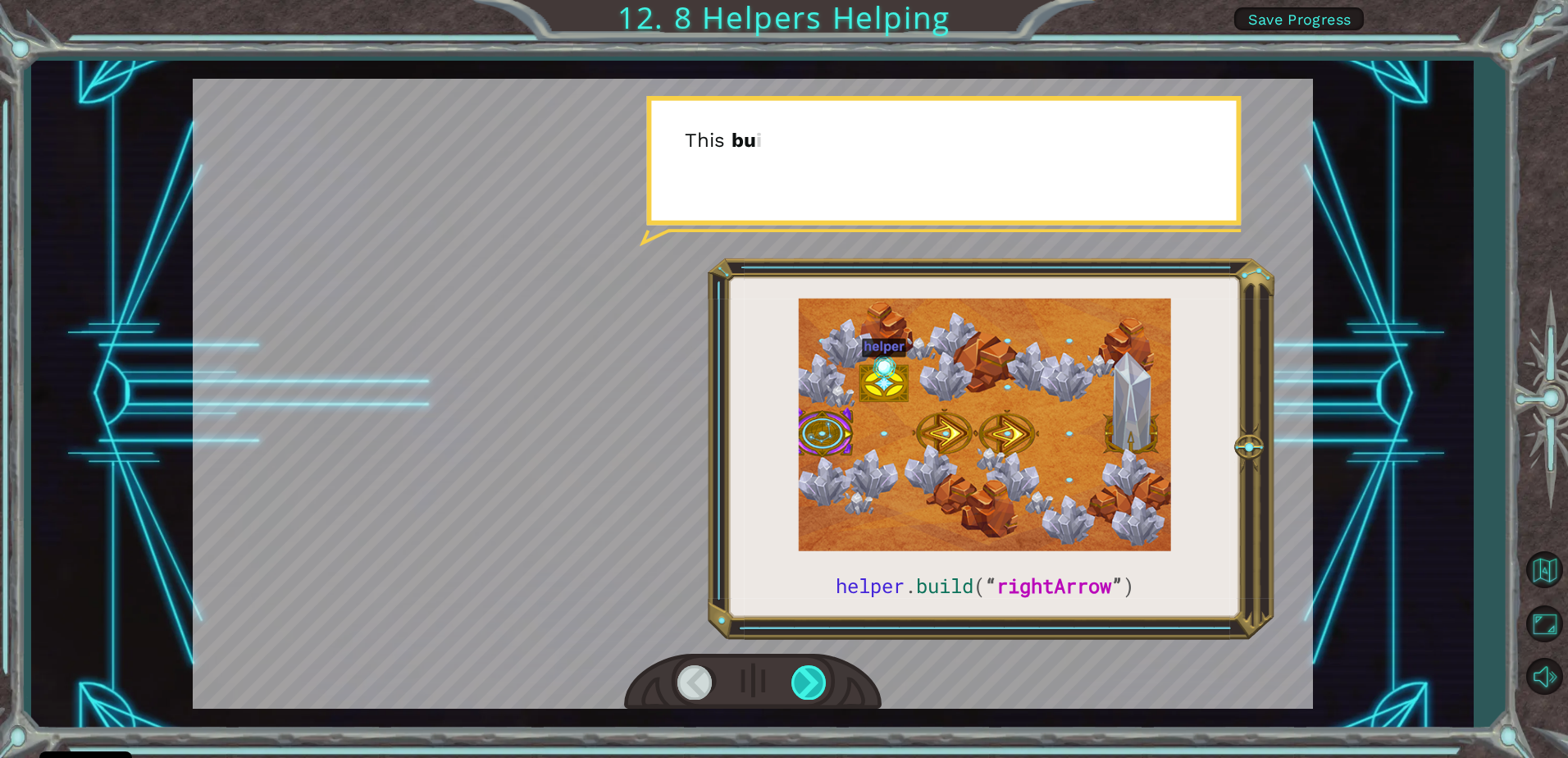
click at [812, 683] on div at bounding box center [810, 682] width 37 height 34
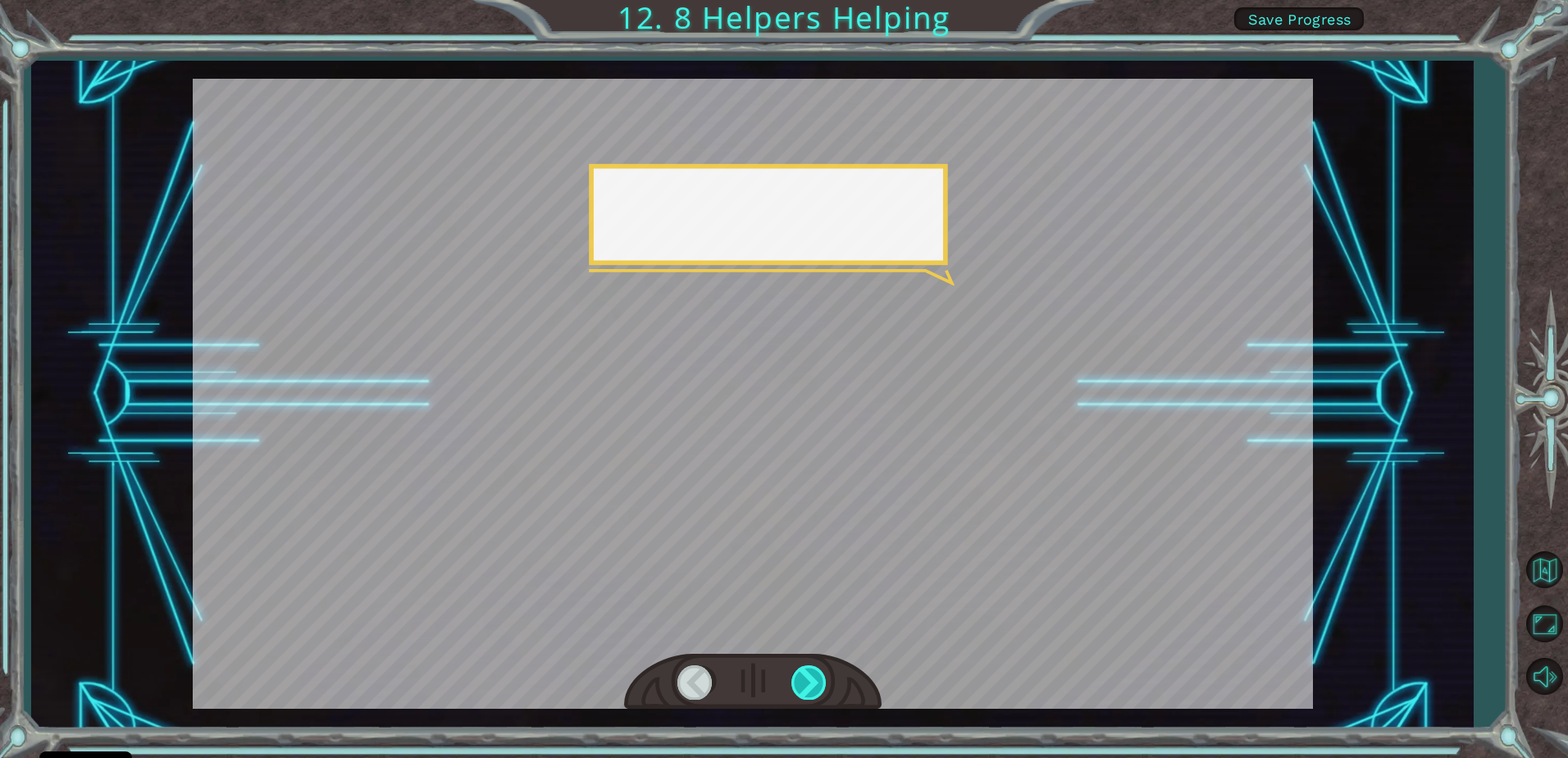
click at [812, 682] on div at bounding box center [810, 682] width 37 height 34
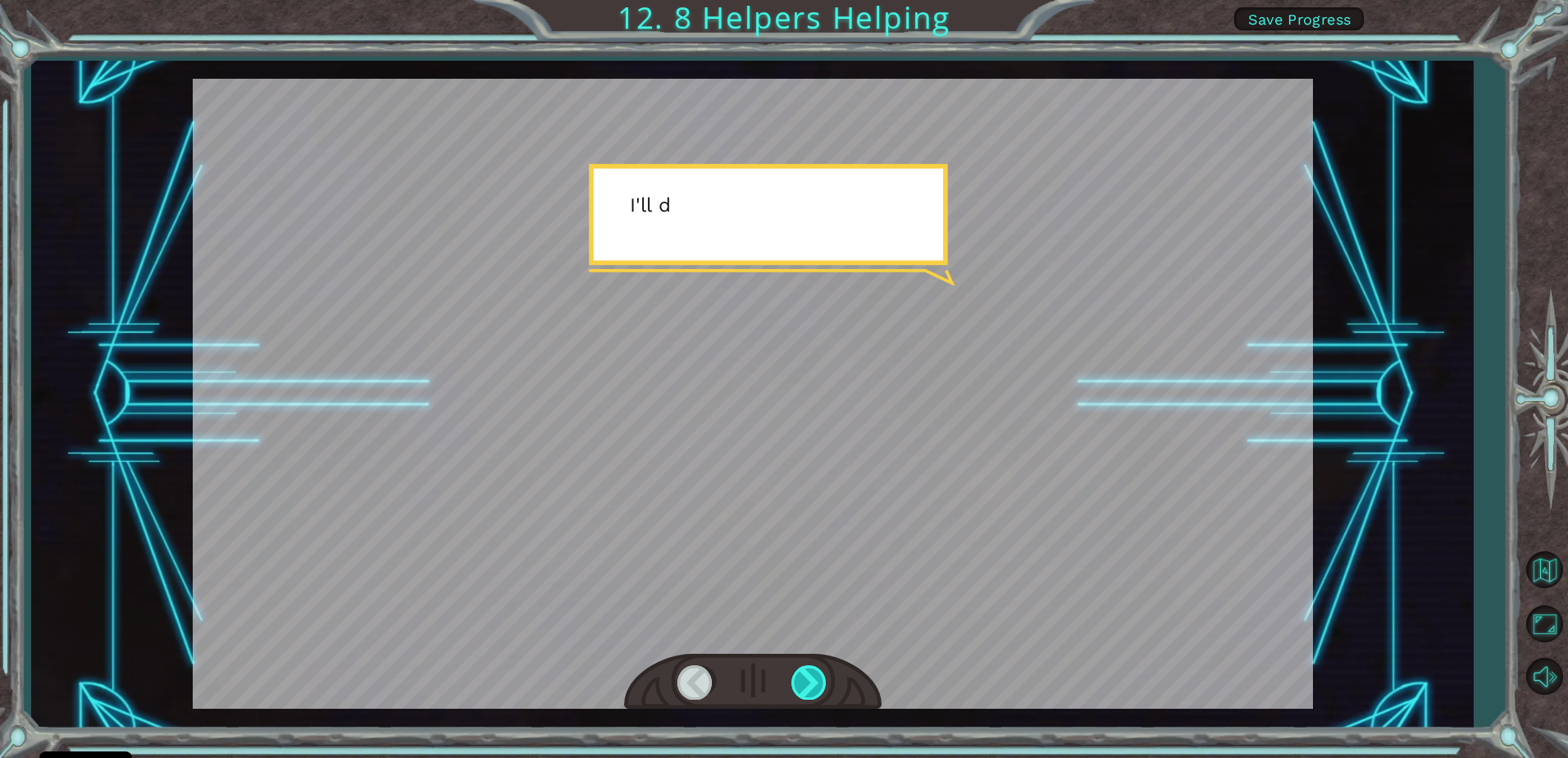
click at [815, 680] on div at bounding box center [810, 682] width 37 height 34
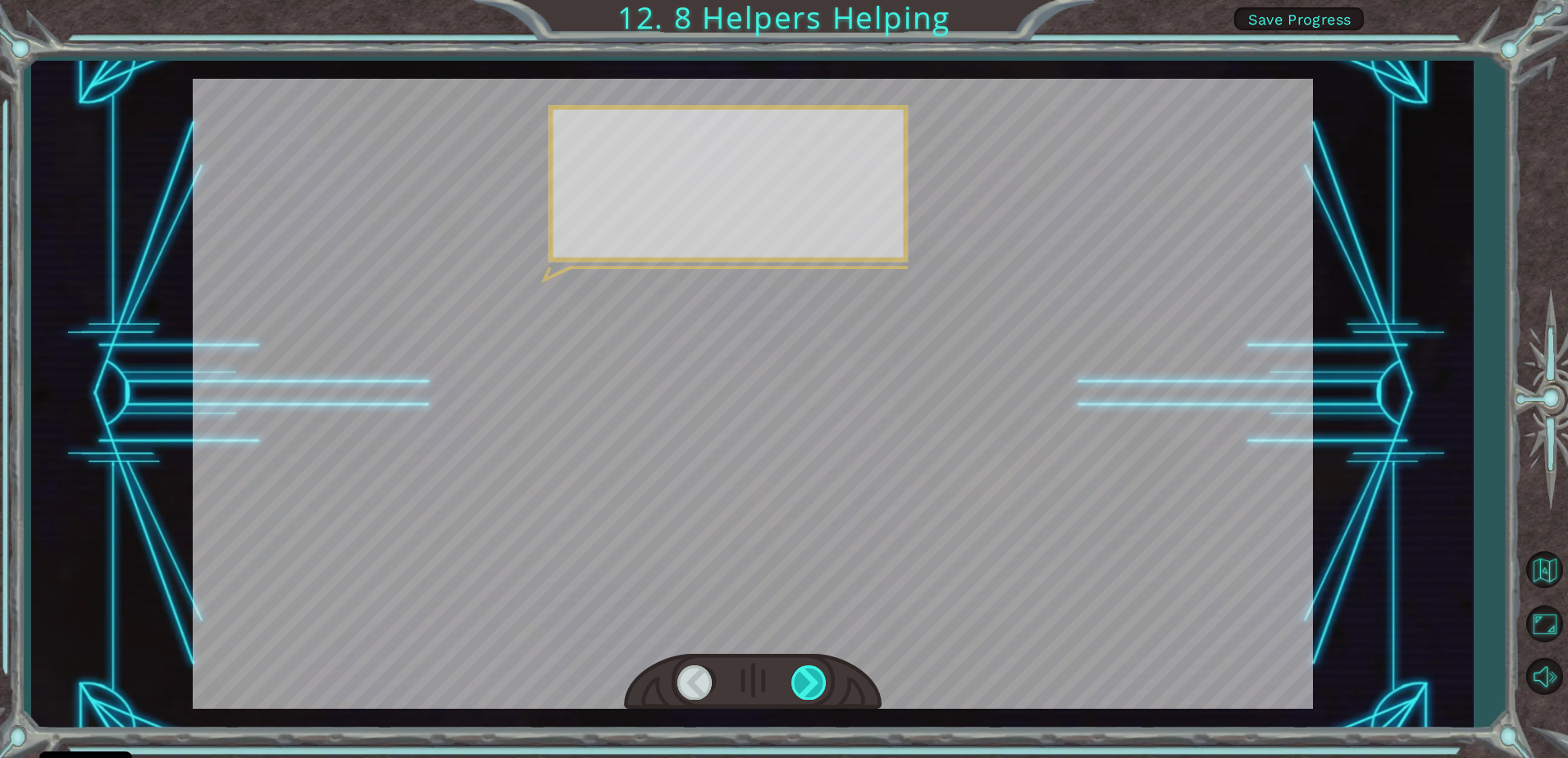
click at [815, 680] on div at bounding box center [810, 682] width 37 height 34
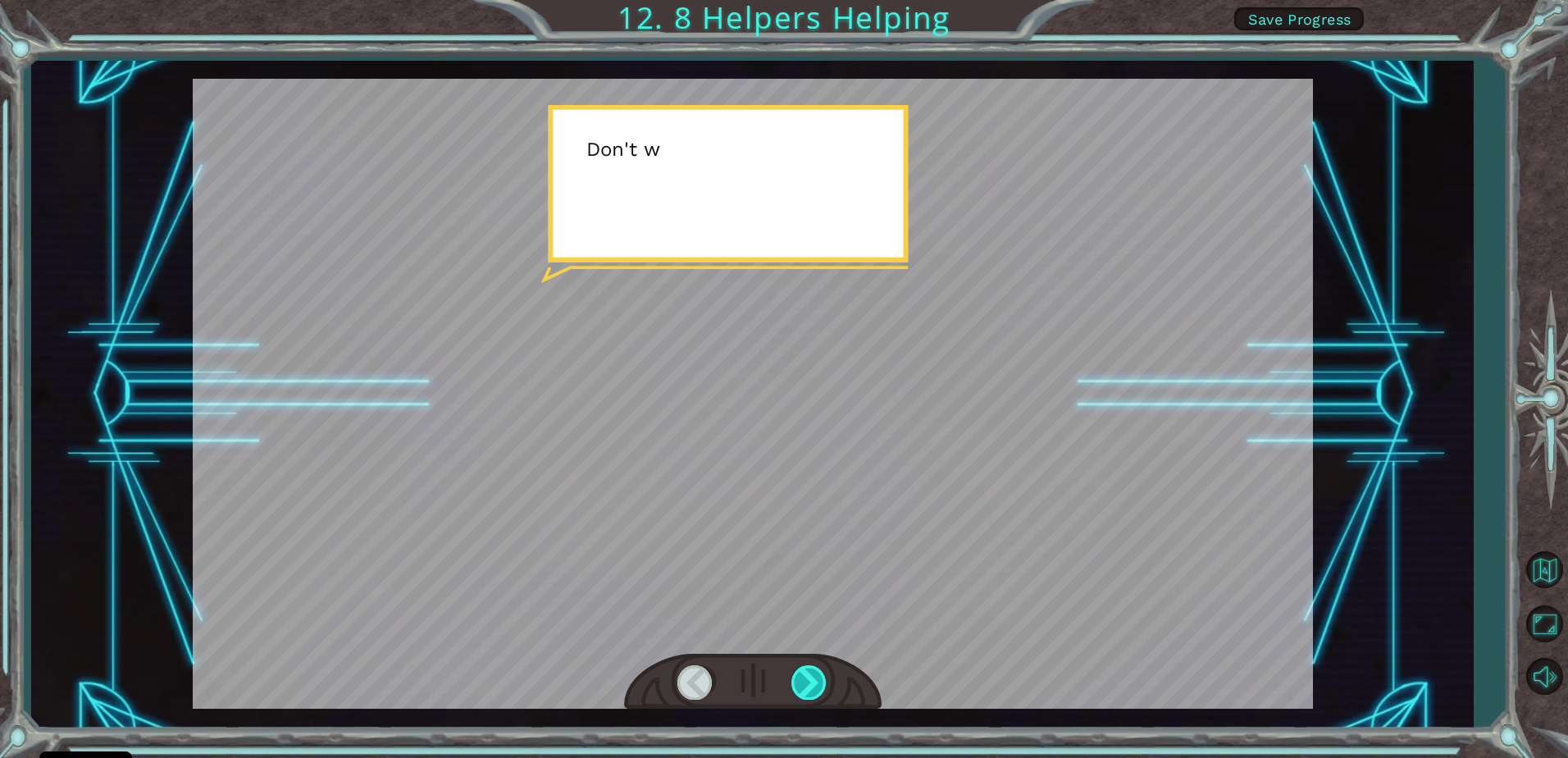
click at [815, 680] on div at bounding box center [810, 682] width 37 height 34
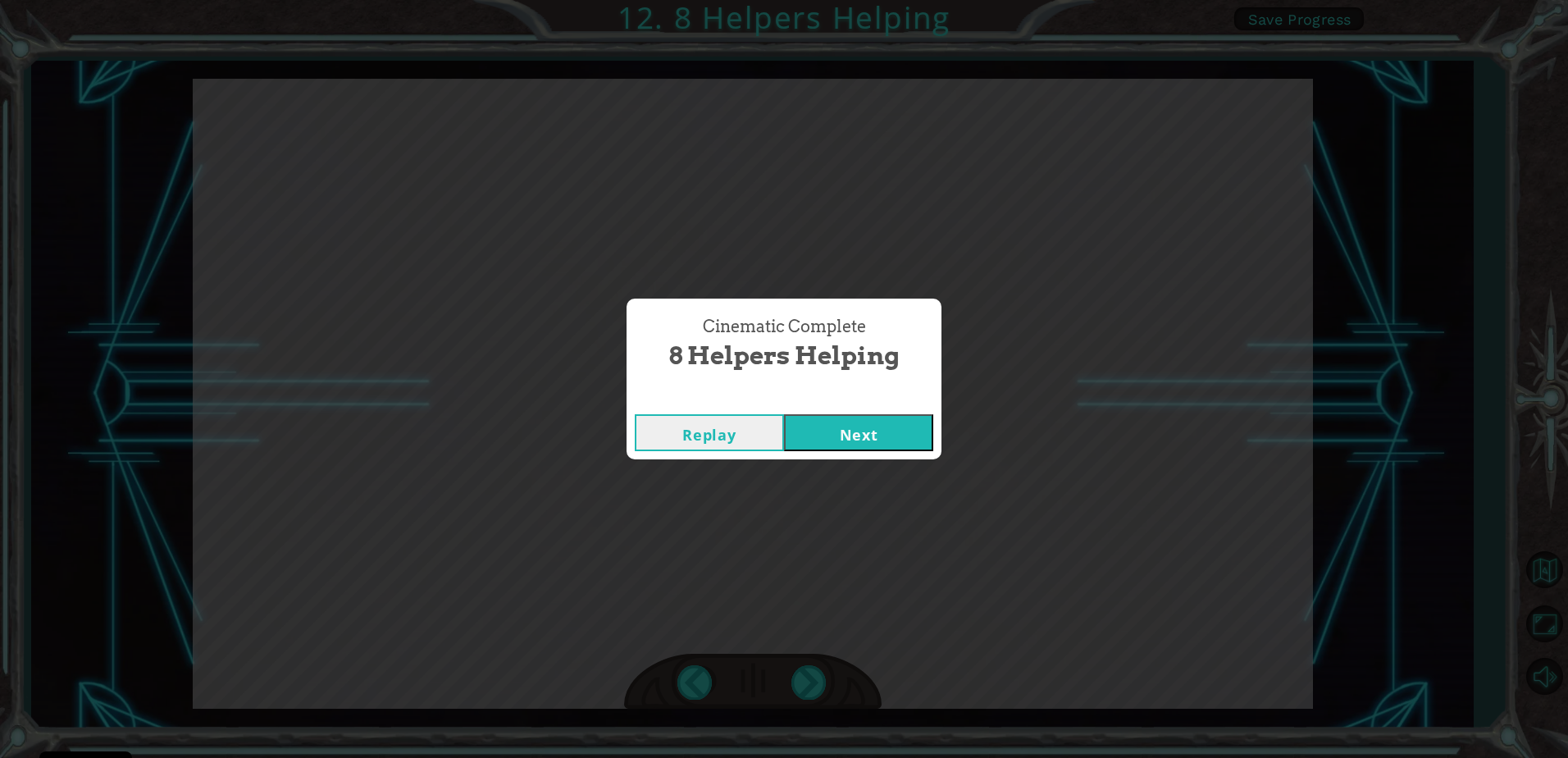
click at [815, 679] on div "Cinematic Complete 8 Helpers Helping Replay Next" at bounding box center [784, 379] width 1568 height 758
drag, startPoint x: 815, startPoint y: 679, endPoint x: 817, endPoint y: 445, distance: 234.0
click at [817, 445] on button "Next" at bounding box center [859, 432] width 149 height 37
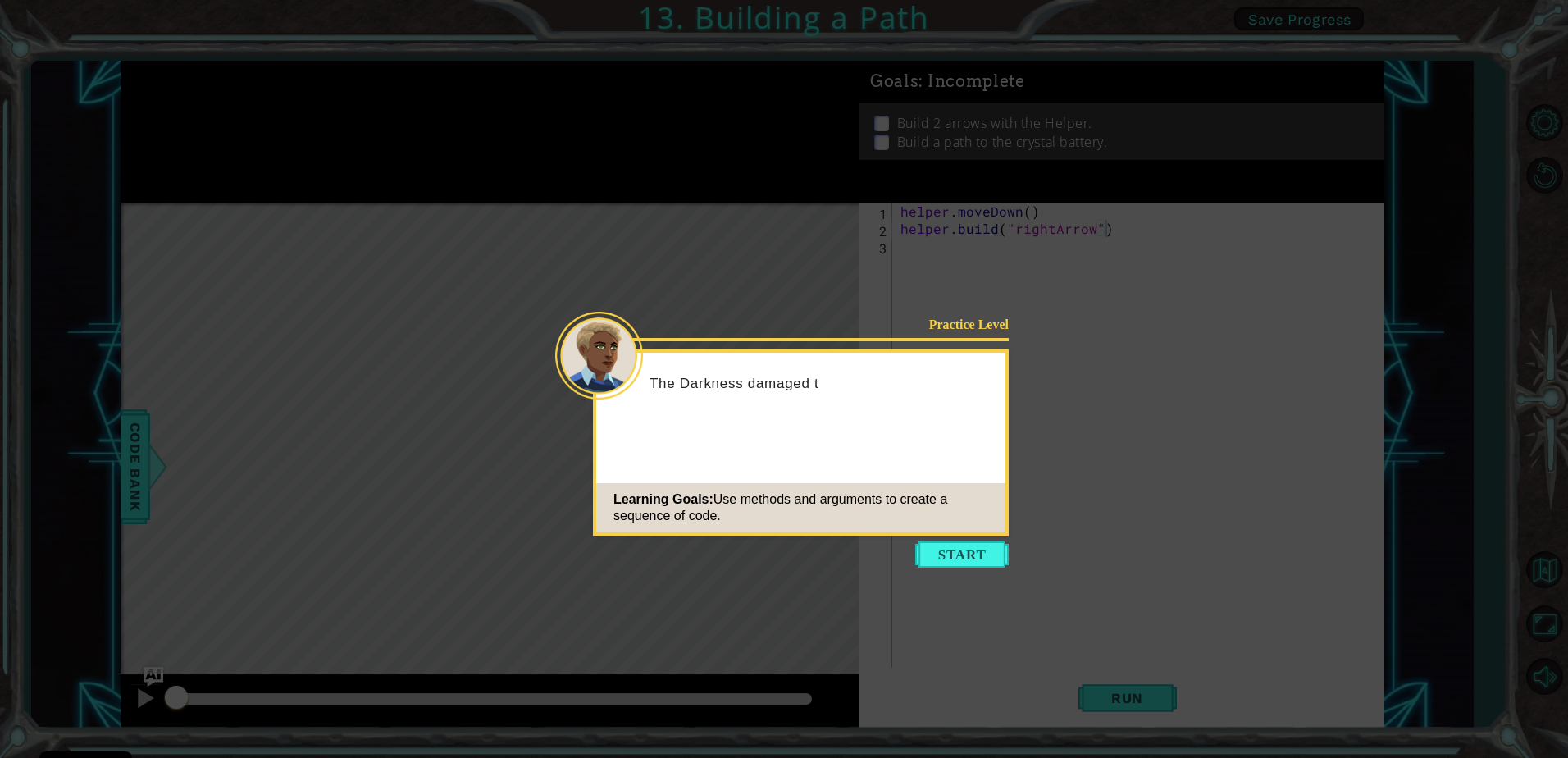
click at [937, 536] on icon at bounding box center [784, 379] width 1568 height 758
click at [933, 564] on button "Start" at bounding box center [962, 555] width 94 height 26
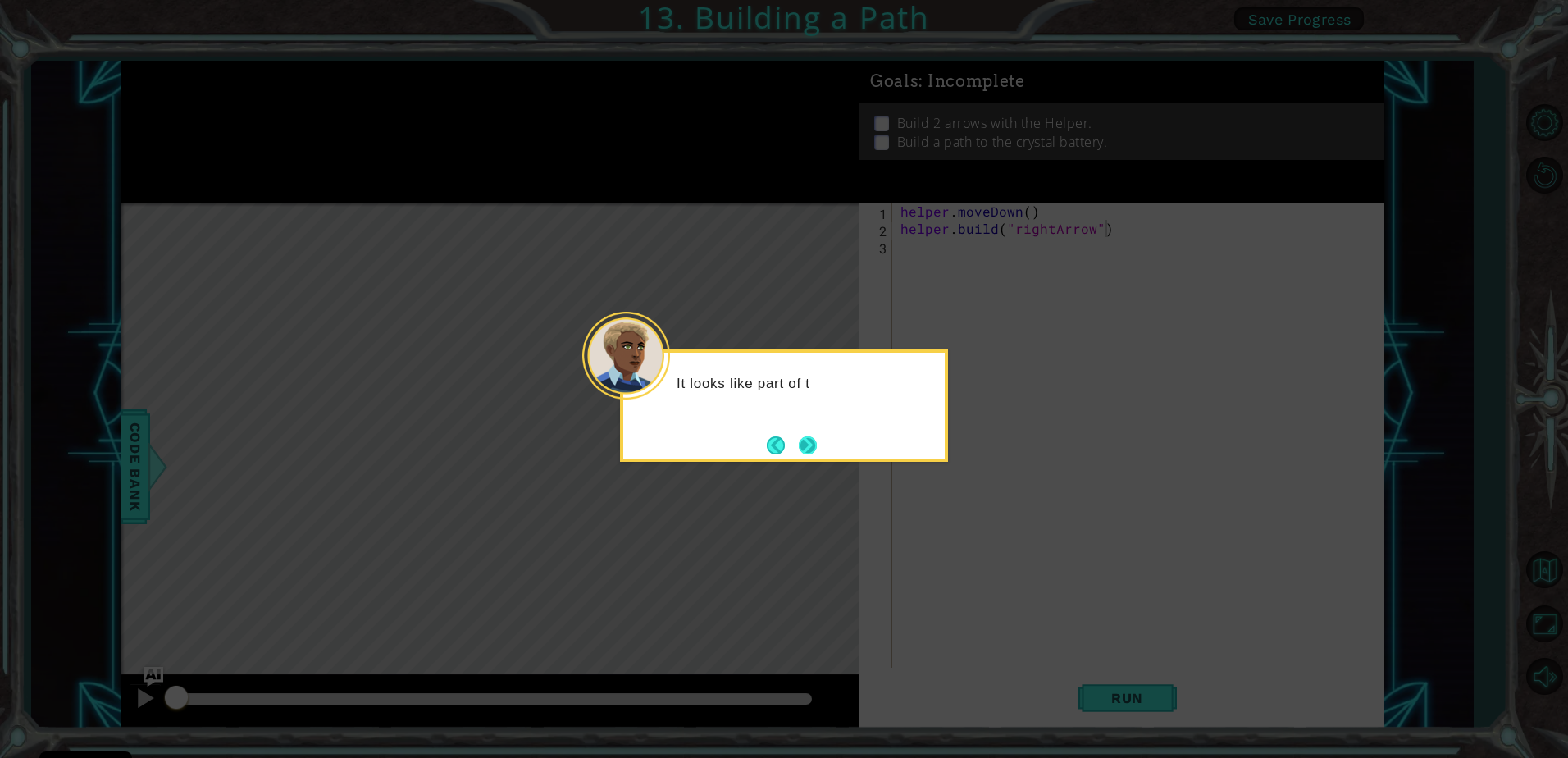
click at [814, 445] on button "Next" at bounding box center [808, 445] width 18 height 18
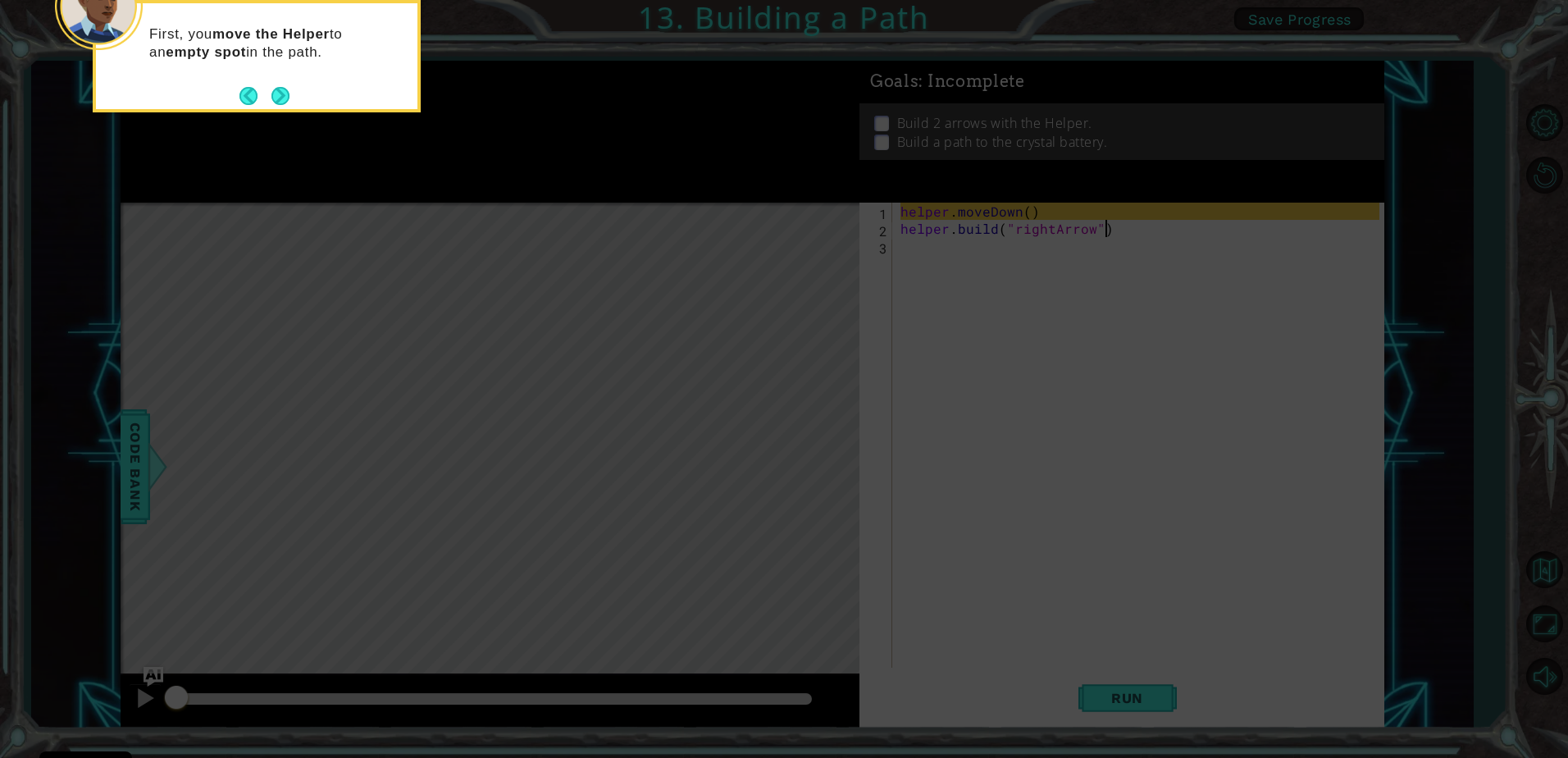
click at [827, 446] on icon at bounding box center [784, 114] width 1568 height 1289
click at [281, 100] on button "Next" at bounding box center [280, 96] width 18 height 18
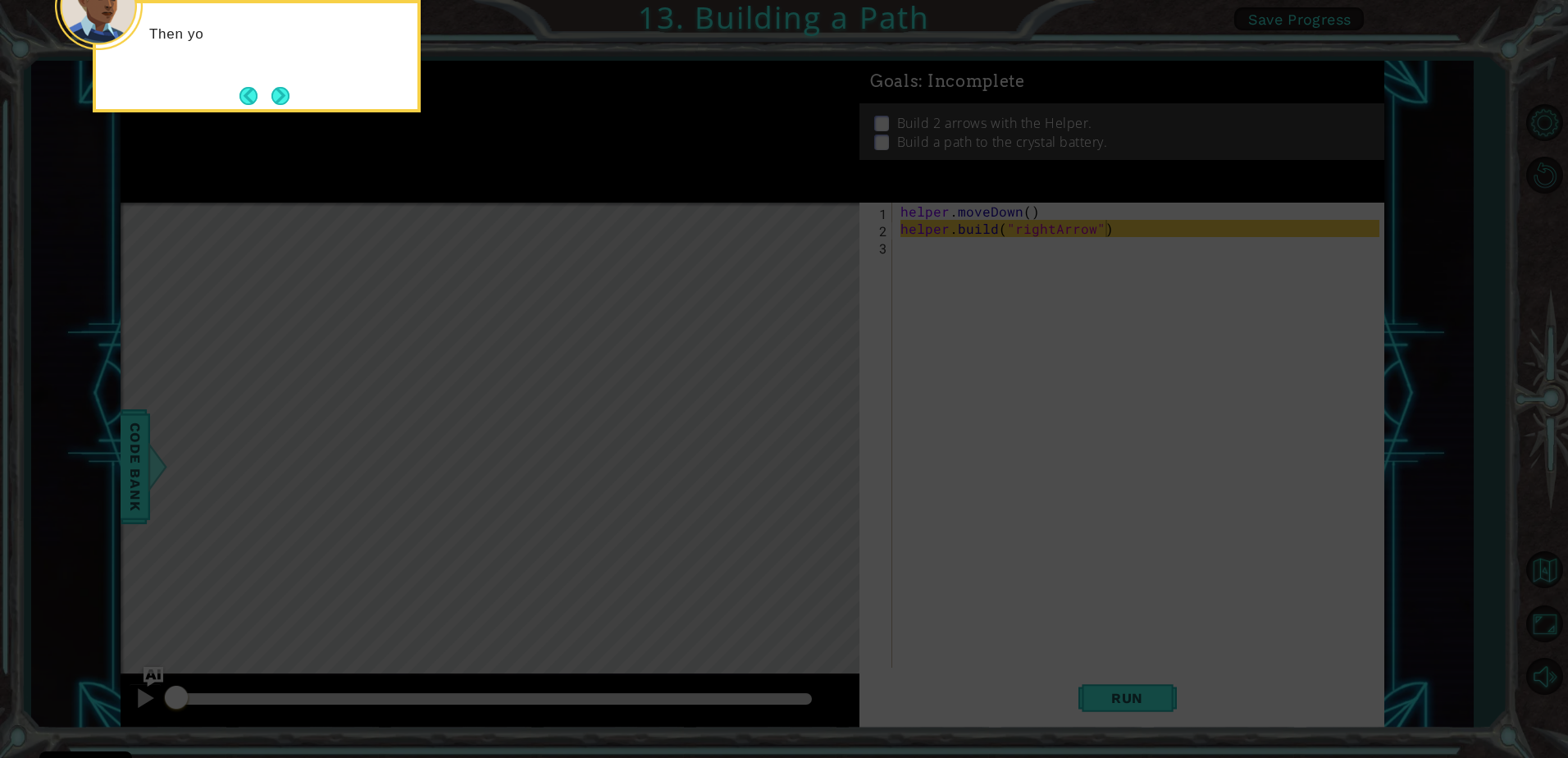
click at [281, 100] on button "Next" at bounding box center [280, 96] width 18 height 18
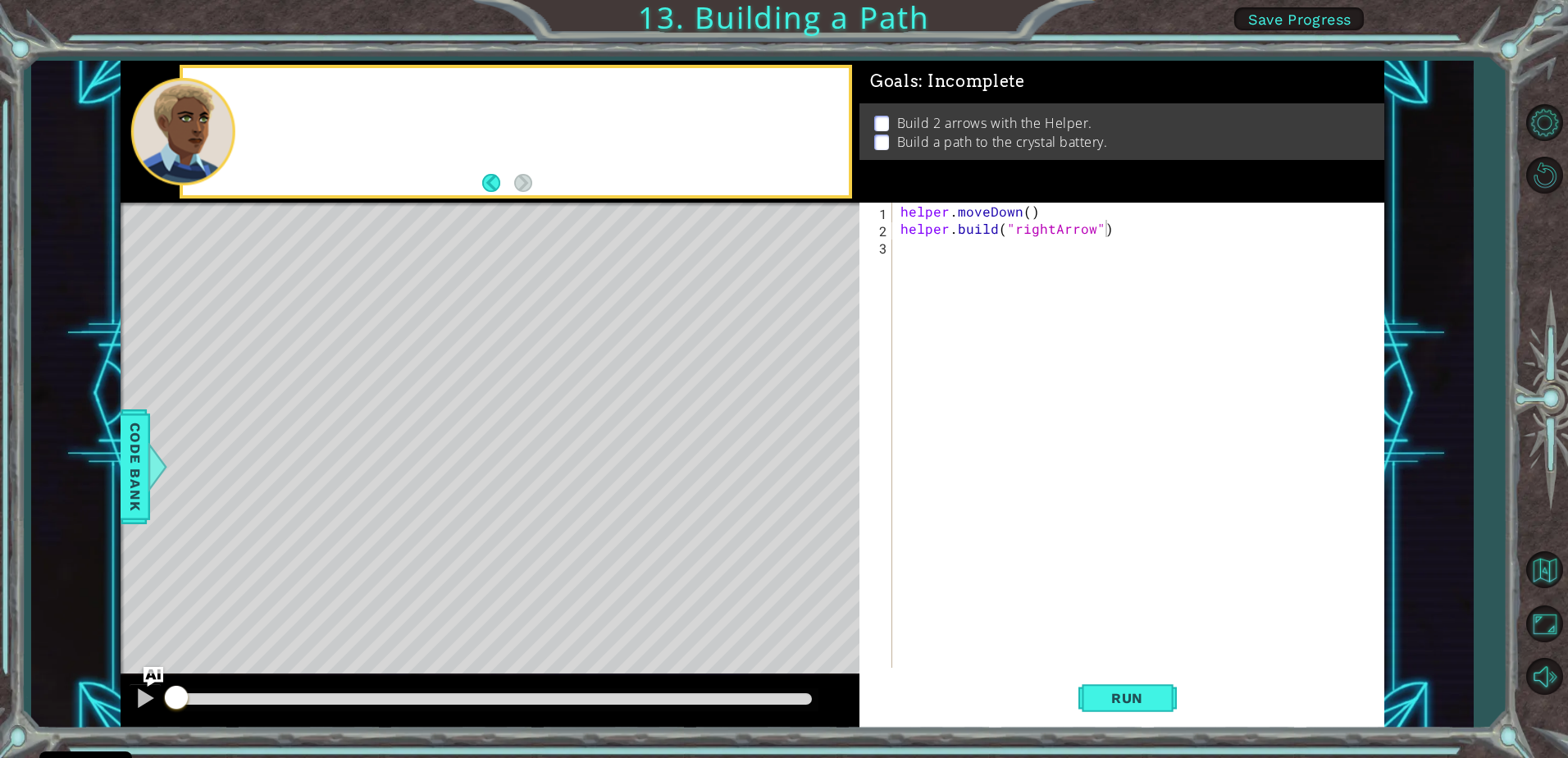
click at [281, 100] on div at bounding box center [515, 132] width 666 height 127
